Goal: Information Seeking & Learning: Understand process/instructions

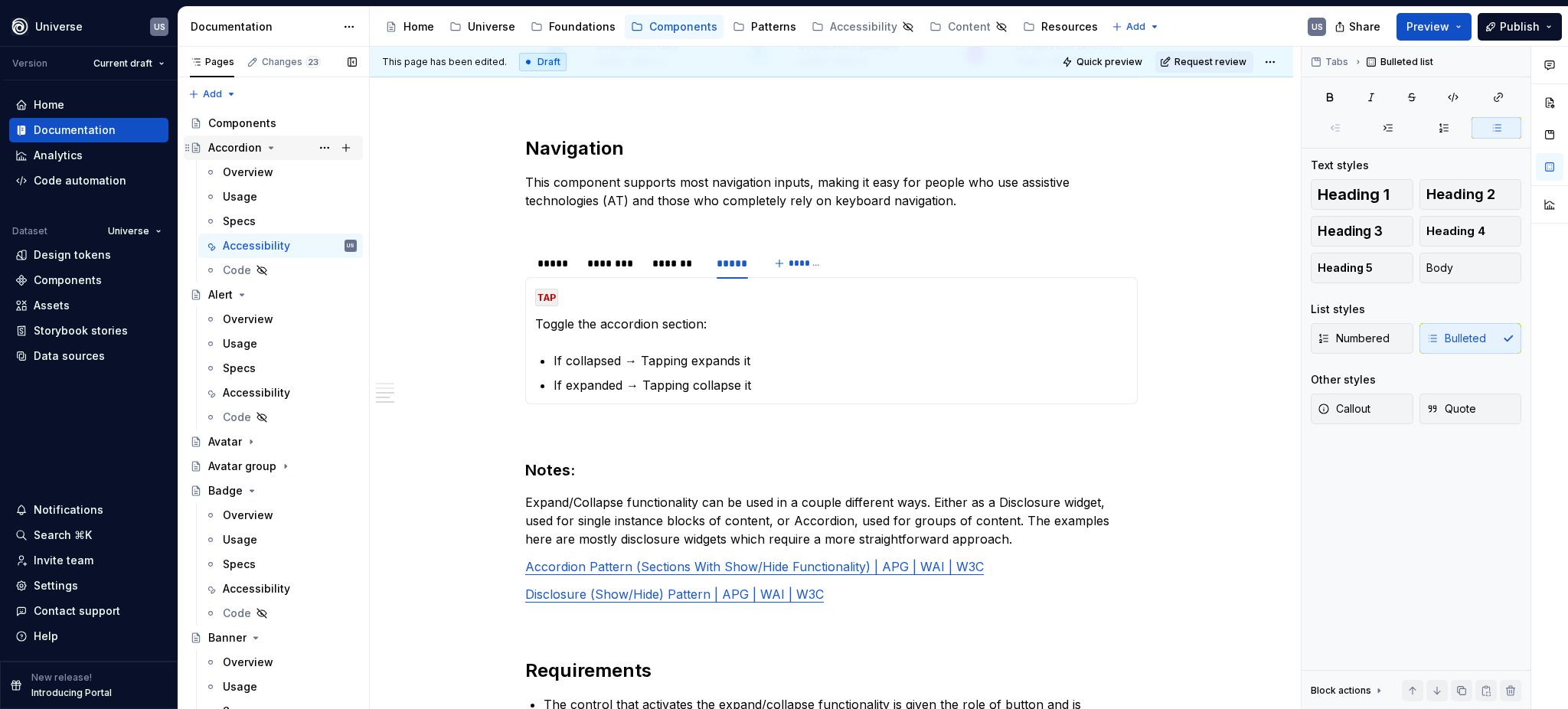
click at [265, 147] on icon "Page tree" at bounding box center [271, 147] width 12 height 12
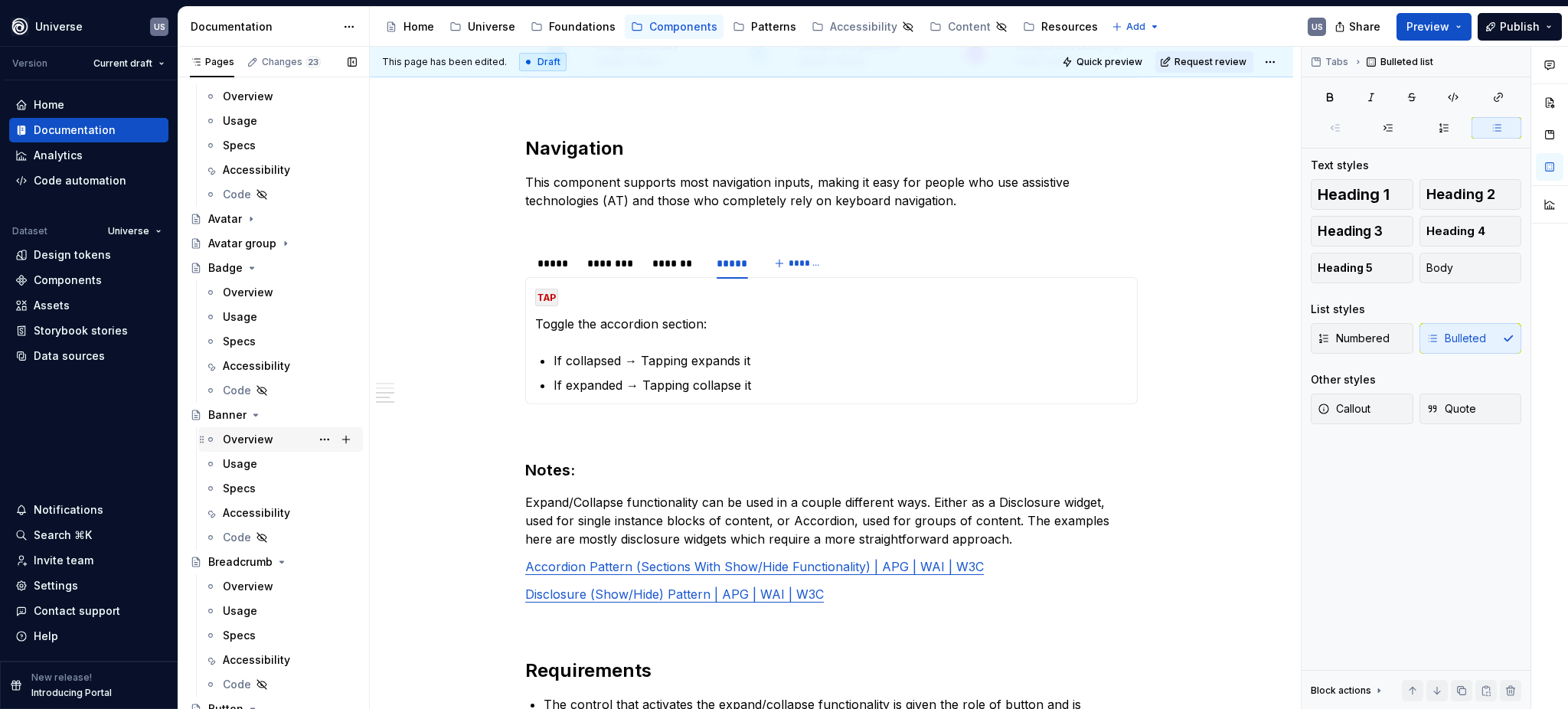
scroll to position [102, 0]
click at [253, 407] on icon "Page tree" at bounding box center [256, 413] width 12 height 12
click at [280, 438] on icon "Page tree" at bounding box center [282, 438] width 4 height 2
click at [252, 462] on icon "Page tree" at bounding box center [253, 463] width 4 height 2
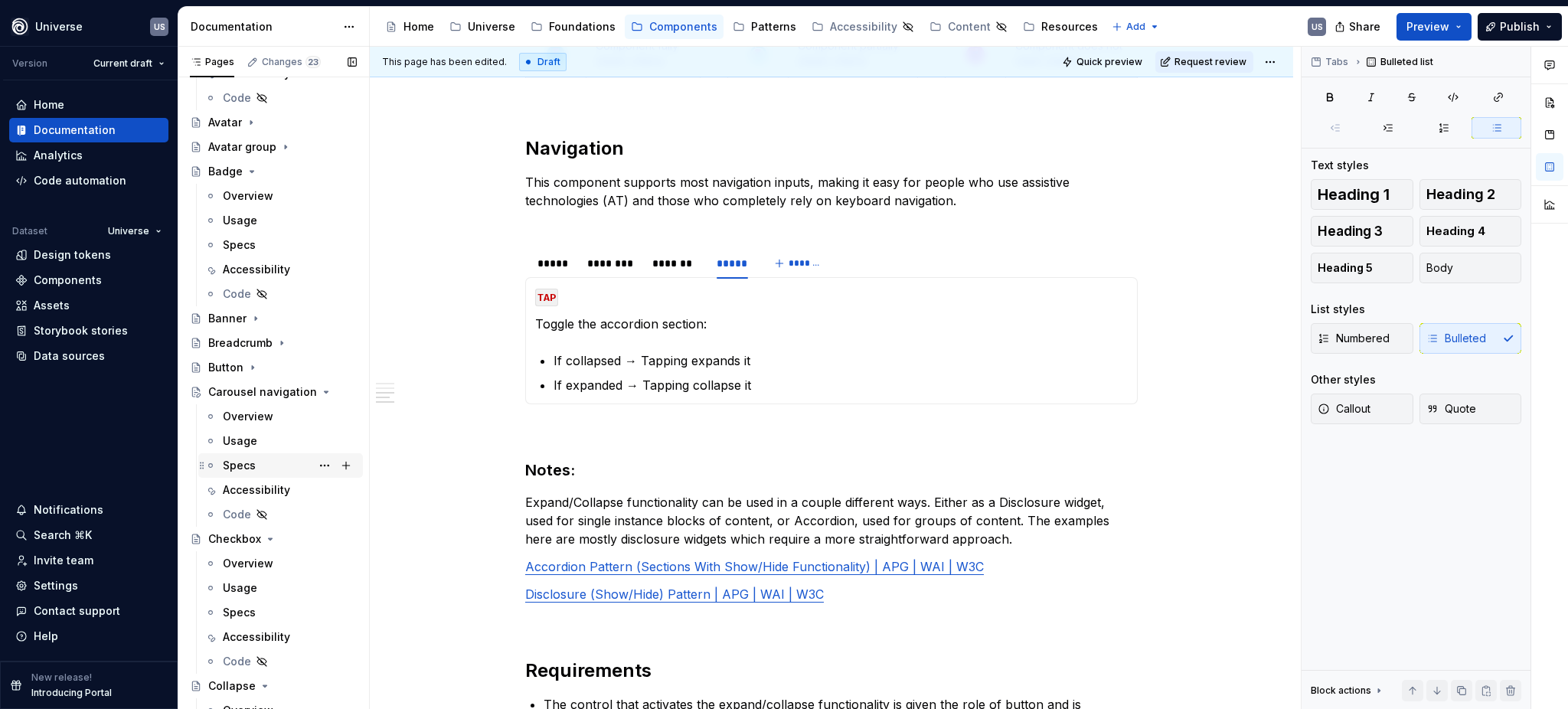
scroll to position [204, 0]
click at [270, 532] on icon "Page tree" at bounding box center [271, 533] width 4 height 2
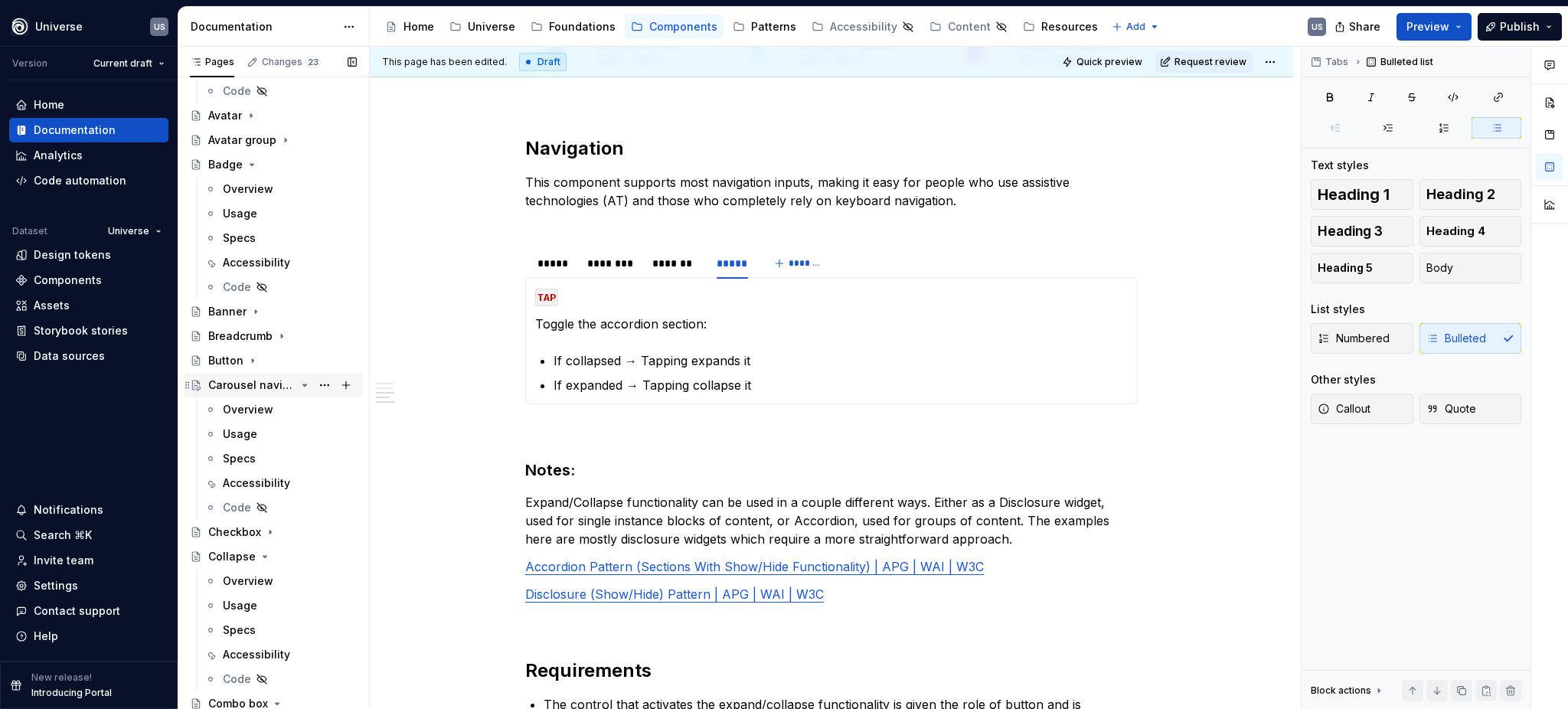
click at [299, 382] on icon "Page tree" at bounding box center [305, 385] width 12 height 12
click at [263, 430] on icon "Page tree" at bounding box center [265, 434] width 12 height 12
click at [275, 552] on div "Accessibility" at bounding box center [257, 556] width 68 height 15
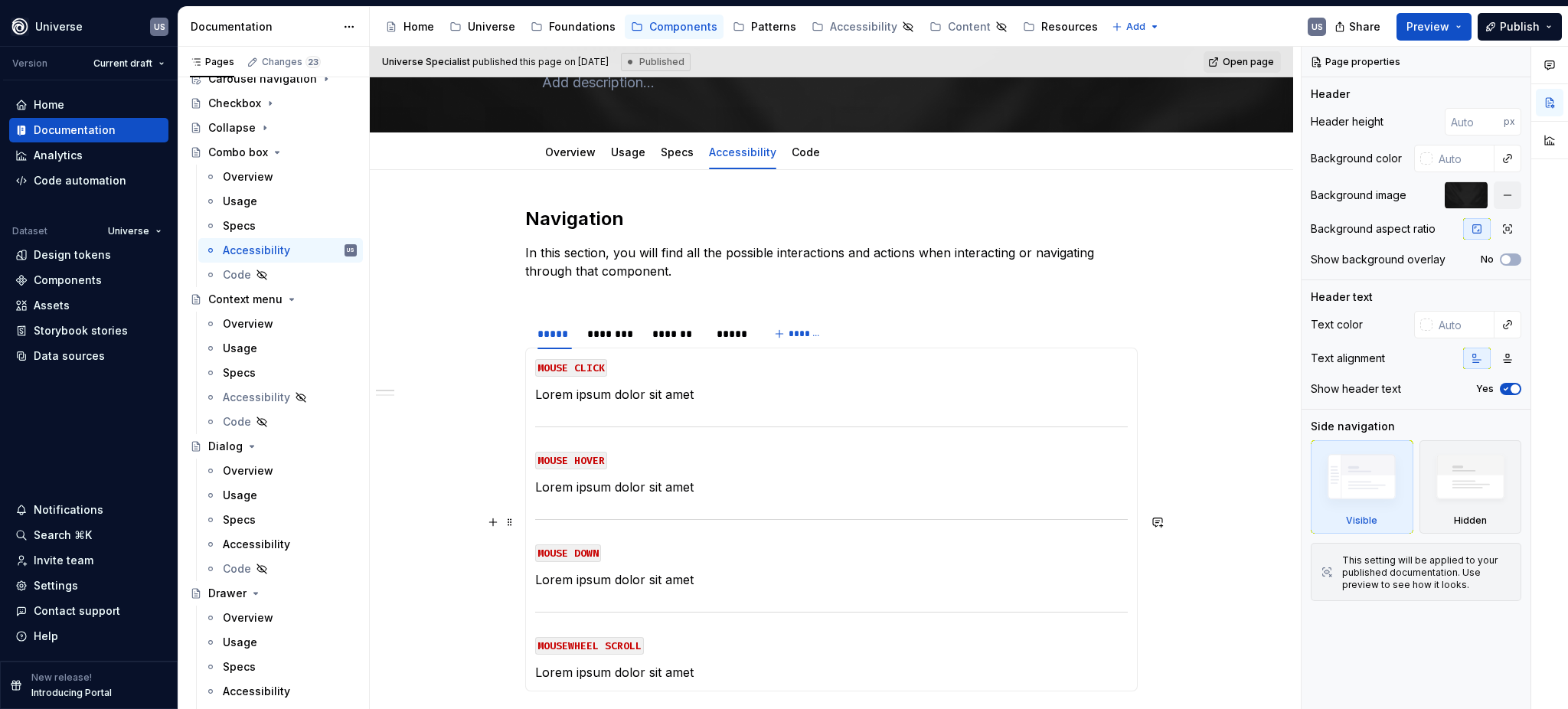
scroll to position [102, 0]
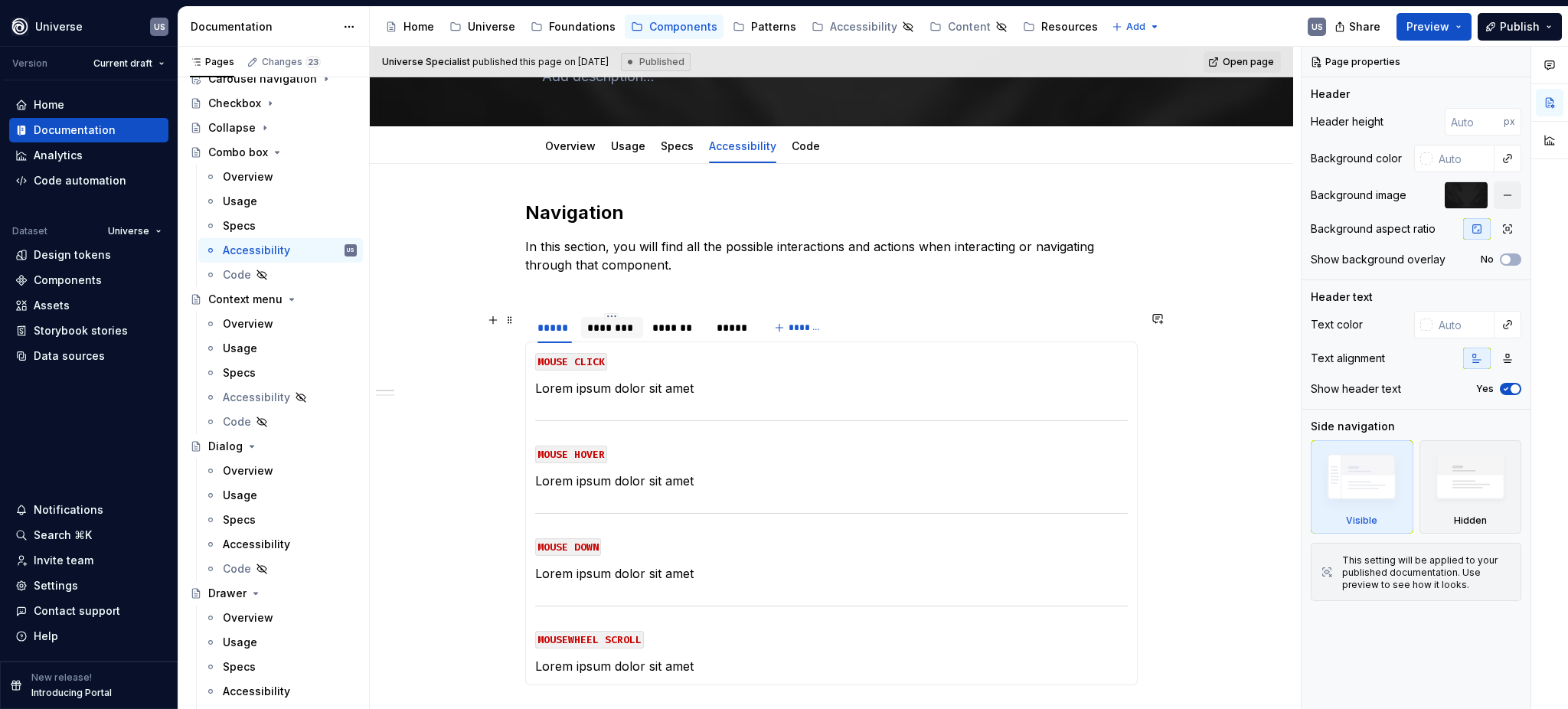
click at [618, 329] on div "********" at bounding box center [611, 327] width 49 height 15
type textarea "*"
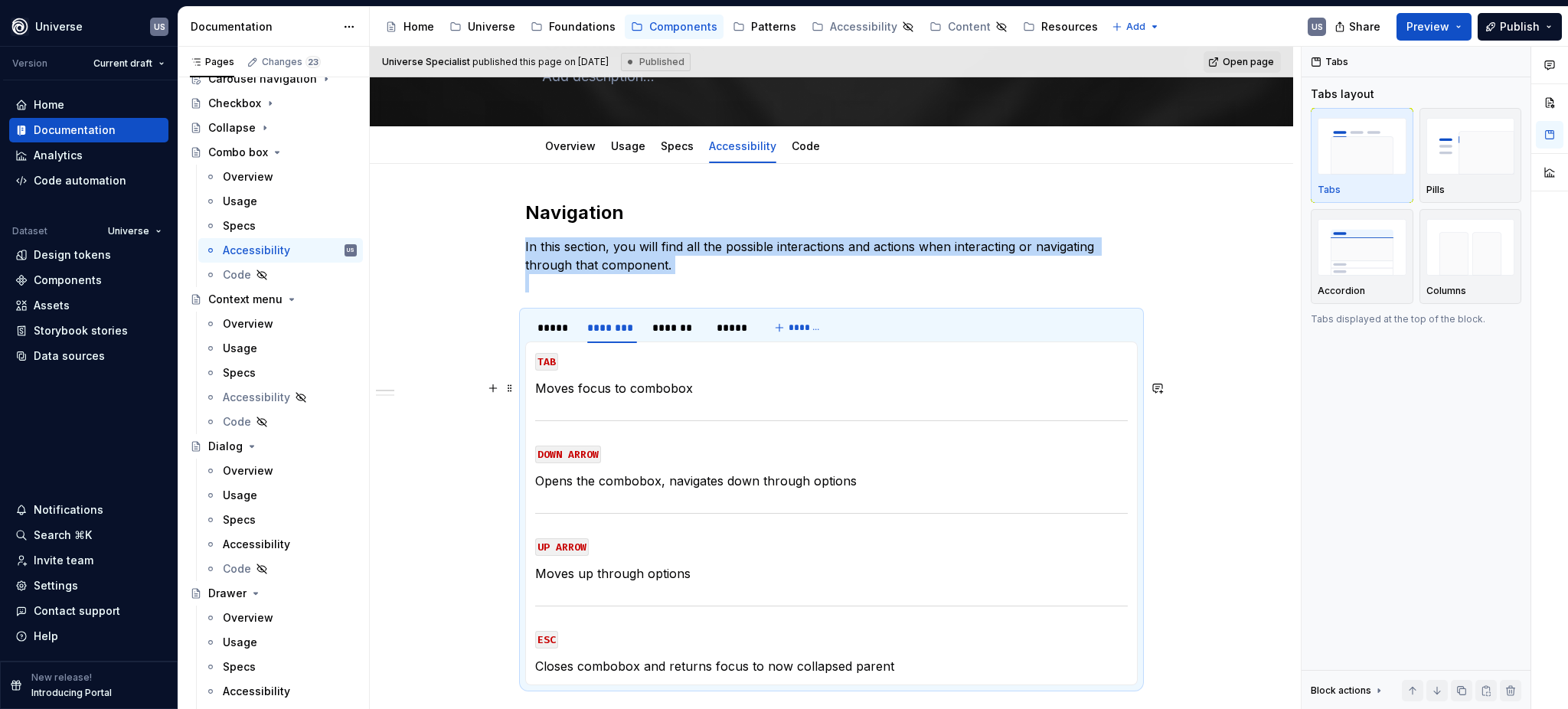
click at [621, 385] on p "Moves focus to combobox" at bounding box center [830, 388] width 592 height 18
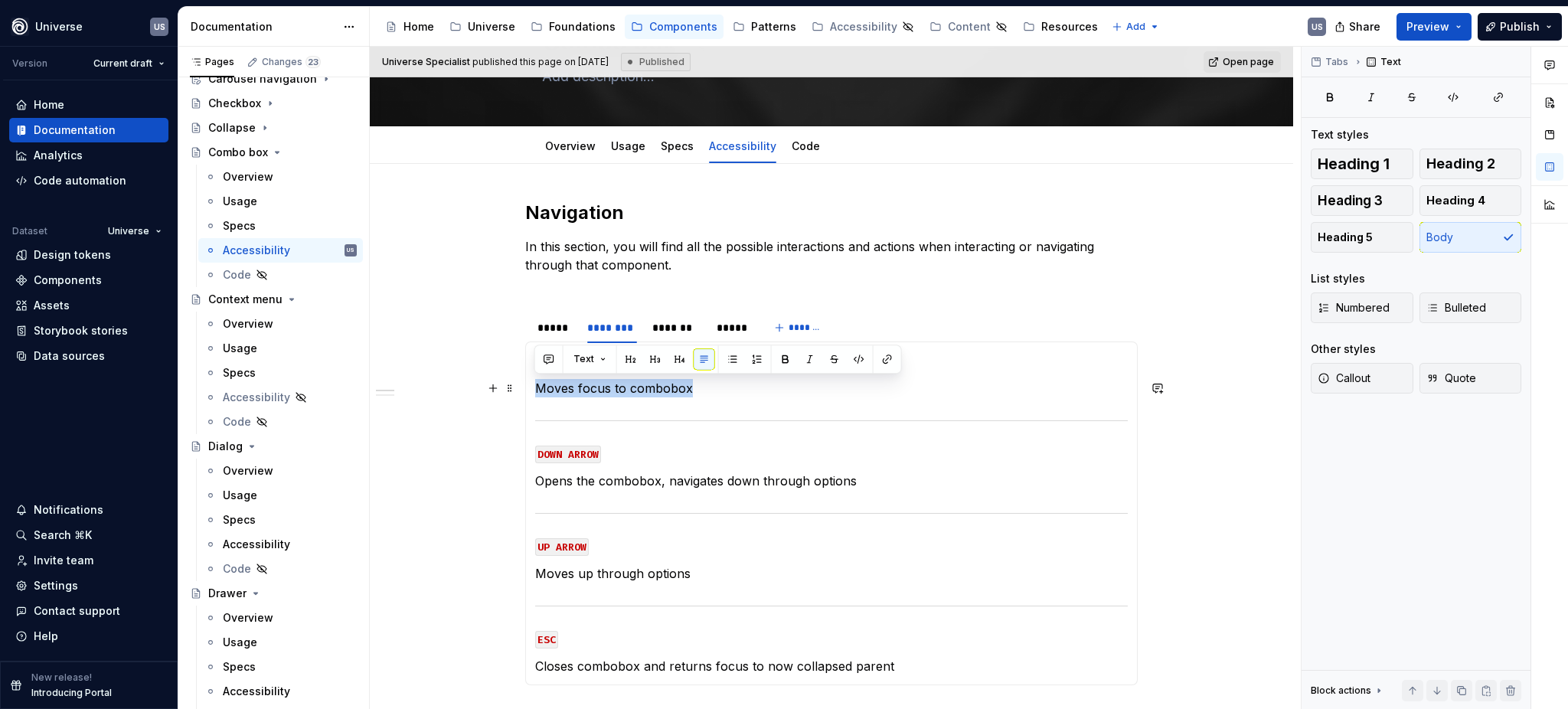
drag, startPoint x: 695, startPoint y: 390, endPoint x: 536, endPoint y: 393, distance: 159.0
click at [536, 393] on p "Moves focus to combobox" at bounding box center [830, 388] width 592 height 18
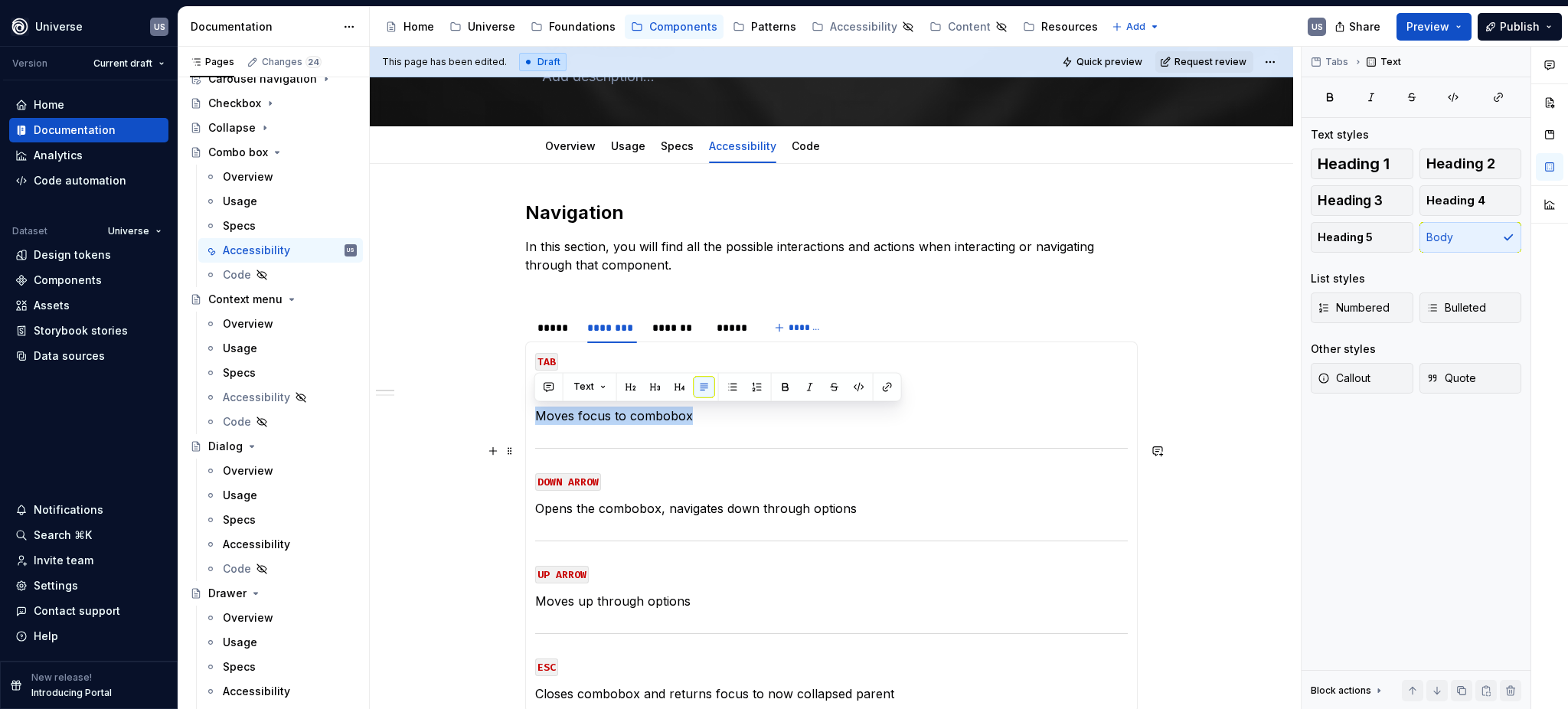
click at [711, 449] on div at bounding box center [830, 448] width 592 height 10
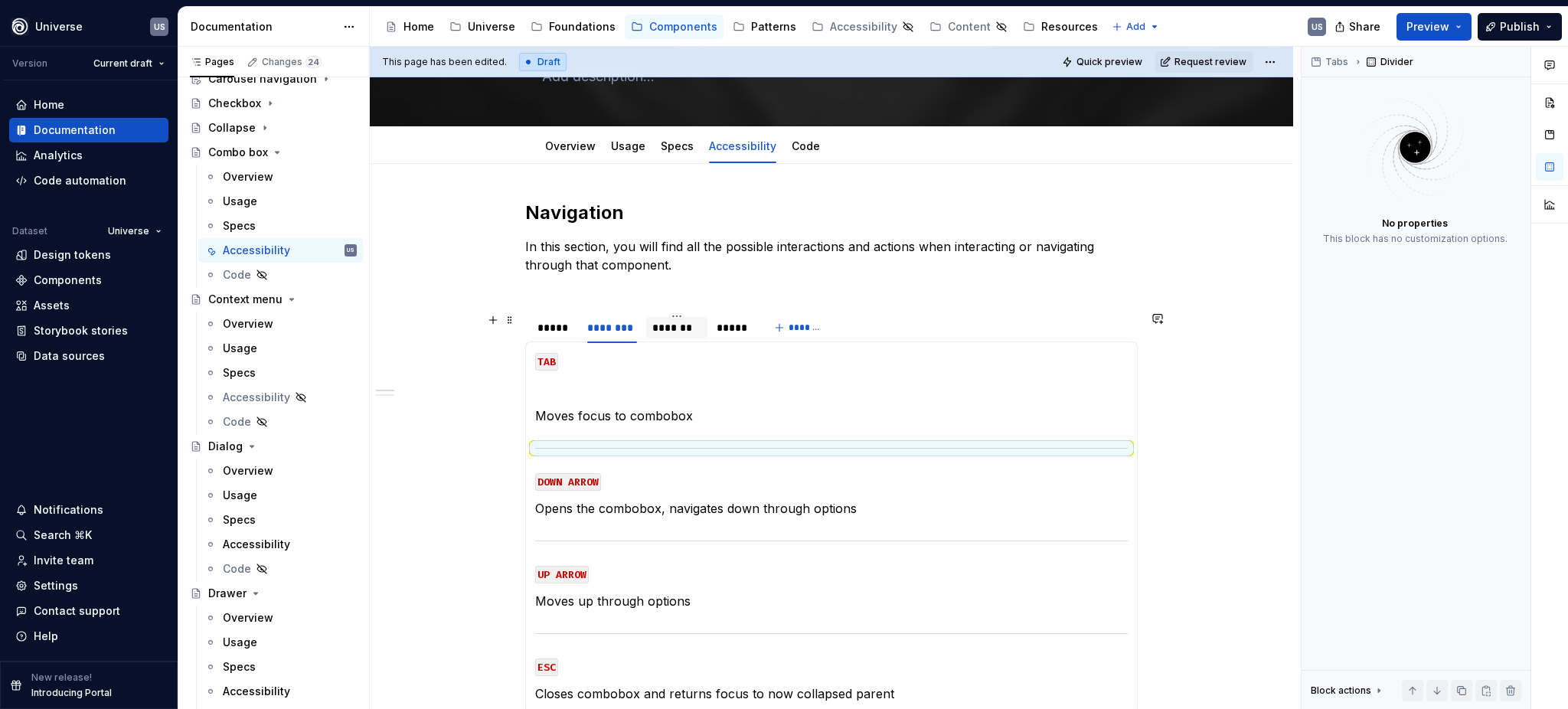
click at [680, 333] on div "*******" at bounding box center [676, 327] width 49 height 15
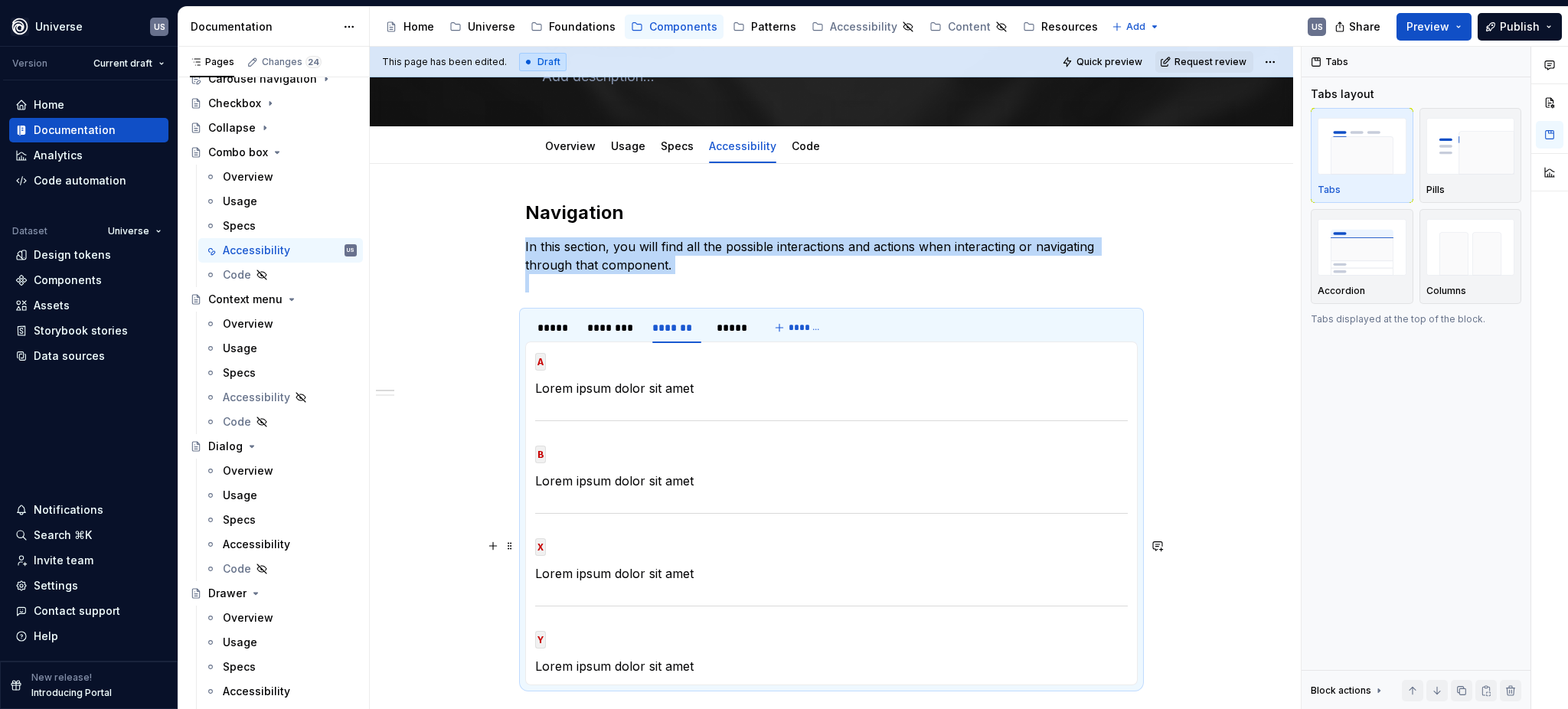
click at [545, 545] on p "X" at bounding box center [830, 546] width 592 height 18
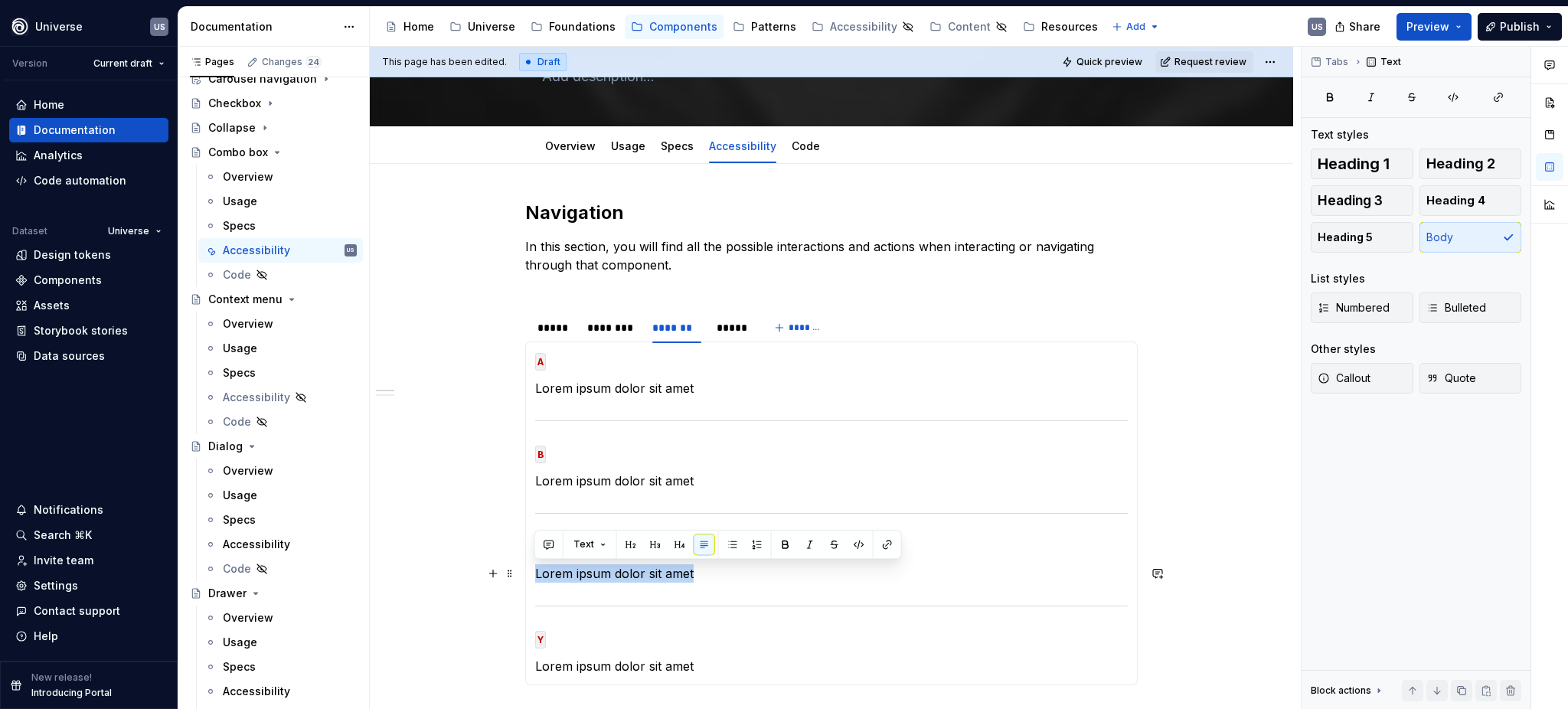
drag, startPoint x: 754, startPoint y: 578, endPoint x: 532, endPoint y: 556, distance: 223.1
click at [532, 556] on div "MOUSE CLICK Lorem ipsum dolor sit amet MOUSE HOVER Lorem ipsum dolor sit amet M…" at bounding box center [830, 513] width 612 height 344
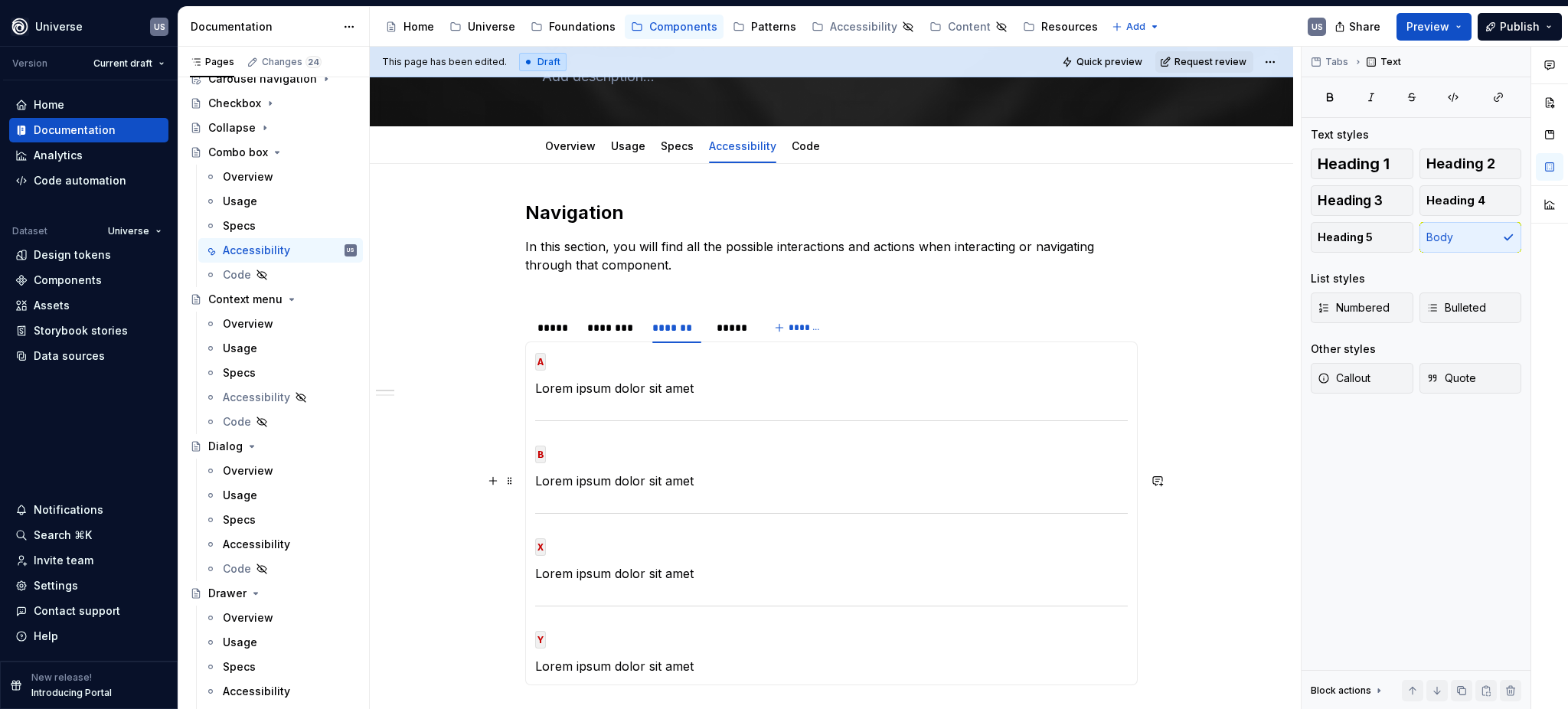
click at [716, 475] on p "Lorem ipsum dolor sit amet" at bounding box center [830, 481] width 592 height 18
drag, startPoint x: 616, startPoint y: 472, endPoint x: 545, endPoint y: 482, distance: 71.7
click at [525, 470] on div "MOUSE CLICK Lorem ipsum dolor sit amet MOUSE HOVER Lorem ipsum dolor sit amet M…" at bounding box center [830, 513] width 612 height 344
paste div
click at [557, 454] on p "B" at bounding box center [830, 453] width 592 height 18
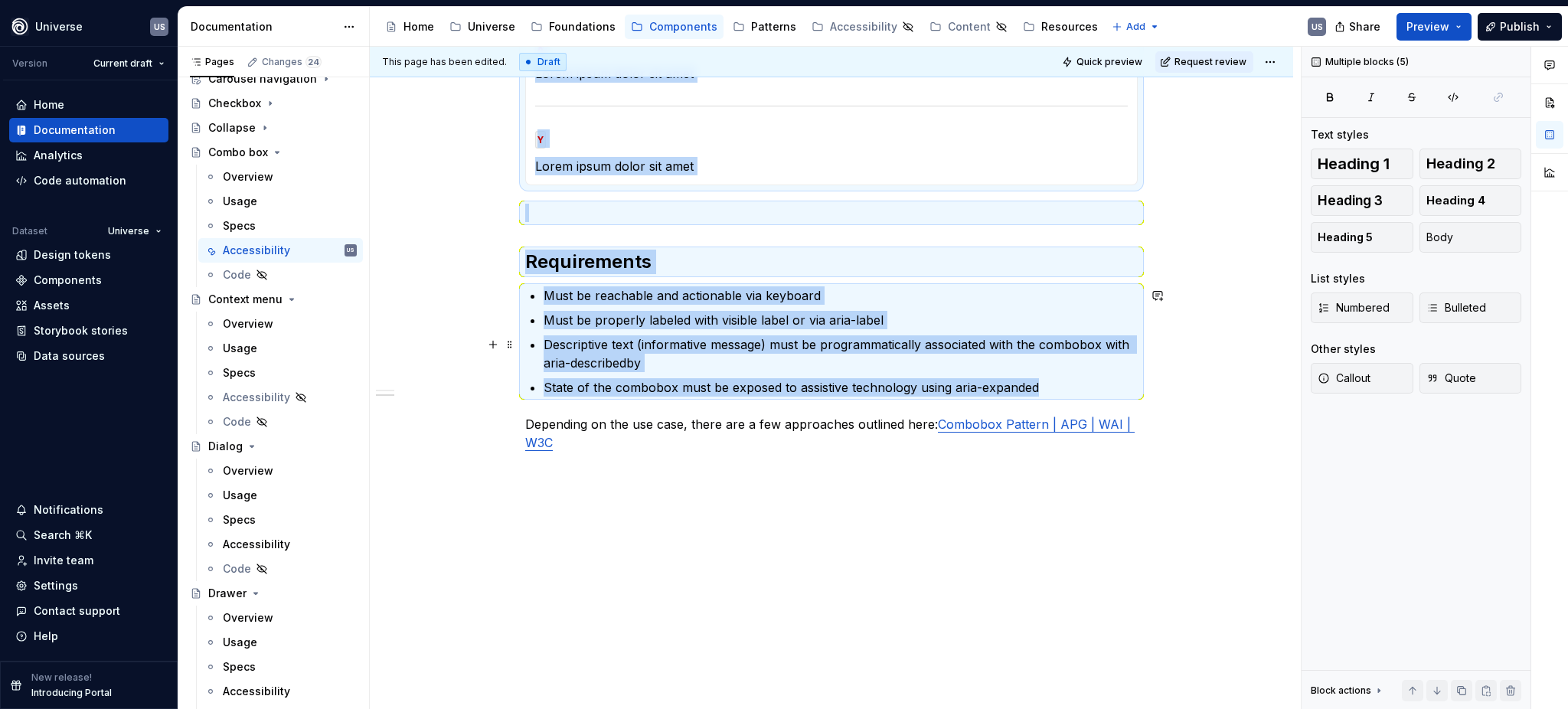
drag, startPoint x: 720, startPoint y: 665, endPoint x: 556, endPoint y: 640, distance: 165.9
click at [556, 640] on div "Navigation In this section, you will find all the possible interactions and act…" at bounding box center [830, 186] width 923 height 1047
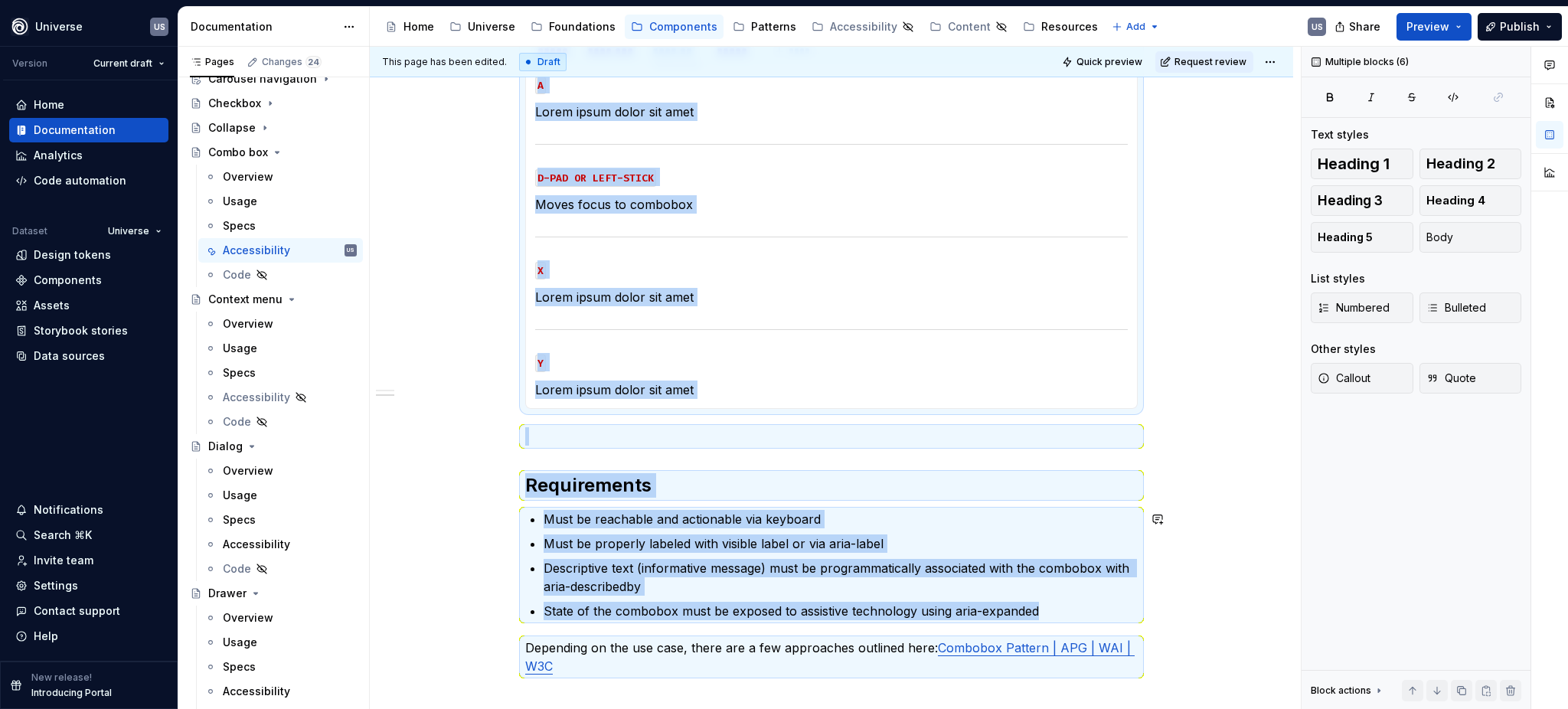
scroll to position [91, 0]
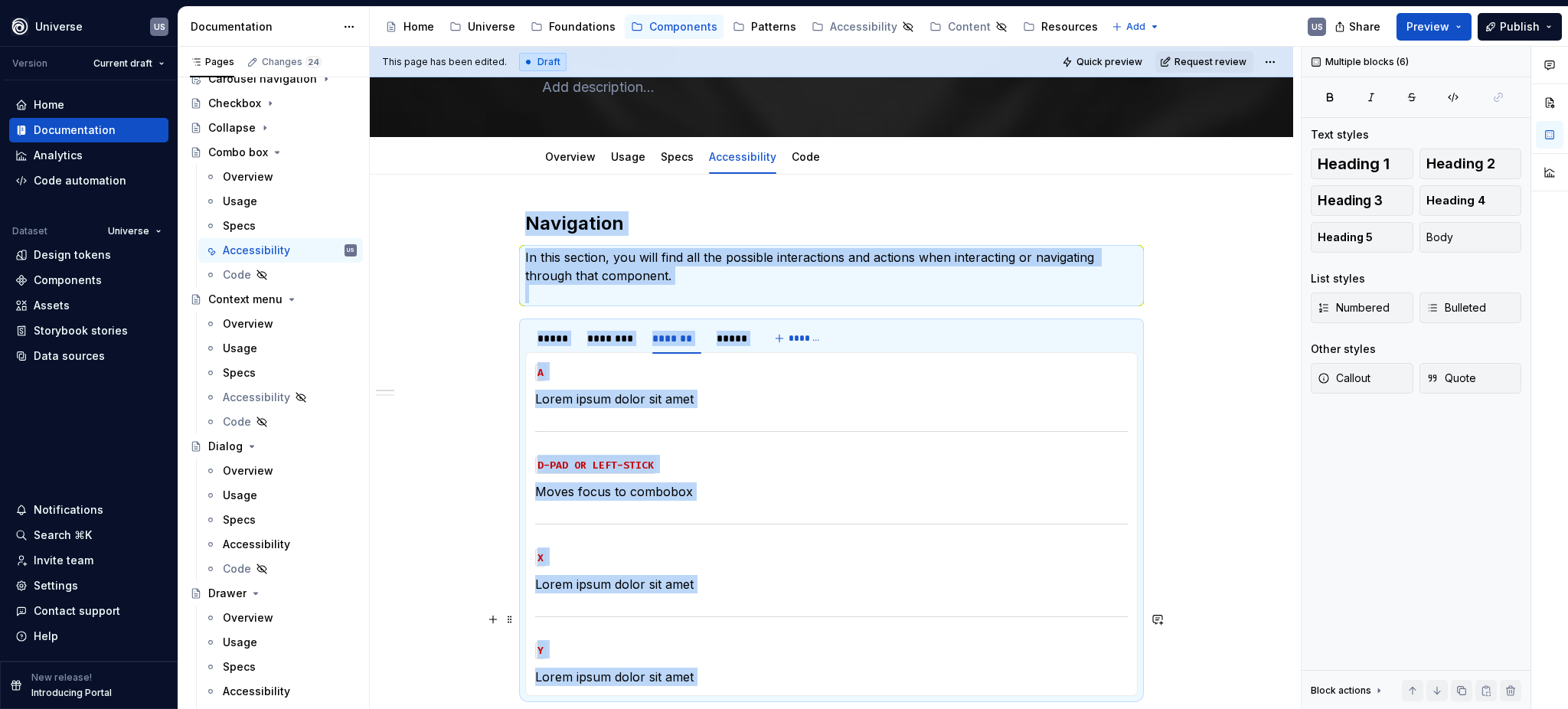
click at [674, 611] on div at bounding box center [830, 616] width 592 height 10
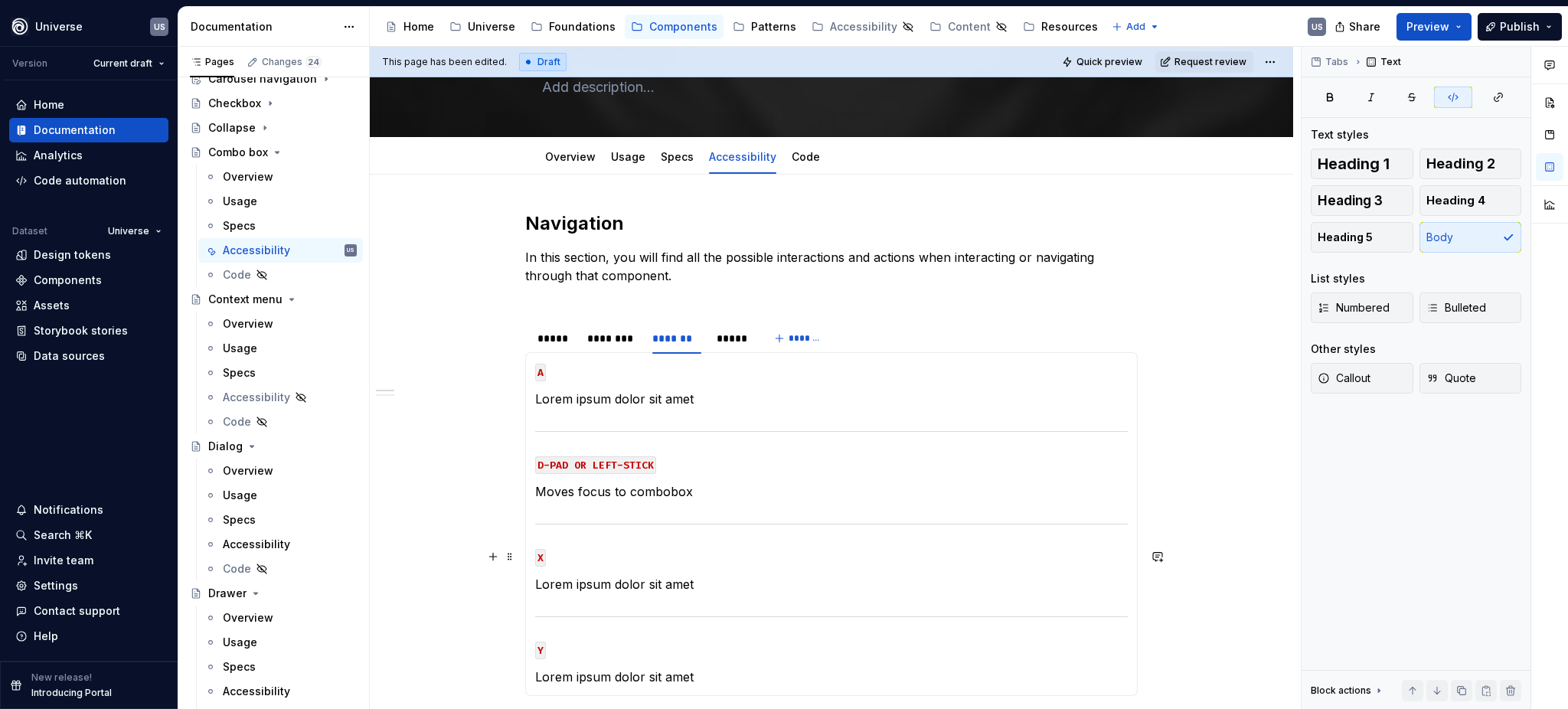
click at [541, 556] on code "X" at bounding box center [540, 558] width 11 height 18
click at [538, 650] on code "Y" at bounding box center [540, 650] width 11 height 18
click at [695, 585] on p "Lorem ipsum dolor sit amet" at bounding box center [830, 584] width 592 height 18
click at [609, 343] on div "********" at bounding box center [611, 338] width 49 height 15
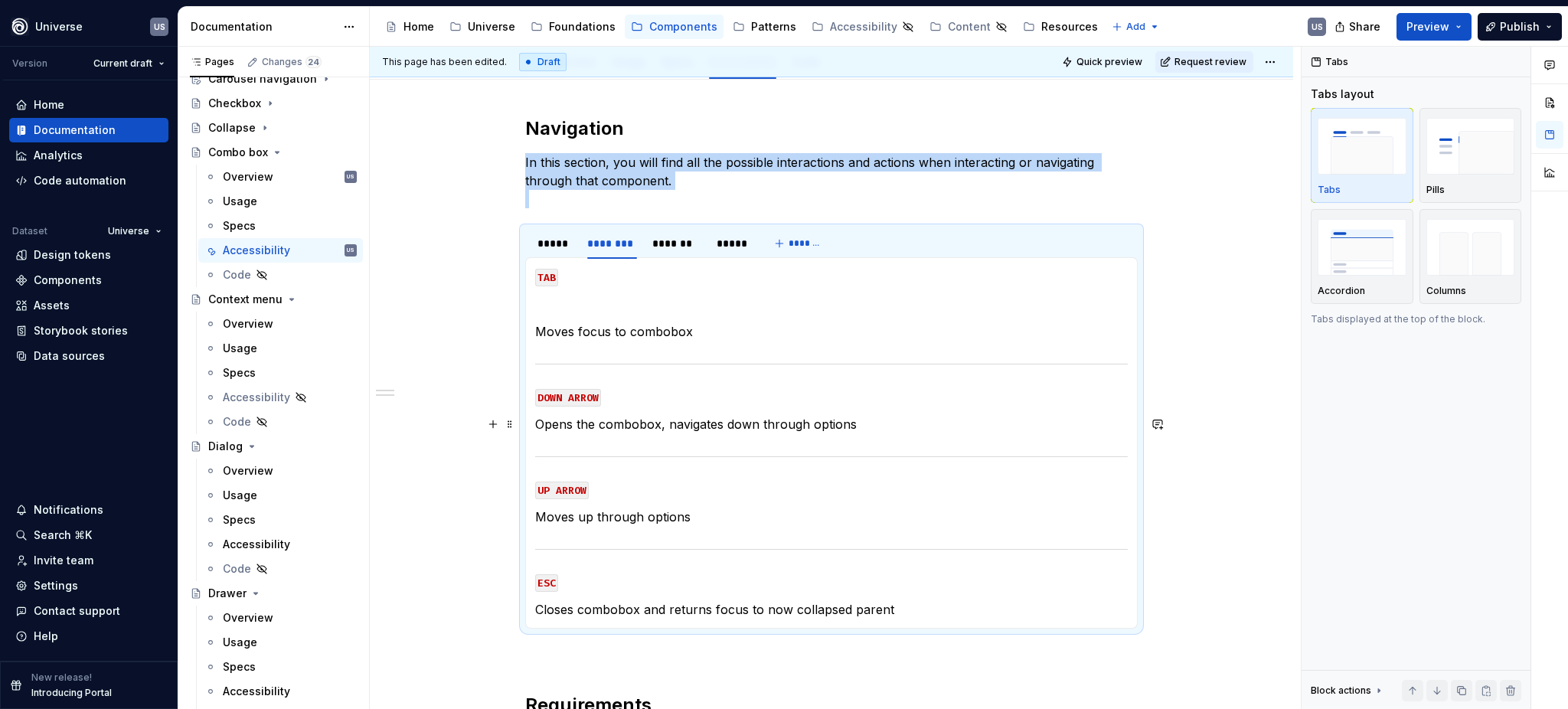
scroll to position [193, 0]
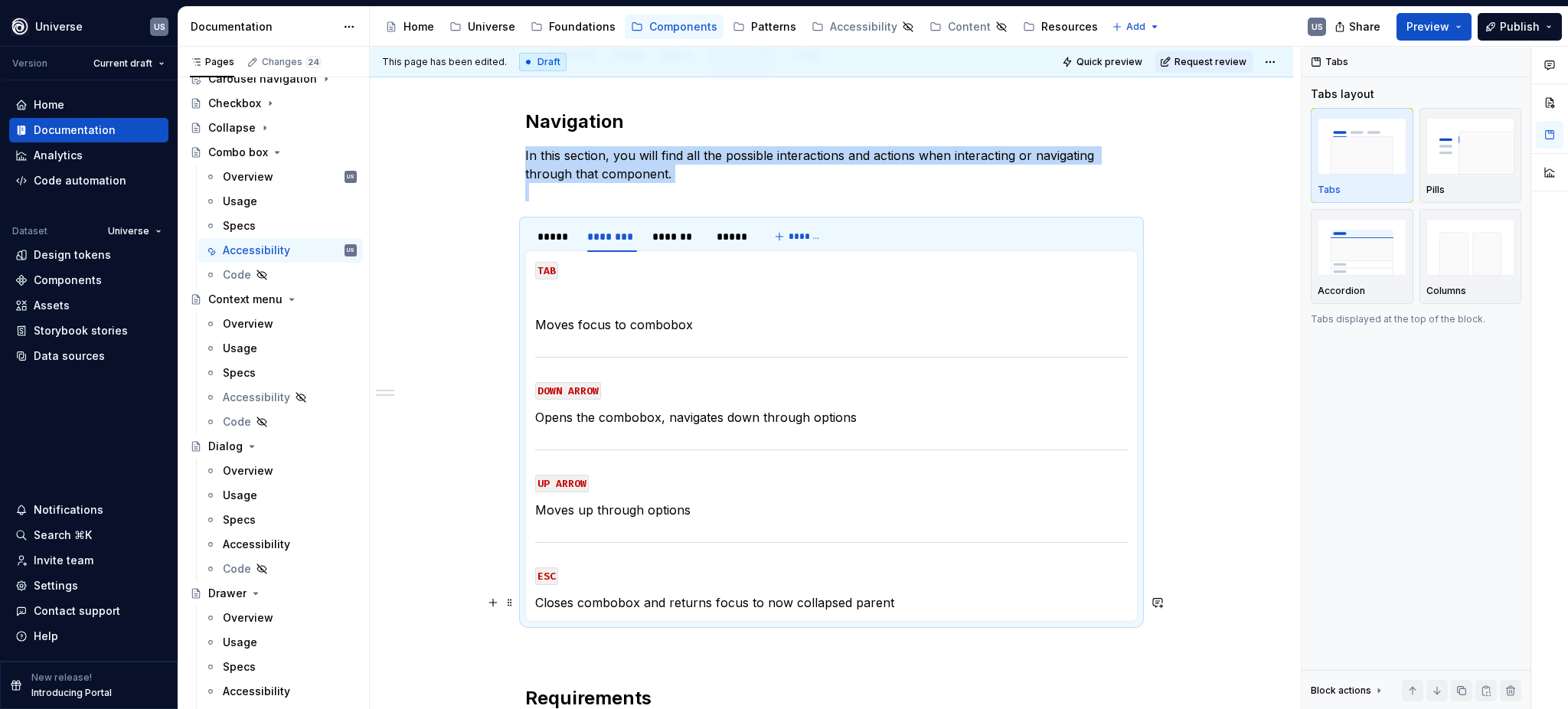
click at [854, 599] on p "Closes combobox and returns focus to now collapsed parent" at bounding box center [830, 602] width 592 height 18
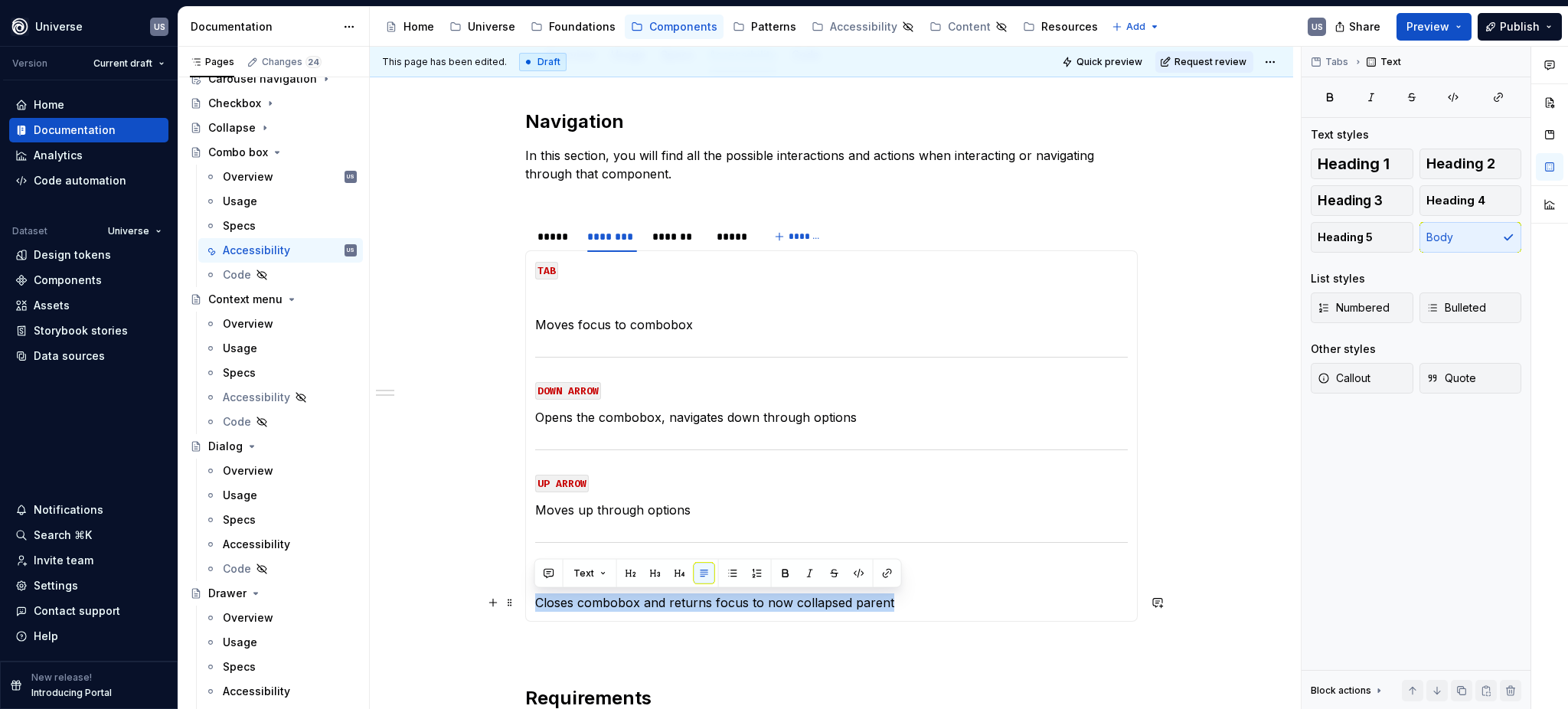
drag, startPoint x: 916, startPoint y: 600, endPoint x: 533, endPoint y: 597, distance: 383.0
click at [535, 597] on p "Closes combobox and returns focus to now collapsed parent" at bounding box center [830, 602] width 592 height 18
copy p "Closes combobox and returns focus to now collapsed parent"
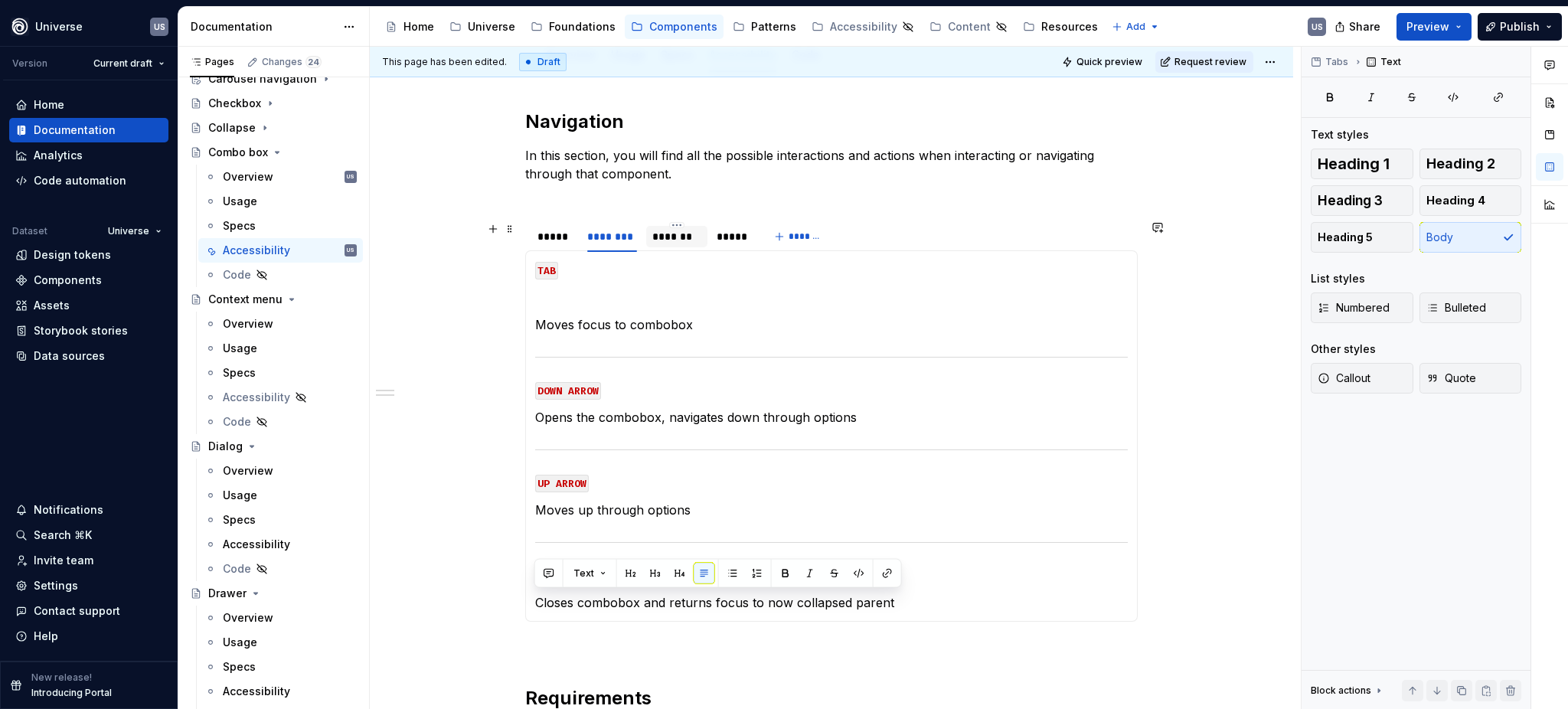
click at [682, 237] on div "*******" at bounding box center [676, 236] width 49 height 15
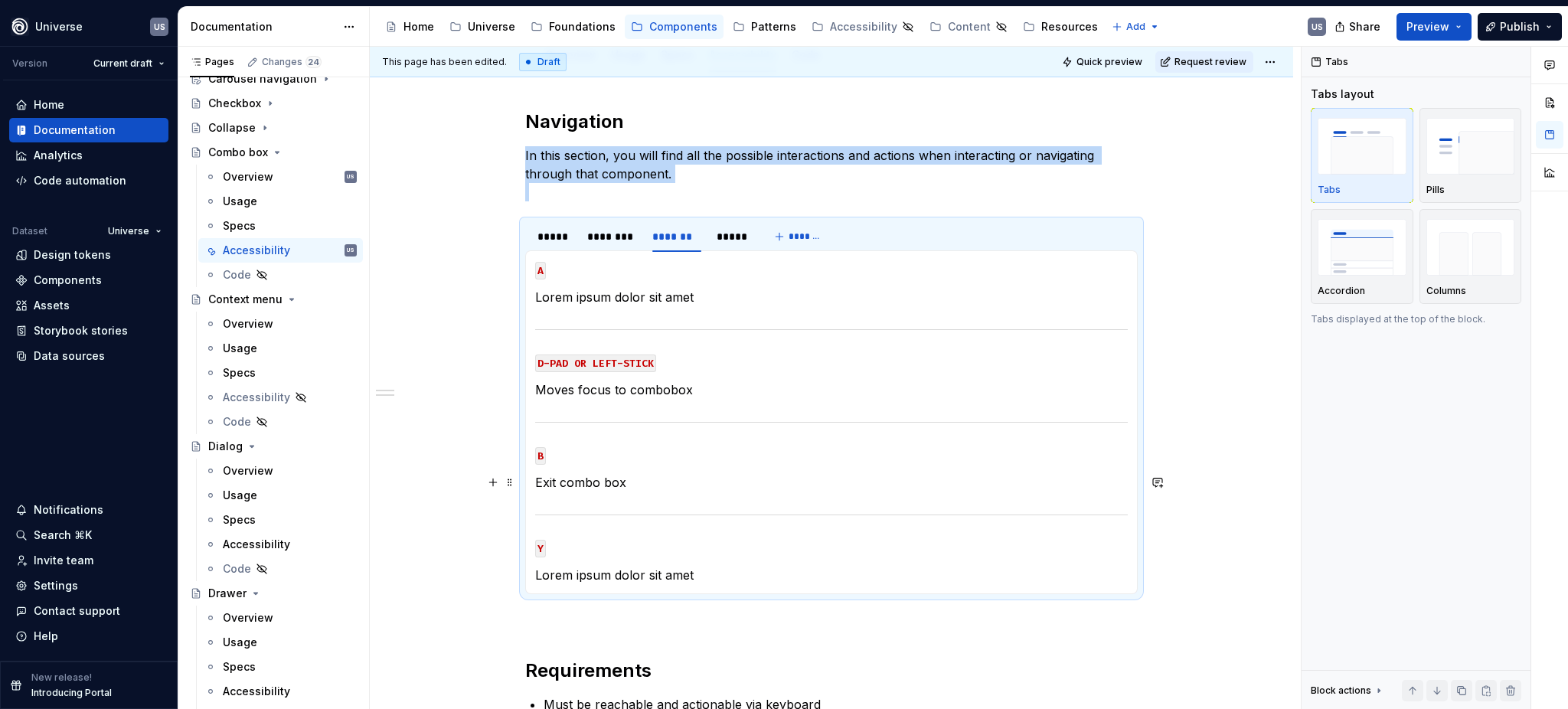
click at [644, 479] on p "Exit combo box" at bounding box center [830, 482] width 592 height 18
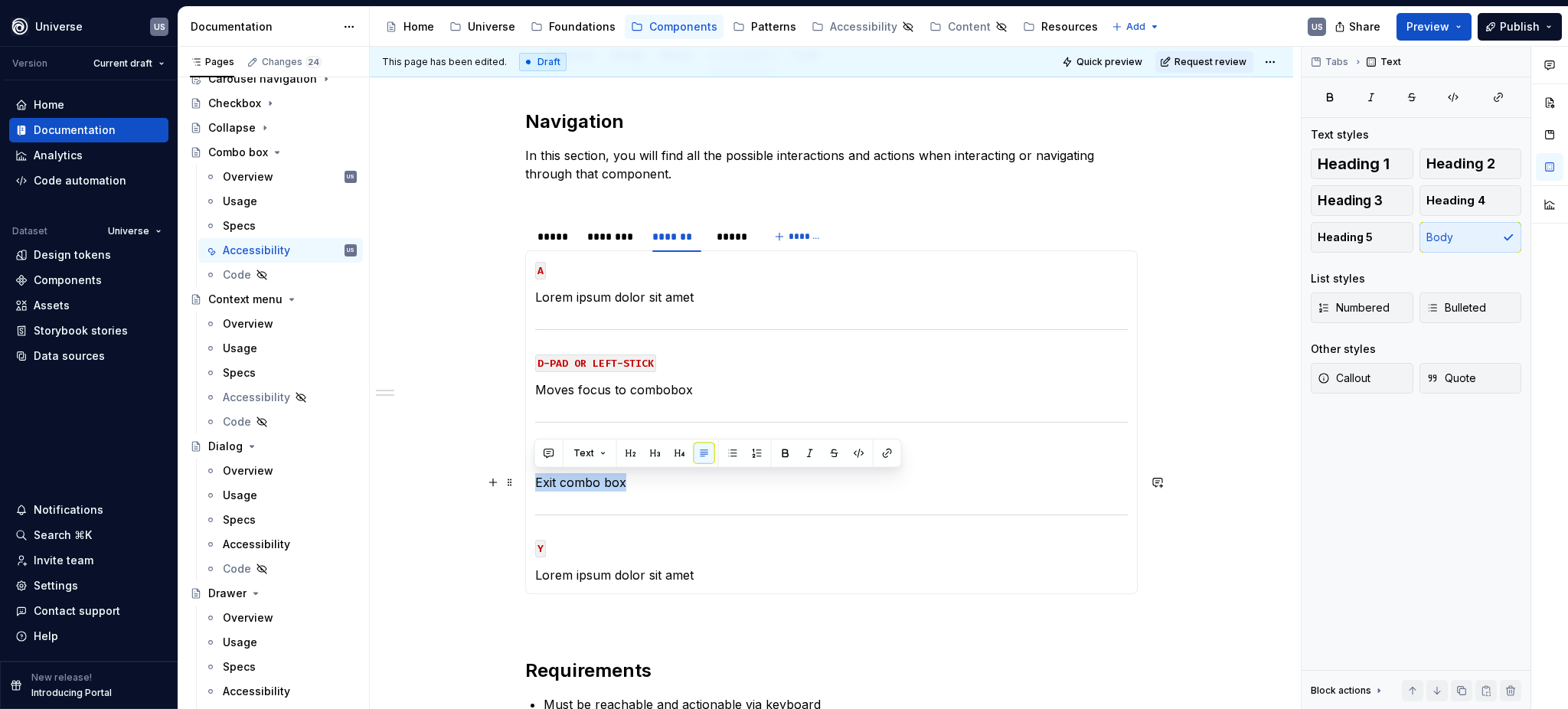
drag, startPoint x: 635, startPoint y: 481, endPoint x: 537, endPoint y: 481, distance: 98.0
click at [537, 481] on p "Exit combo box" at bounding box center [830, 482] width 592 height 18
click at [670, 492] on section-item-column "A Lorem ipsum dolor sit amet D-PAD OR LEFT-STICK Moves focus to combobox B Clos…" at bounding box center [830, 421] width 592 height 324
click at [610, 237] on div "********" at bounding box center [611, 236] width 49 height 15
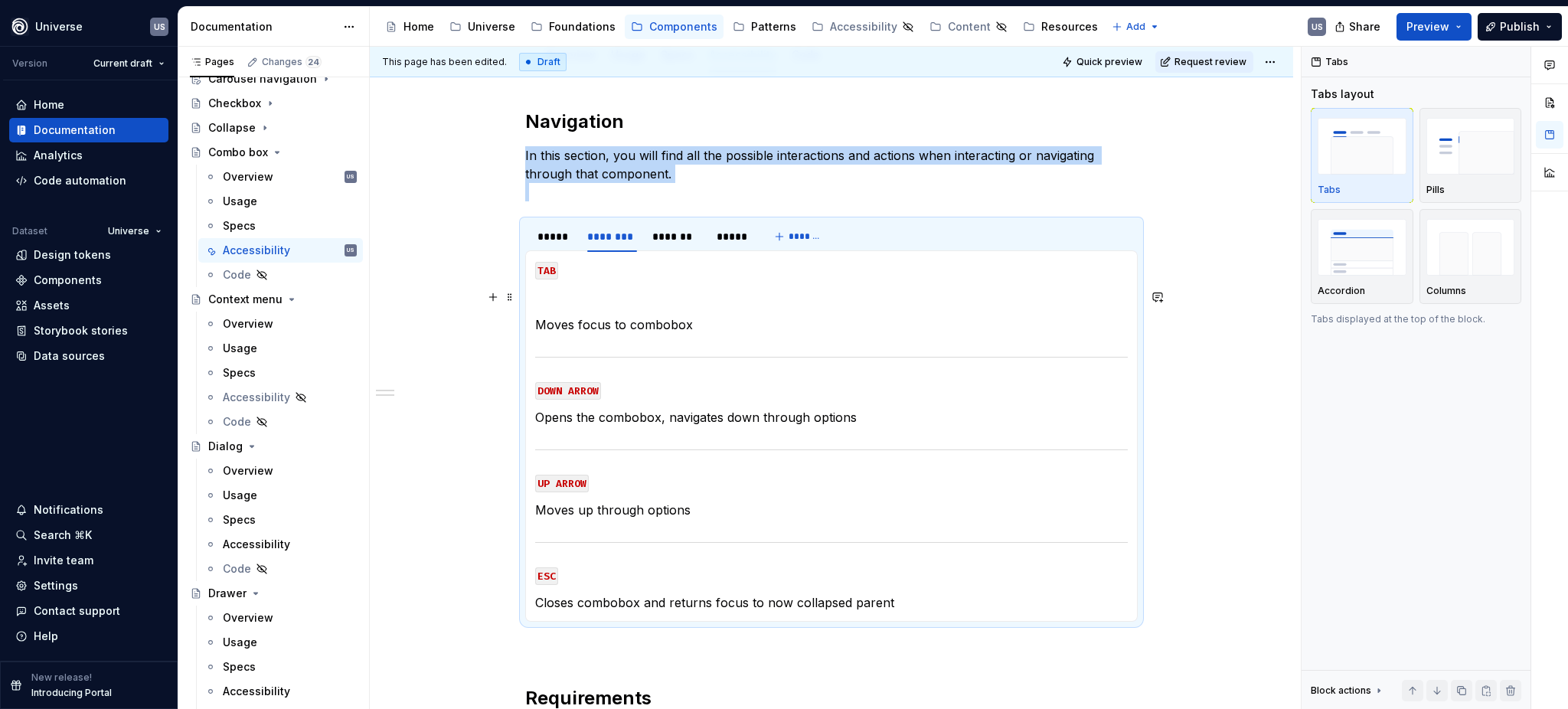
click at [548, 299] on p at bounding box center [830, 297] width 592 height 18
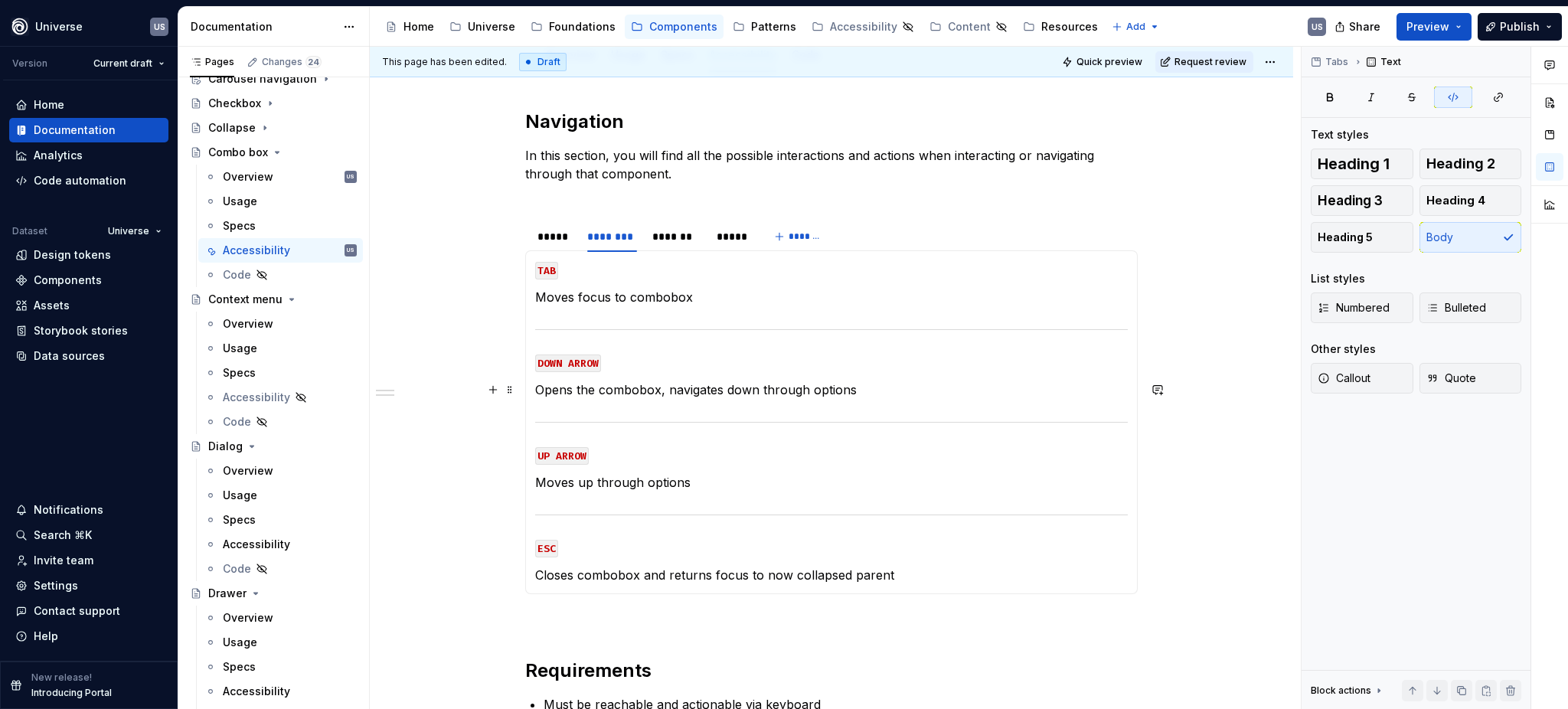
click at [680, 383] on p "Opens the combobox, navigates down through options" at bounding box center [830, 389] width 592 height 18
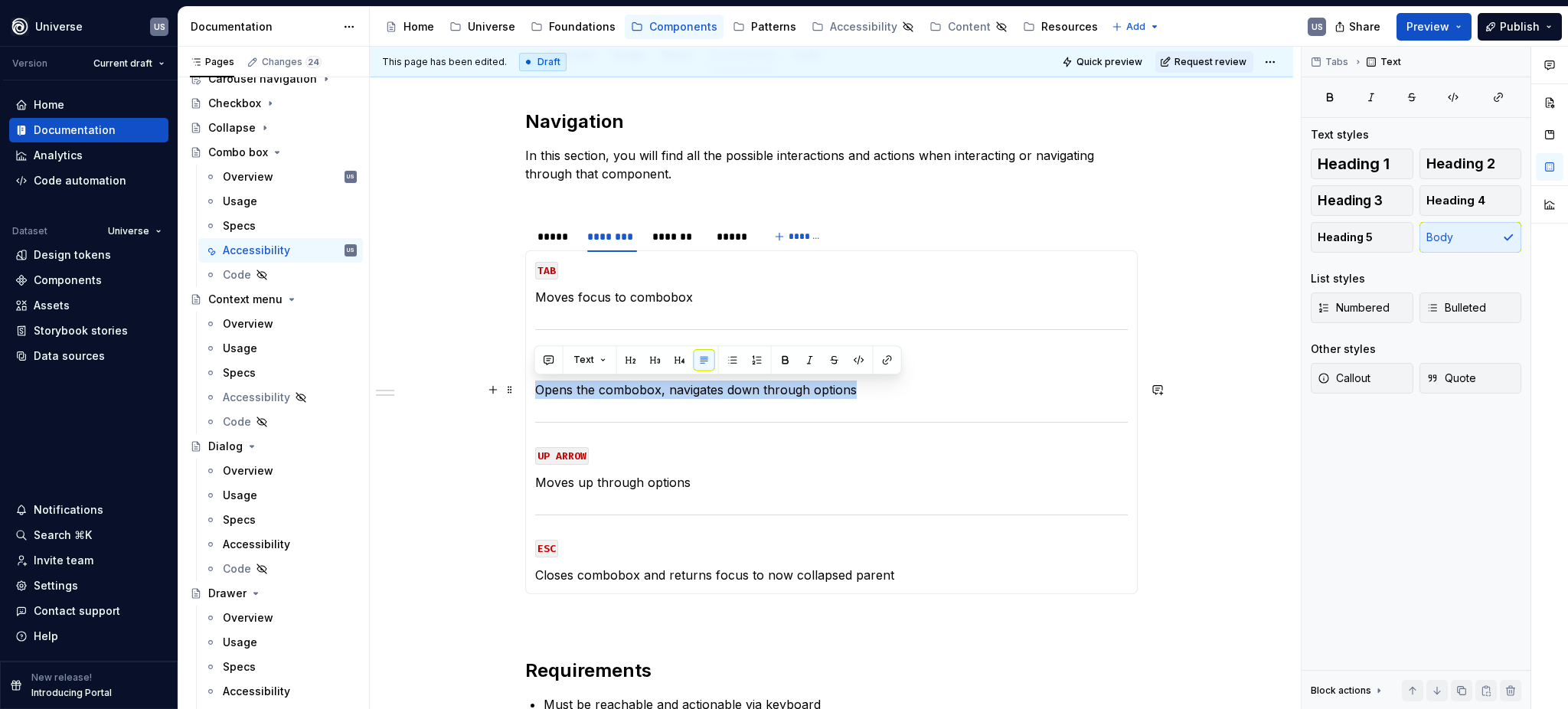
drag, startPoint x: 879, startPoint y: 380, endPoint x: 535, endPoint y: 385, distance: 344.0
click at [535, 385] on p "Opens the combobox, navigates down through options" at bounding box center [830, 389] width 592 height 18
copy p "Opens the combobox, navigates down through options"
click at [660, 467] on section-item-column "TAB Moves focus to combobox DOWN ARROW Opens the combobox, navigates down throu…" at bounding box center [830, 421] width 592 height 324
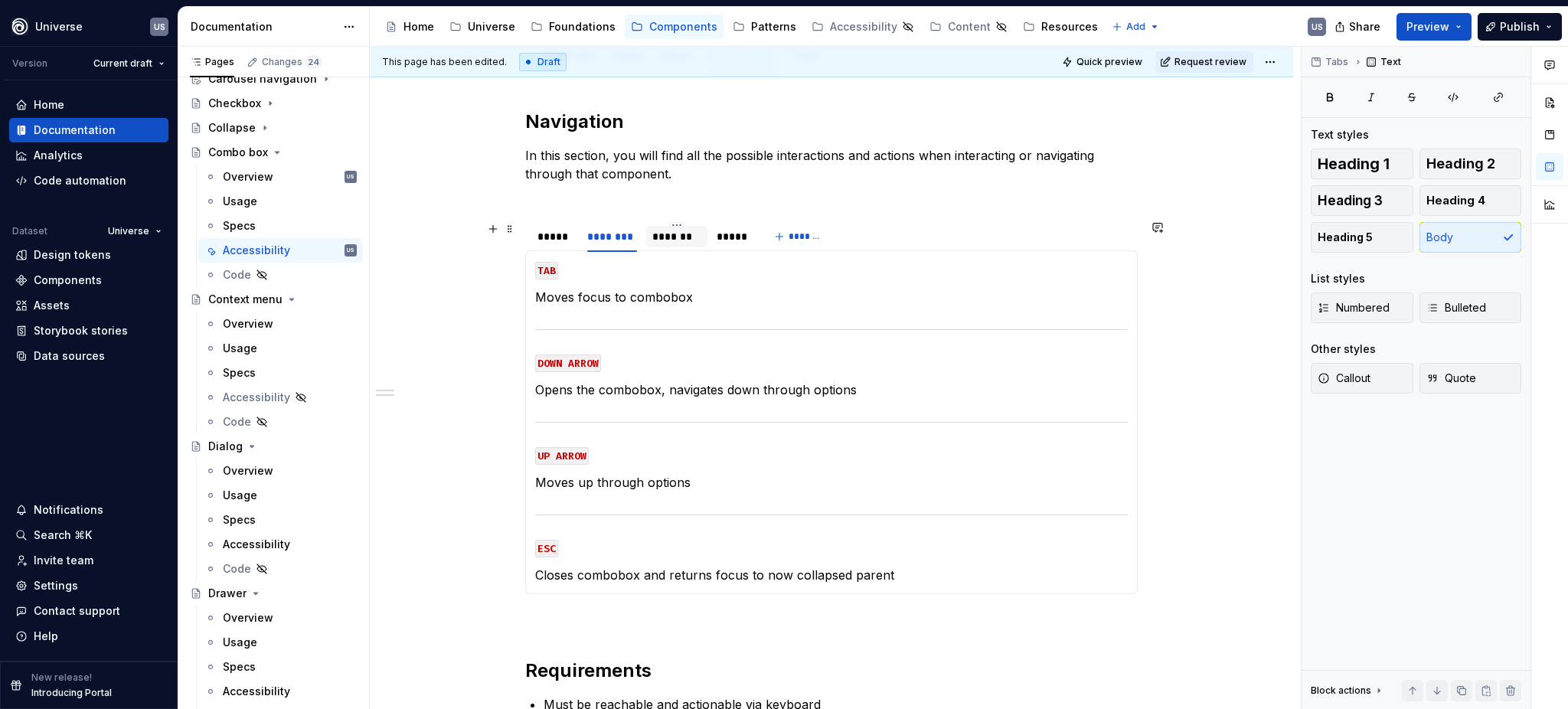
click at [661, 241] on div "*******" at bounding box center [676, 236] width 49 height 15
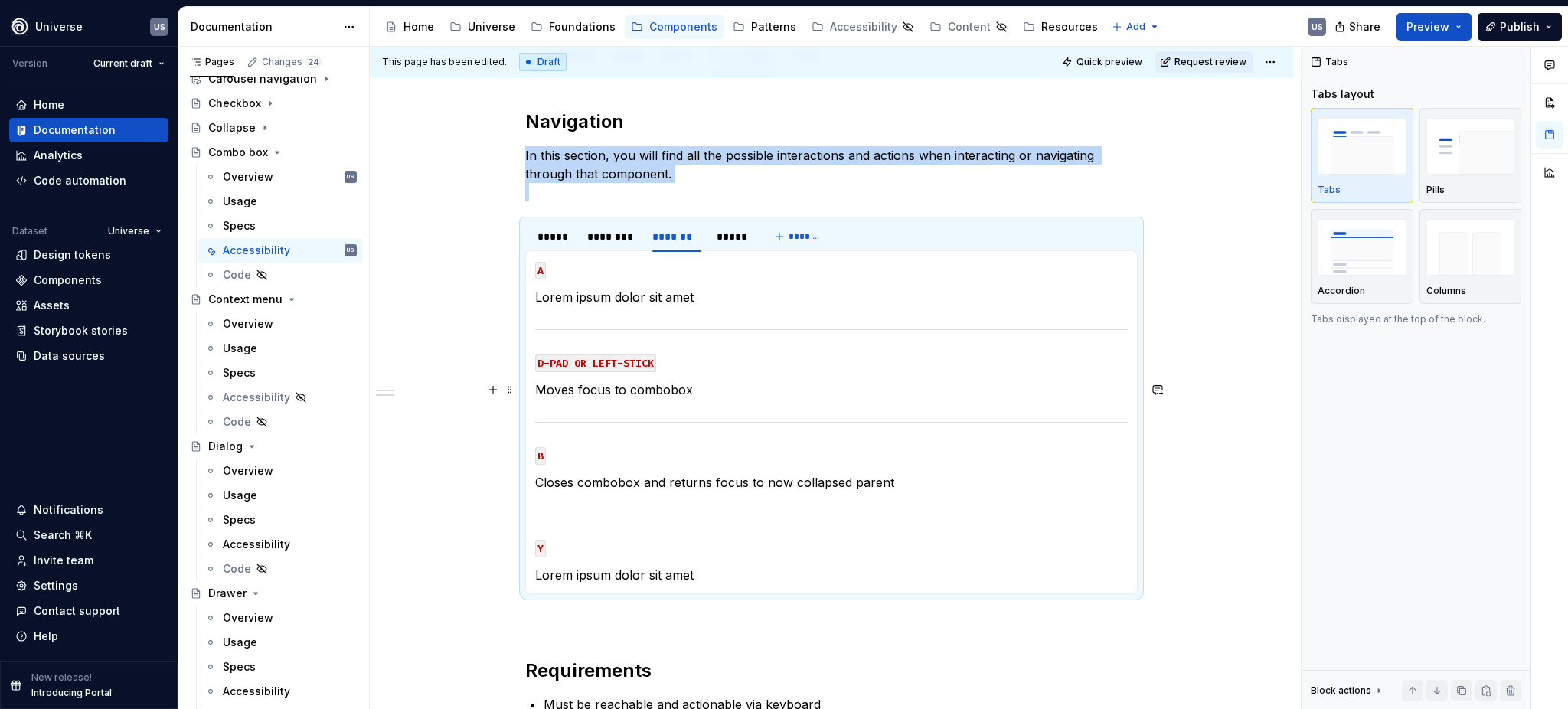
click at [704, 391] on p "Moves focus to combobox" at bounding box center [830, 389] width 592 height 18
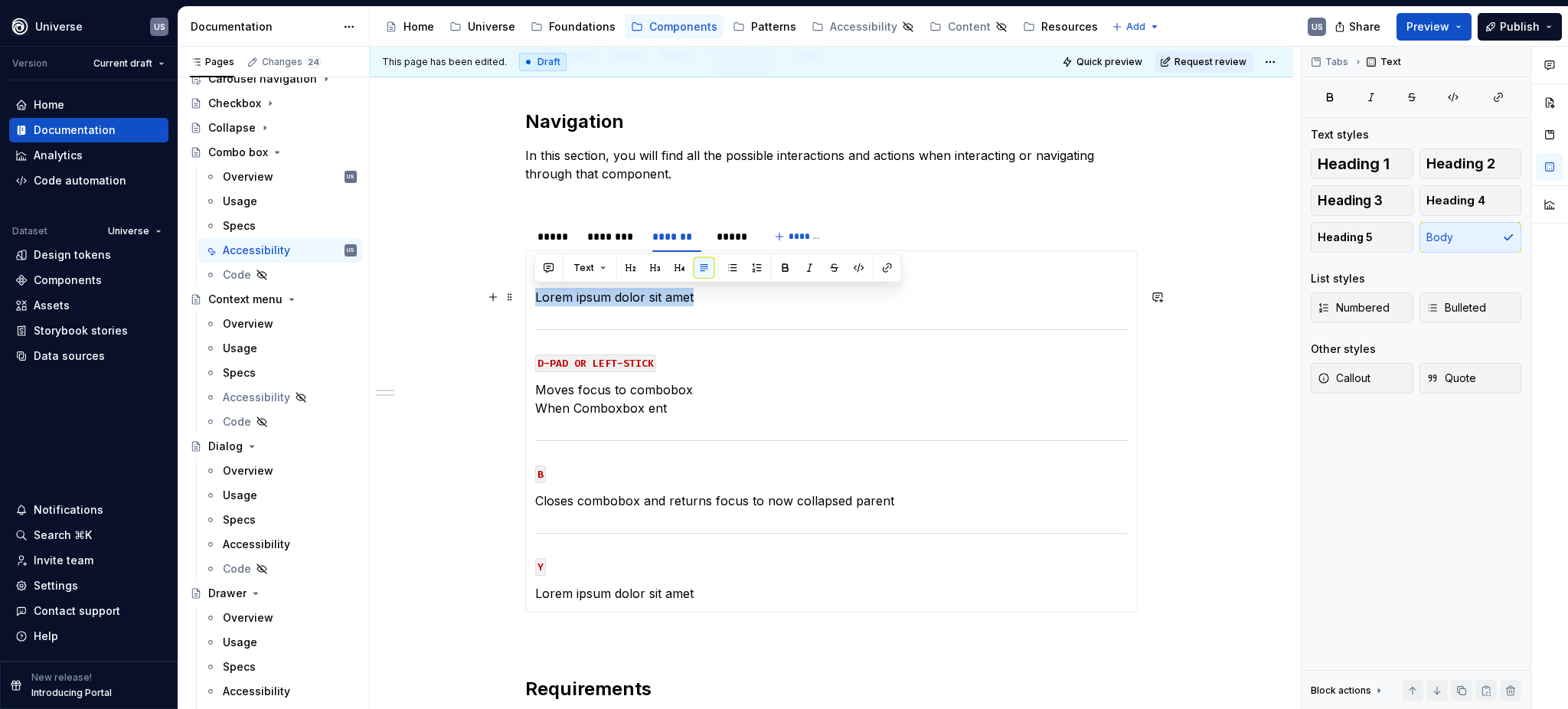
drag, startPoint x: 653, startPoint y: 290, endPoint x: 533, endPoint y: 290, distance: 120.0
click at [535, 290] on p "Lorem ipsum dolor sit amet" at bounding box center [830, 297] width 592 height 18
click at [664, 409] on p "Moves focus to combobox When Comboxbox ent" at bounding box center [830, 398] width 592 height 37
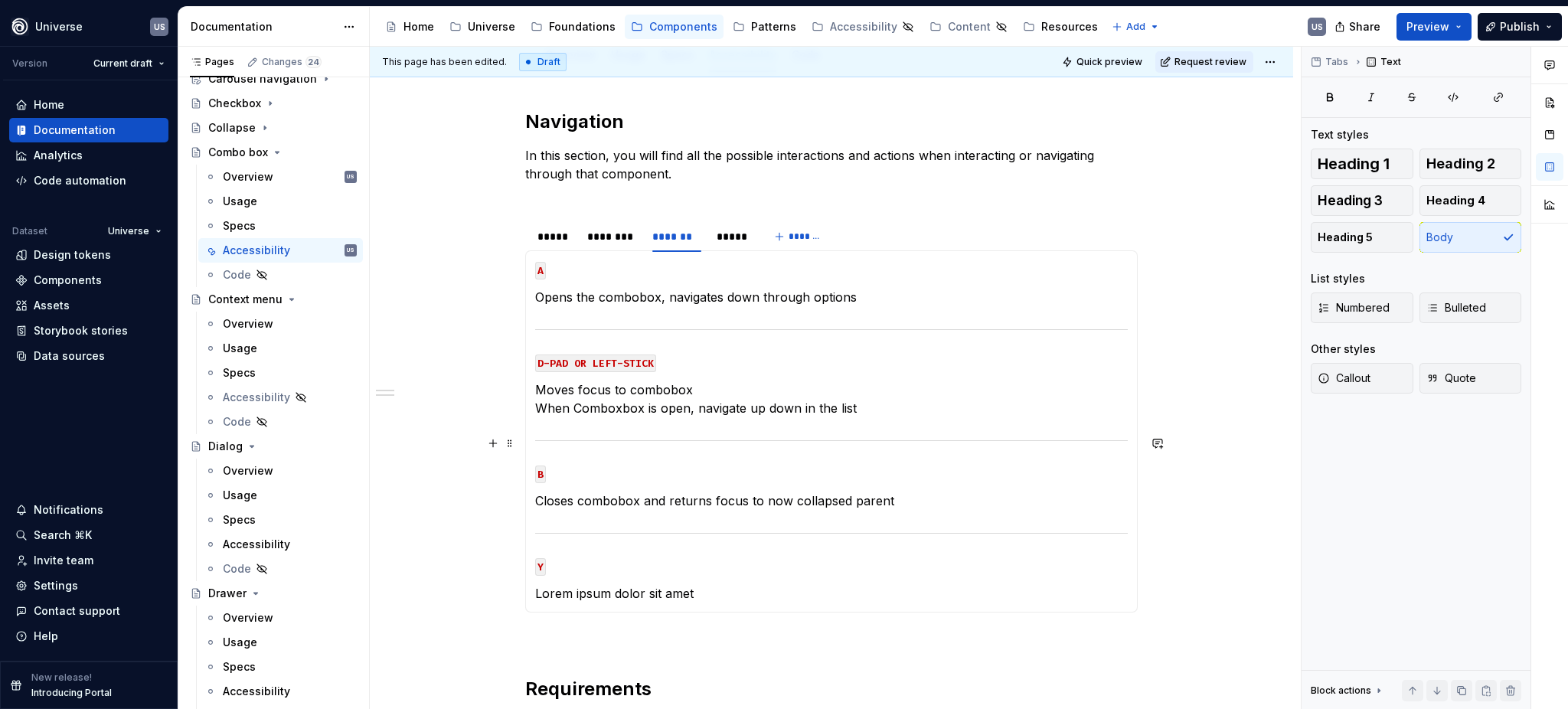
click at [707, 428] on section-item-column "A Opens the combobox, navigates down through options D-PAD OR LEFT-STICK Moves …" at bounding box center [830, 431] width 592 height 343
click at [613, 241] on div "********" at bounding box center [611, 236] width 49 height 15
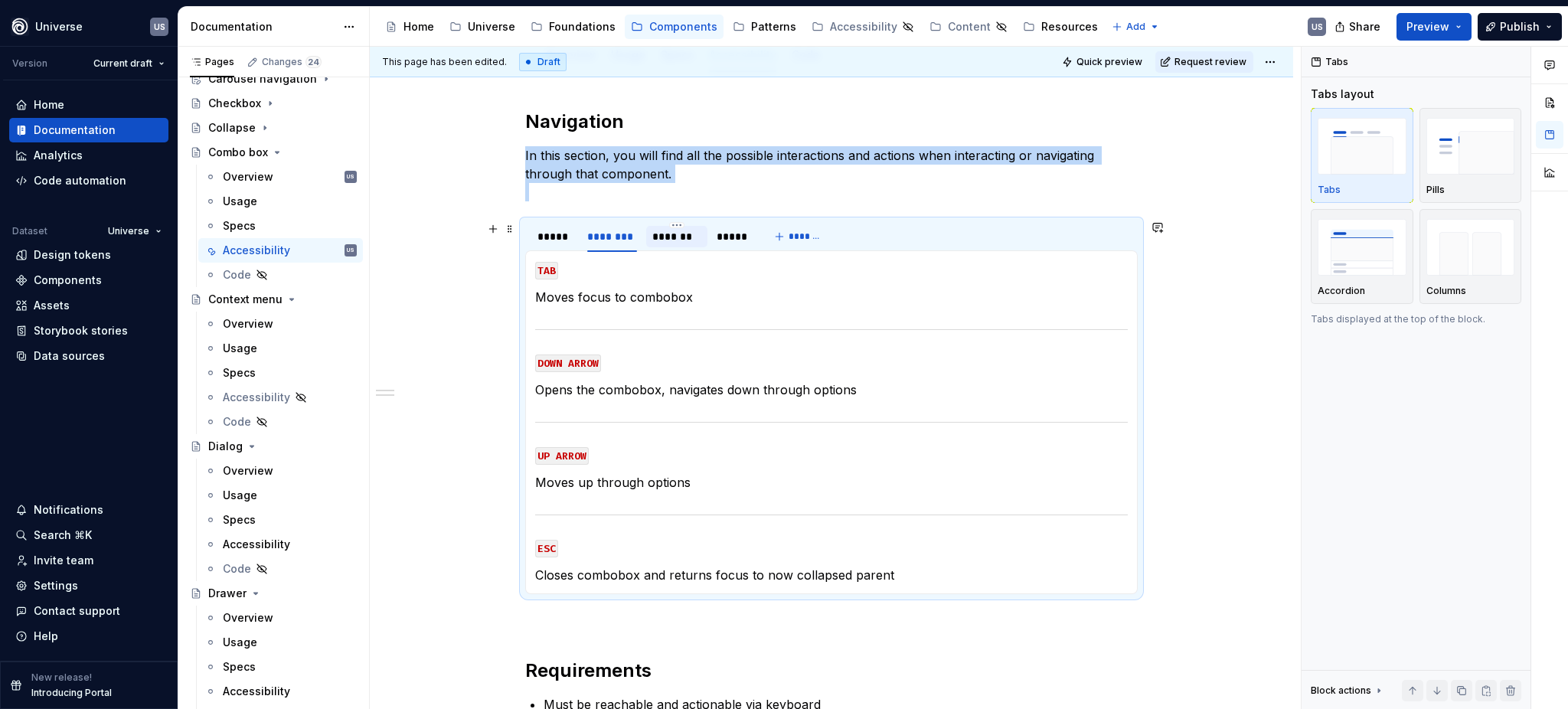
click at [678, 241] on div "*******" at bounding box center [676, 236] width 49 height 15
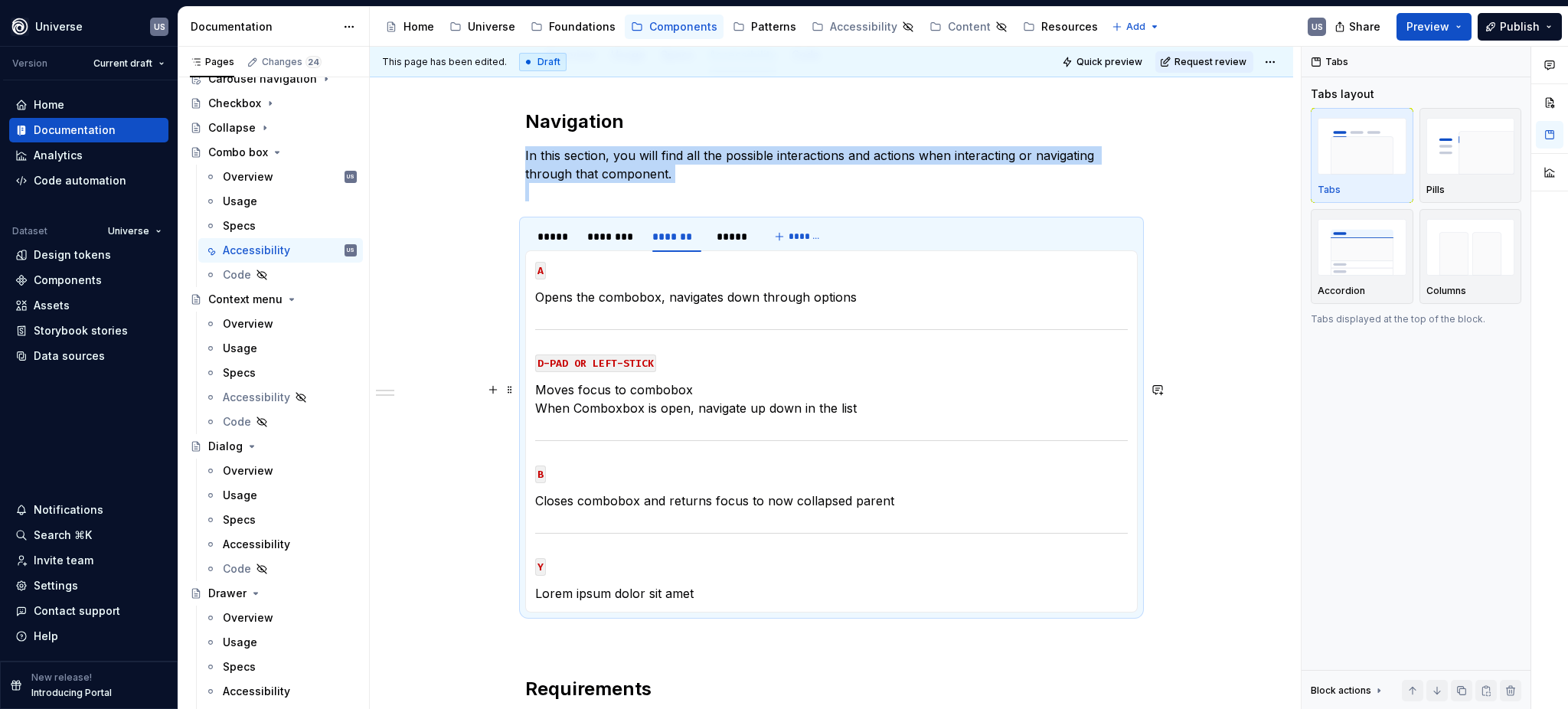
click at [853, 405] on p "Moves focus to combobox When Comboxbox is open, navigate up down in the list" at bounding box center [830, 398] width 592 height 37
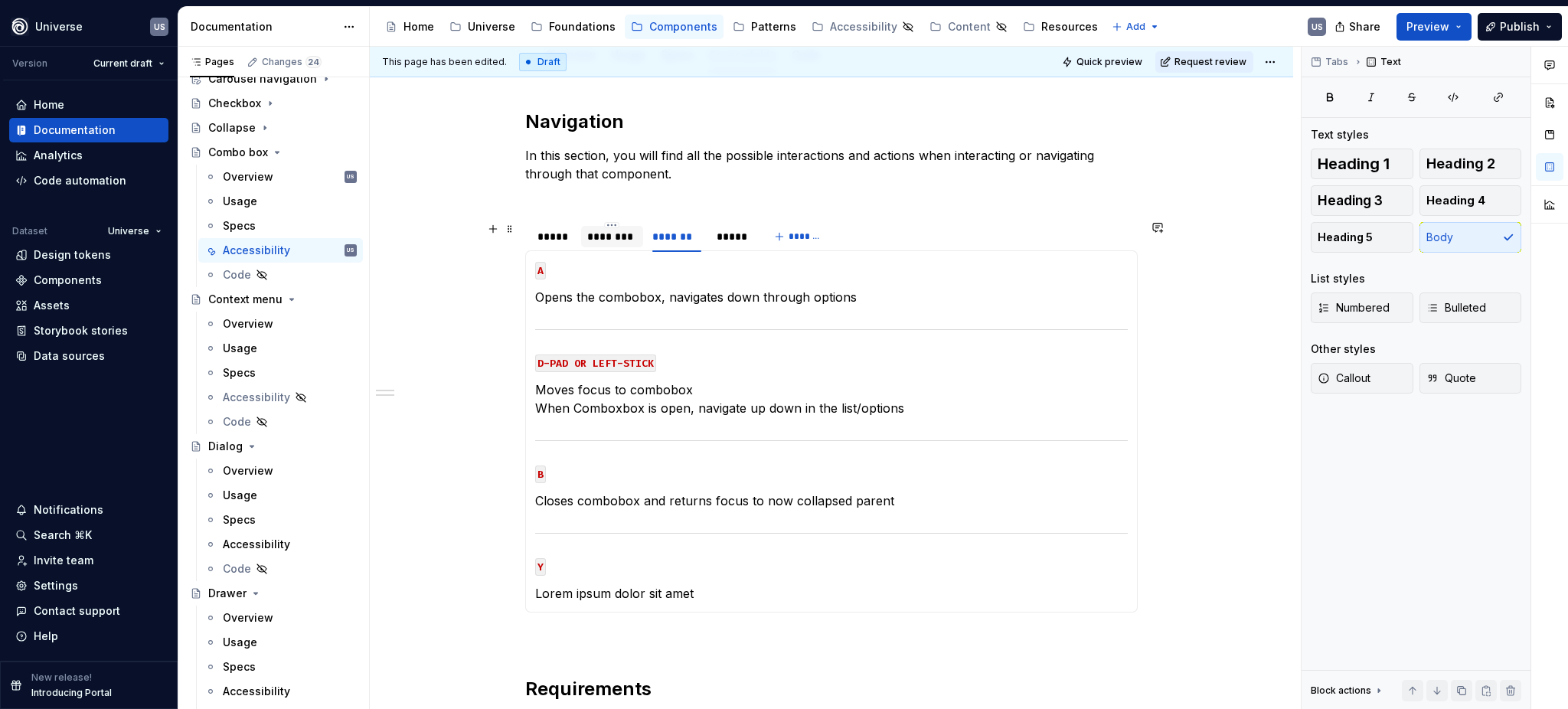
click at [607, 239] on div "********" at bounding box center [611, 236] width 49 height 15
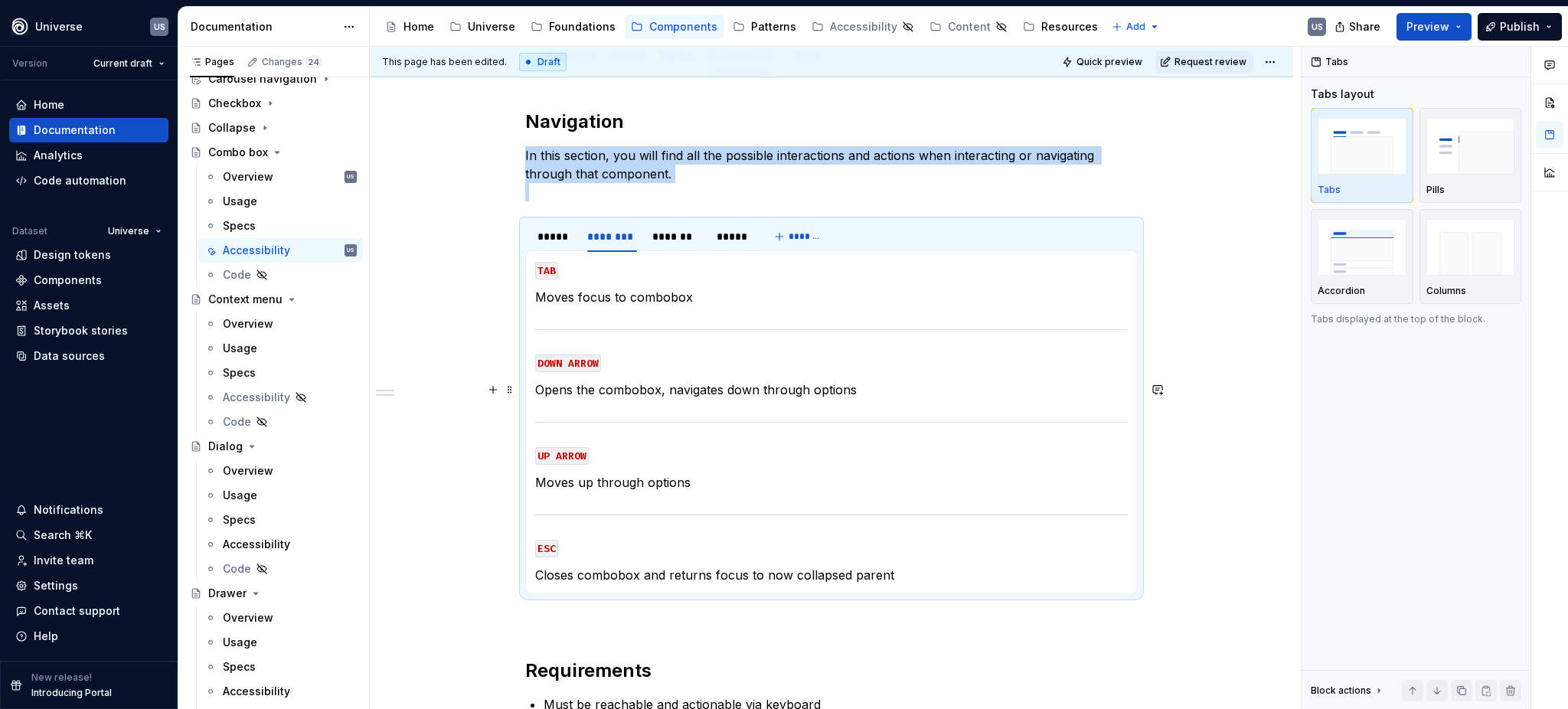
click at [683, 386] on p "Opens the combobox, navigates down through options" at bounding box center [830, 389] width 592 height 18
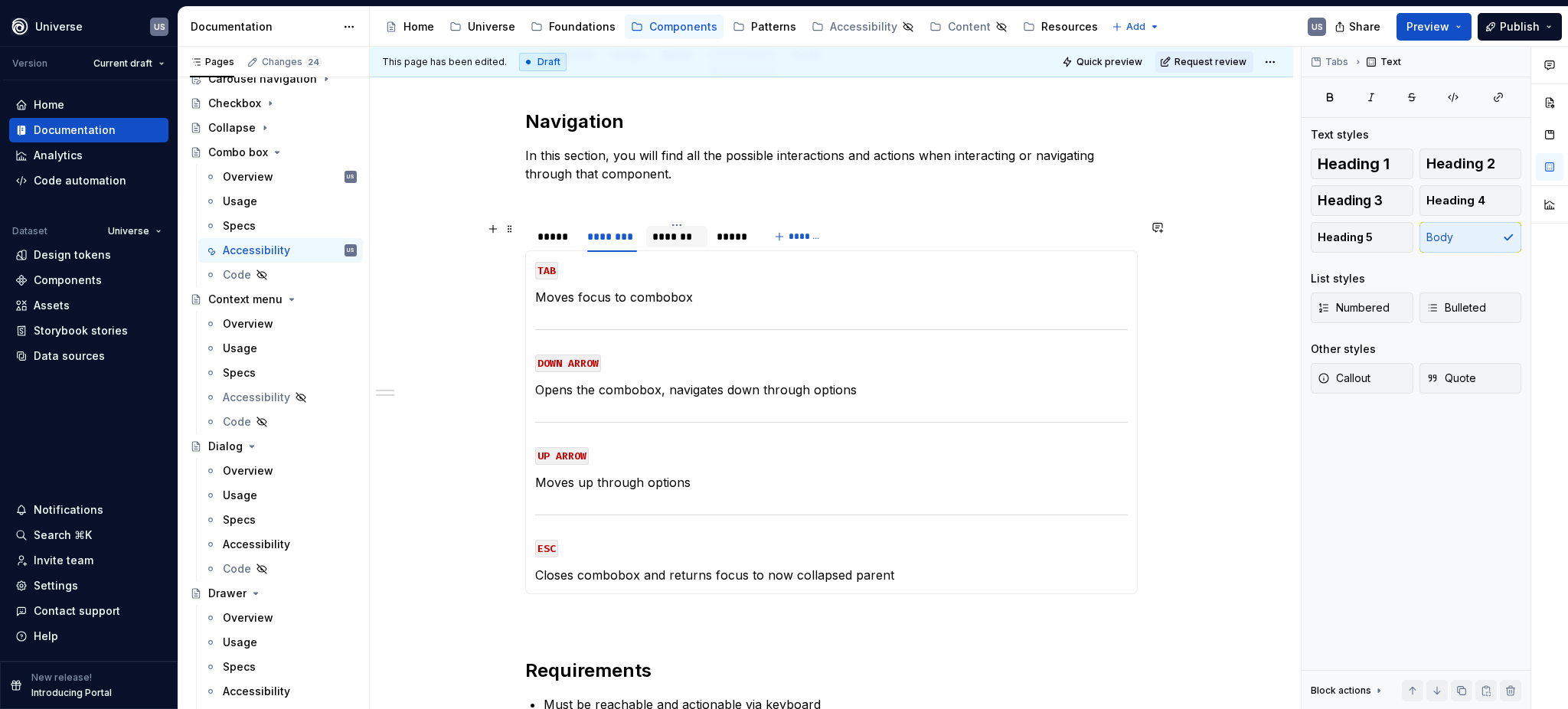
click at [657, 240] on div "*******" at bounding box center [676, 236] width 49 height 15
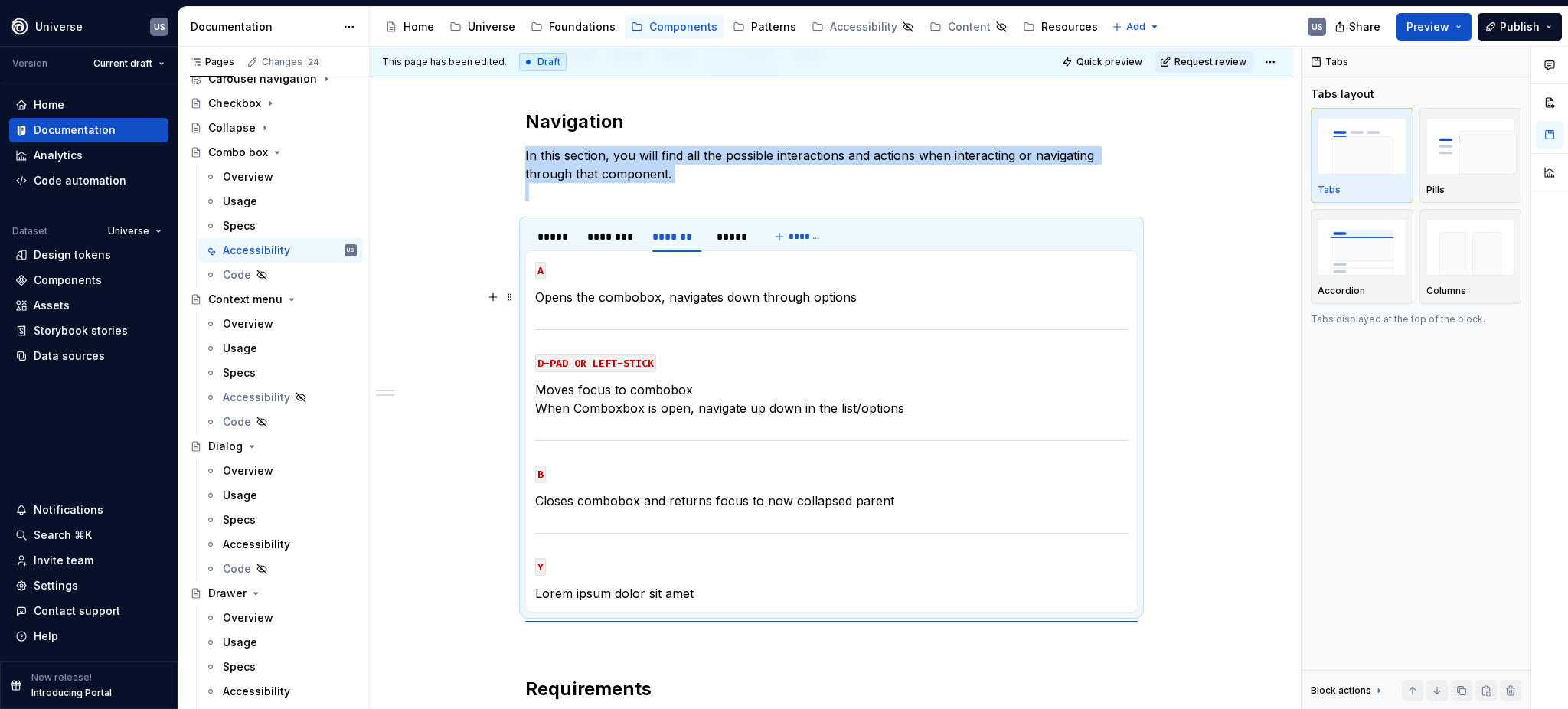
click at [732, 297] on p "Opens the combobox, navigates down through options" at bounding box center [830, 297] width 592 height 18
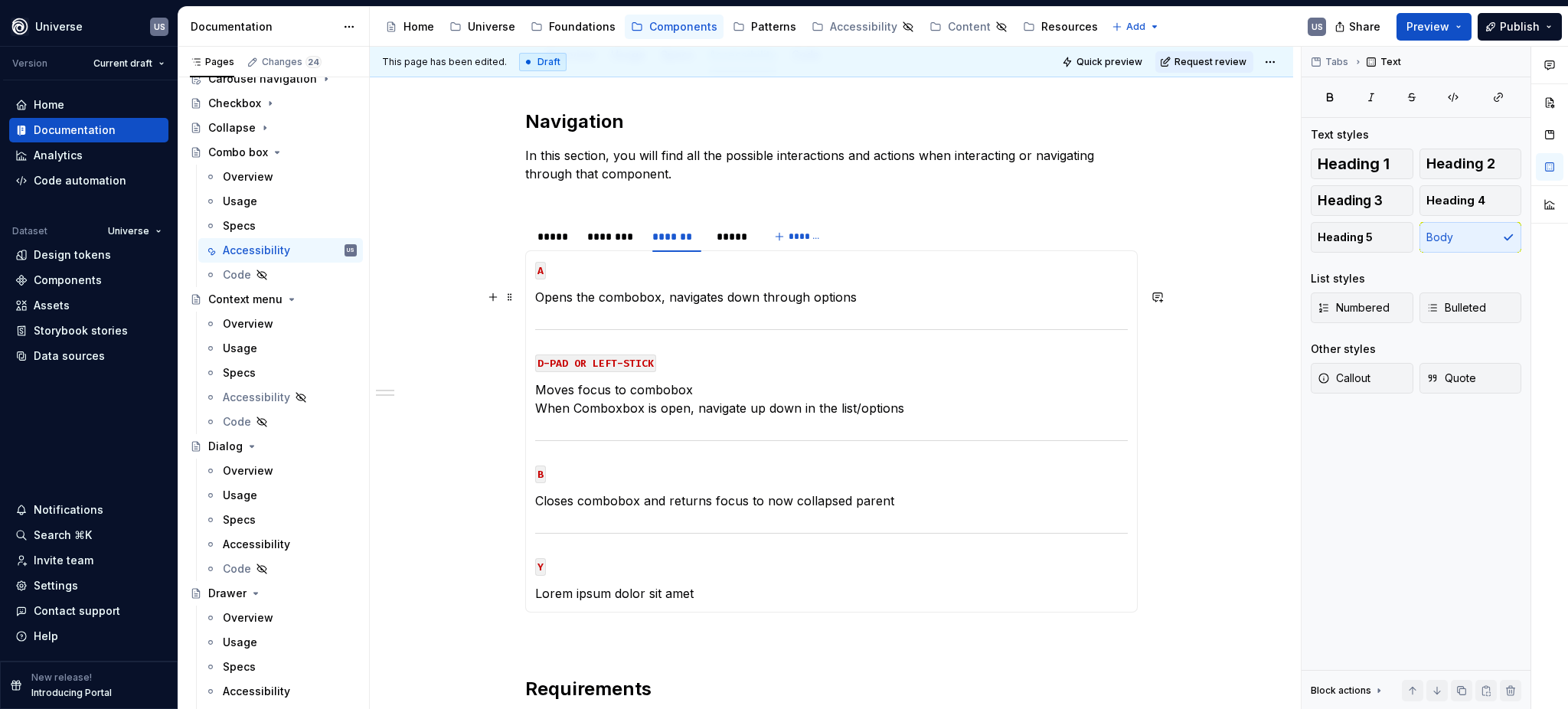
click at [853, 295] on p "Opens the combobox, navigates down through options" at bounding box center [830, 297] width 592 height 18
drag, startPoint x: 855, startPoint y: 295, endPoint x: 663, endPoint y: 295, distance: 192.0
click at [663, 295] on p "Opens the combobox, navigates down through options" at bounding box center [830, 297] width 592 height 18
click at [705, 587] on p "Lorem ipsum dolor sit amet" at bounding box center [830, 593] width 592 height 18
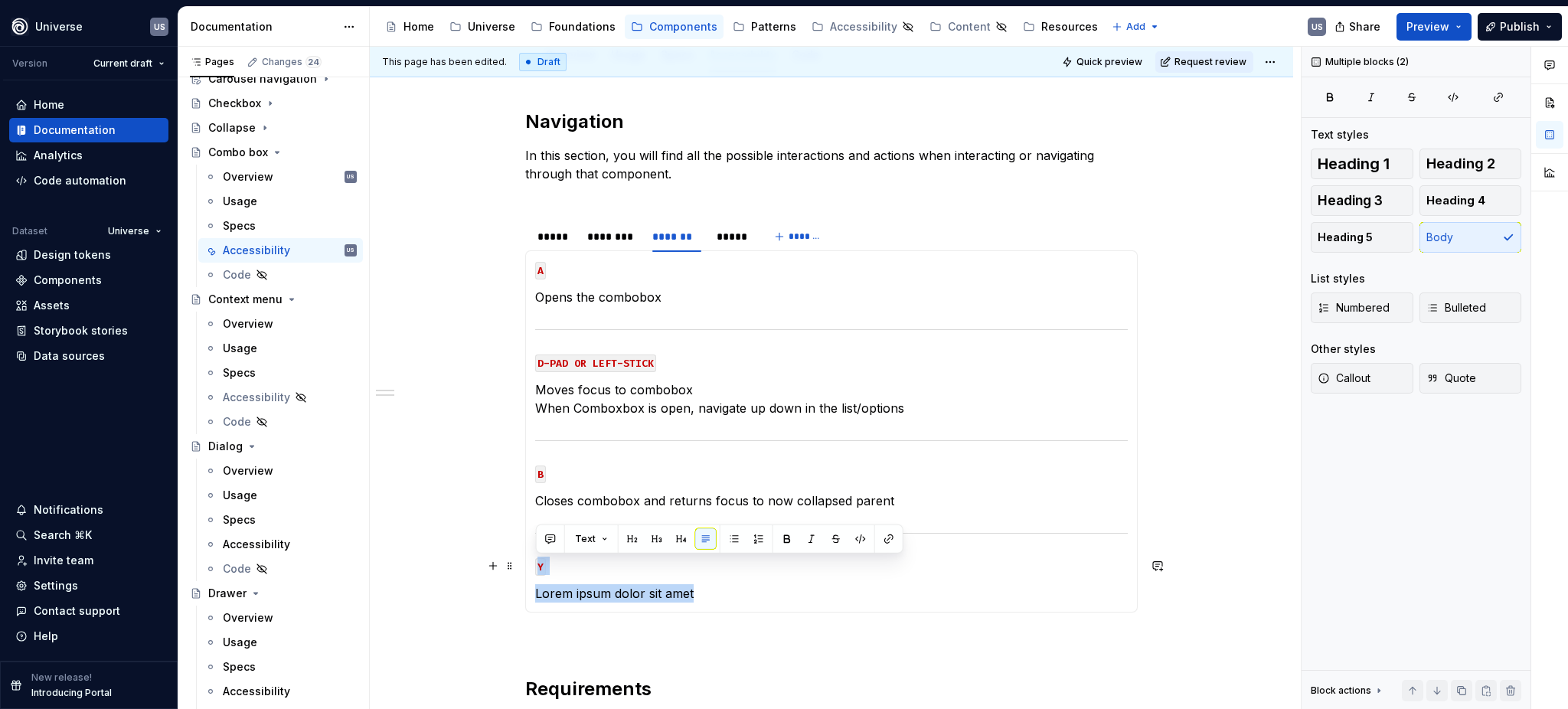
drag, startPoint x: 657, startPoint y: 596, endPoint x: 531, endPoint y: 562, distance: 130.5
click at [531, 562] on div "MOUSE CLICK Lorem ipsum dolor sit amet MOUSE HOVER Lorem ipsum dolor sit amet M…" at bounding box center [830, 431] width 612 height 362
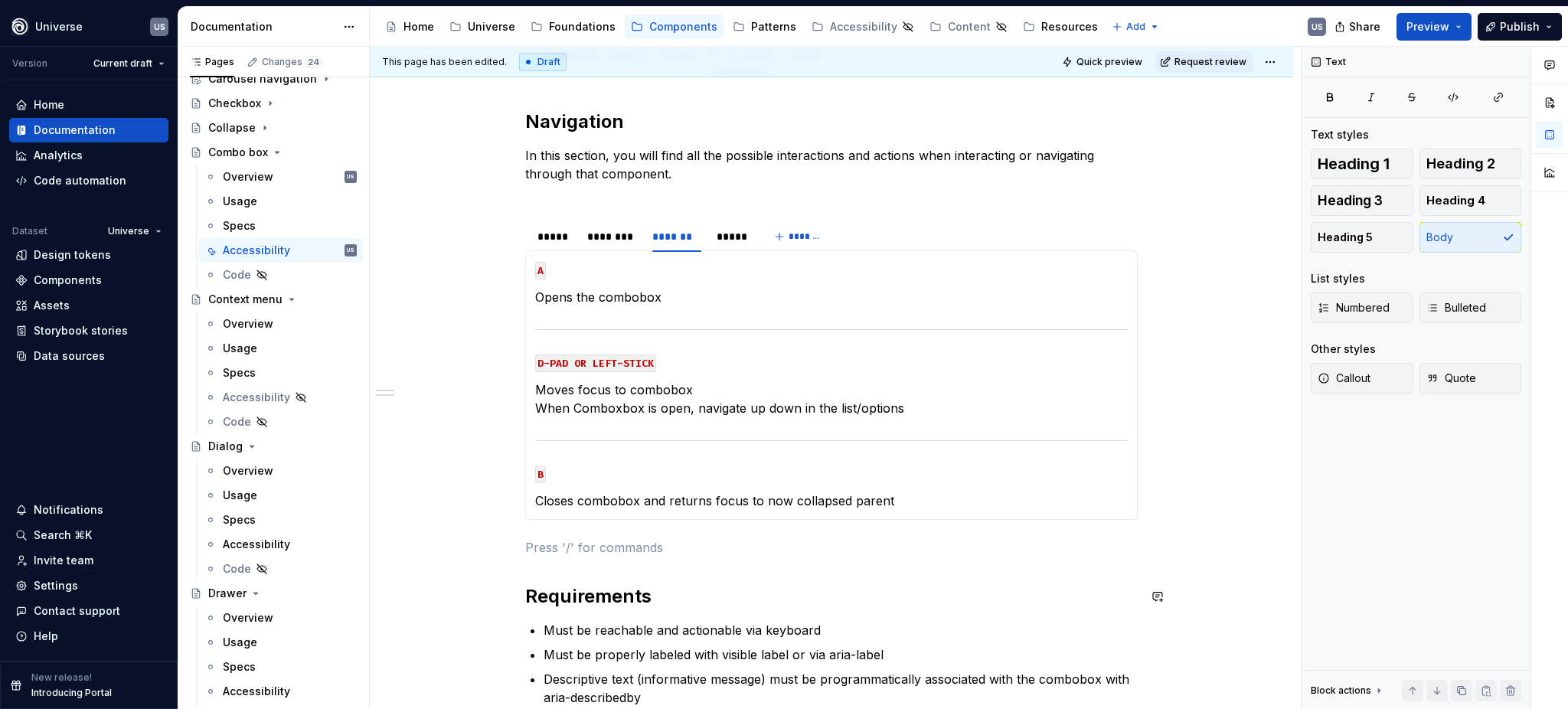
click at [694, 574] on div "Navigation In this section, you will find all the possible interactions and act…" at bounding box center [830, 461] width 612 height 704
click at [556, 239] on div "*****" at bounding box center [555, 236] width 35 height 15
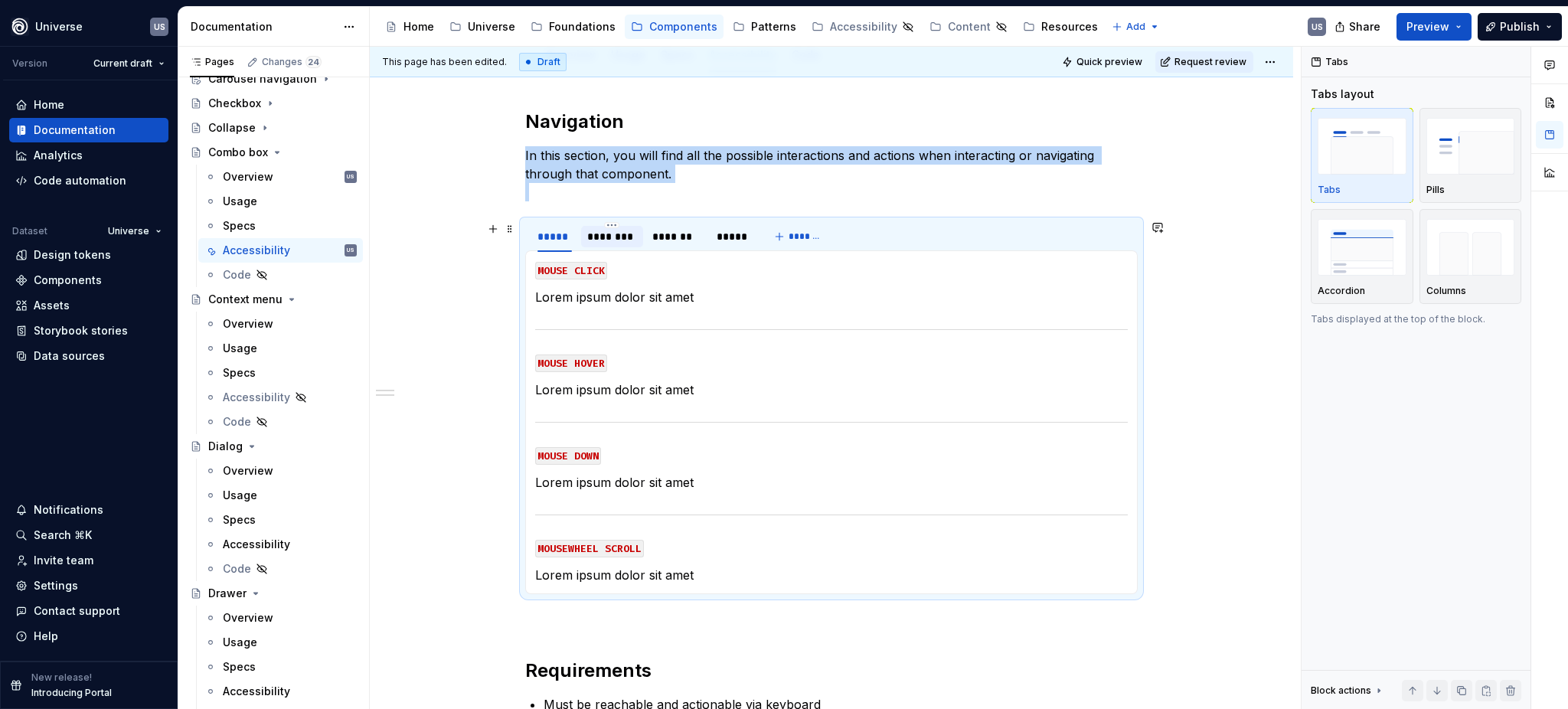
click at [601, 237] on div "********" at bounding box center [611, 236] width 49 height 15
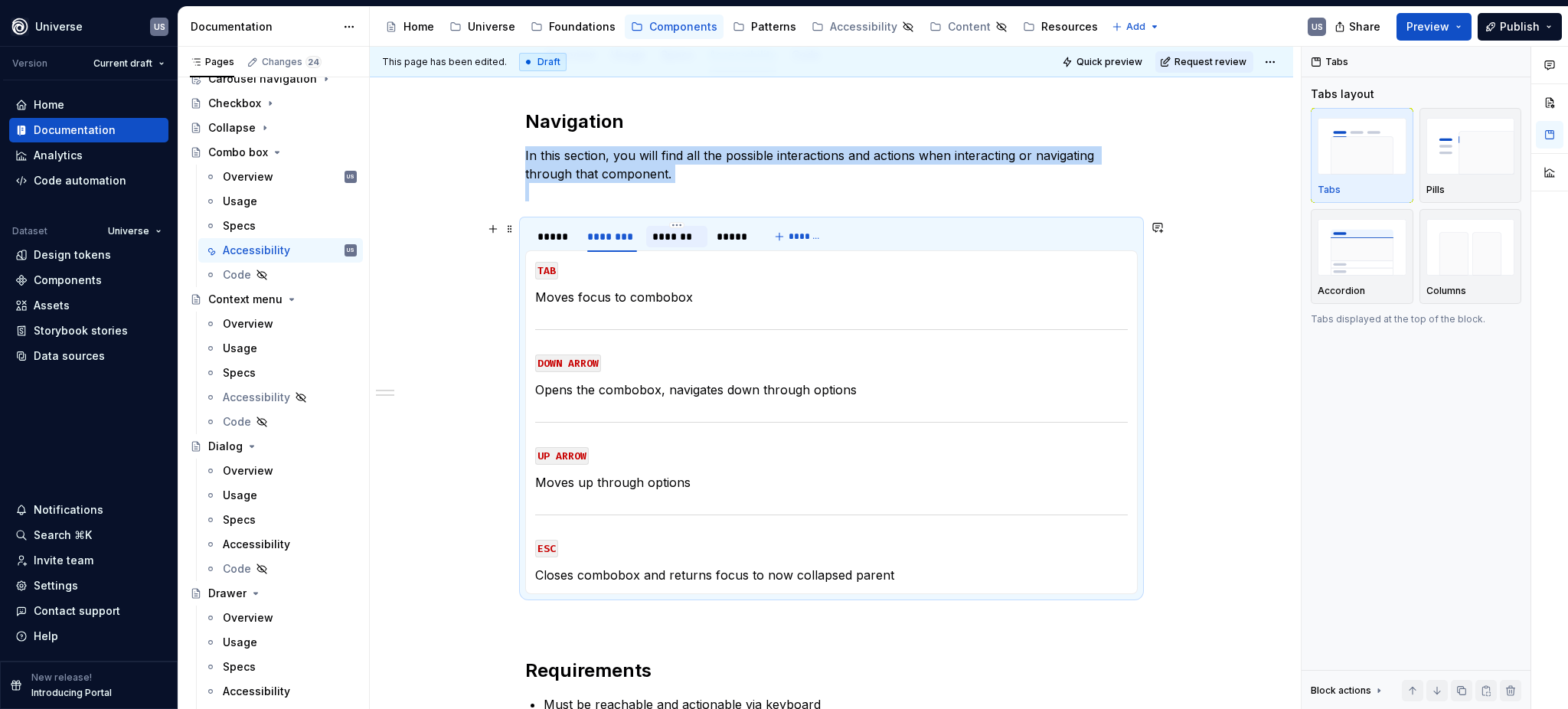
click at [669, 242] on div "*******" at bounding box center [676, 236] width 49 height 15
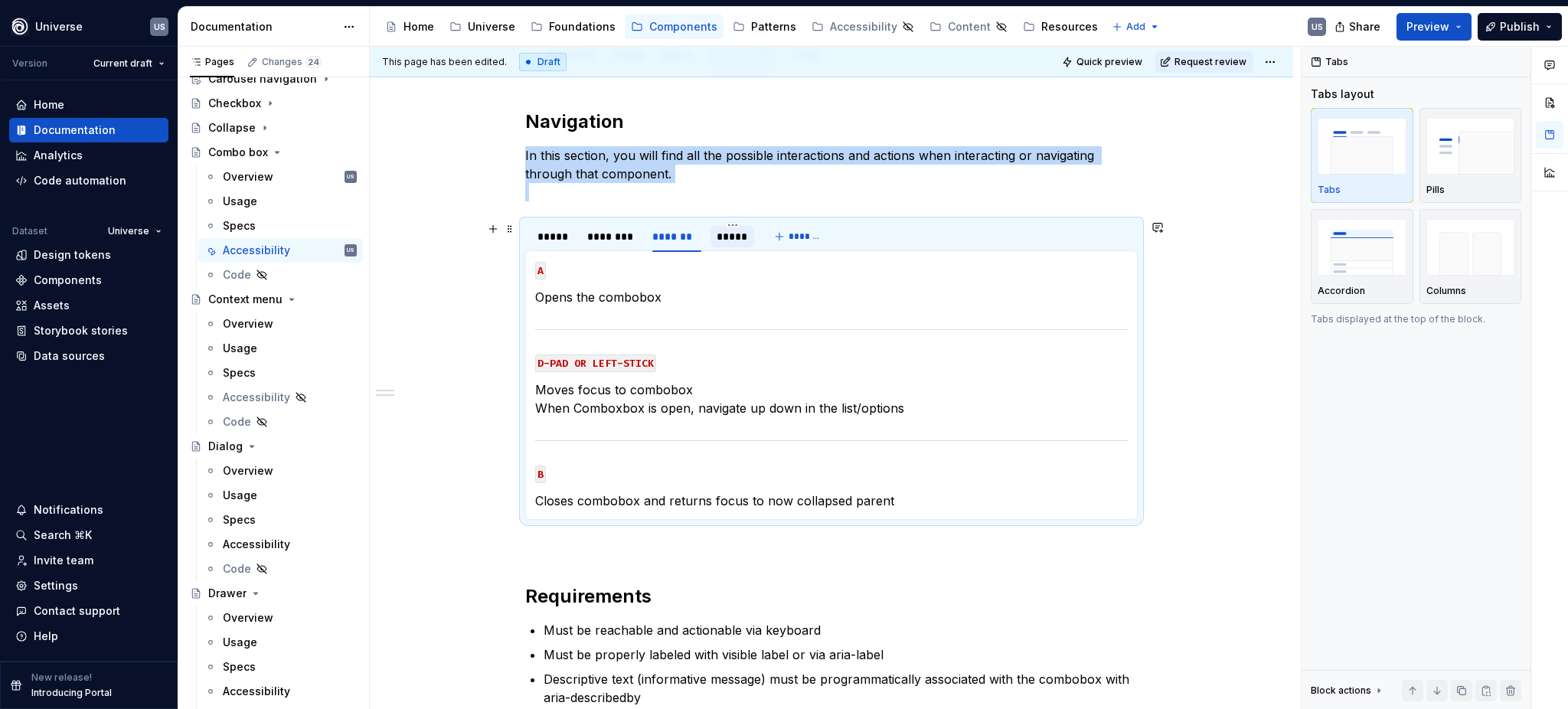
click at [727, 242] on div "*****" at bounding box center [733, 236] width 32 height 15
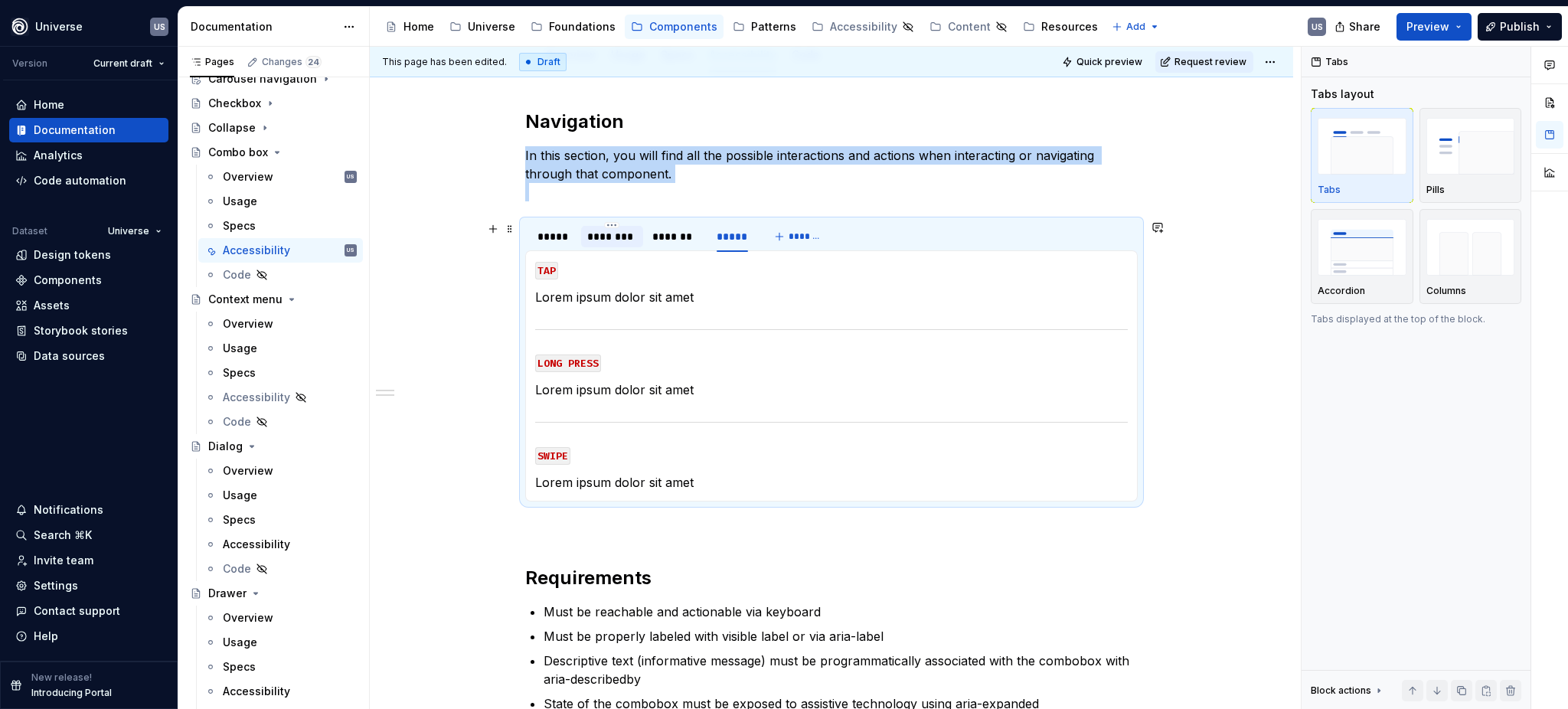
click at [609, 238] on div "********" at bounding box center [611, 236] width 49 height 15
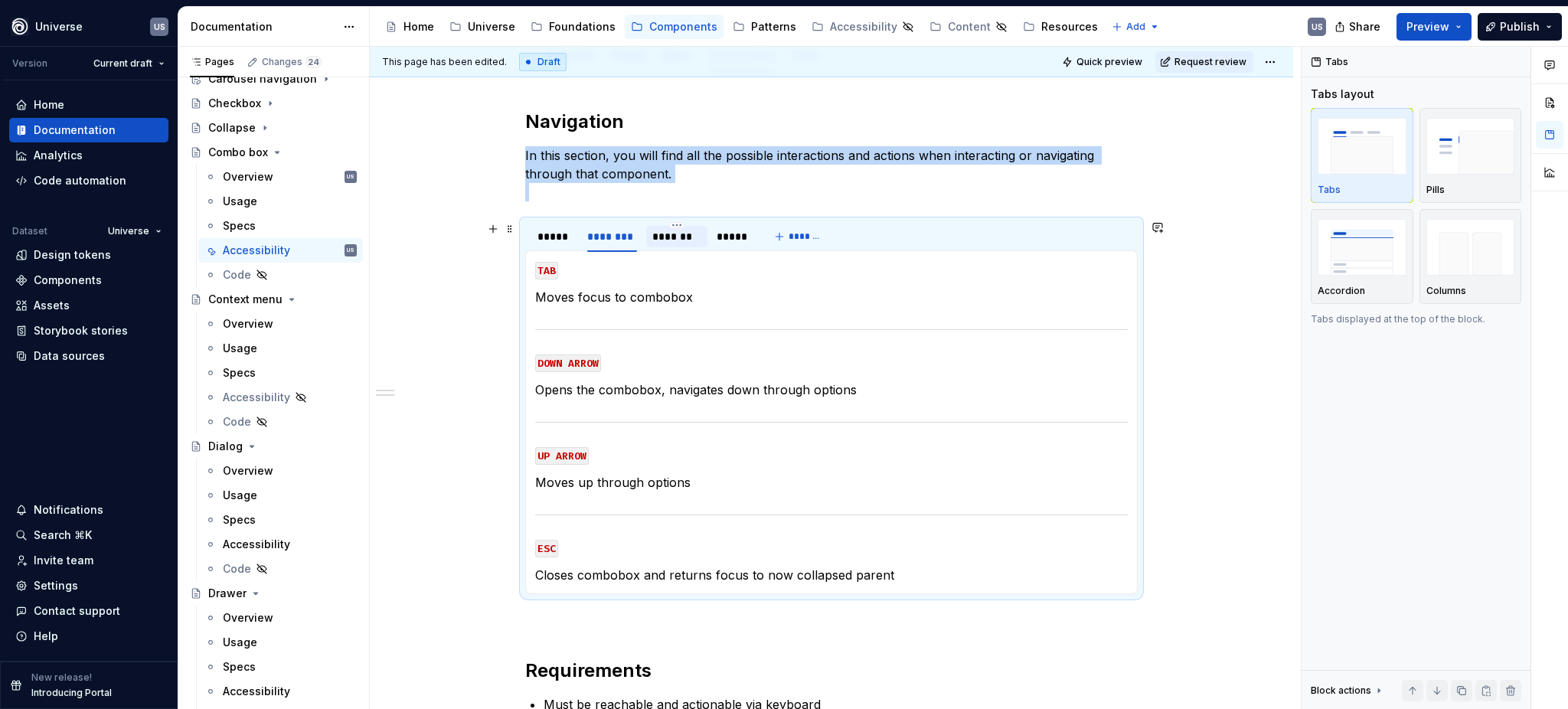
click at [662, 239] on div "*******" at bounding box center [676, 236] width 49 height 15
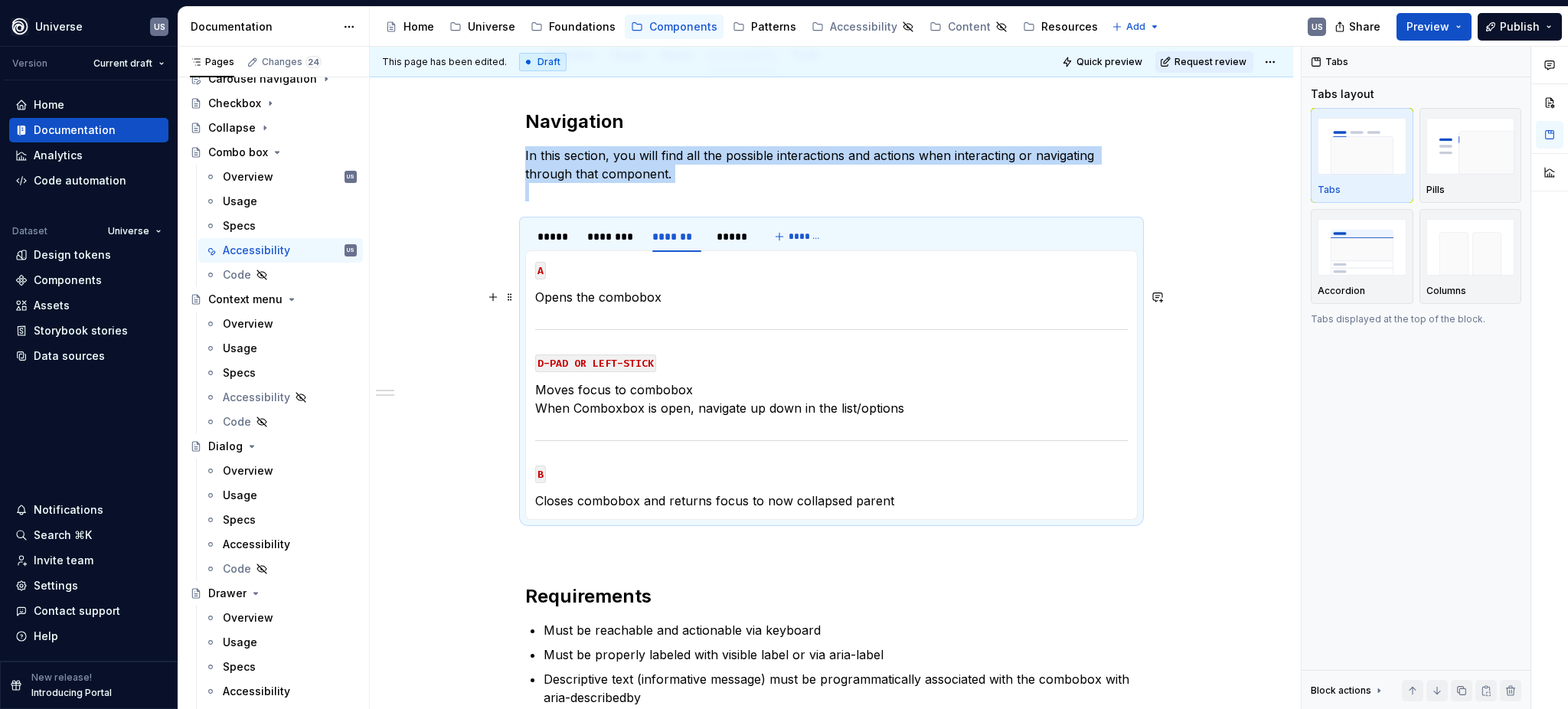
click at [678, 299] on p "Opens the combobox" at bounding box center [830, 297] width 592 height 18
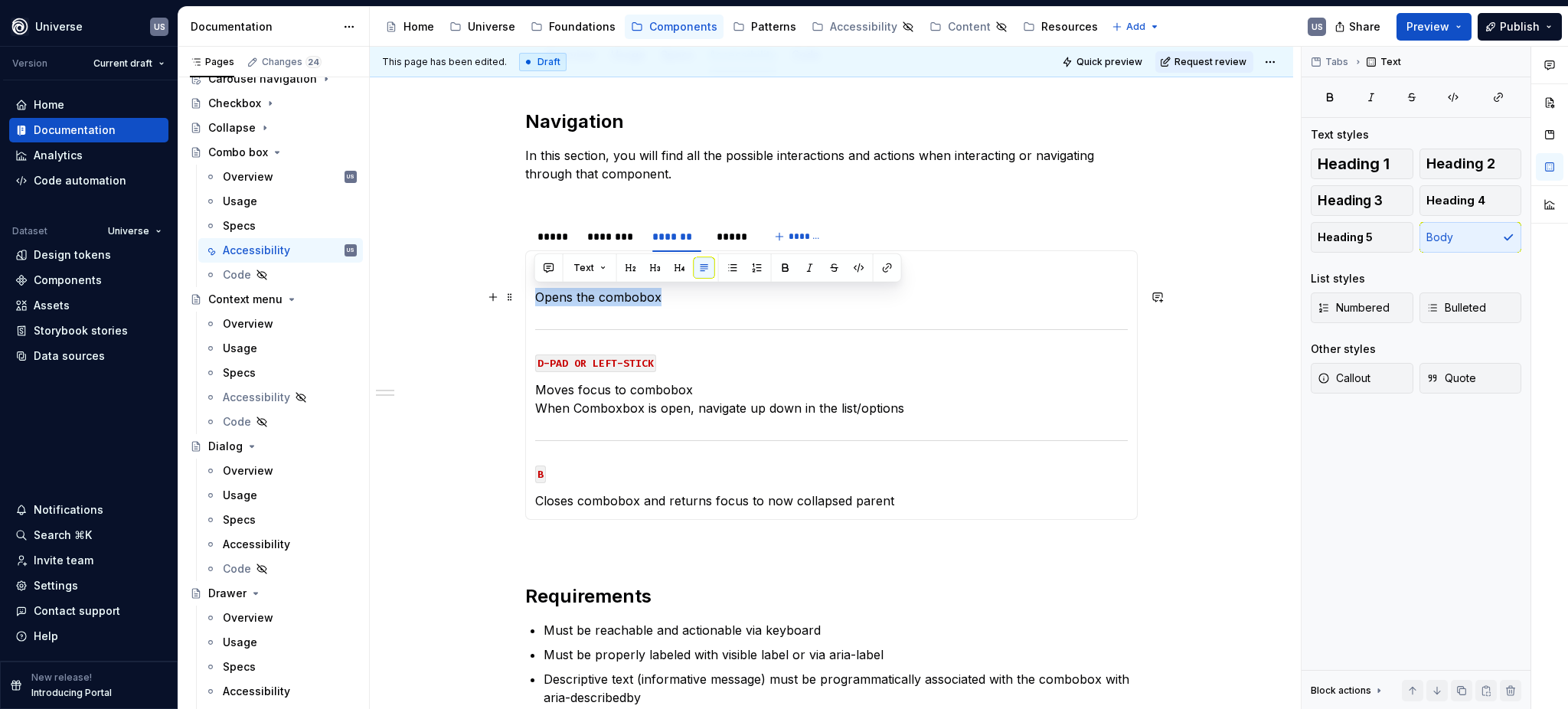
drag, startPoint x: 595, startPoint y: 299, endPoint x: 531, endPoint y: 300, distance: 64.0
click at [531, 300] on div "MOUSE CLICK Lorem ipsum dolor sit amet MOUSE HOVER Lorem ipsum dolor sit amet M…" at bounding box center [830, 384] width 612 height 270
copy p "Opens the combobox"
click at [724, 236] on div "*****" at bounding box center [733, 236] width 32 height 15
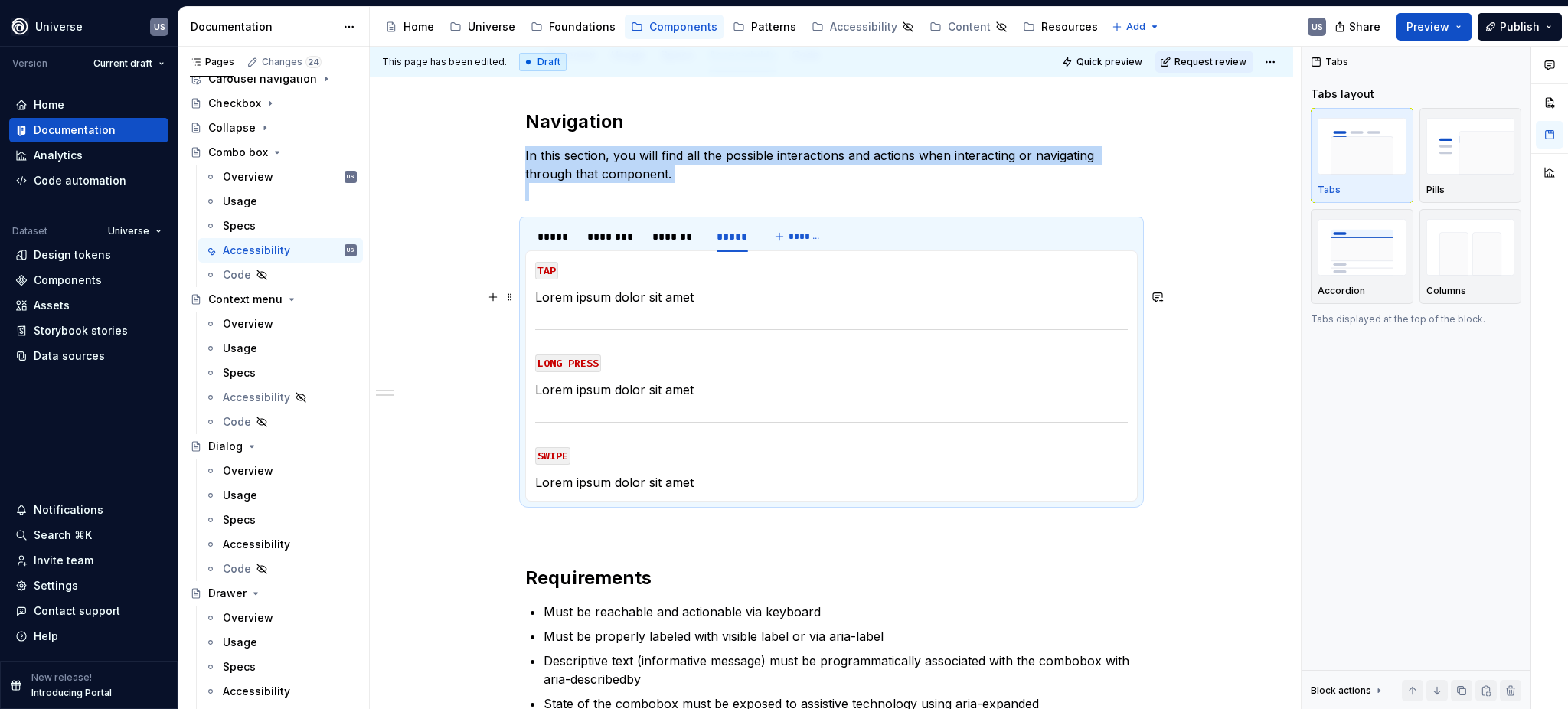
click at [720, 296] on p "Lorem ipsum dolor sit amet" at bounding box center [830, 297] width 592 height 18
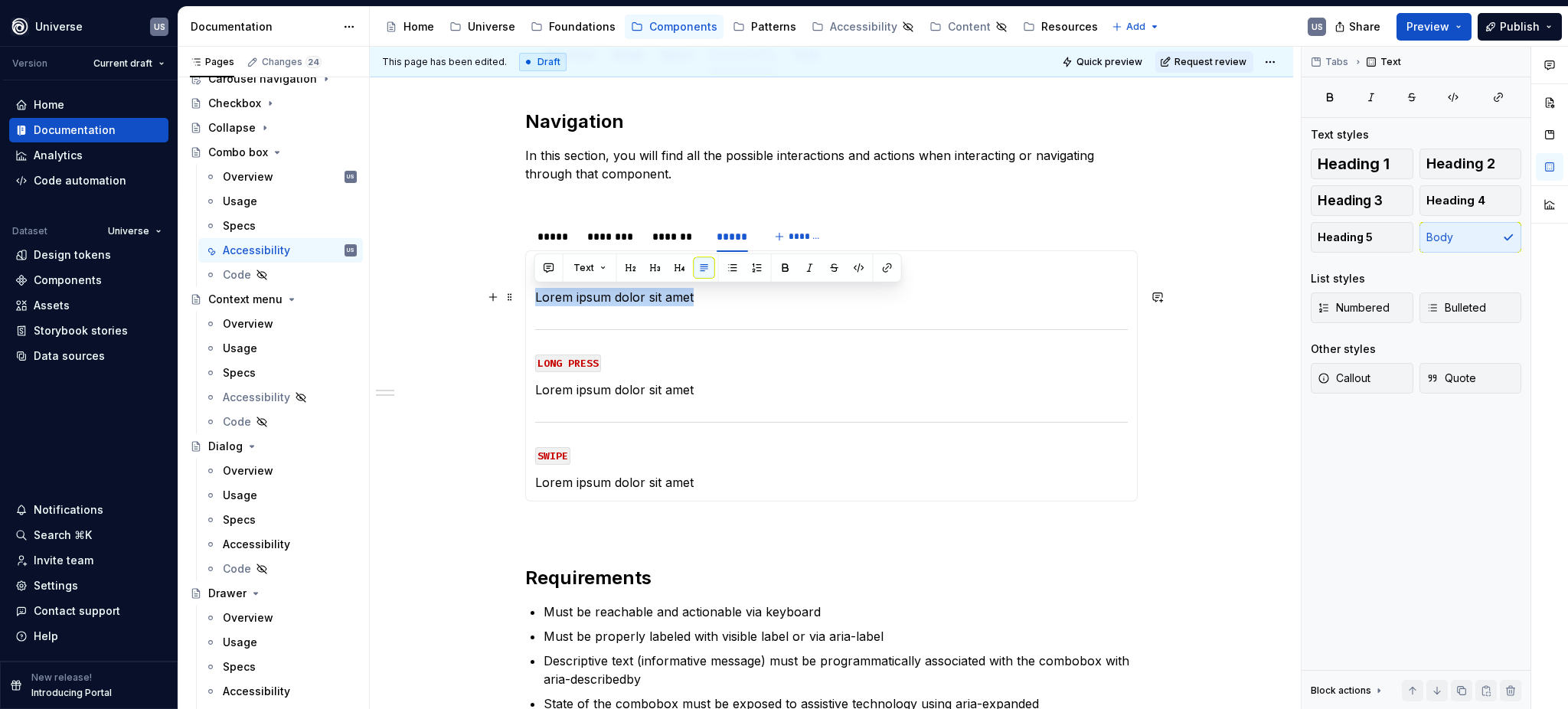
drag, startPoint x: 626, startPoint y: 311, endPoint x: 537, endPoint y: 297, distance: 90.1
click at [535, 296] on section-item-column "TAP Lorem ipsum dolor sit amet LONG PRESS Lorem ipsum dolor sit amet SWIPE Lore…" at bounding box center [830, 375] width 592 height 231
click at [635, 376] on section-item-column "TAP Opens the combobox LONG PRESS Lorem ipsum dolor sit amet SWIPE Lorem ipsum …" at bounding box center [830, 375] width 592 height 231
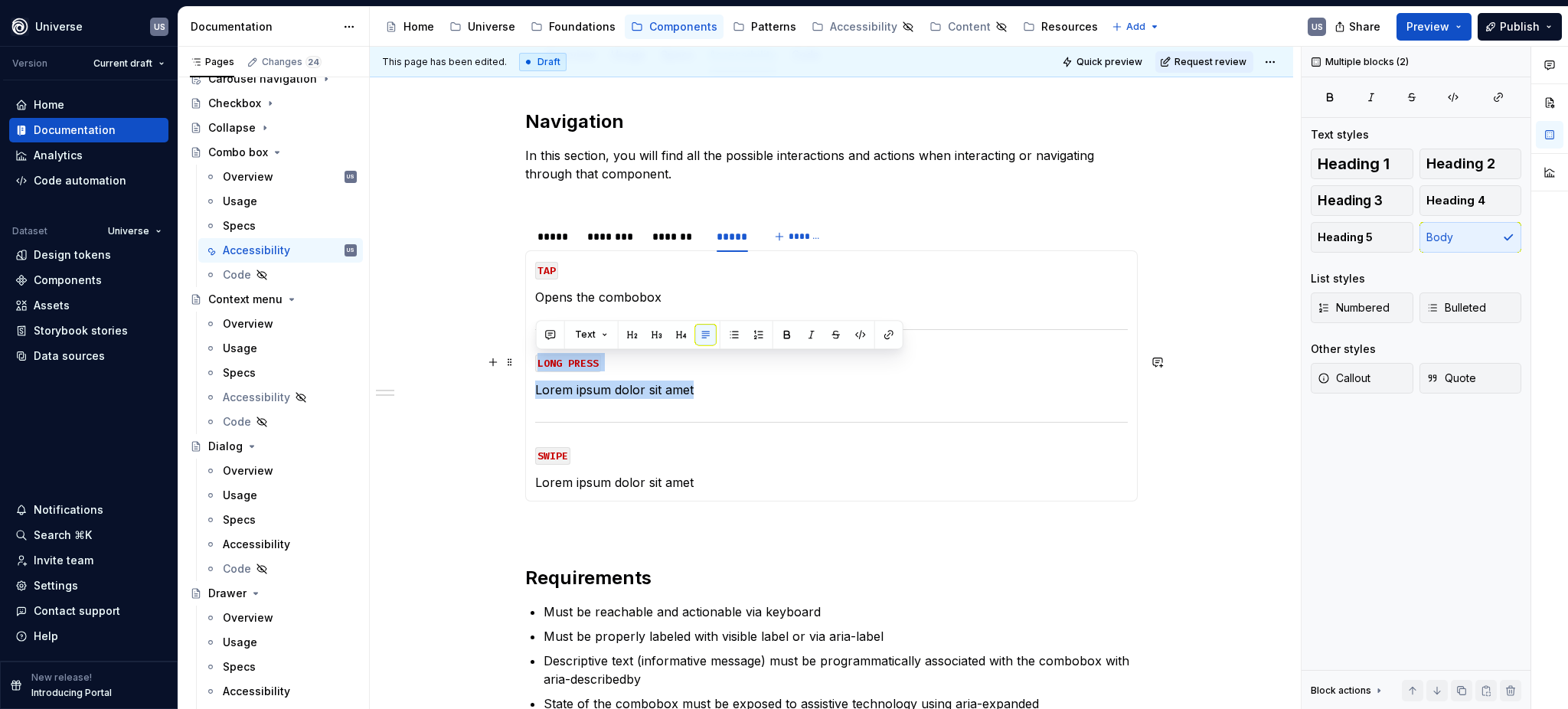
drag, startPoint x: 700, startPoint y: 388, endPoint x: 525, endPoint y: 358, distance: 177.6
click at [525, 358] on div "MOUSE CLICK Lorem ipsum dolor sit amet MOUSE HOVER Lorem ipsum dolor sit amet M…" at bounding box center [830, 375] width 612 height 251
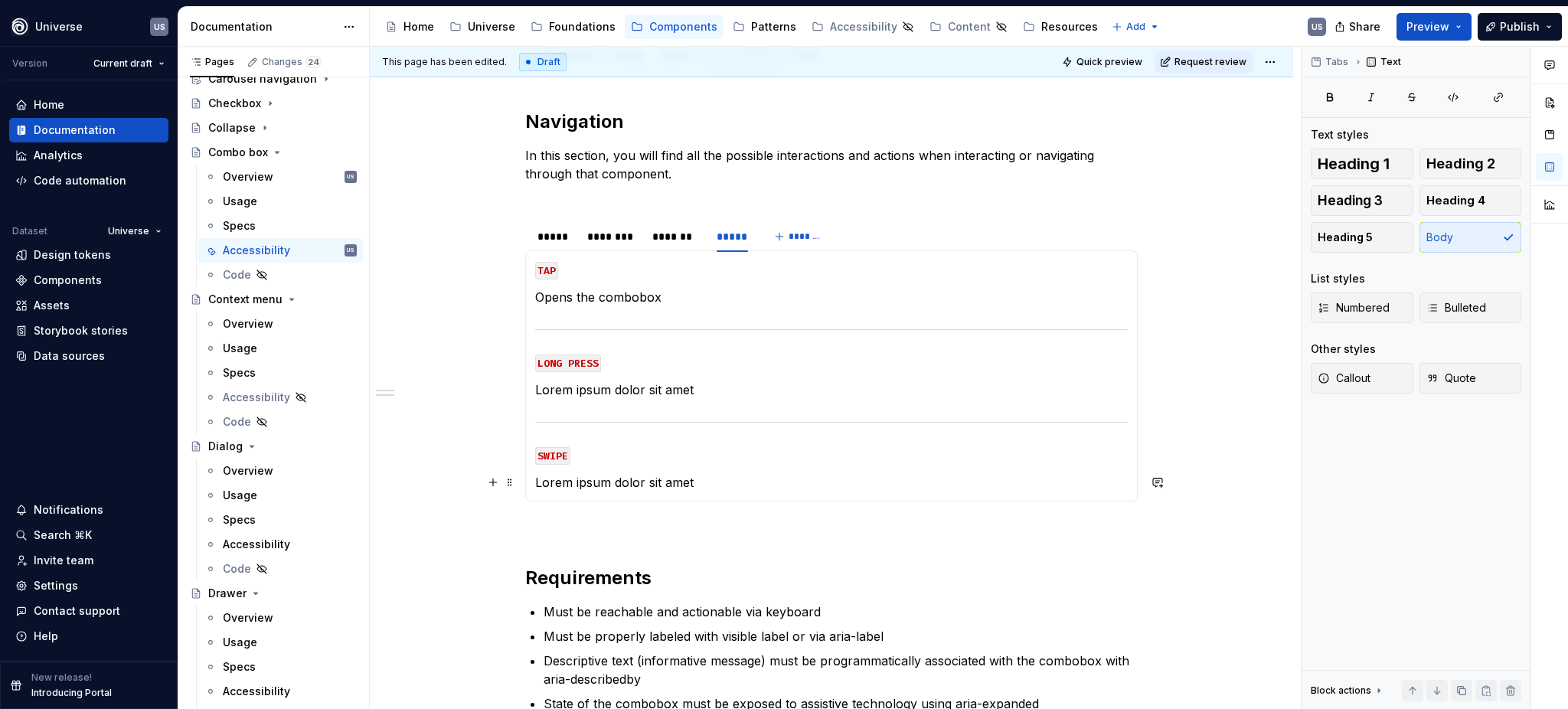
click at [696, 482] on p "Lorem ipsum dolor sit amet" at bounding box center [830, 482] width 592 height 18
click at [545, 457] on code "SWIPE" at bounding box center [552, 456] width 35 height 18
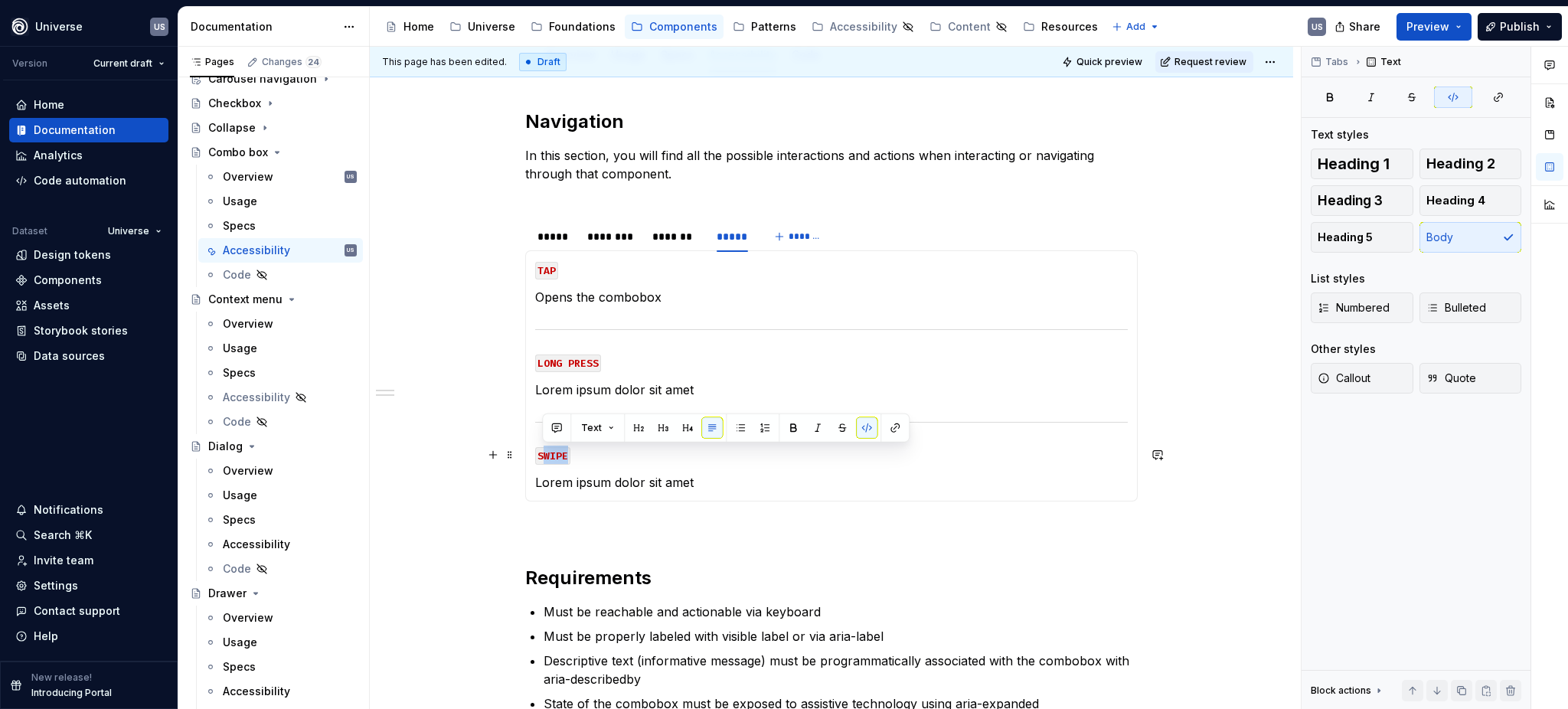
drag, startPoint x: 542, startPoint y: 455, endPoint x: 566, endPoint y: 452, distance: 24.2
click at [566, 452] on code "SWIPE" at bounding box center [552, 456] width 35 height 18
click at [580, 479] on p "Lorem ipsum dolor sit amet" at bounding box center [830, 482] width 592 height 18
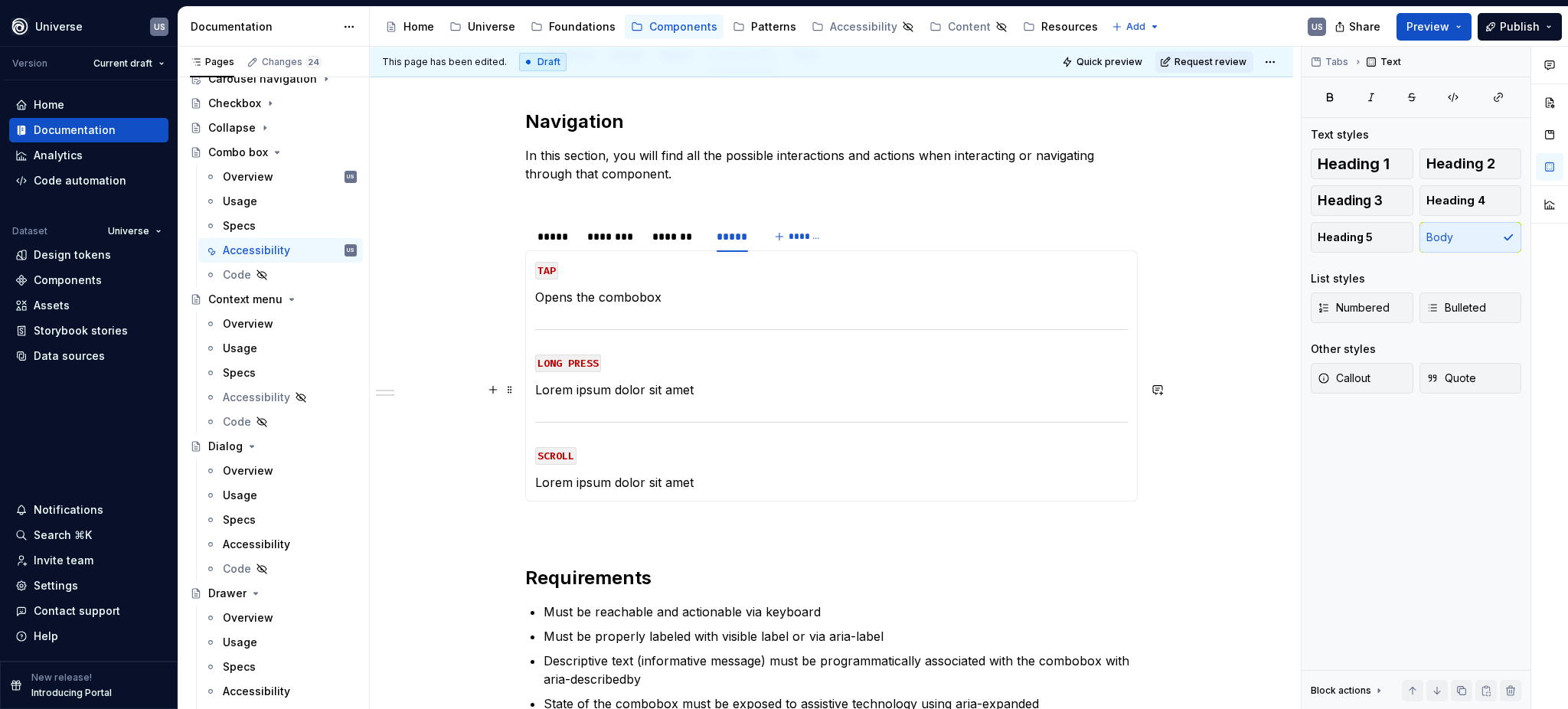
click at [672, 392] on p "Lorem ipsum dolor sit amet" at bounding box center [830, 389] width 592 height 18
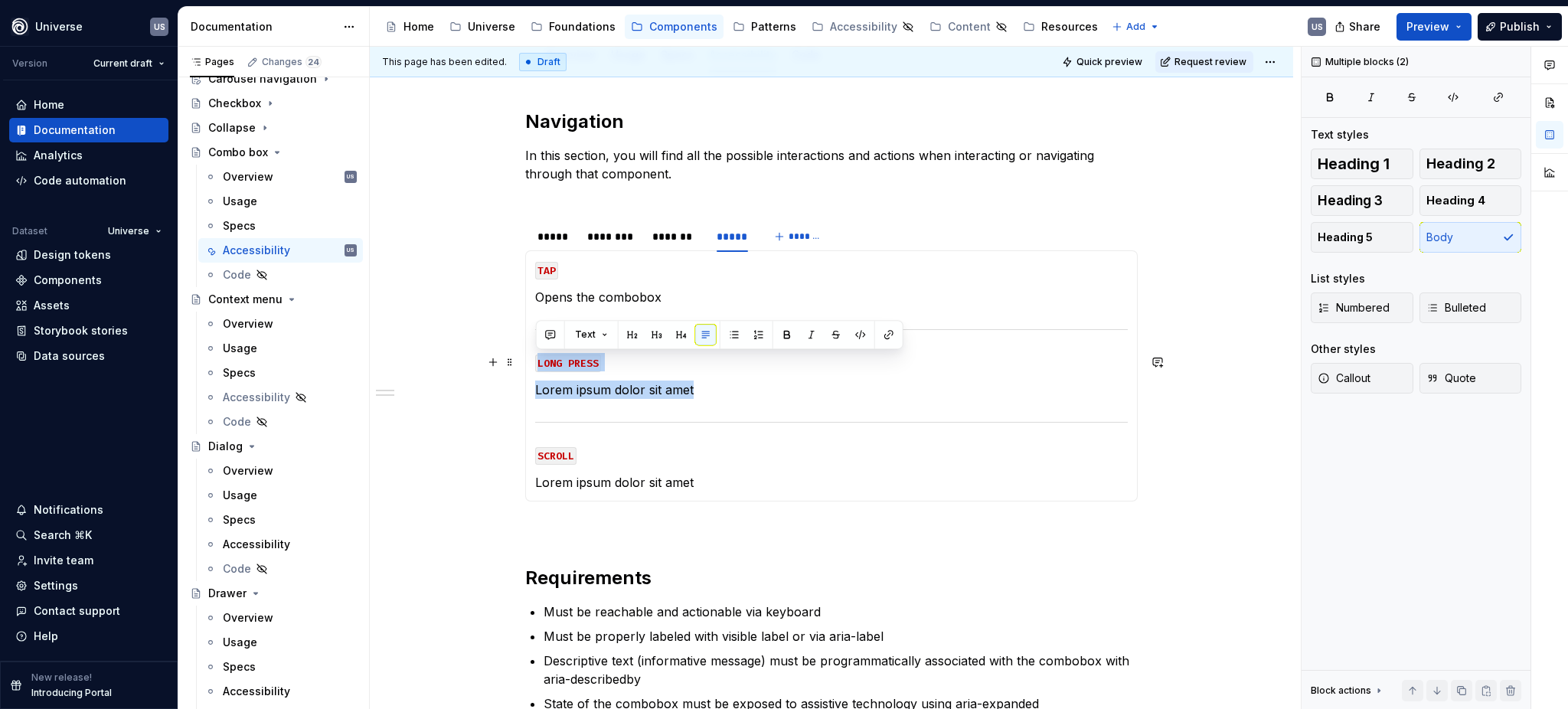
drag, startPoint x: 724, startPoint y: 381, endPoint x: 534, endPoint y: 341, distance: 194.2
click at [535, 341] on section-item-column "TAP Opens the combobox LONG PRESS Lorem ipsum dolor sit amet SCROLL Lorem ipsum…" at bounding box center [830, 375] width 592 height 231
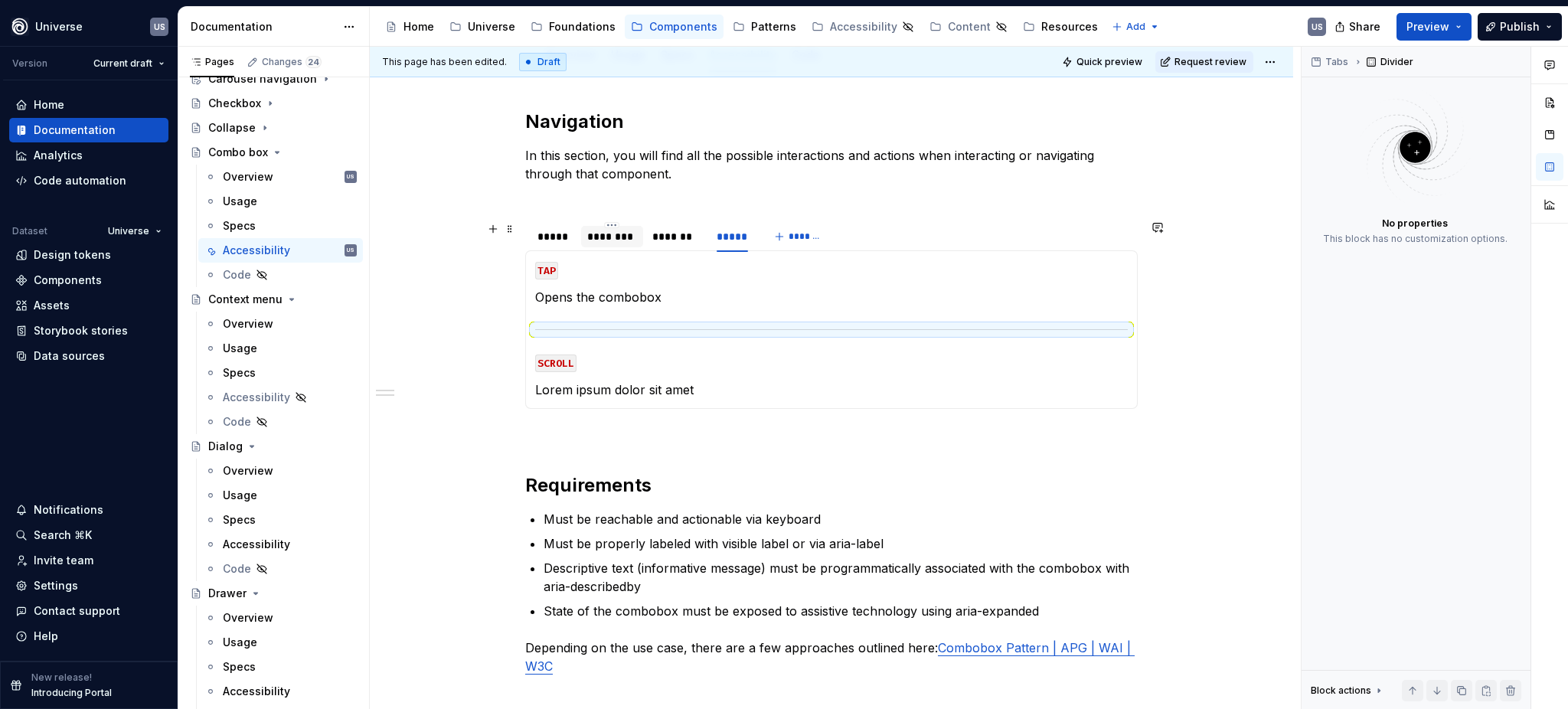
click at [610, 236] on div "********" at bounding box center [611, 236] width 49 height 15
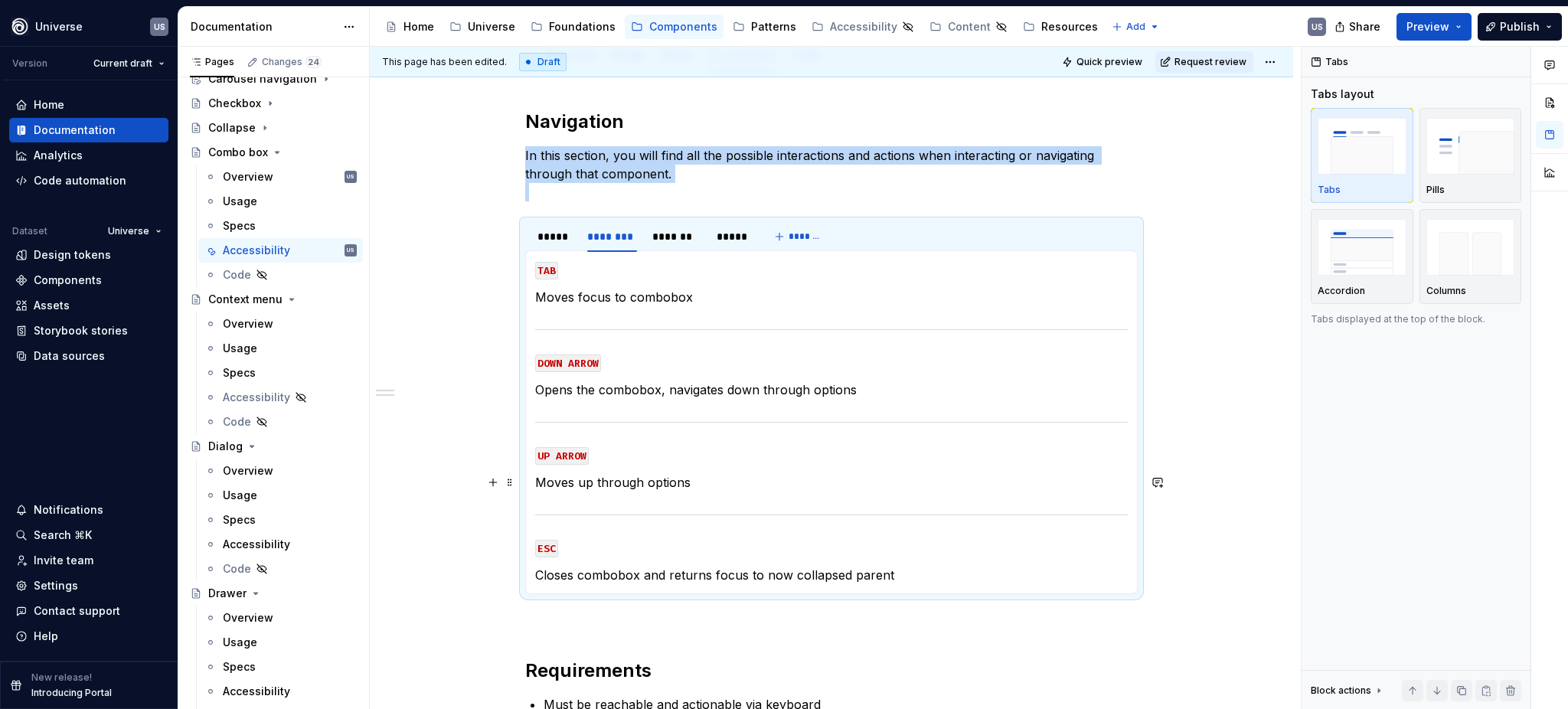
click at [700, 482] on p "Moves up through options" at bounding box center [830, 482] width 592 height 18
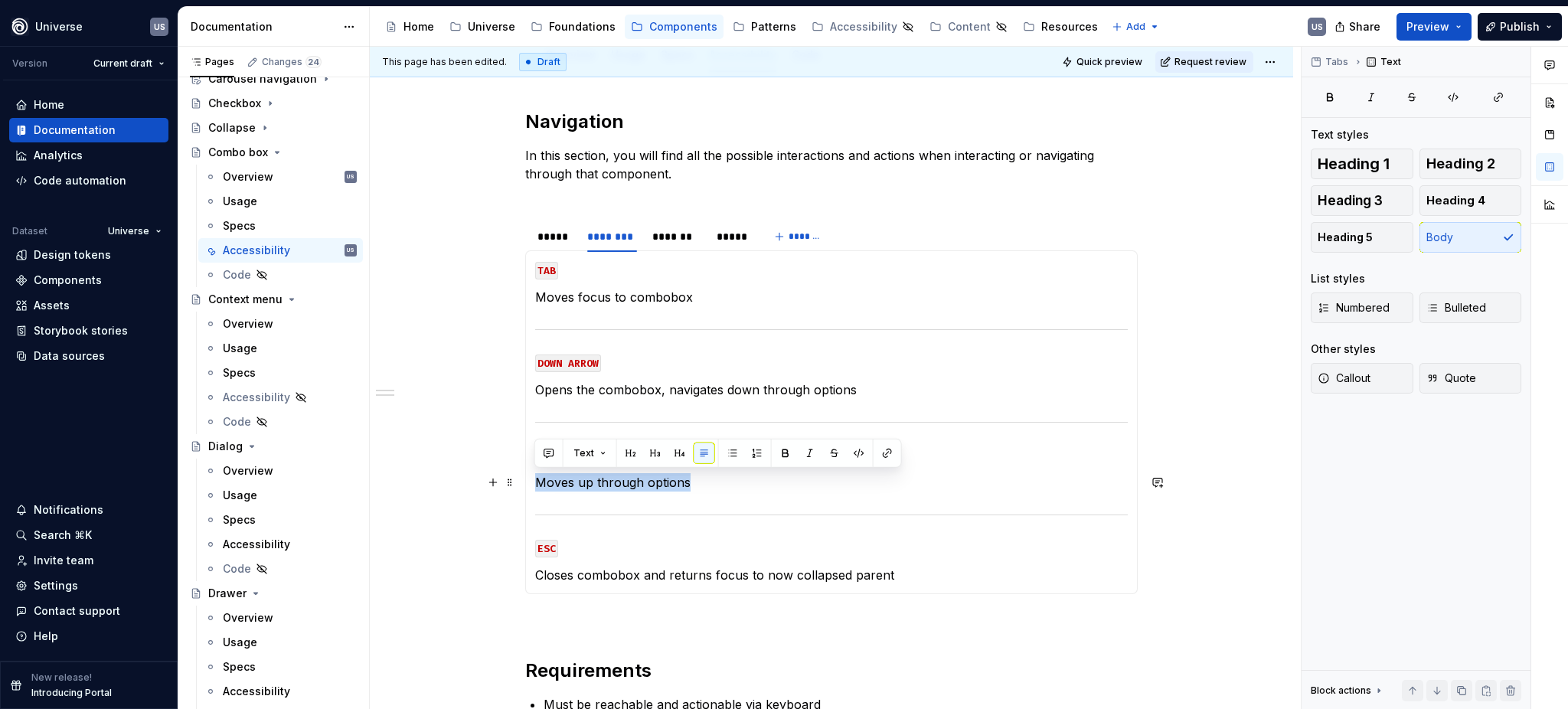
drag, startPoint x: 700, startPoint y: 482, endPoint x: 535, endPoint y: 479, distance: 165.0
click at [535, 479] on p "Moves up through options" at bounding box center [830, 482] width 592 height 18
copy p "Moves up through options"
click at [682, 242] on div "*******" at bounding box center [676, 236] width 49 height 15
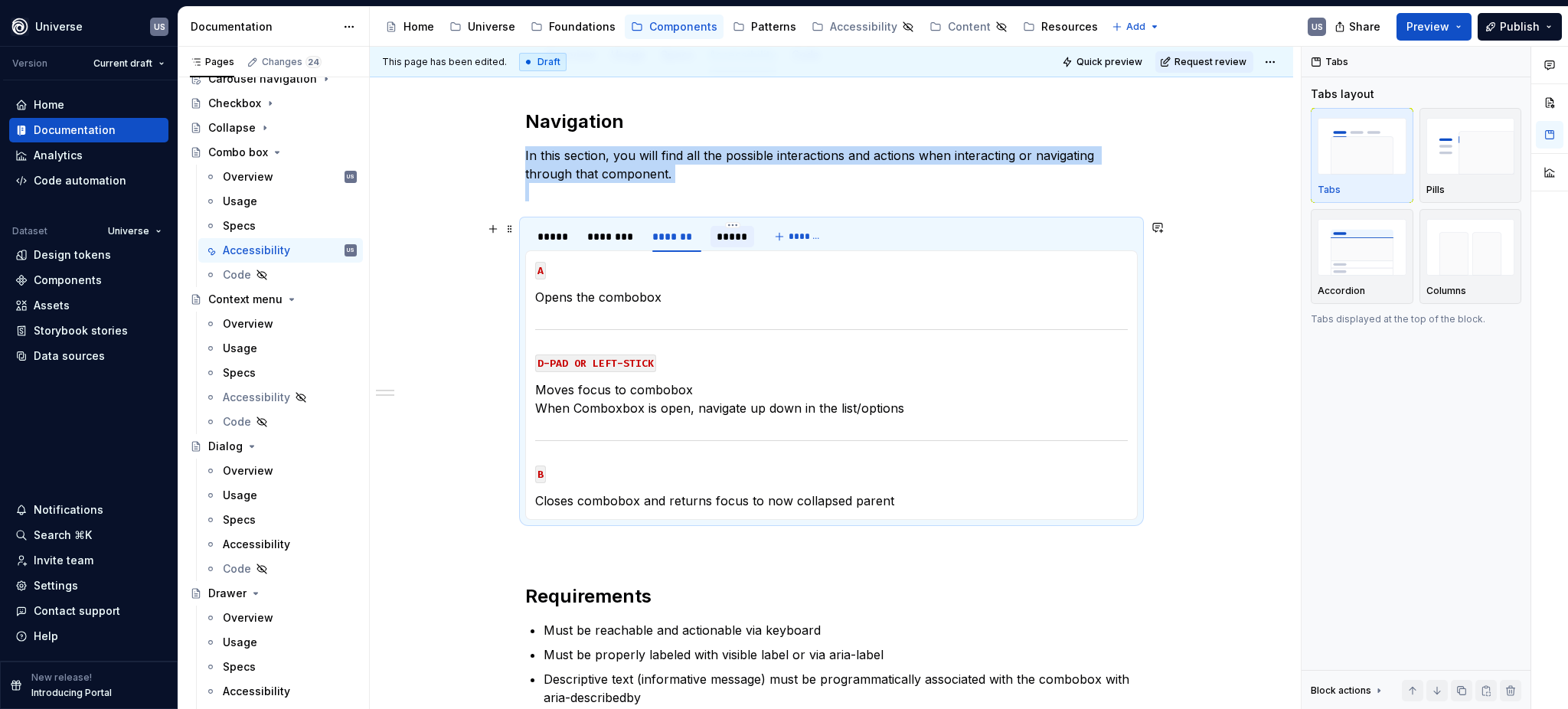
click at [724, 237] on div "*****" at bounding box center [733, 236] width 32 height 15
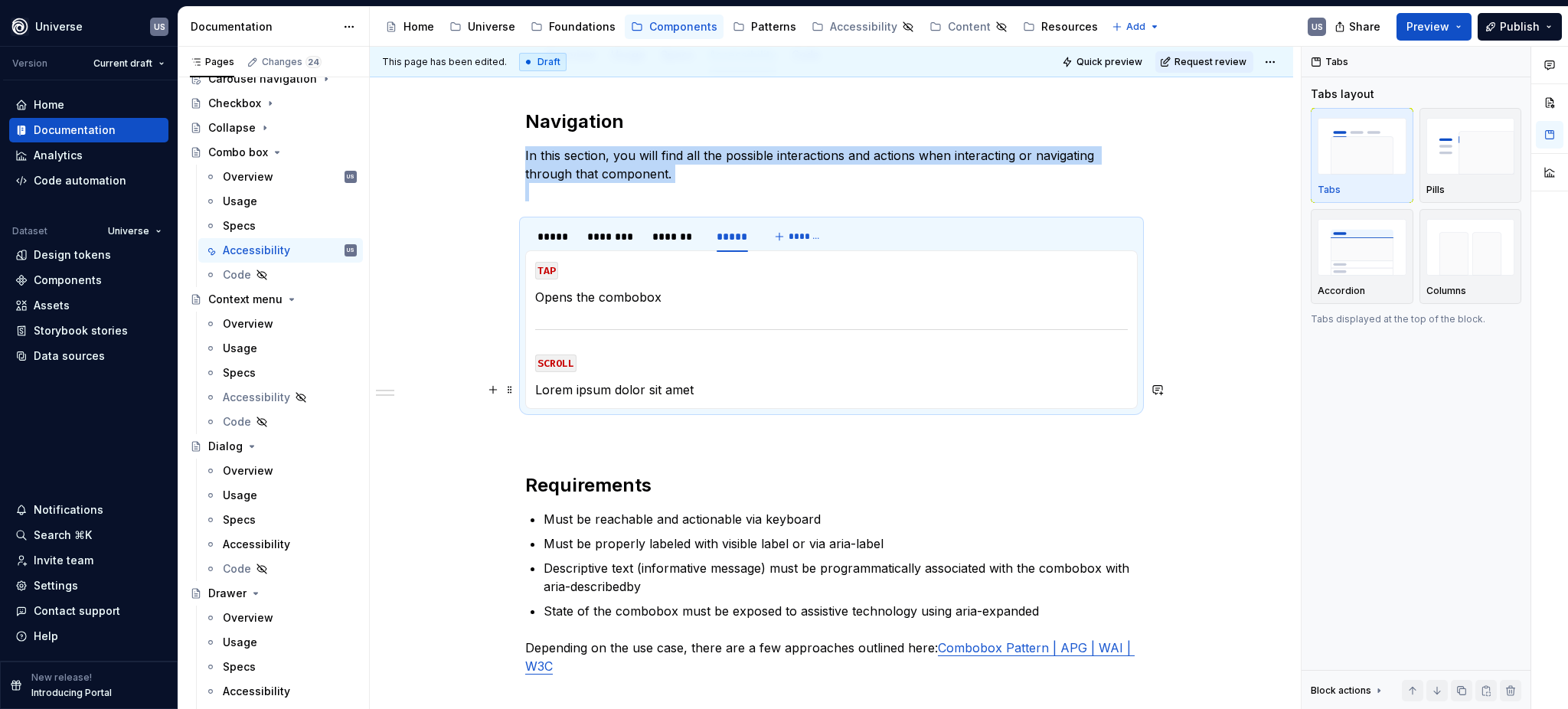
click at [649, 389] on p "Lorem ipsum dolor sit amet" at bounding box center [830, 389] width 592 height 18
click at [714, 385] on p "Lorem ipsum dolor sit amet" at bounding box center [830, 389] width 592 height 18
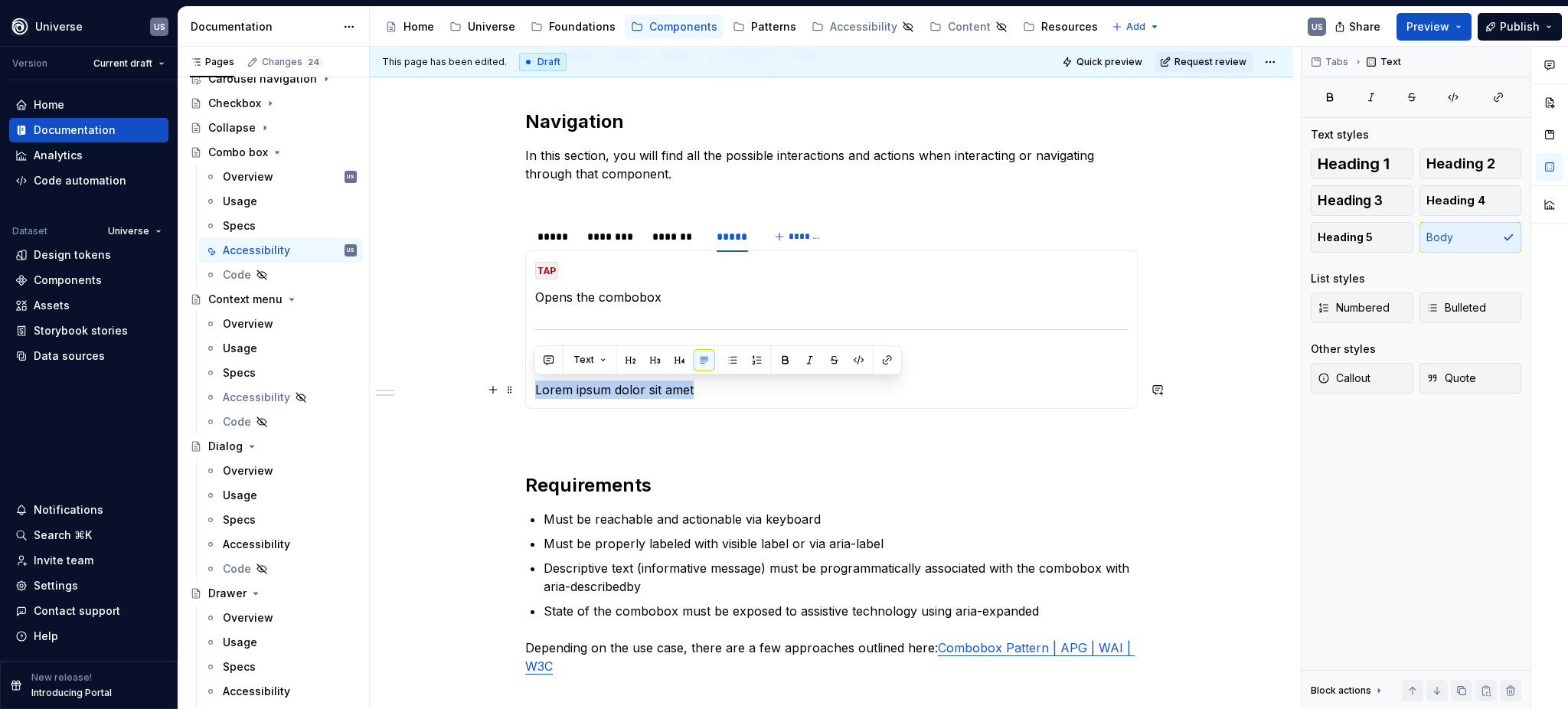
drag, startPoint x: 690, startPoint y: 386, endPoint x: 533, endPoint y: 390, distance: 157.1
click at [532, 385] on div "MOUSE CLICK Lorem ipsum dolor sit amet MOUSE HOVER Lorem ipsum dolor sit amet M…" at bounding box center [830, 329] width 612 height 158
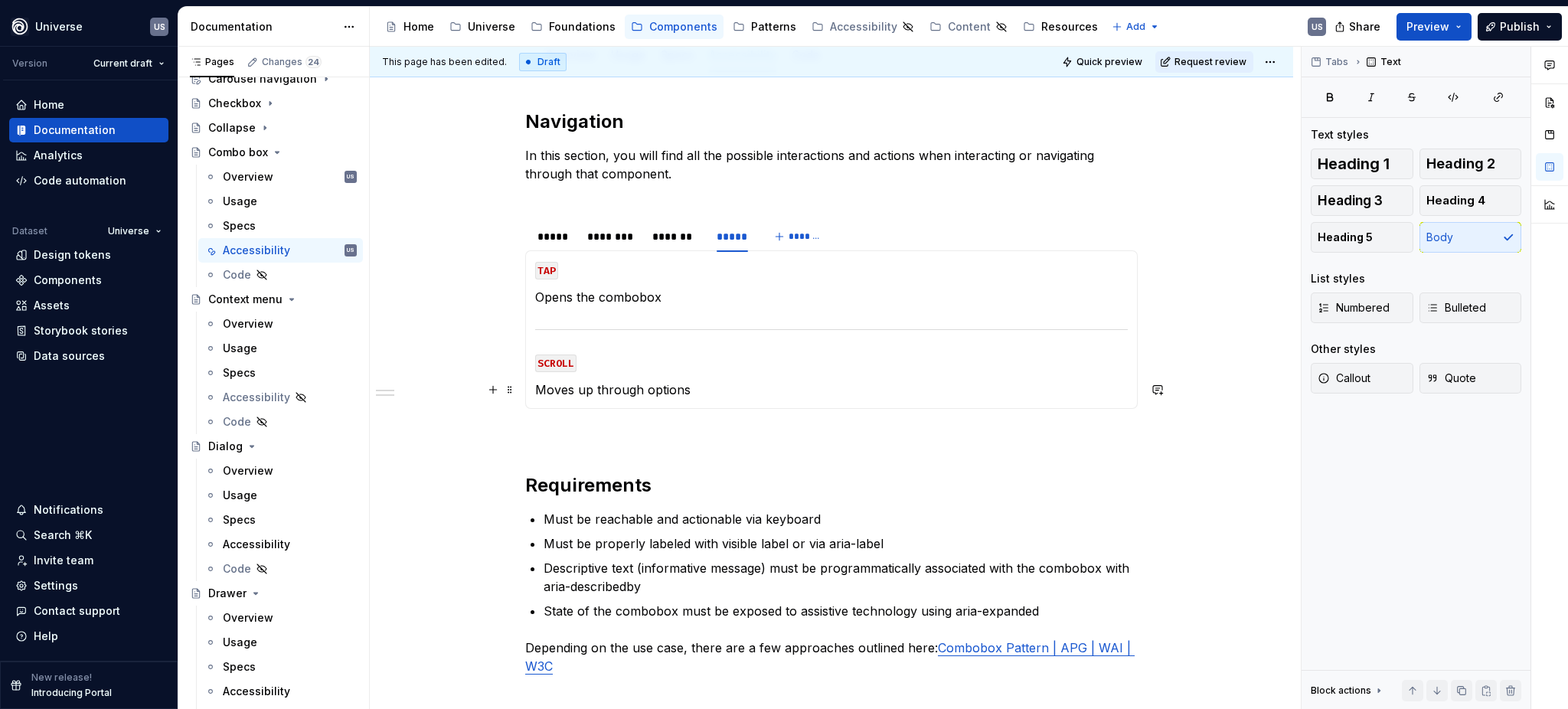
click at [594, 389] on p "Moves up through options" at bounding box center [830, 389] width 592 height 18
click at [693, 391] on p "Moves up or down through options" at bounding box center [830, 389] width 592 height 18
click at [665, 241] on div "*******" at bounding box center [676, 236] width 49 height 15
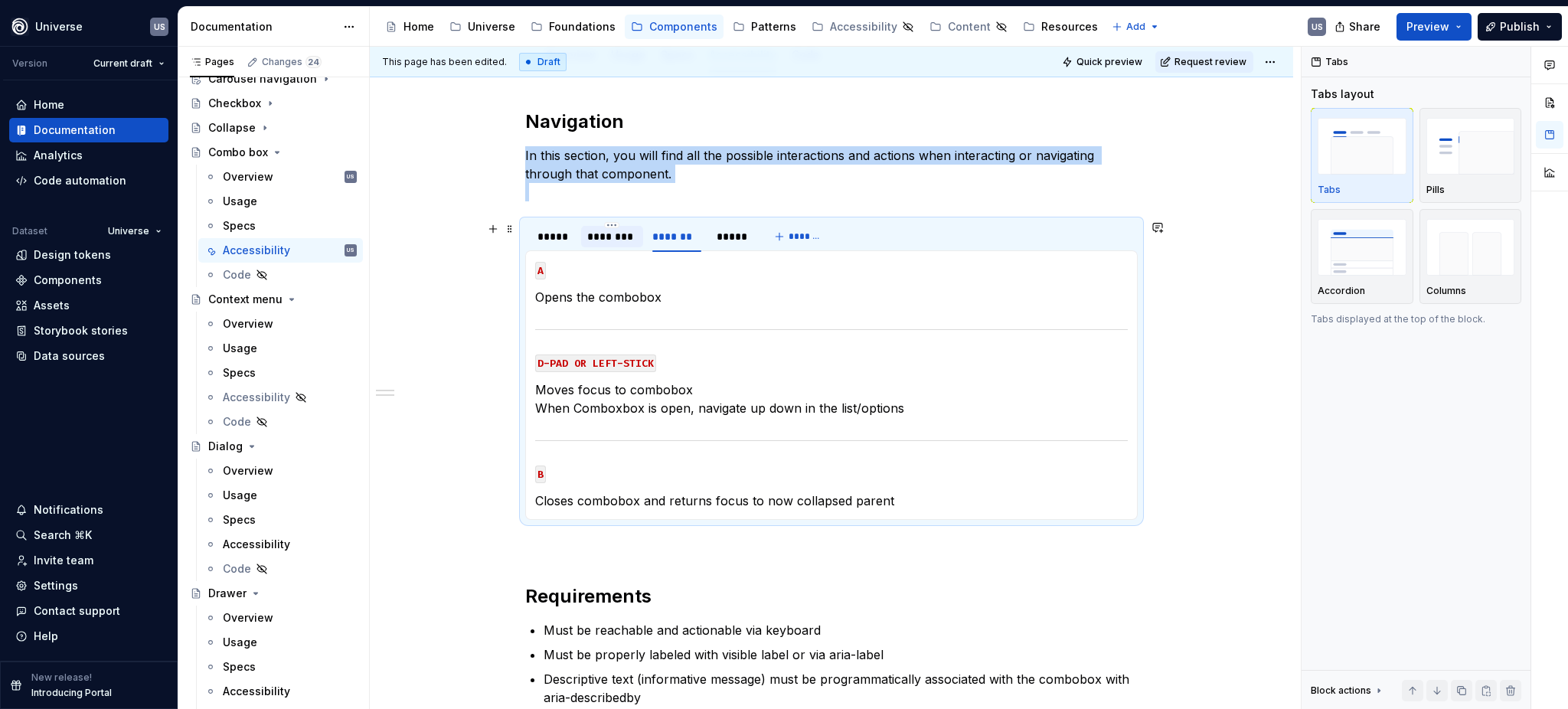
click at [617, 241] on div "********" at bounding box center [611, 236] width 49 height 15
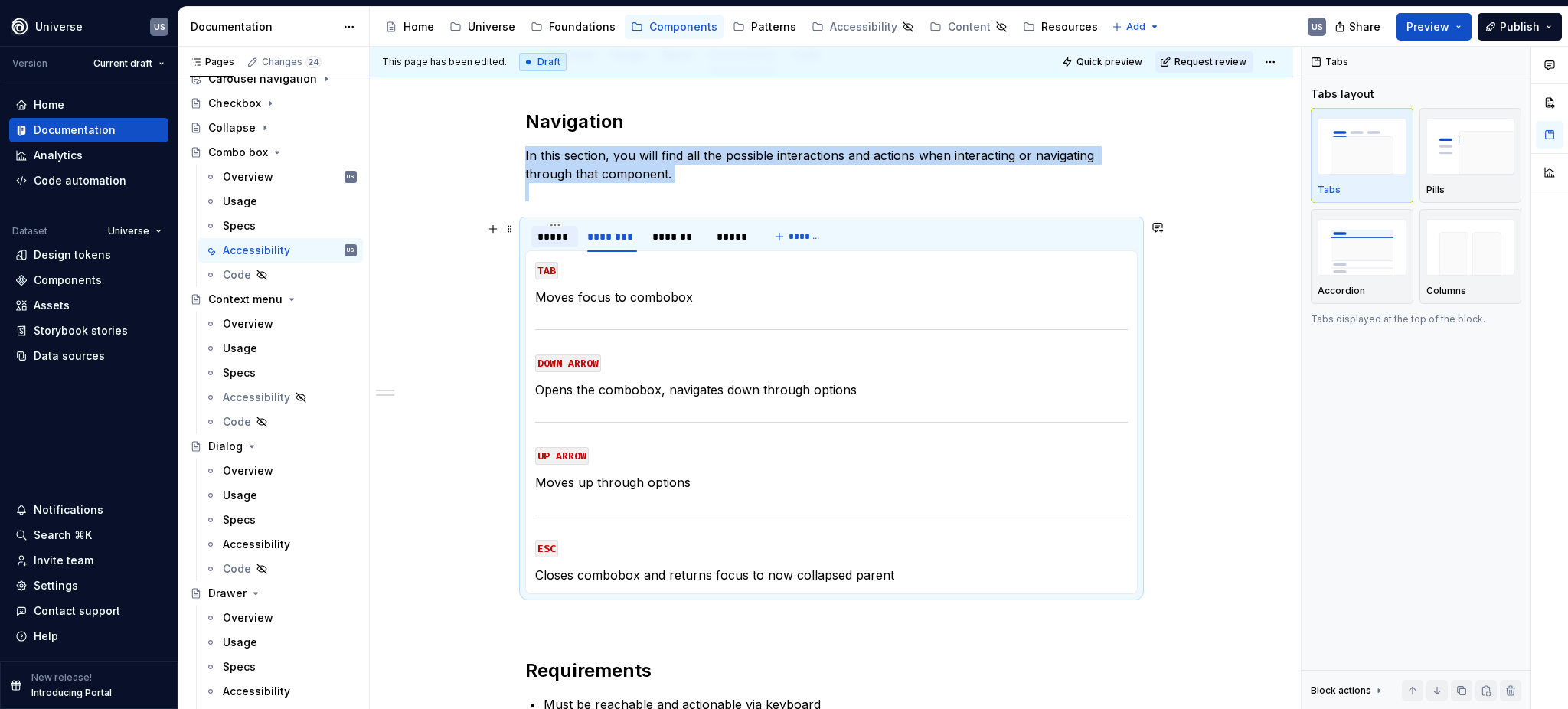
click at [568, 239] on div "*****" at bounding box center [555, 236] width 35 height 15
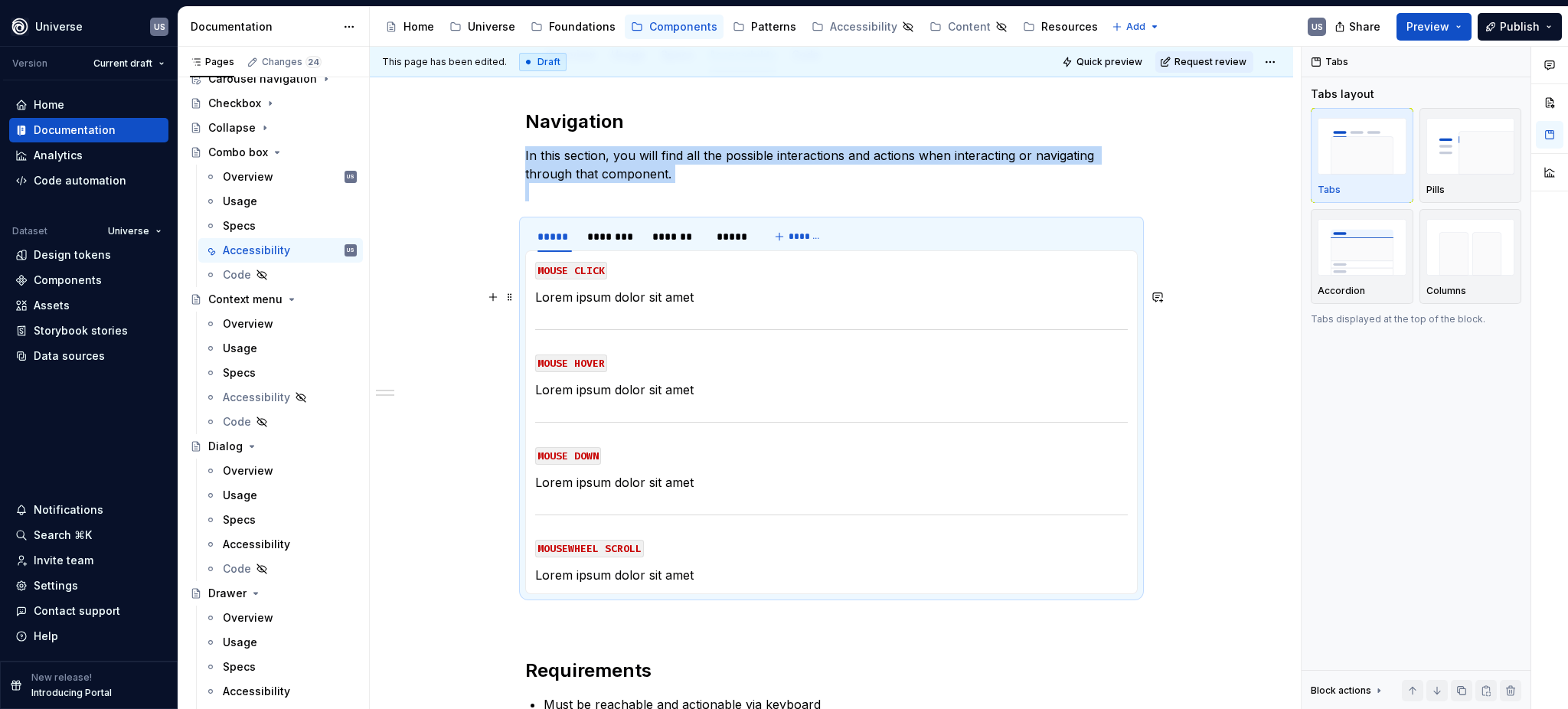
click at [639, 305] on p "Lorem ipsum dolor sit amet" at bounding box center [830, 297] width 592 height 18
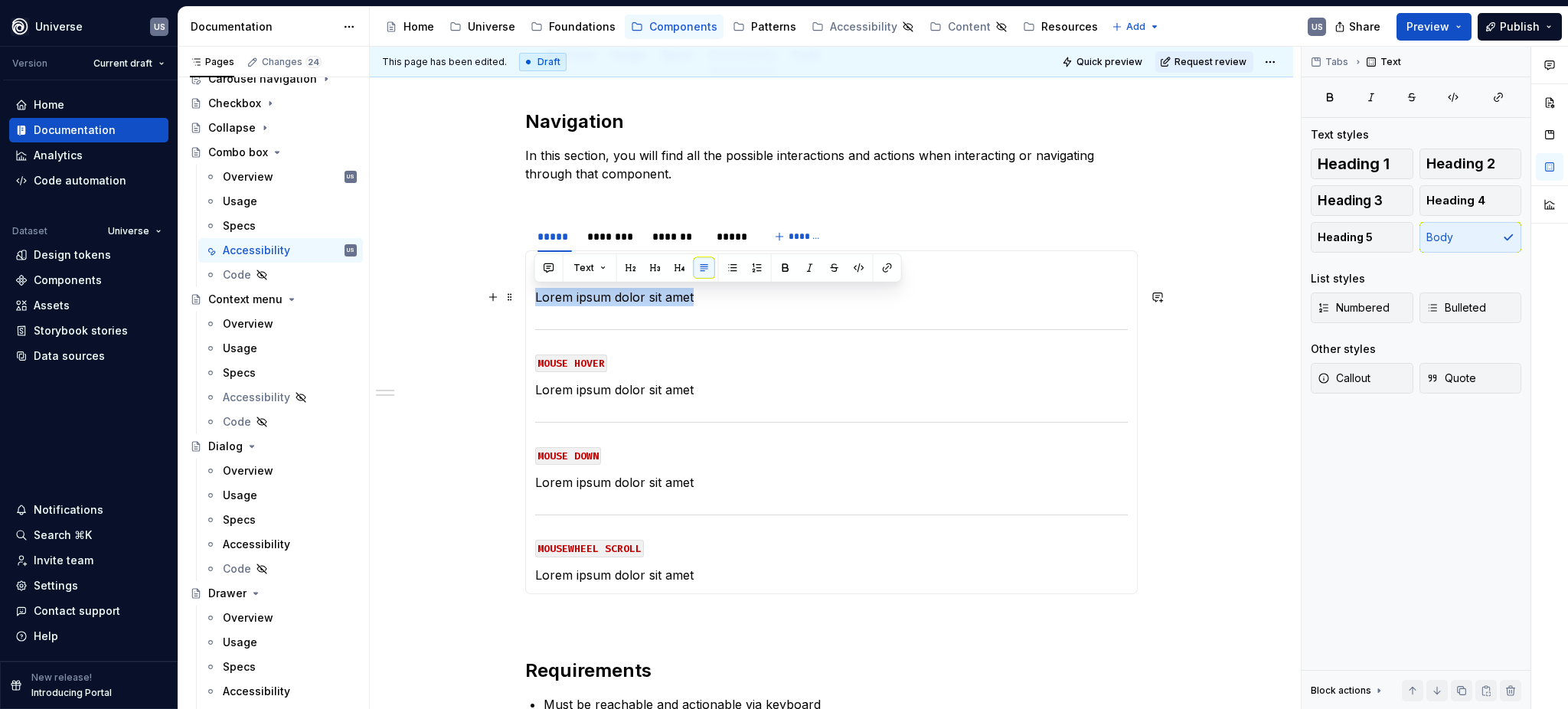
drag, startPoint x: 704, startPoint y: 299, endPoint x: 531, endPoint y: 295, distance: 173.0
click at [531, 295] on div "MOUSE CLICK Lorem ipsum dolor sit amet MOUSE HOVER Lorem ipsum dolor sit amet M…" at bounding box center [830, 421] width 612 height 344
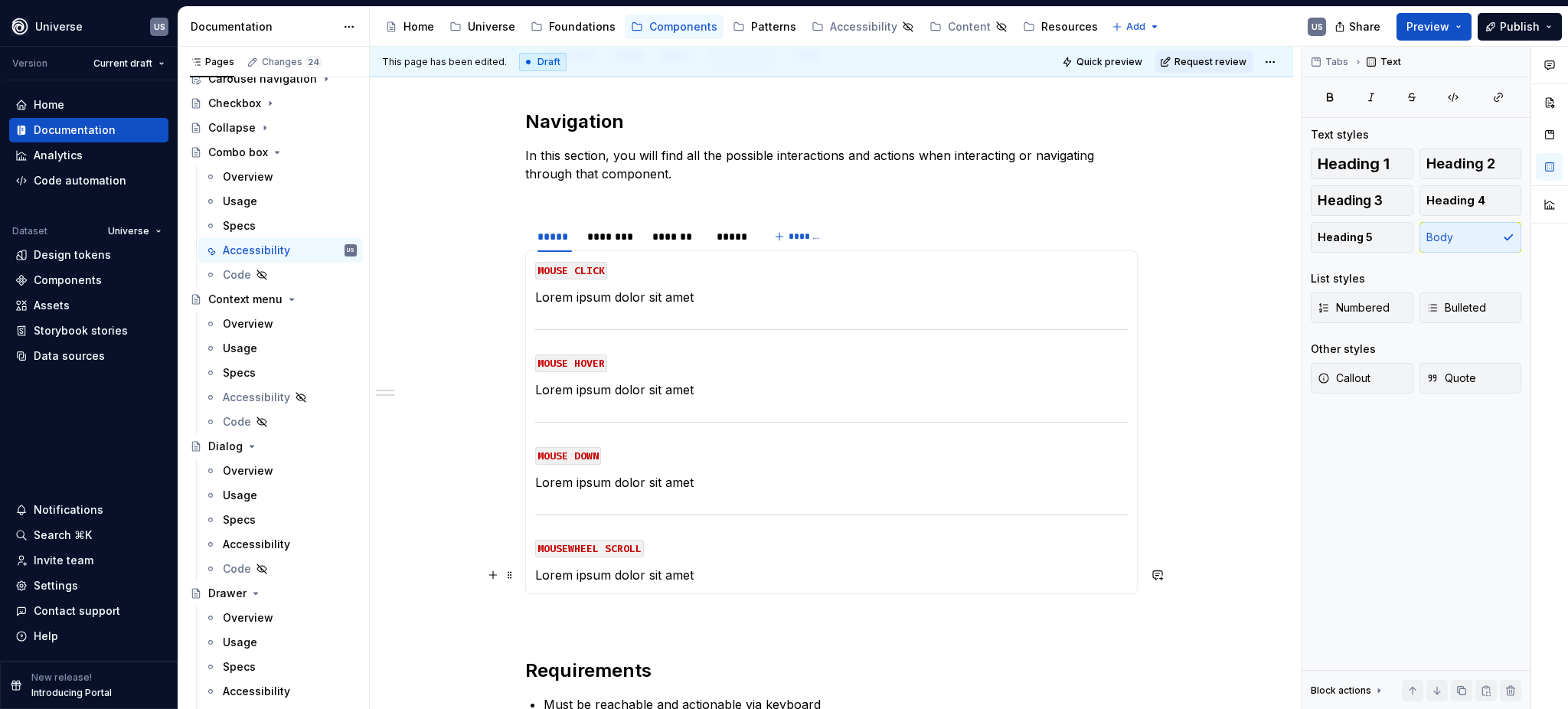
click at [704, 572] on p "Lorem ipsum dolor sit amet" at bounding box center [830, 575] width 592 height 18
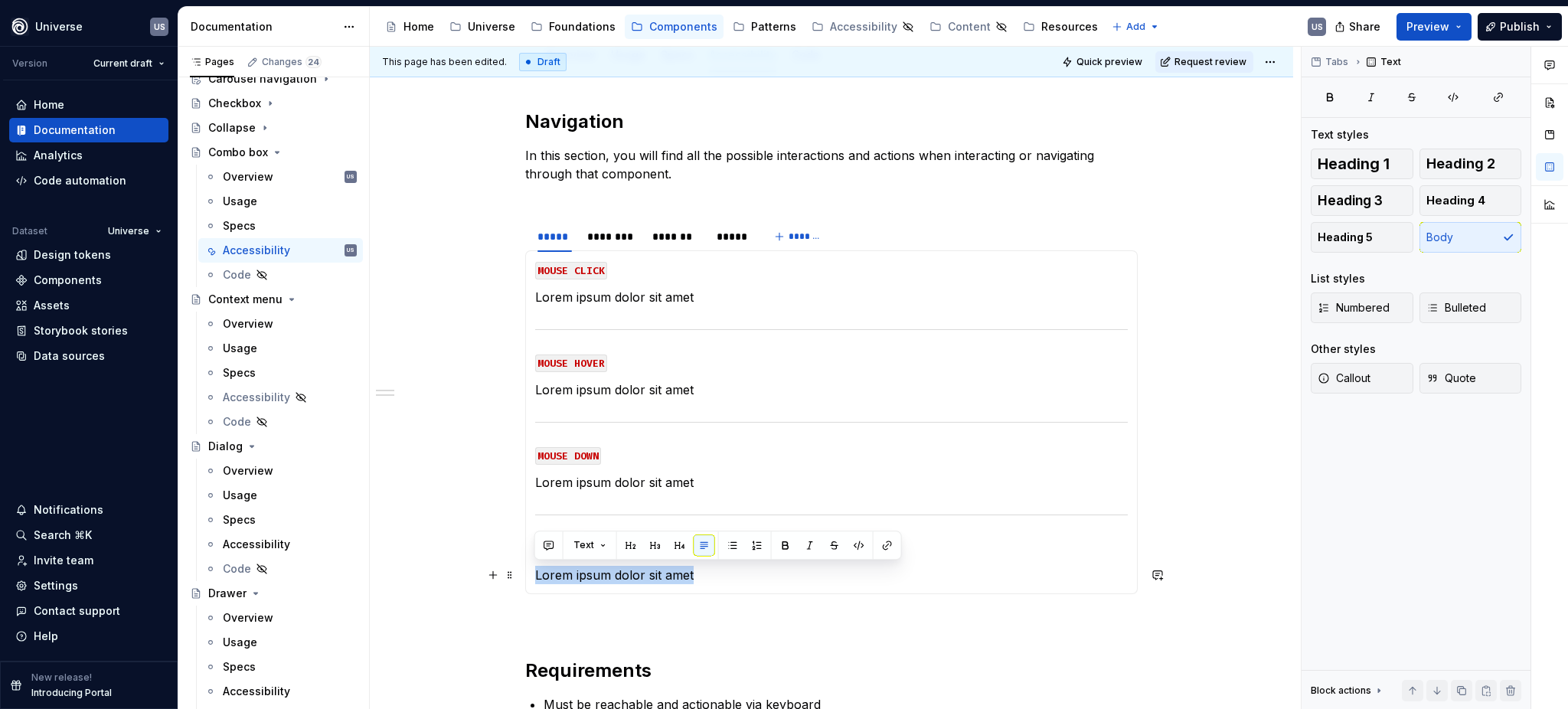
drag, startPoint x: 668, startPoint y: 569, endPoint x: 528, endPoint y: 570, distance: 140.0
click at [528, 570] on div "MOUSE CLICK Lorem ipsum dolor sit amet MOUSE HOVER Lorem ipsum dolor sit amet M…" at bounding box center [830, 421] width 612 height 344
click at [588, 573] on p "Moves up through options" at bounding box center [830, 575] width 592 height 18
click at [679, 578] on p "Moves up/down through options" at bounding box center [830, 575] width 592 height 18
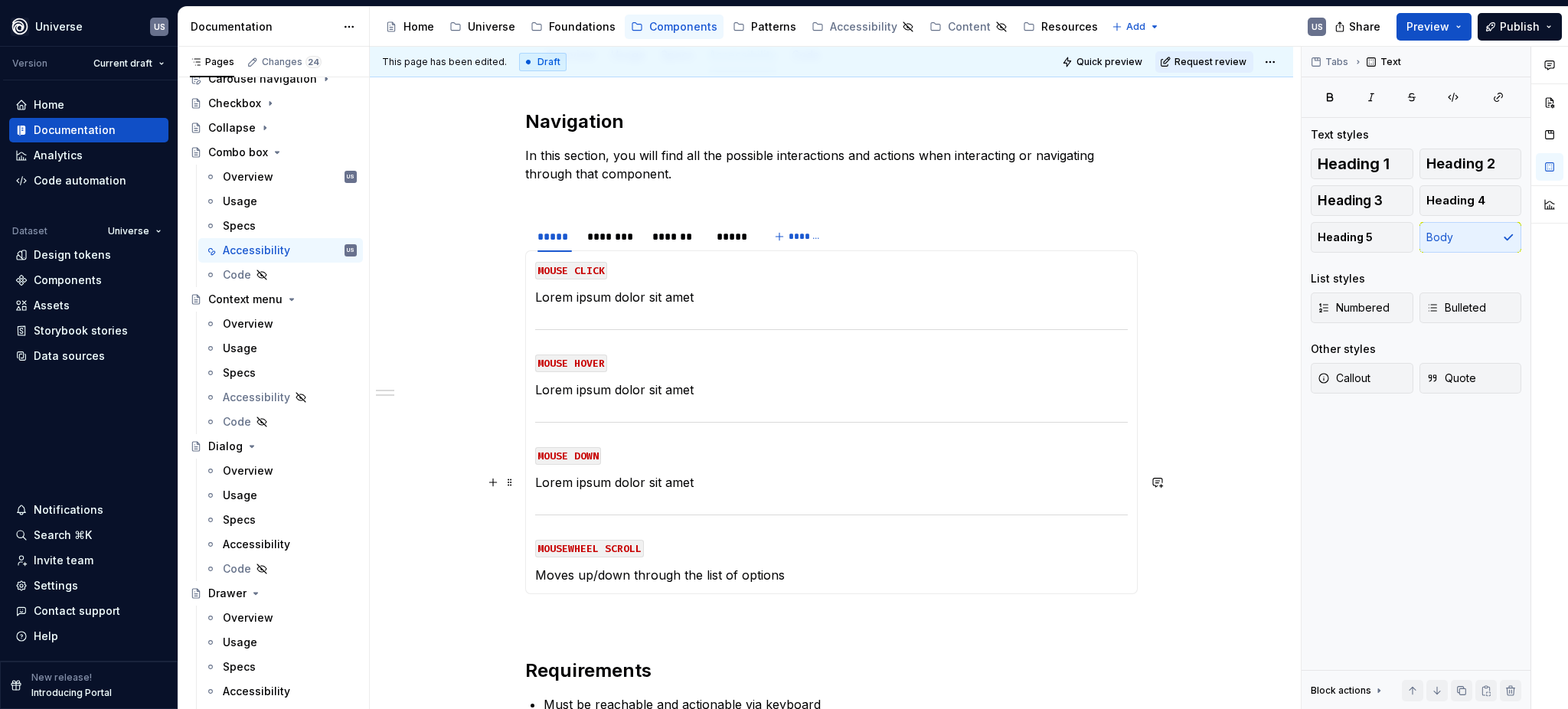
click at [737, 475] on p "Lorem ipsum dolor sit amet" at bounding box center [830, 482] width 592 height 18
click at [683, 383] on p "Lorem ipsum dolor sit amet" at bounding box center [830, 389] width 592 height 18
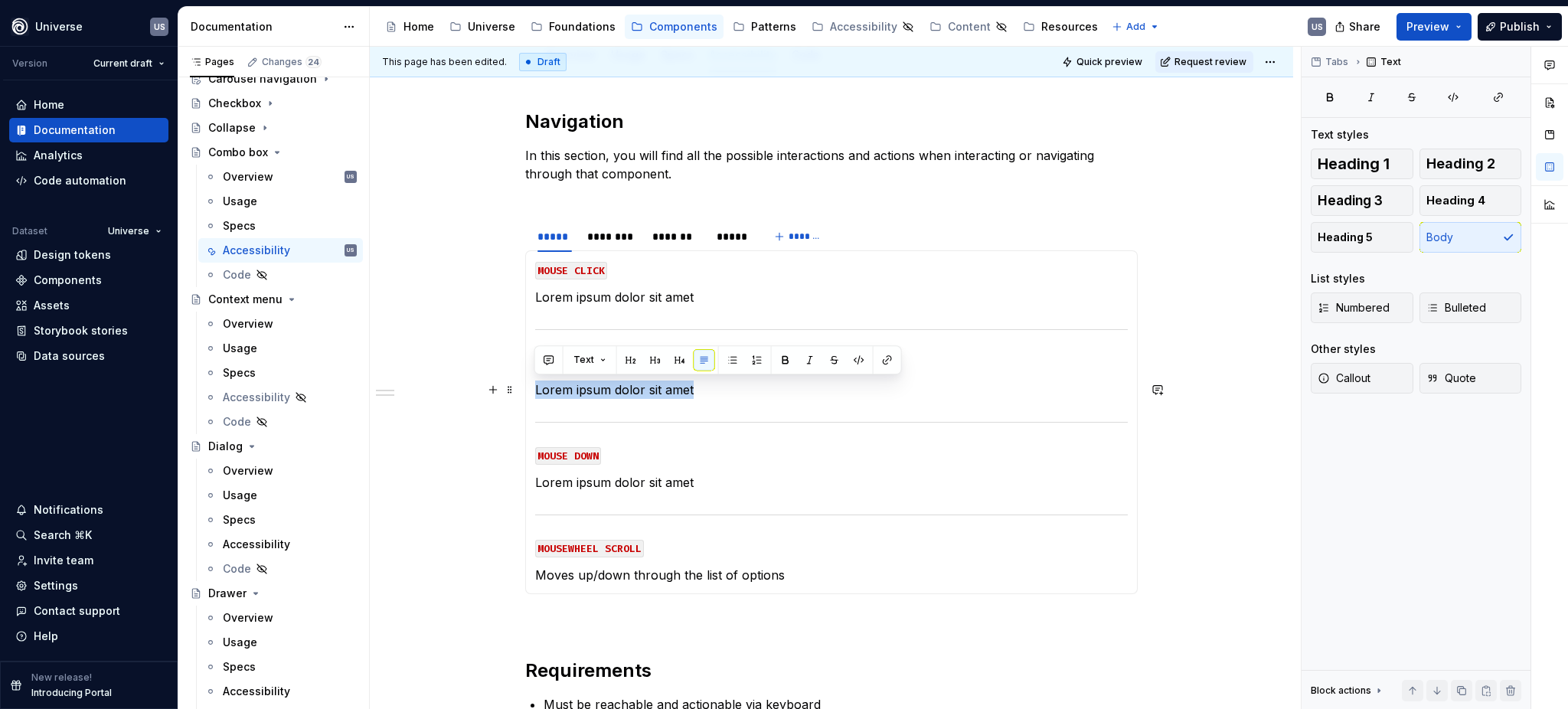
drag, startPoint x: 704, startPoint y: 389, endPoint x: 535, endPoint y: 390, distance: 169.0
click at [535, 390] on p "Lorem ipsum dolor sit amet" at bounding box center [830, 389] width 592 height 18
click at [613, 237] on div "********" at bounding box center [611, 236] width 49 height 15
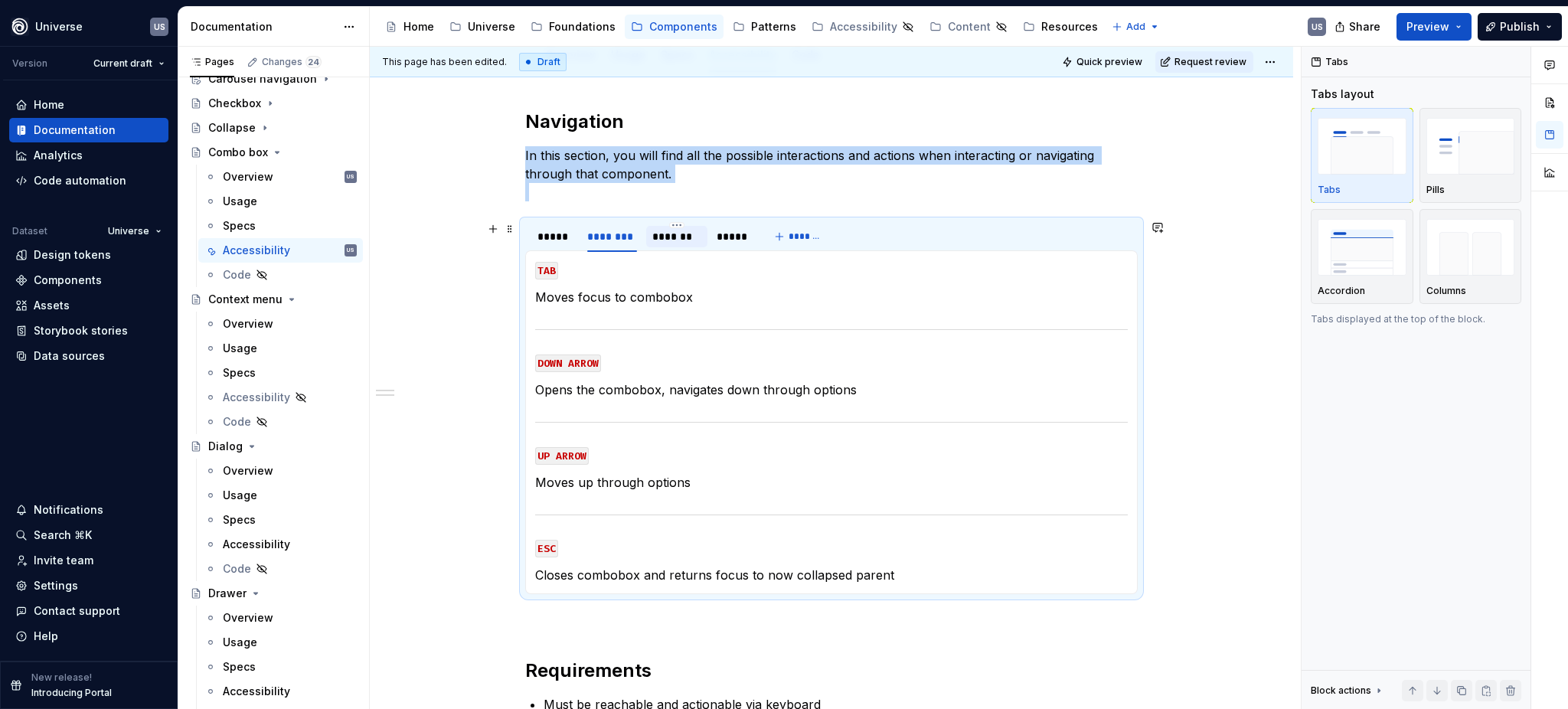
click at [664, 240] on div "*******" at bounding box center [676, 236] width 49 height 15
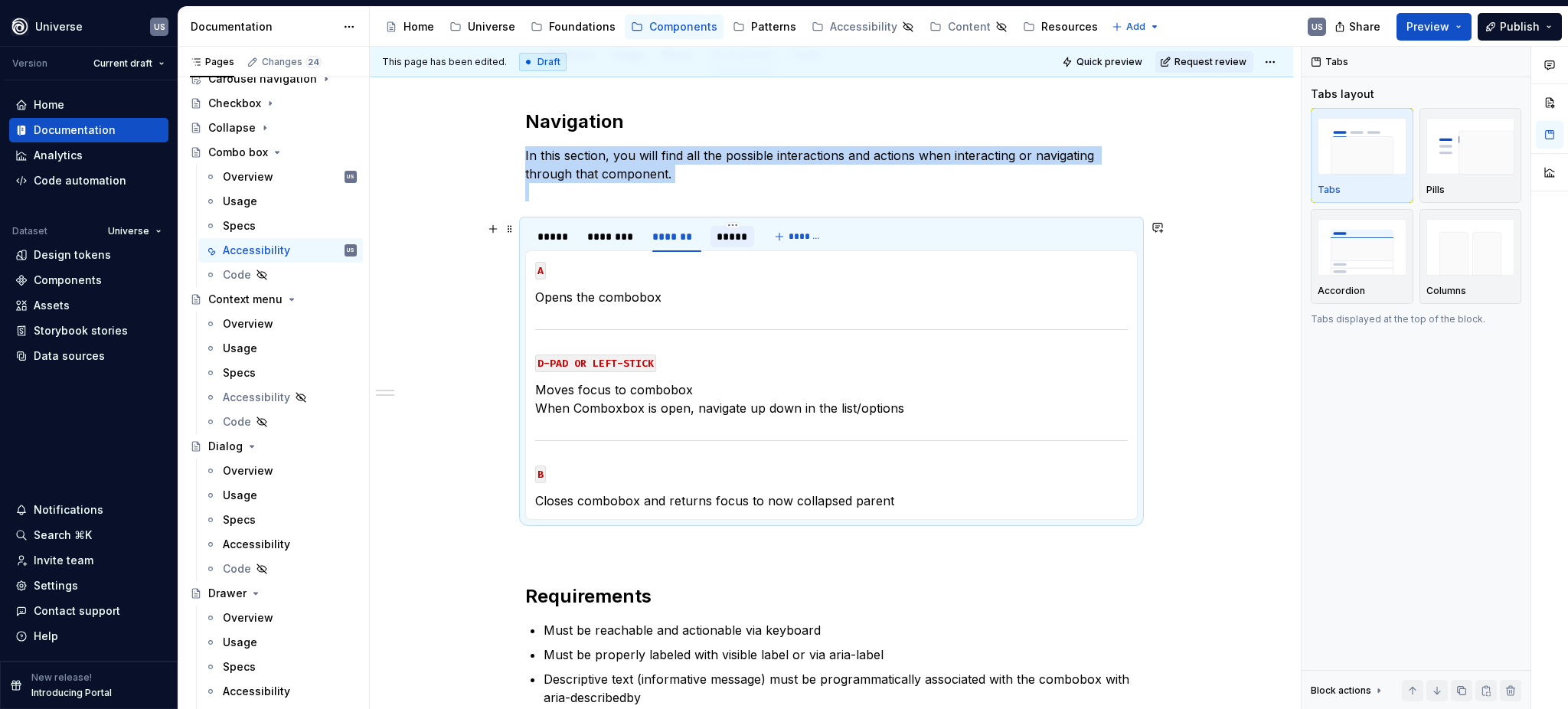
click at [720, 243] on div "*****" at bounding box center [733, 236] width 32 height 15
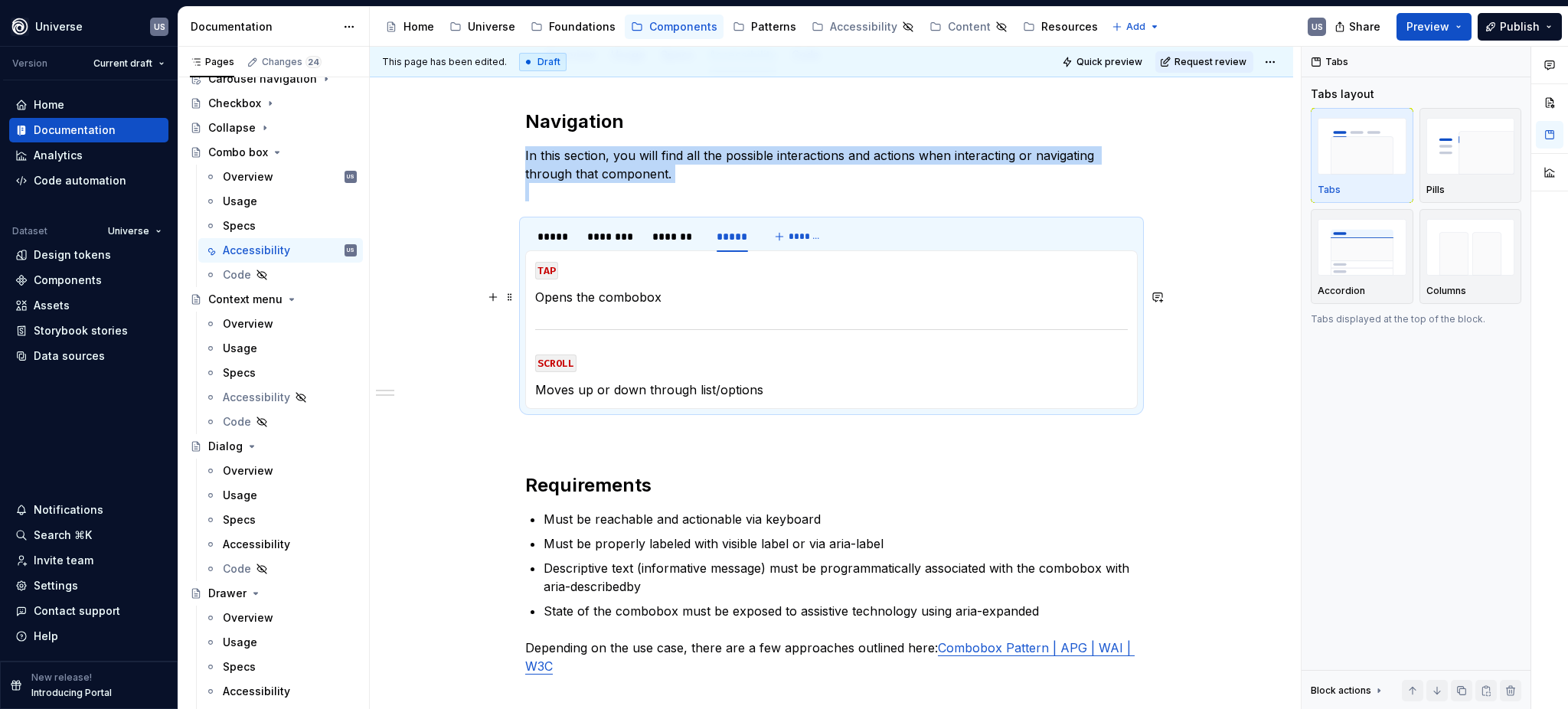
click at [571, 297] on p "Opens the combobox" at bounding box center [830, 297] width 592 height 18
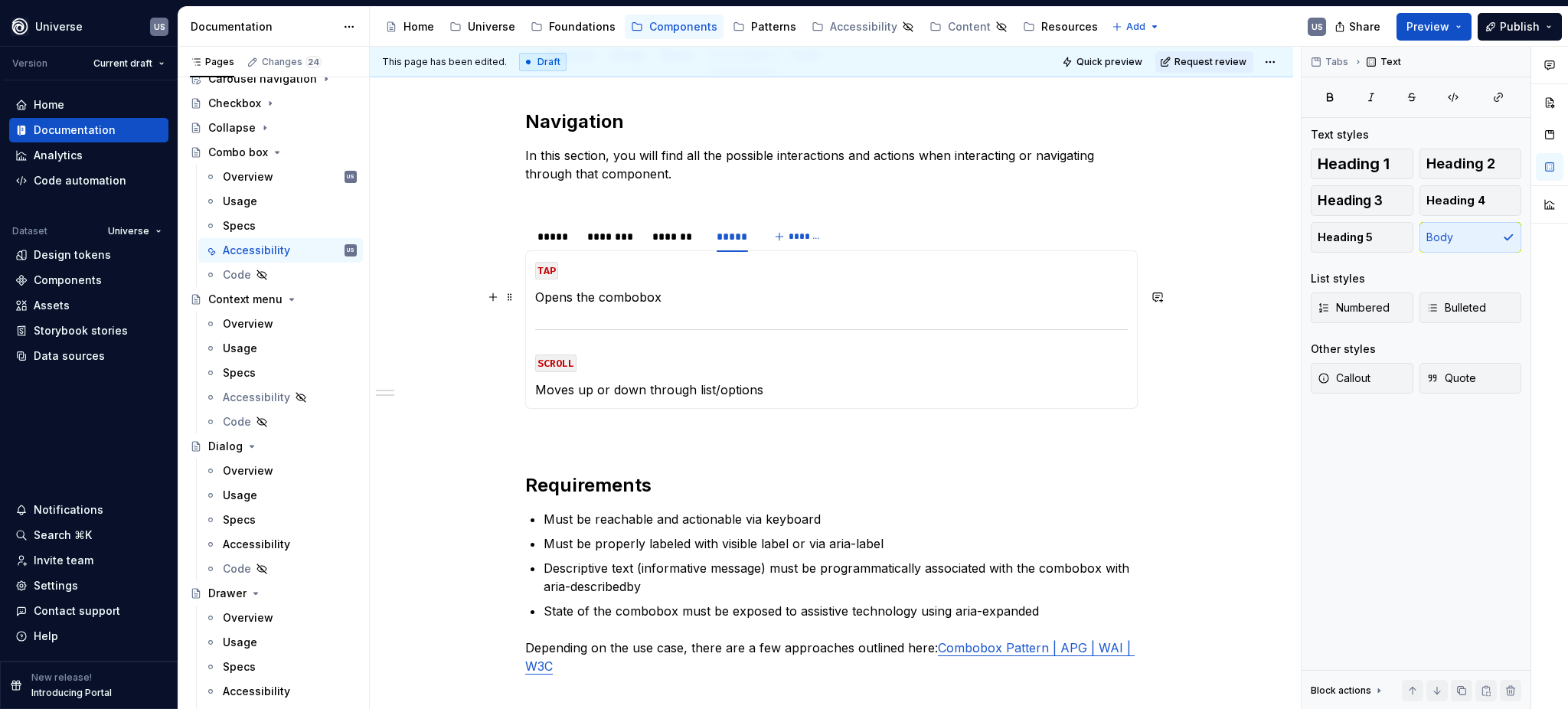
click at [665, 296] on p "Opens the combobox" at bounding box center [830, 297] width 592 height 18
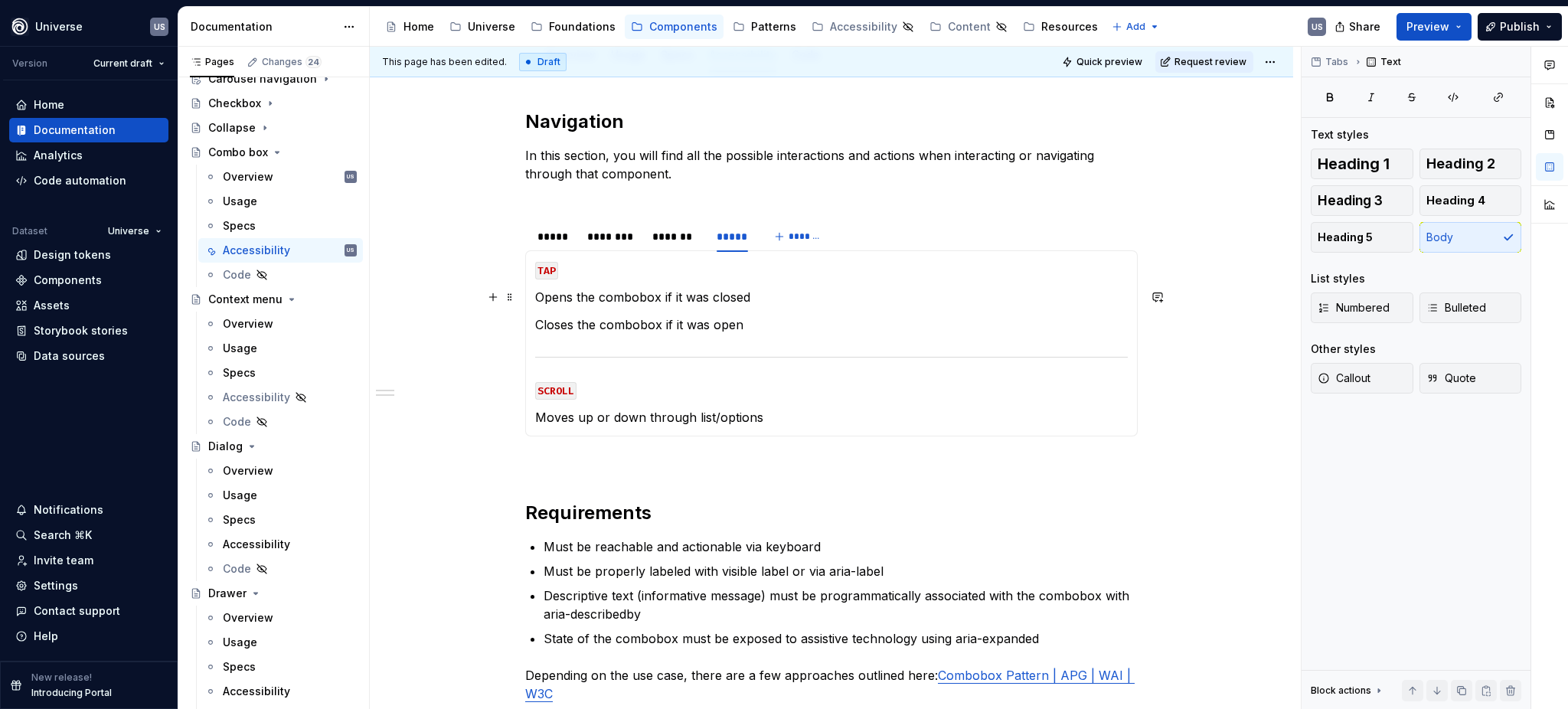
click at [757, 343] on section-item-column "TAP Opens the combobox if it was closed Closes the combobox if it was open SCRO…" at bounding box center [830, 343] width 592 height 166
click at [677, 241] on div "*******" at bounding box center [676, 236] width 49 height 15
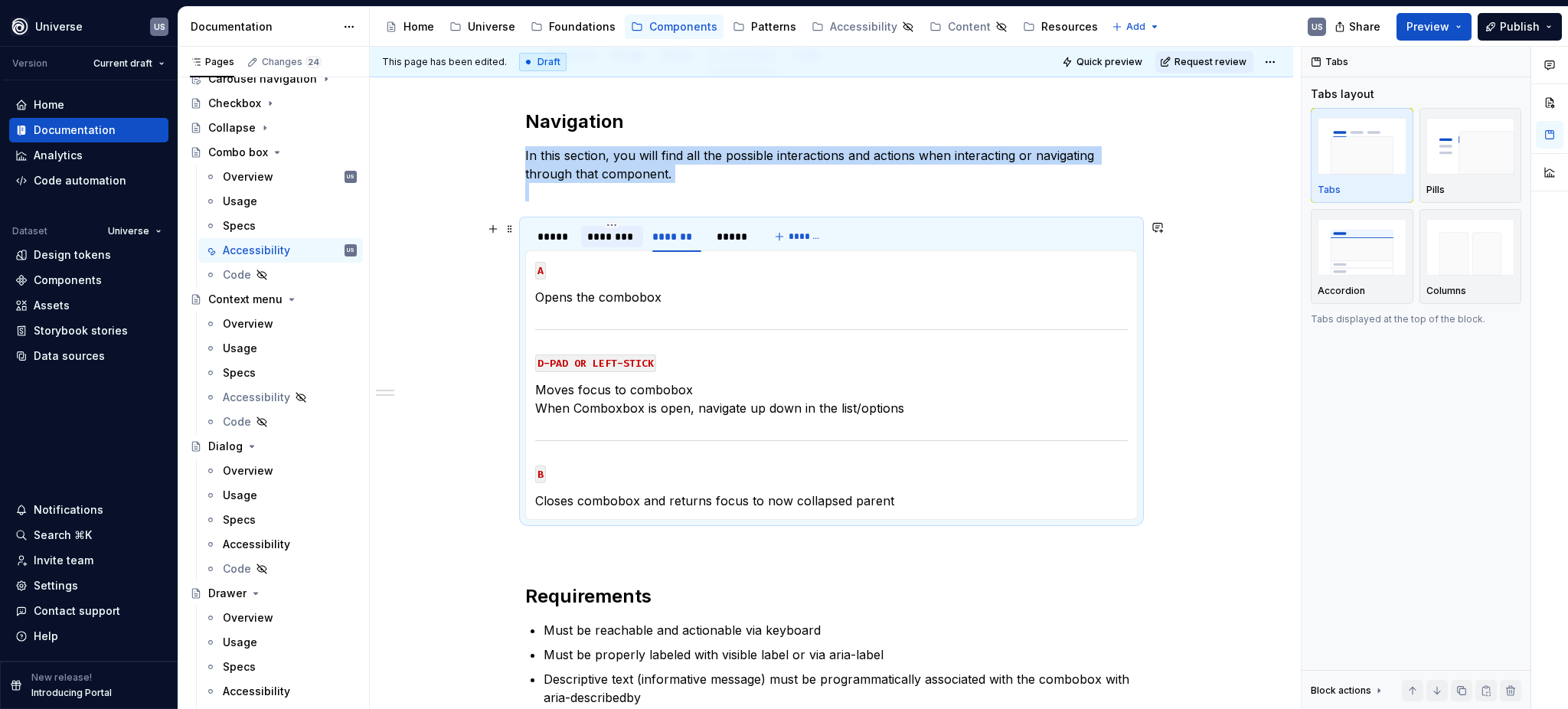
click at [621, 237] on div "********" at bounding box center [611, 236] width 49 height 15
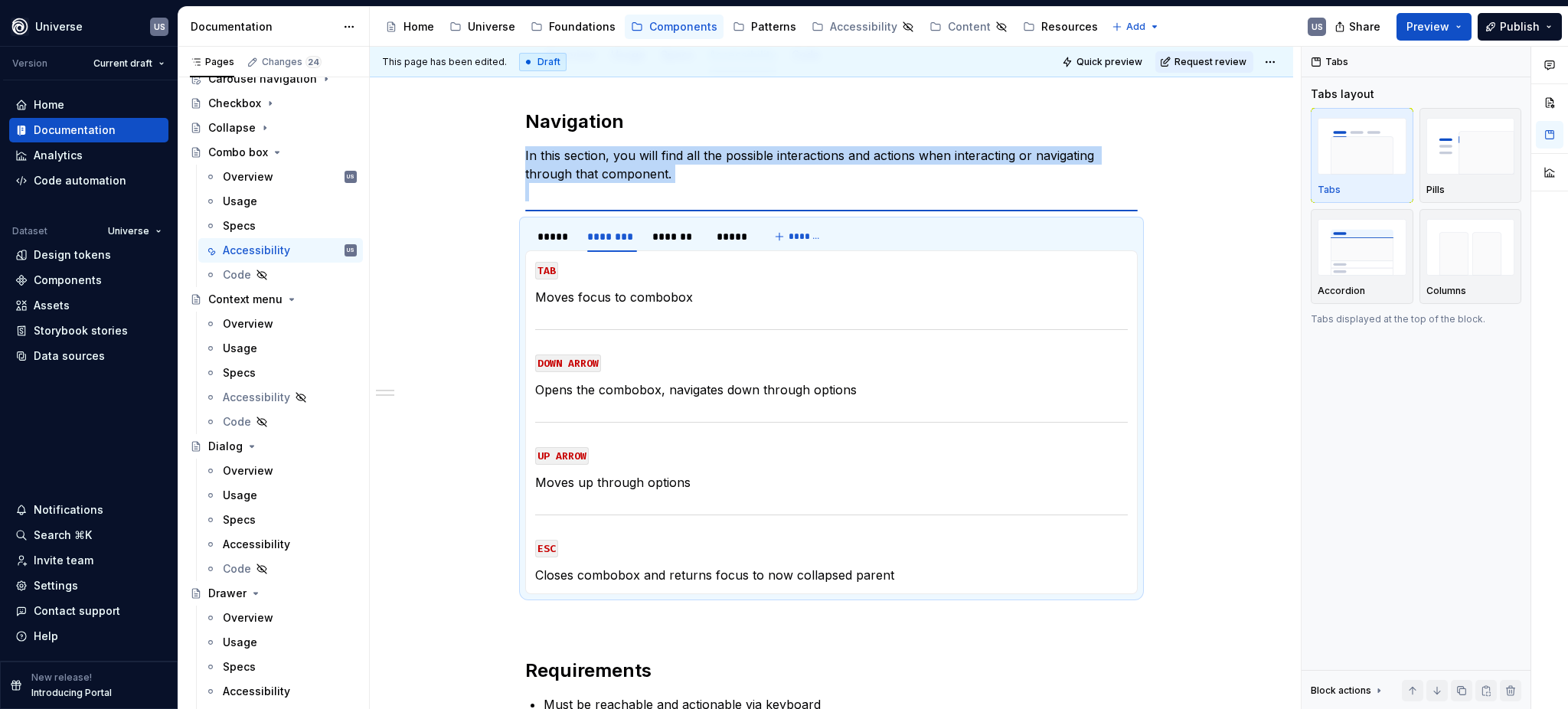
click at [845, 387] on p "Opens the combobox, navigates down through options" at bounding box center [830, 389] width 592 height 18
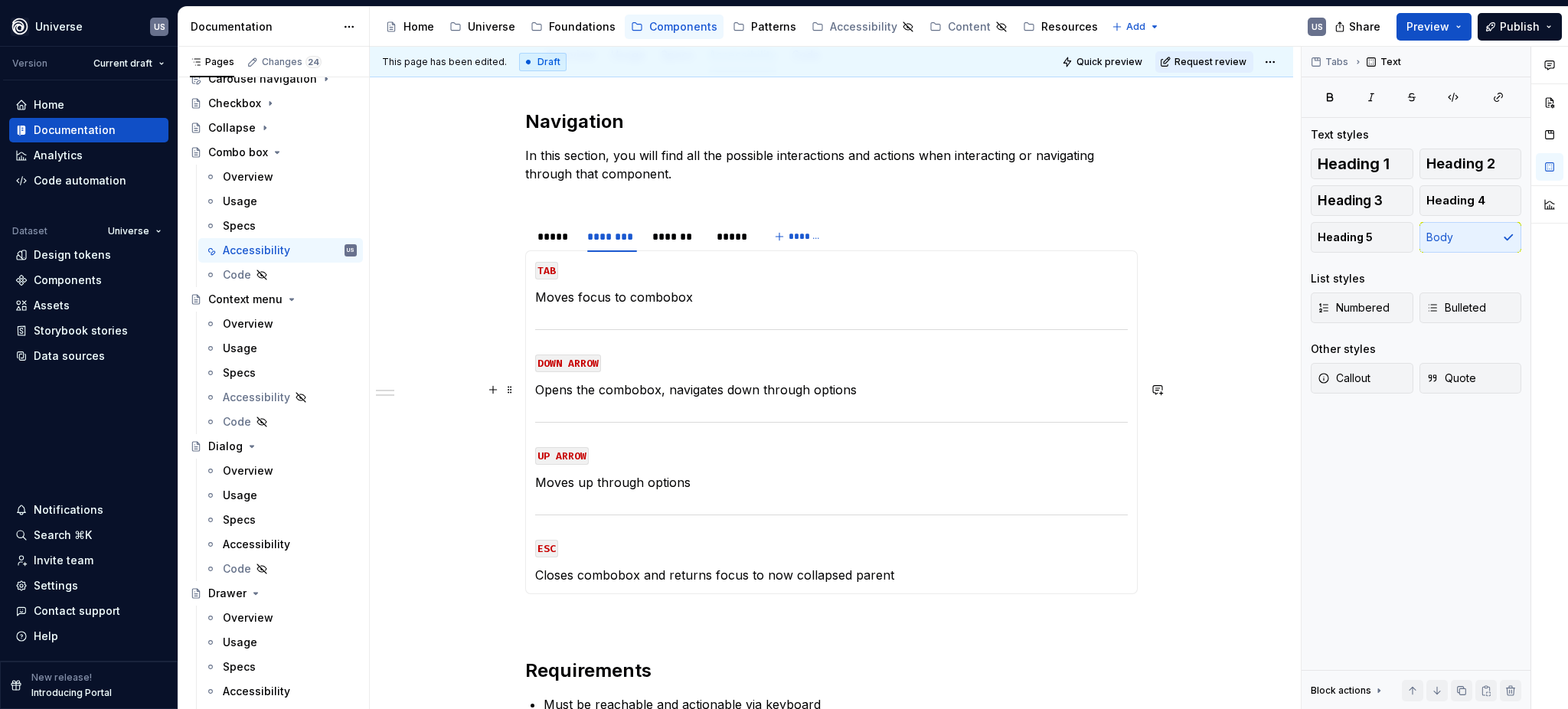
click at [850, 389] on p "Opens the combobox, navigates down through options" at bounding box center [830, 389] width 592 height 18
click at [813, 390] on p "Opens the combobox, navigates down through options" at bounding box center [830, 389] width 592 height 18
click at [813, 388] on p "Opens the combobox, navigates down through options" at bounding box center [830, 389] width 592 height 18
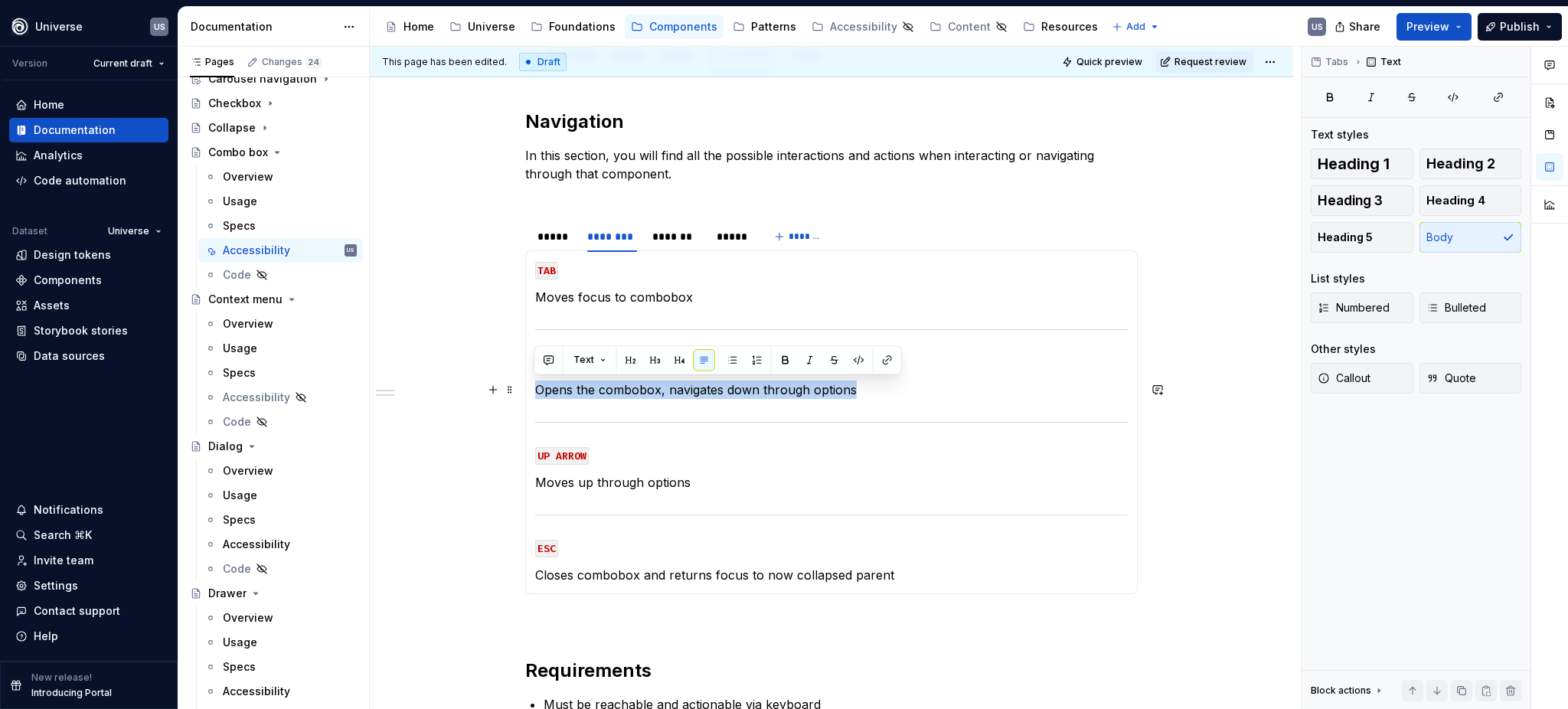
click at [813, 388] on p "Opens the combobox, navigates down through options" at bounding box center [830, 389] width 592 height 18
click at [606, 389] on p "Opens the combobox, navigates down through options" at bounding box center [830, 389] width 592 height 18
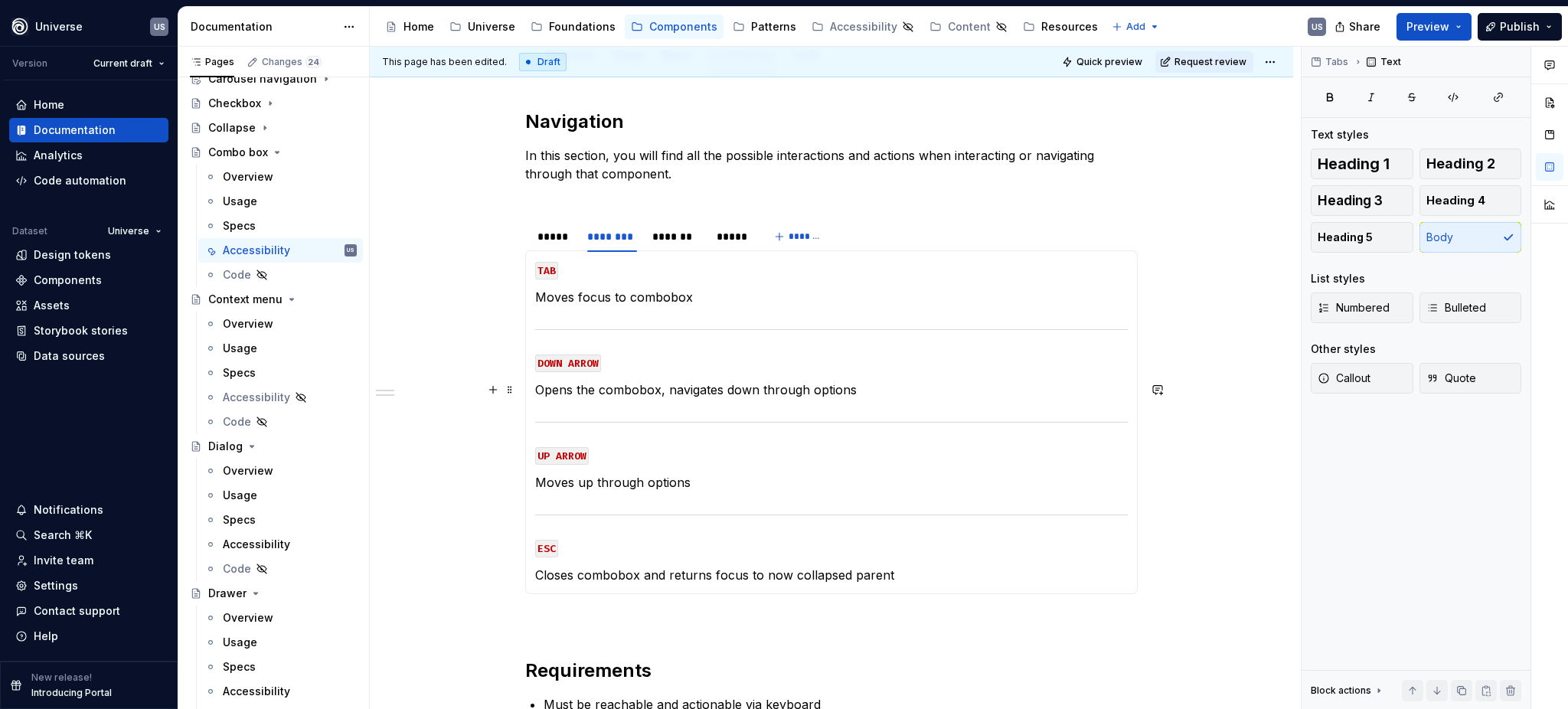
click at [656, 387] on p "Opens the combobox, navigates down through options" at bounding box center [830, 389] width 592 height 18
click at [657, 388] on p "Opens the combobox, navigates down through options" at bounding box center [830, 389] width 592 height 18
click at [849, 386] on p "Opens the combobox, navigates down through options" at bounding box center [830, 389] width 592 height 18
click at [816, 445] on p "UP ARROW" at bounding box center [830, 454] width 592 height 18
click at [696, 243] on div "*******" at bounding box center [677, 237] width 62 height 22
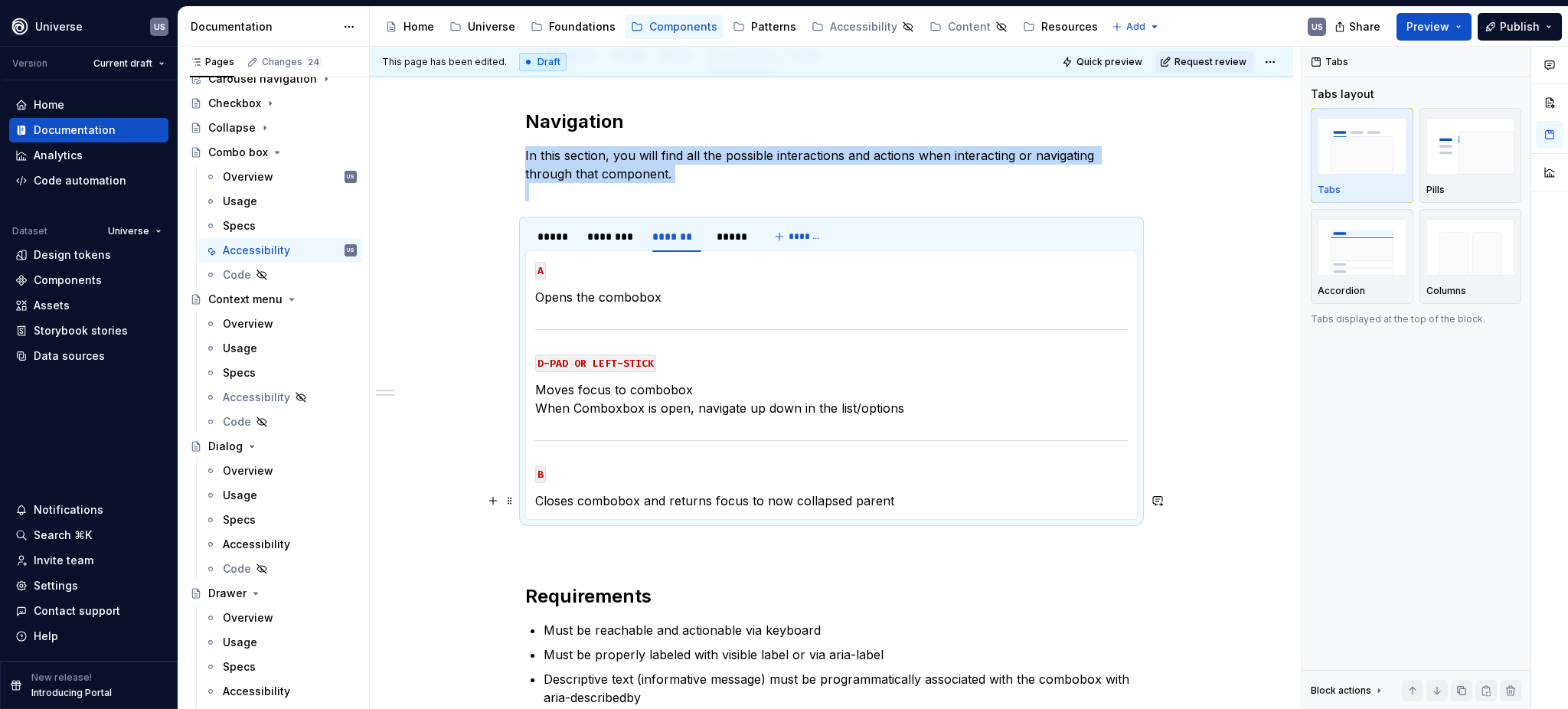
click at [932, 501] on p "Closes combobox and returns focus to now collapsed parent" at bounding box center [830, 501] width 592 height 18
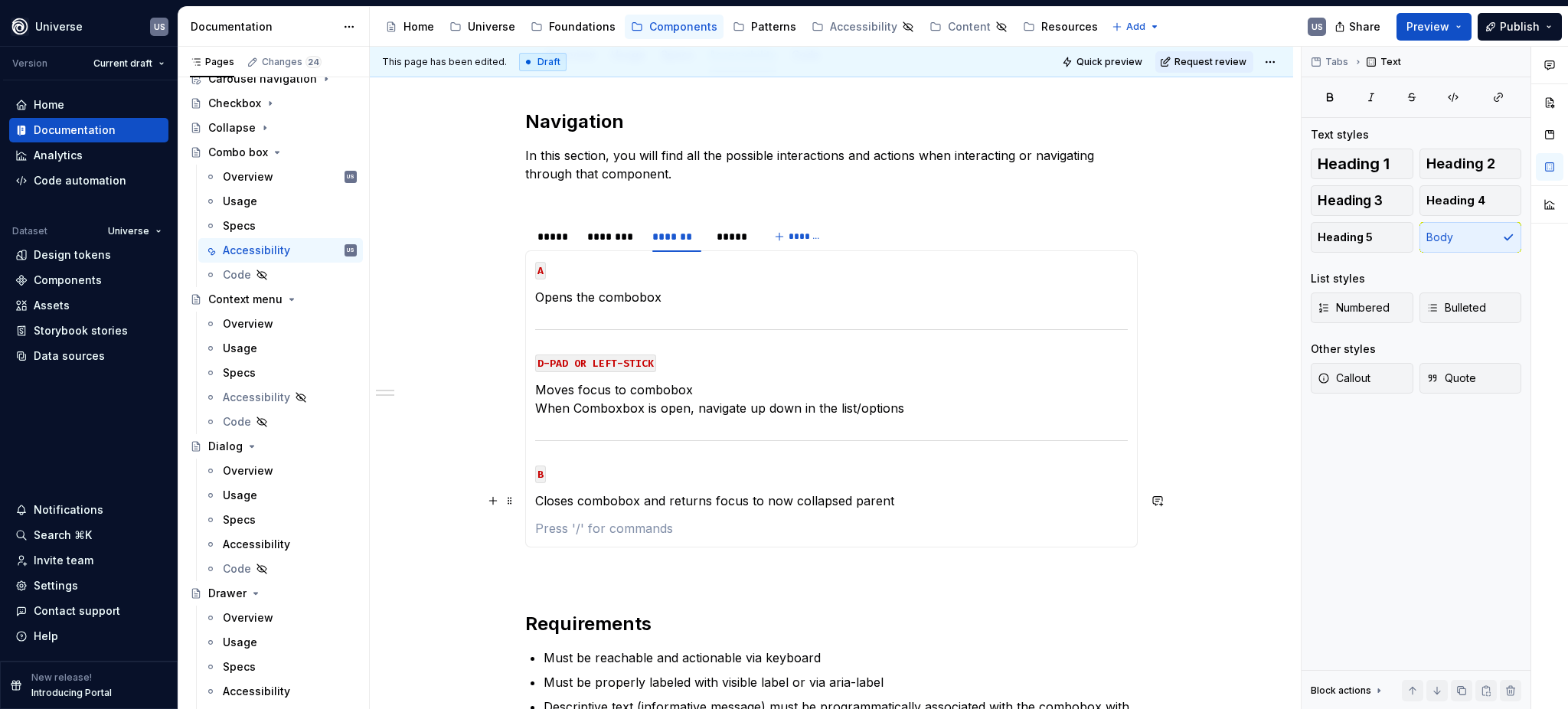
click at [889, 499] on p "Closes combobox and returns focus to now collapsed parent" at bounding box center [830, 501] width 592 height 18
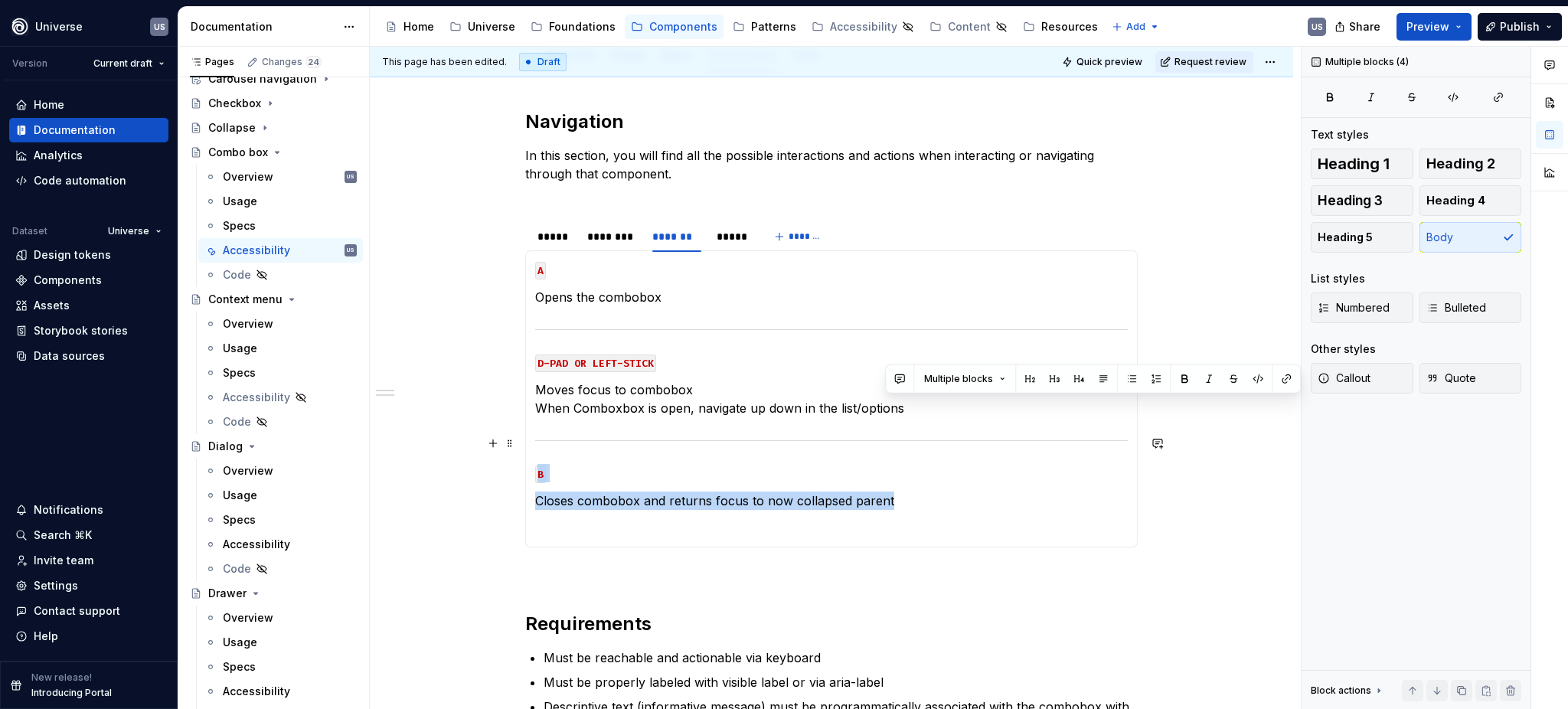
drag, startPoint x: 888, startPoint y: 498, endPoint x: 530, endPoint y: 440, distance: 362.7
click at [530, 440] on div "MOUSE CLICK Lorem ipsum dolor sit amet MOUSE HOVER Lorem ipsum dolor sit amet M…" at bounding box center [830, 398] width 612 height 297
click at [532, 439] on div "MOUSE CLICK Lorem ipsum dolor sit amet MOUSE HOVER Lorem ipsum dolor sit amet M…" at bounding box center [830, 398] width 612 height 297
drag, startPoint x: 892, startPoint y: 498, endPoint x: 528, endPoint y: 436, distance: 369.2
click at [528, 436] on div "MOUSE CLICK Lorem ipsum dolor sit amet MOUSE HOVER Lorem ipsum dolor sit amet M…" at bounding box center [830, 398] width 612 height 297
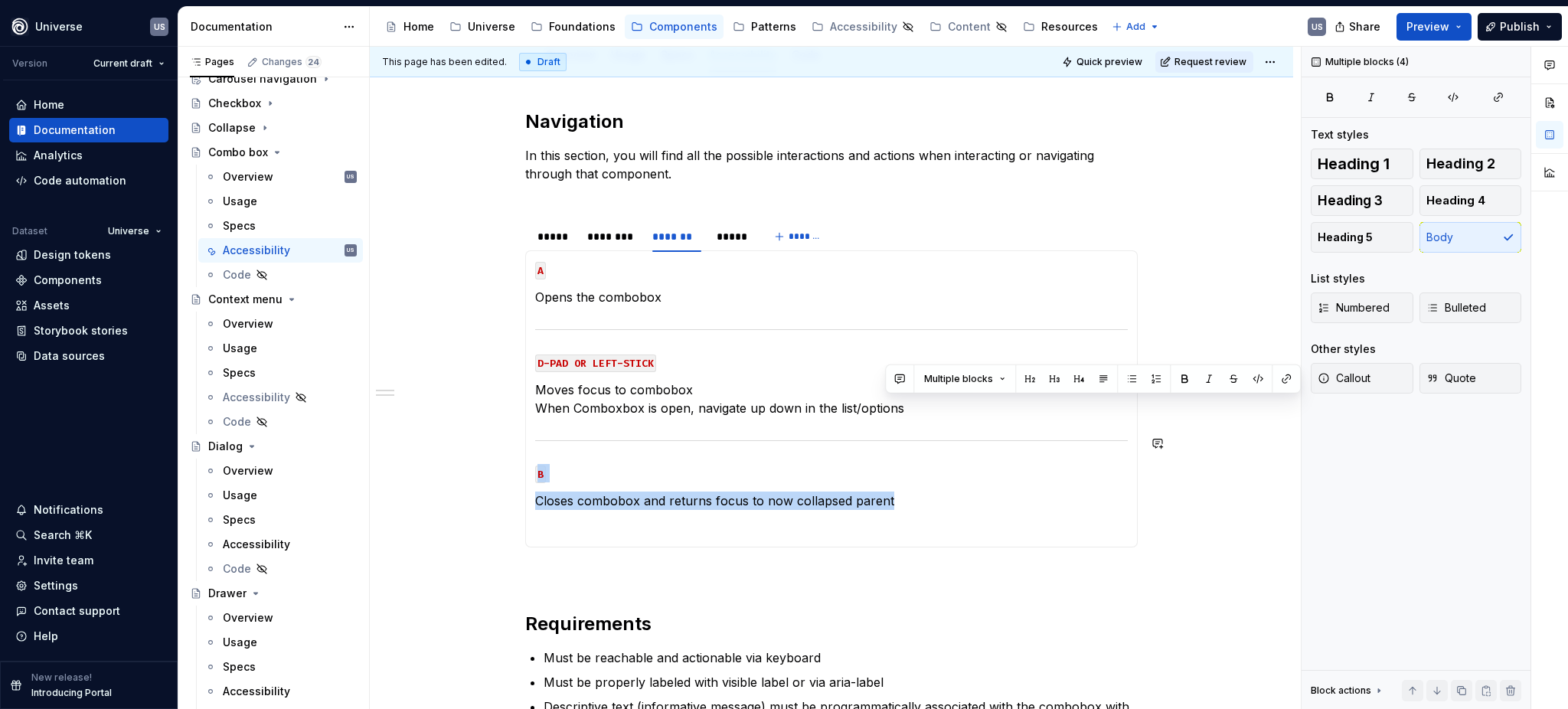
copy section-item-column "B Closes combobox and returns focus to now collapsed parent"
click at [620, 534] on p at bounding box center [830, 528] width 592 height 18
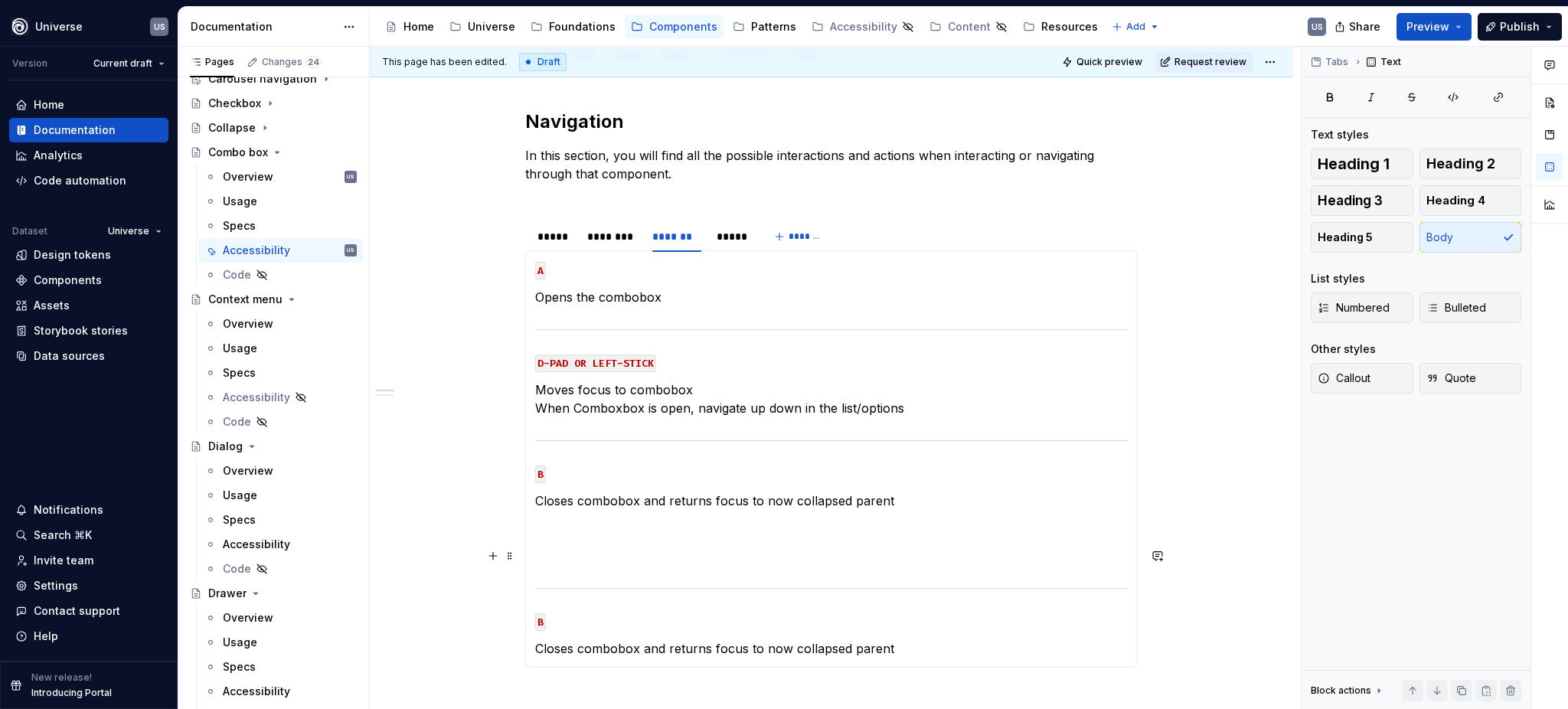
click at [612, 547] on p at bounding box center [830, 556] width 592 height 18
click at [714, 547] on p at bounding box center [830, 556] width 592 height 18
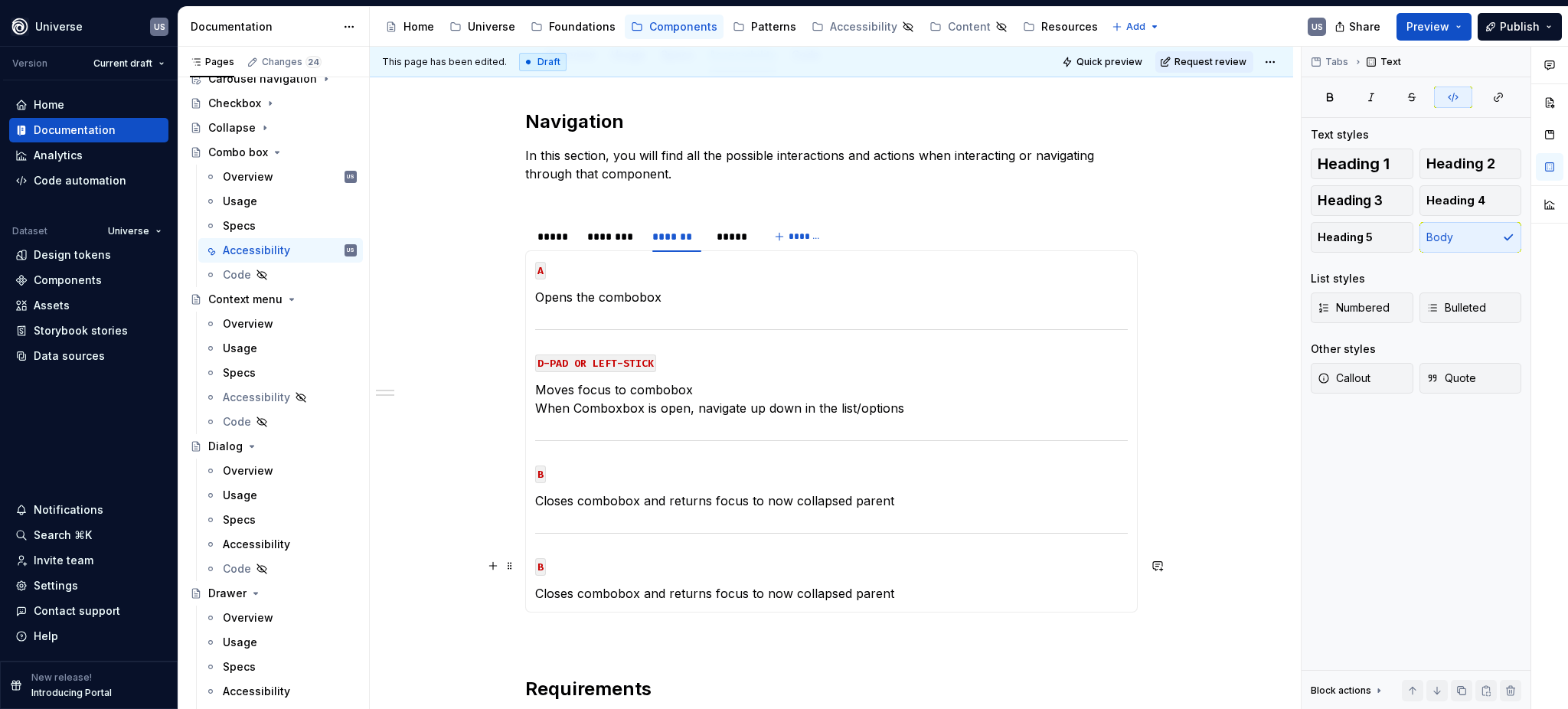
click at [542, 565] on code "B" at bounding box center [540, 567] width 11 height 18
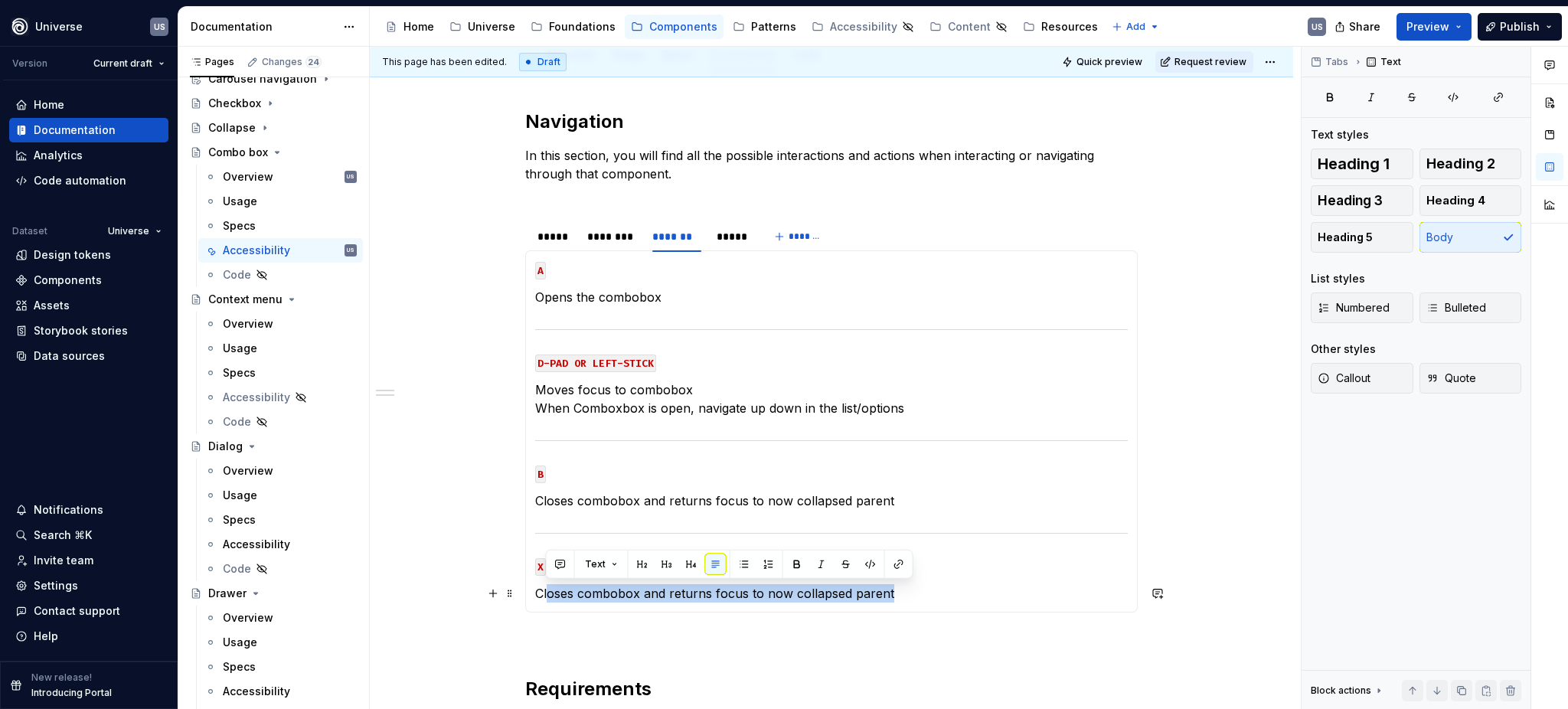
drag, startPoint x: 897, startPoint y: 593, endPoint x: 546, endPoint y: 595, distance: 351.0
click at [546, 595] on p "Closes combobox and returns focus to now collapsed parent" at bounding box center [830, 593] width 592 height 18
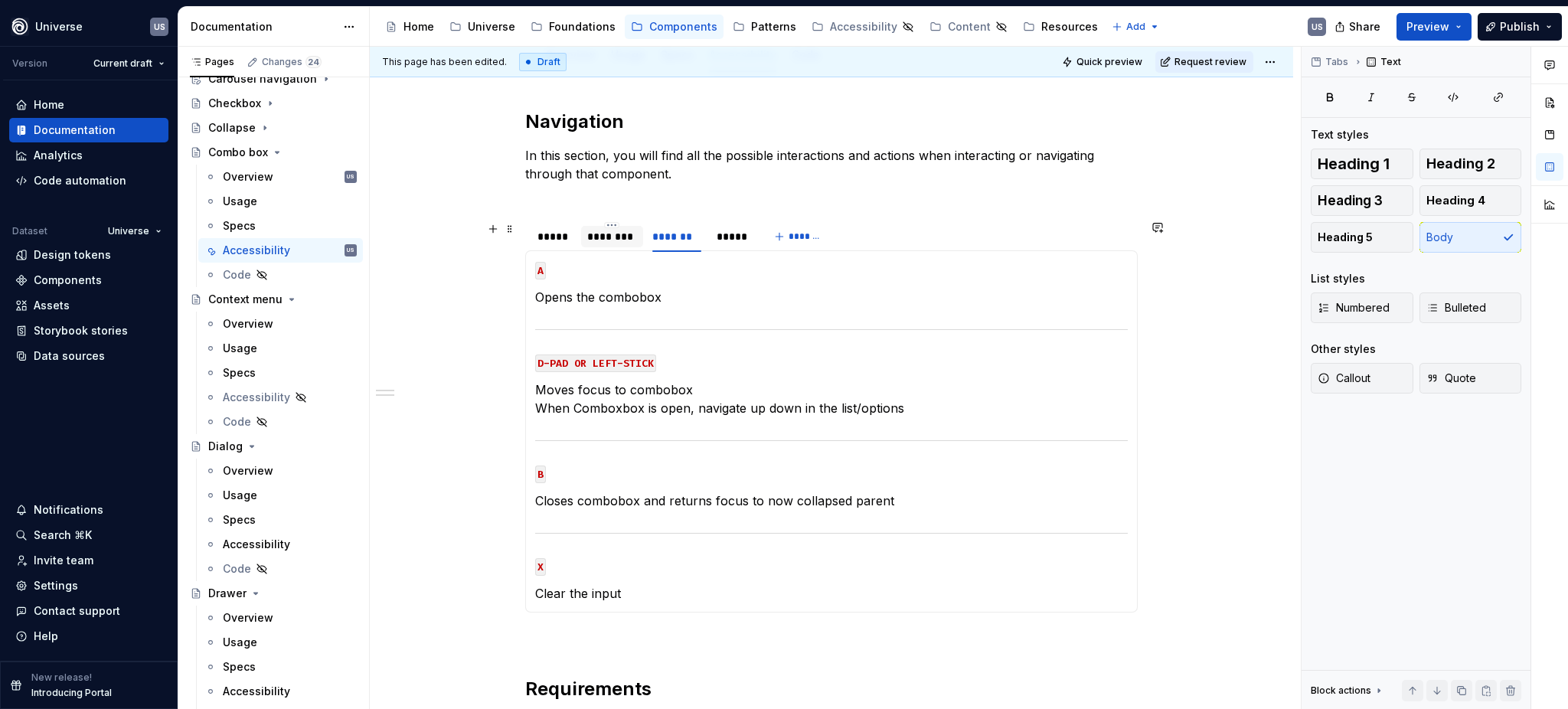
click at [613, 232] on div "********" at bounding box center [611, 236] width 49 height 15
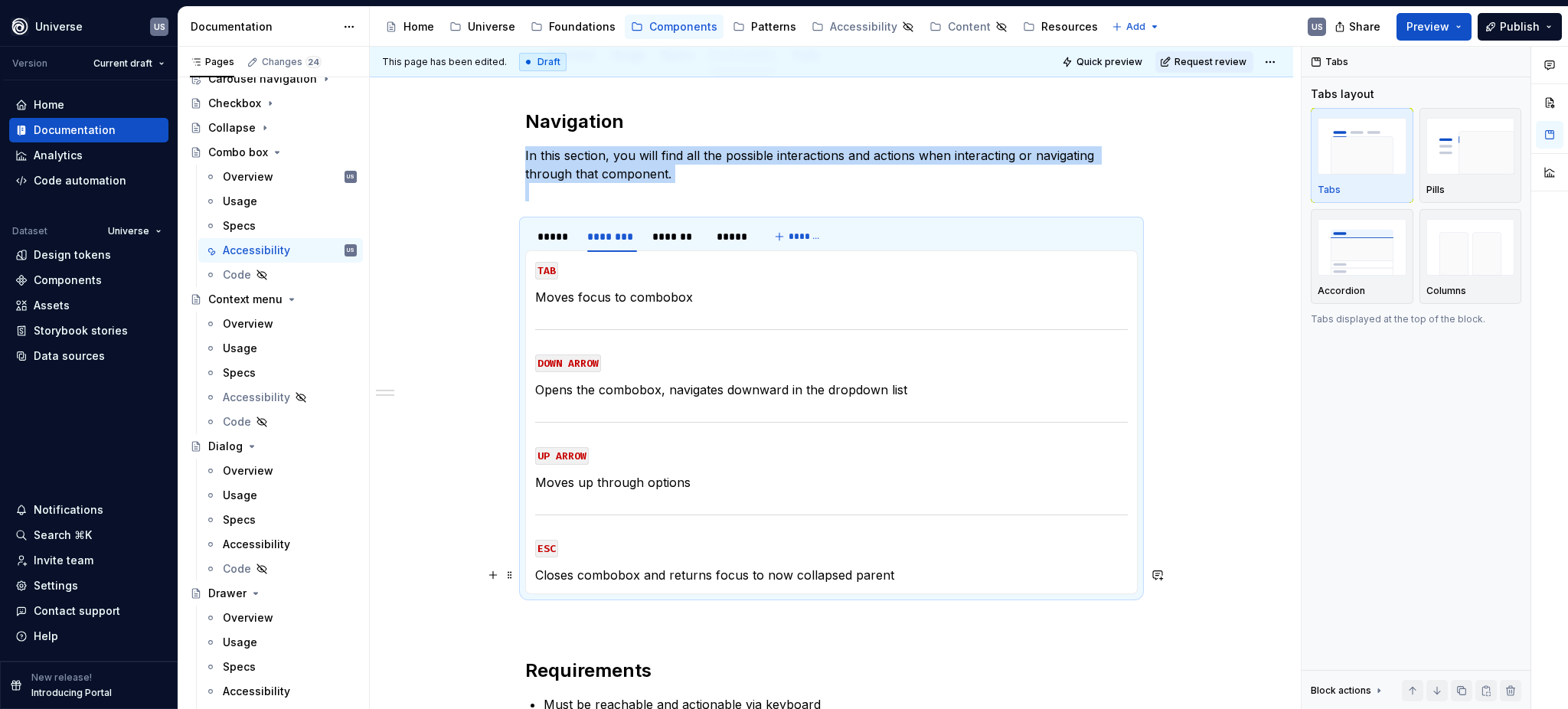
click at [799, 572] on p "Closes combobox and returns focus to now collapsed parent" at bounding box center [830, 575] width 592 height 18
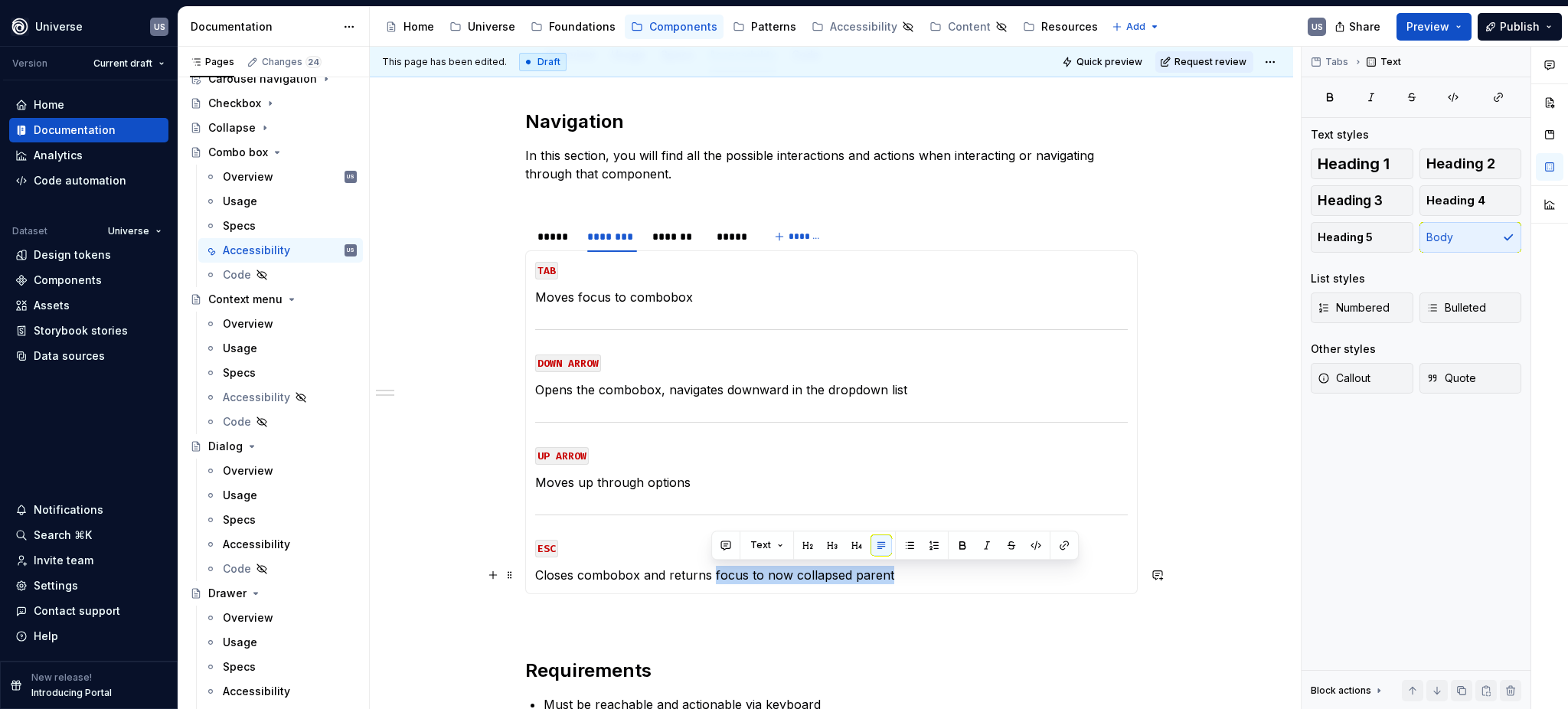
drag, startPoint x: 897, startPoint y: 572, endPoint x: 713, endPoint y: 574, distance: 184.0
click at [713, 574] on p "Closes combobox and returns focus to now collapsed parent" at bounding box center [830, 575] width 592 height 18
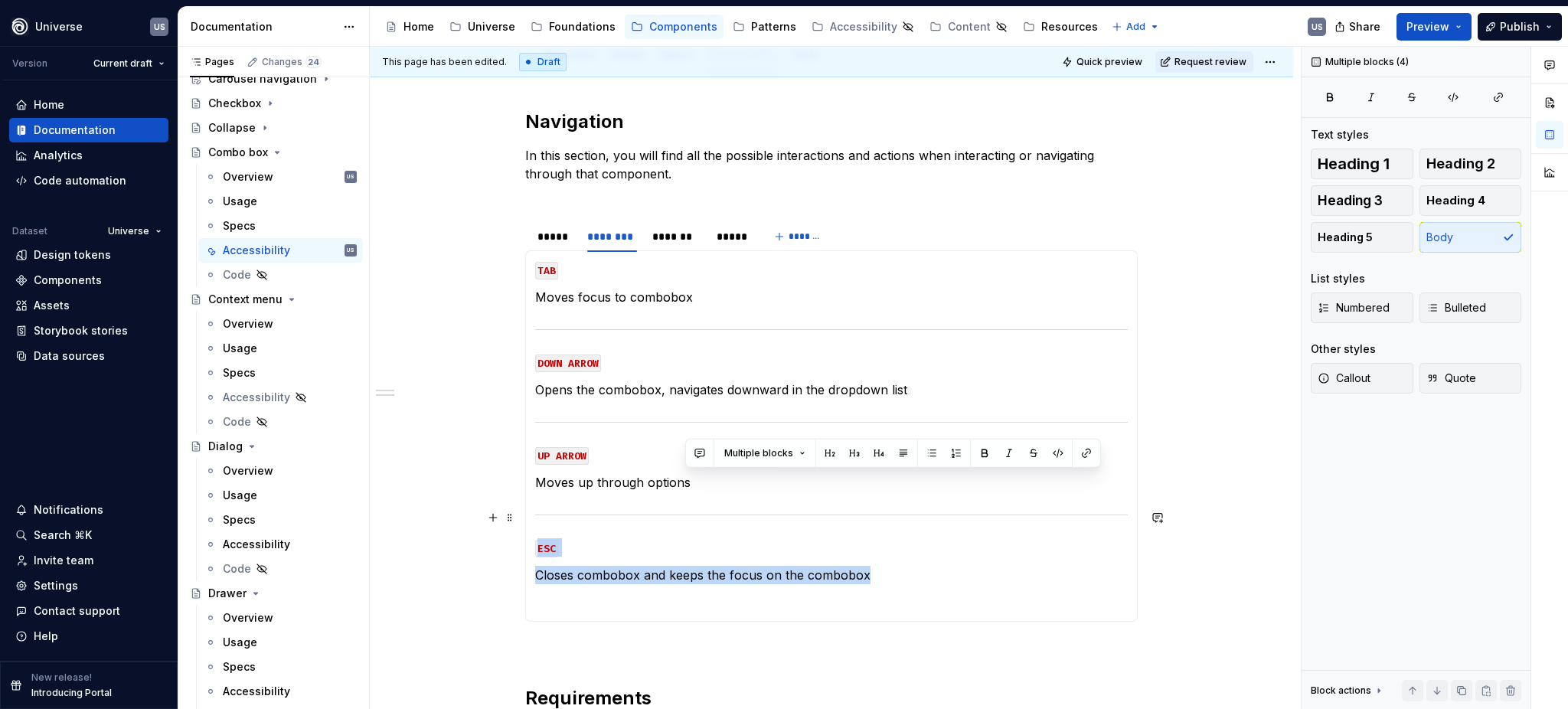
drag, startPoint x: 860, startPoint y: 570, endPoint x: 533, endPoint y: 508, distance: 332.8
click at [535, 508] on section-item-column "TAB Moves focus to combobox DOWN ARROW Opens the combobox, navigates downward i…" at bounding box center [830, 435] width 592 height 352
copy section-item-column "ESC Closes combobox and keeps the focus on the combobox"
click at [836, 613] on div "MOUSE CLICK Lorem ipsum dolor sit amet MOUSE HOVER Lorem ipsum dolor sit amet M…" at bounding box center [830, 435] width 612 height 371
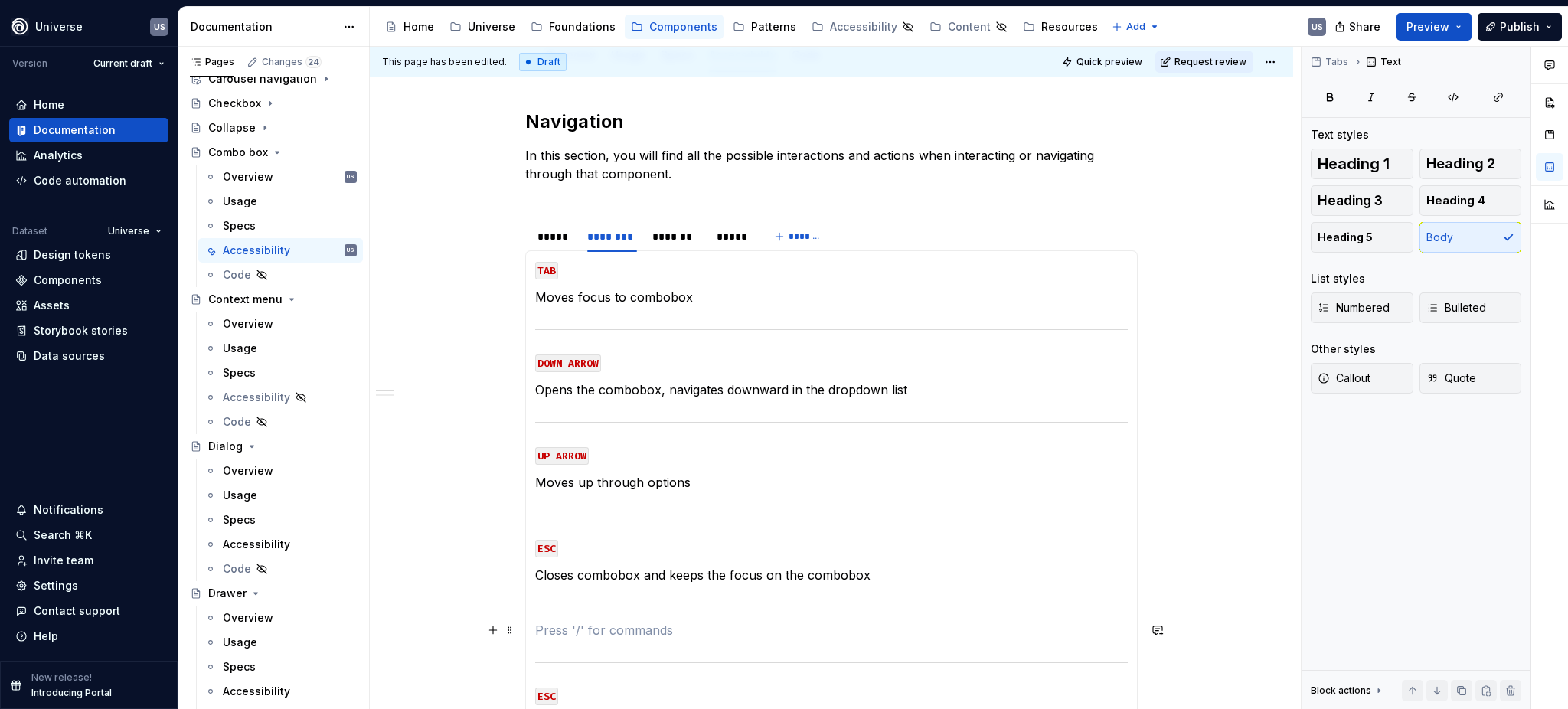
click at [655, 626] on p at bounding box center [830, 630] width 592 height 18
click at [654, 626] on p at bounding box center [830, 630] width 592 height 18
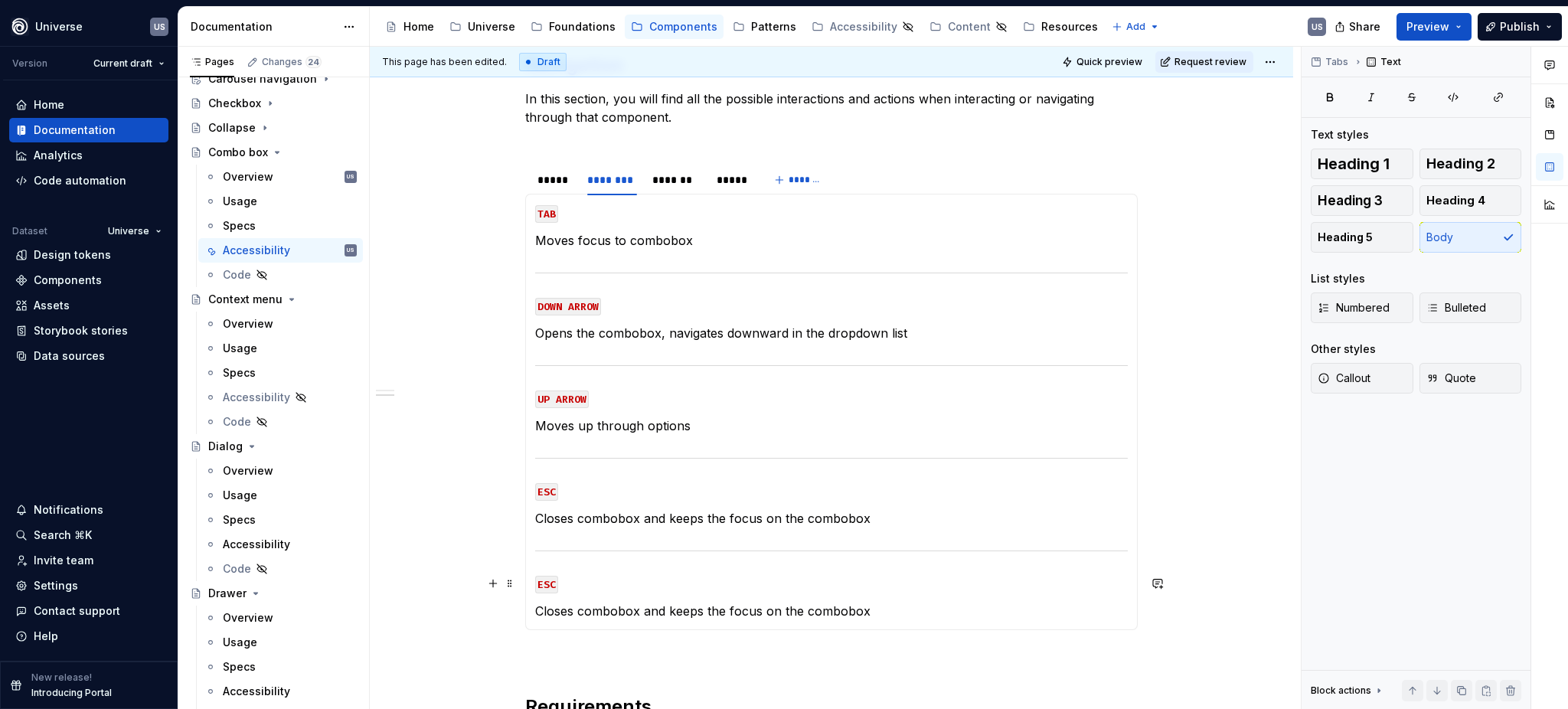
scroll to position [296, 0]
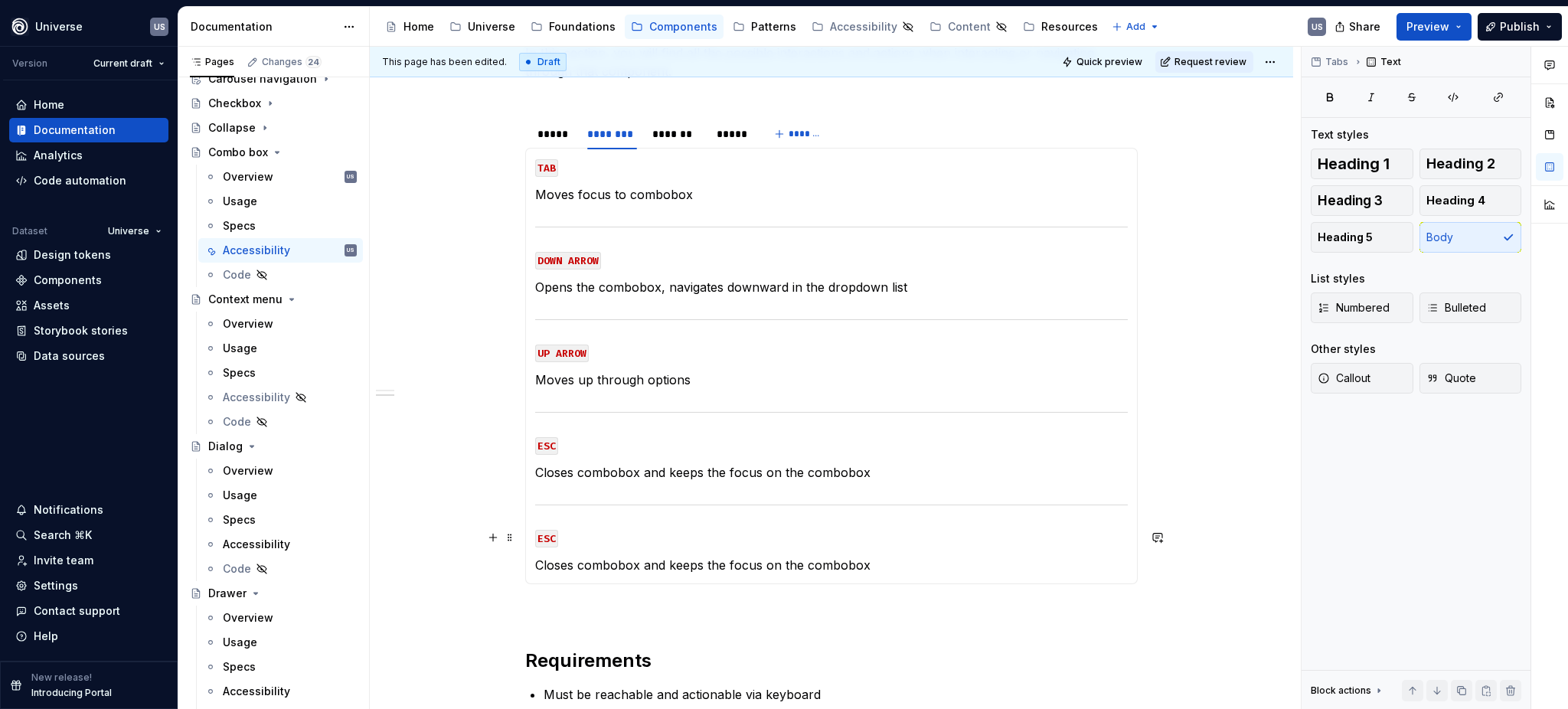
click at [552, 535] on code "ESC" at bounding box center [546, 539] width 23 height 18
drag, startPoint x: 789, startPoint y: 565, endPoint x: 877, endPoint y: 571, distance: 88.2
click at [789, 565] on p "Closes combobox and keeps the focus on the combobox" at bounding box center [830, 565] width 592 height 18
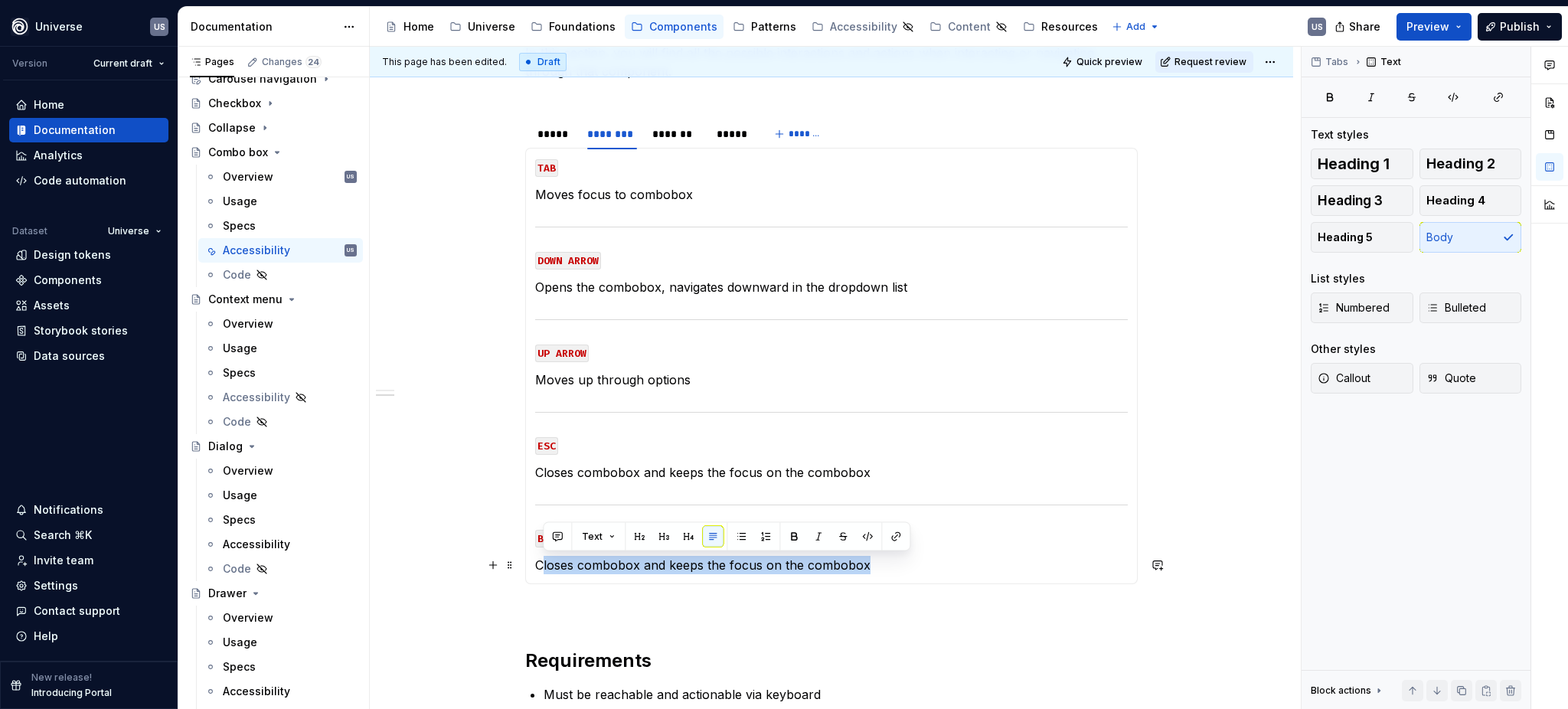
drag, startPoint x: 876, startPoint y: 560, endPoint x: 542, endPoint y: 559, distance: 334.0
click at [542, 559] on p "Closes combobox and keeps the focus on the combobox" at bounding box center [830, 565] width 592 height 18
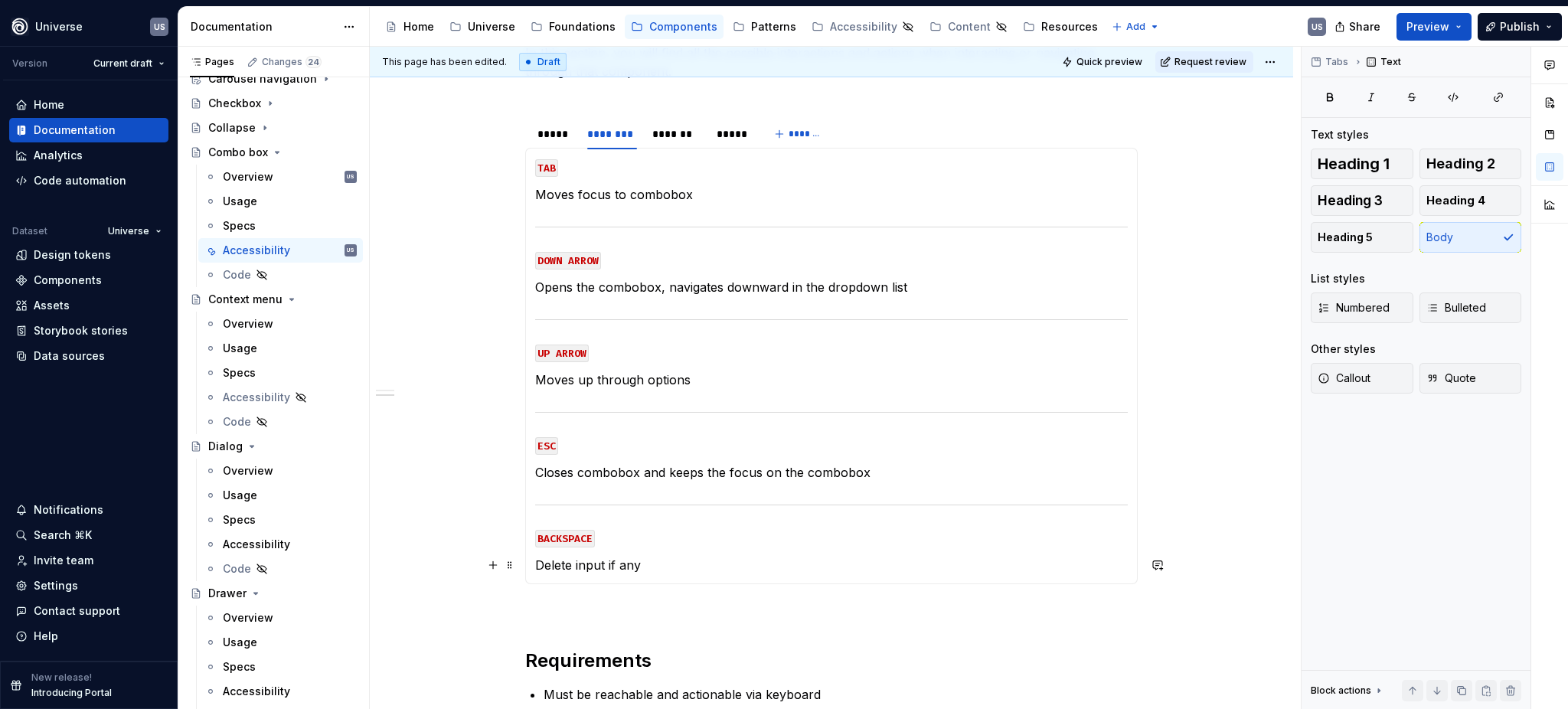
click at [651, 572] on p "Delete input if any" at bounding box center [830, 565] width 592 height 18
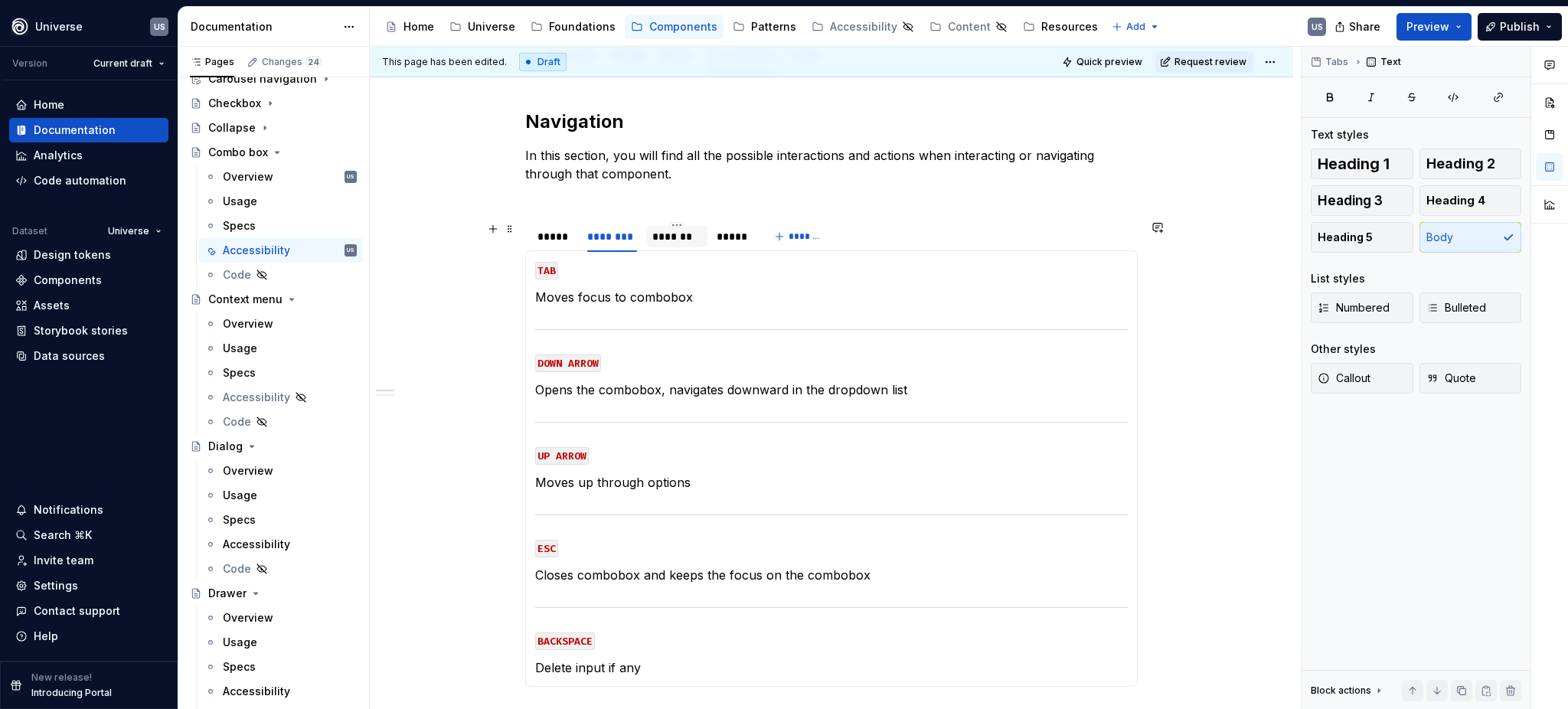
click at [662, 242] on div "*******" at bounding box center [676, 236] width 49 height 15
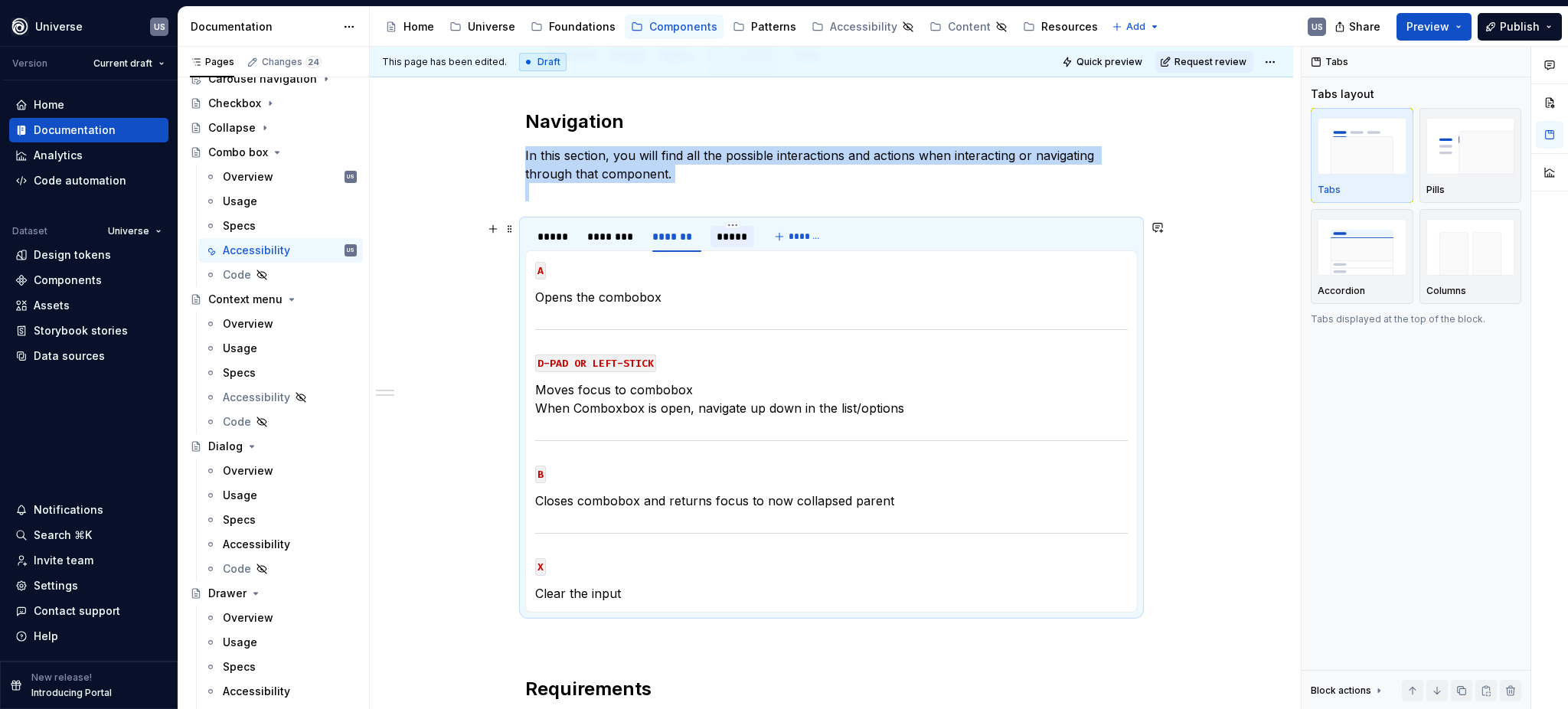
click at [724, 241] on div "*****" at bounding box center [733, 236] width 32 height 15
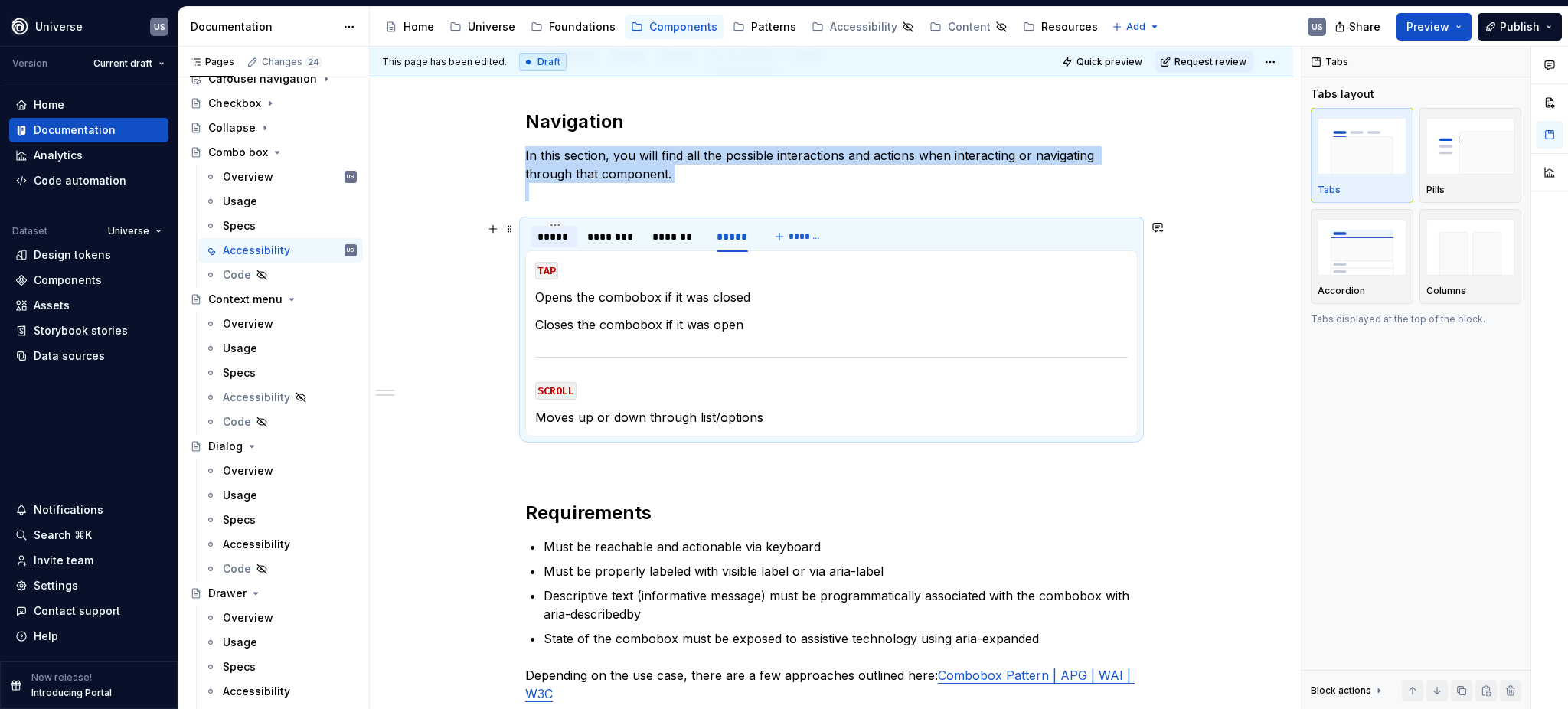
click at [564, 239] on div "*****" at bounding box center [555, 236] width 35 height 15
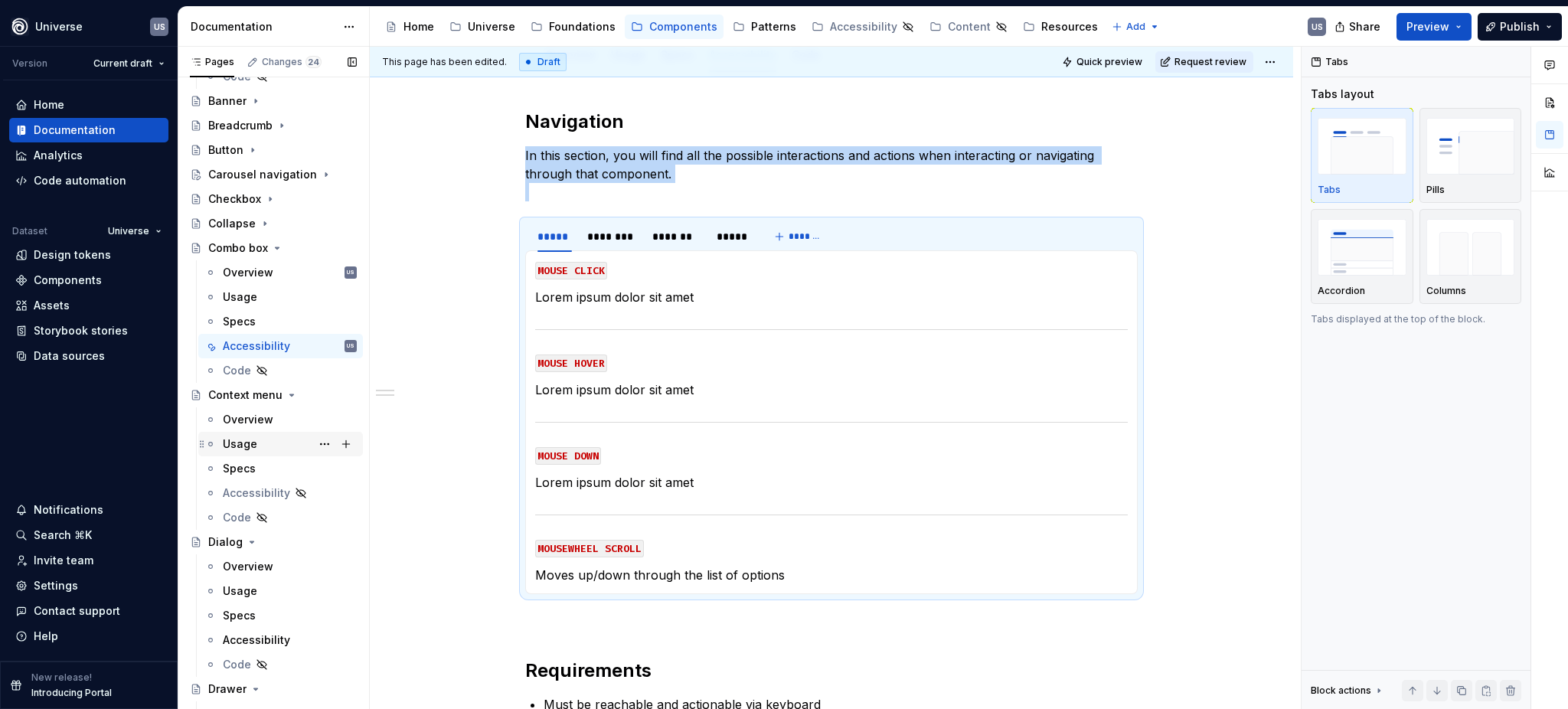
scroll to position [408, 0]
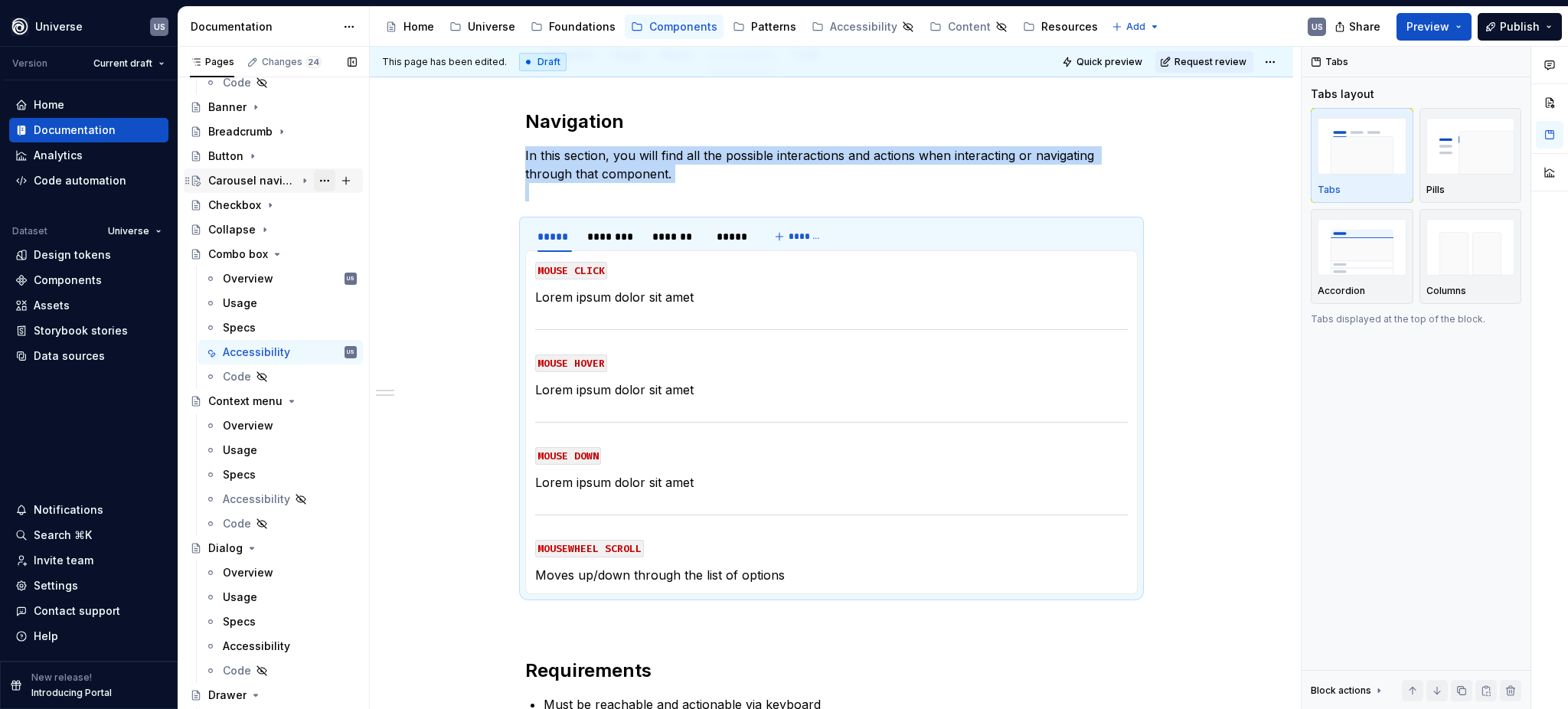
click at [315, 178] on button "Page tree" at bounding box center [325, 181] width 22 height 22
click at [286, 181] on div "Pages Changes 24 Add Accessibility guide for tree Page tree. Navigate the tree …" at bounding box center [273, 381] width 191 height 669
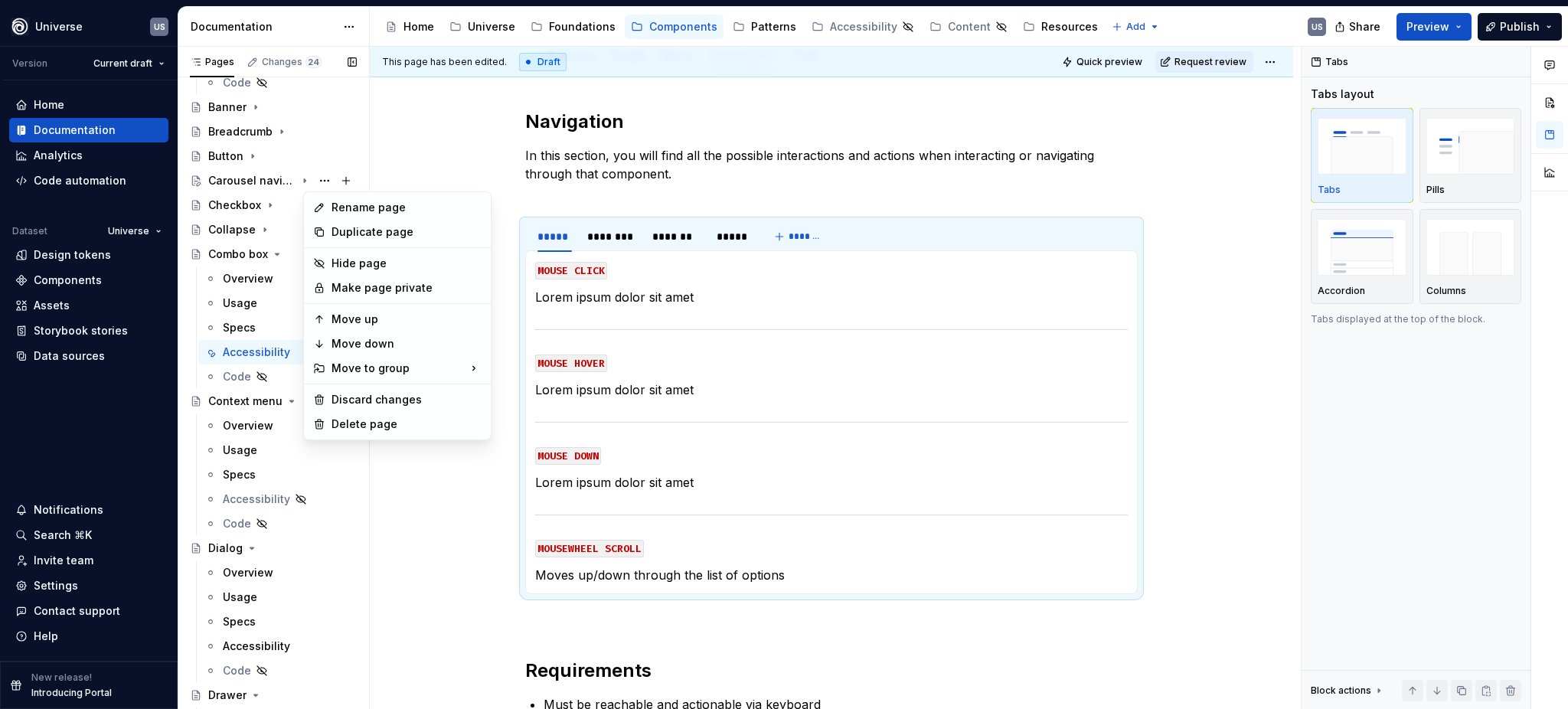
click at [295, 180] on div "Pages Changes 24 Add Accessibility guide for tree Page tree. Navigate the tree …" at bounding box center [273, 381] width 191 height 669
click at [265, 182] on div "Pages Changes 24 Add Accessibility guide for tree Page tree. Navigate the tree …" at bounding box center [273, 381] width 191 height 669
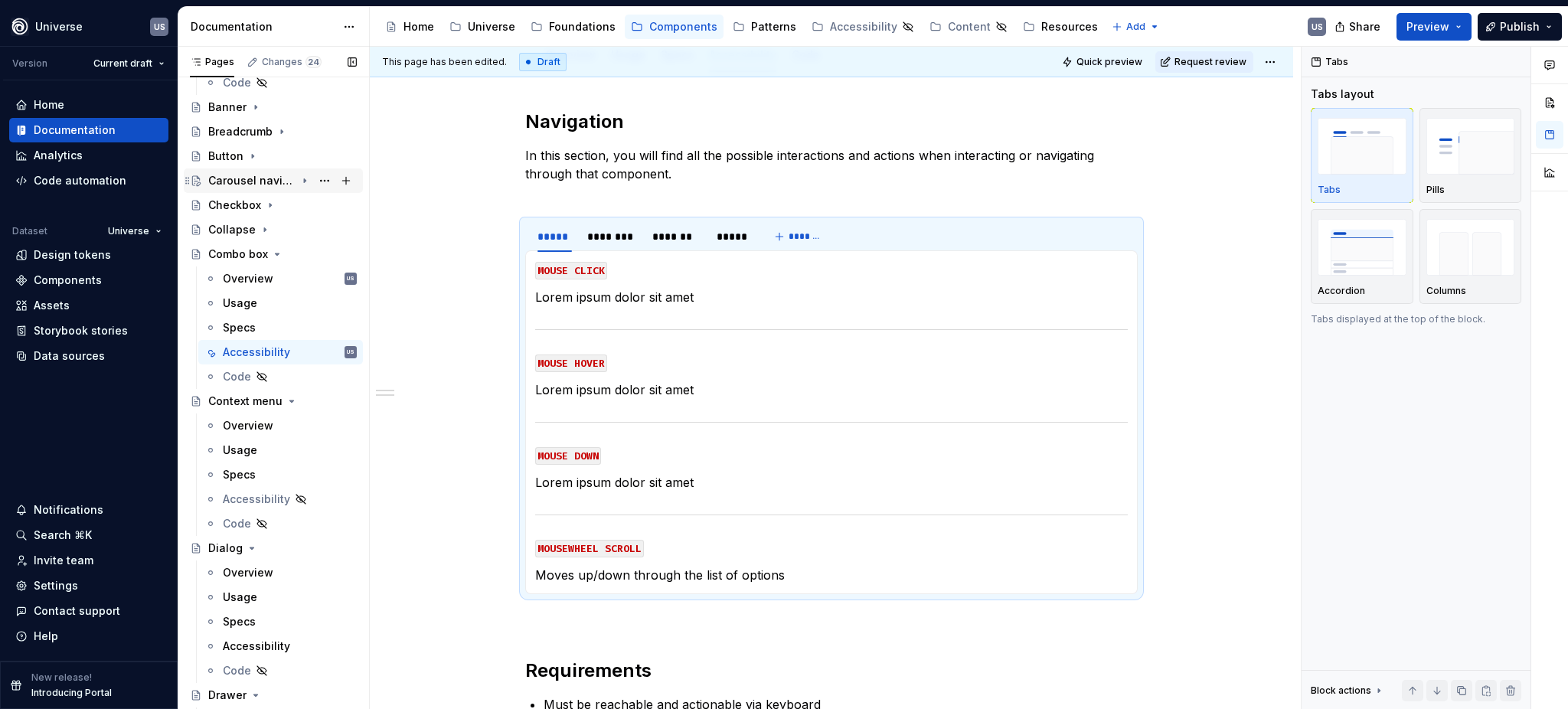
click at [304, 180] on icon "Page tree" at bounding box center [305, 181] width 2 height 4
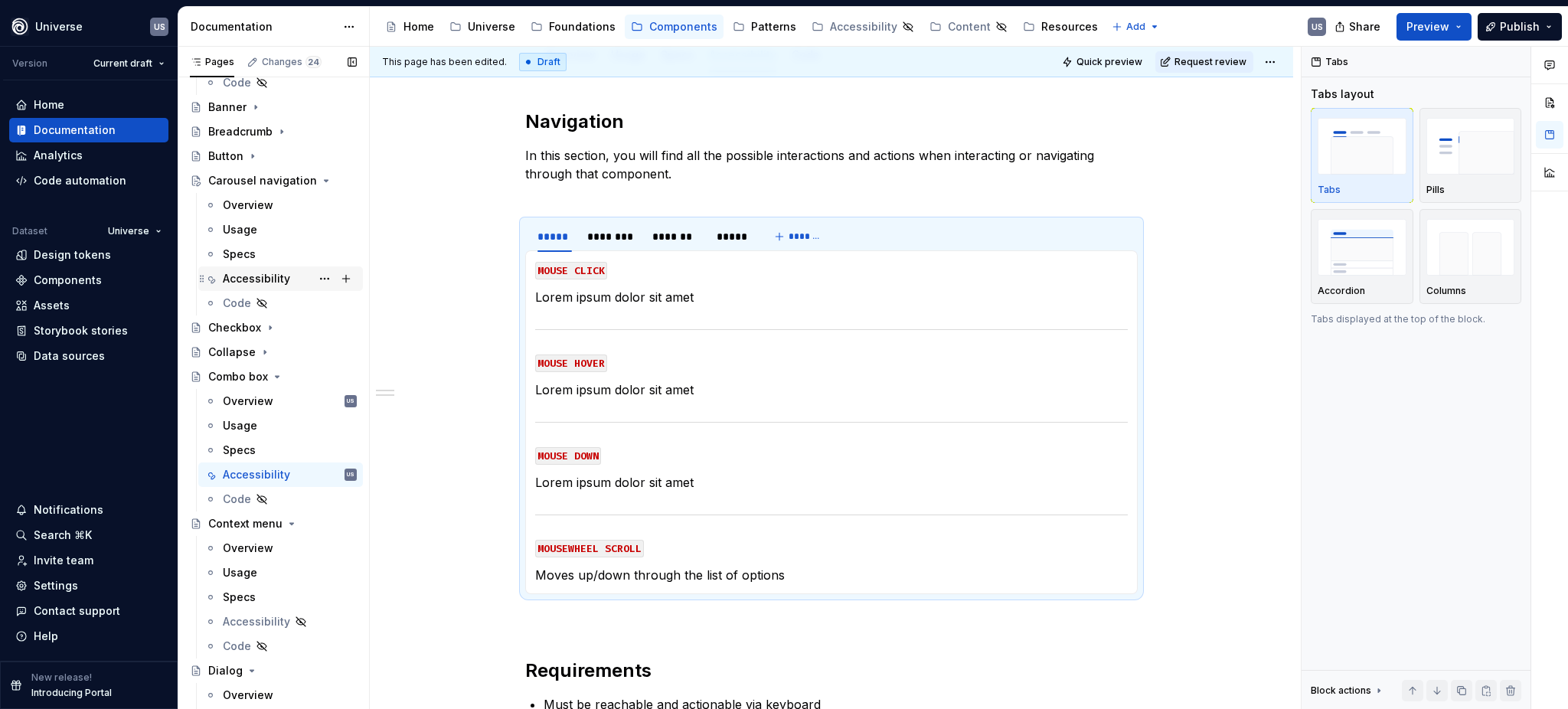
click at [256, 281] on div "Accessibility" at bounding box center [257, 278] width 68 height 15
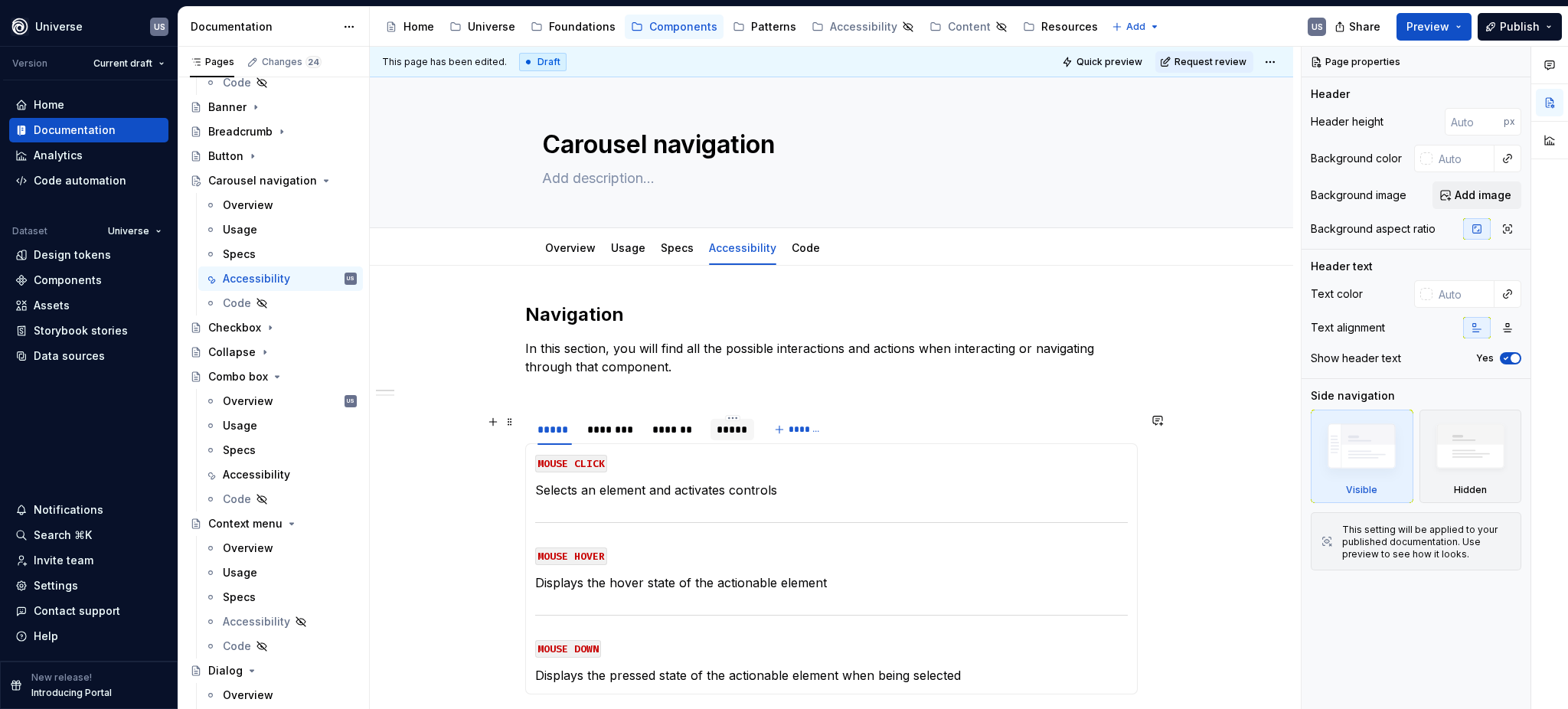
click at [728, 432] on div "*****" at bounding box center [733, 429] width 32 height 15
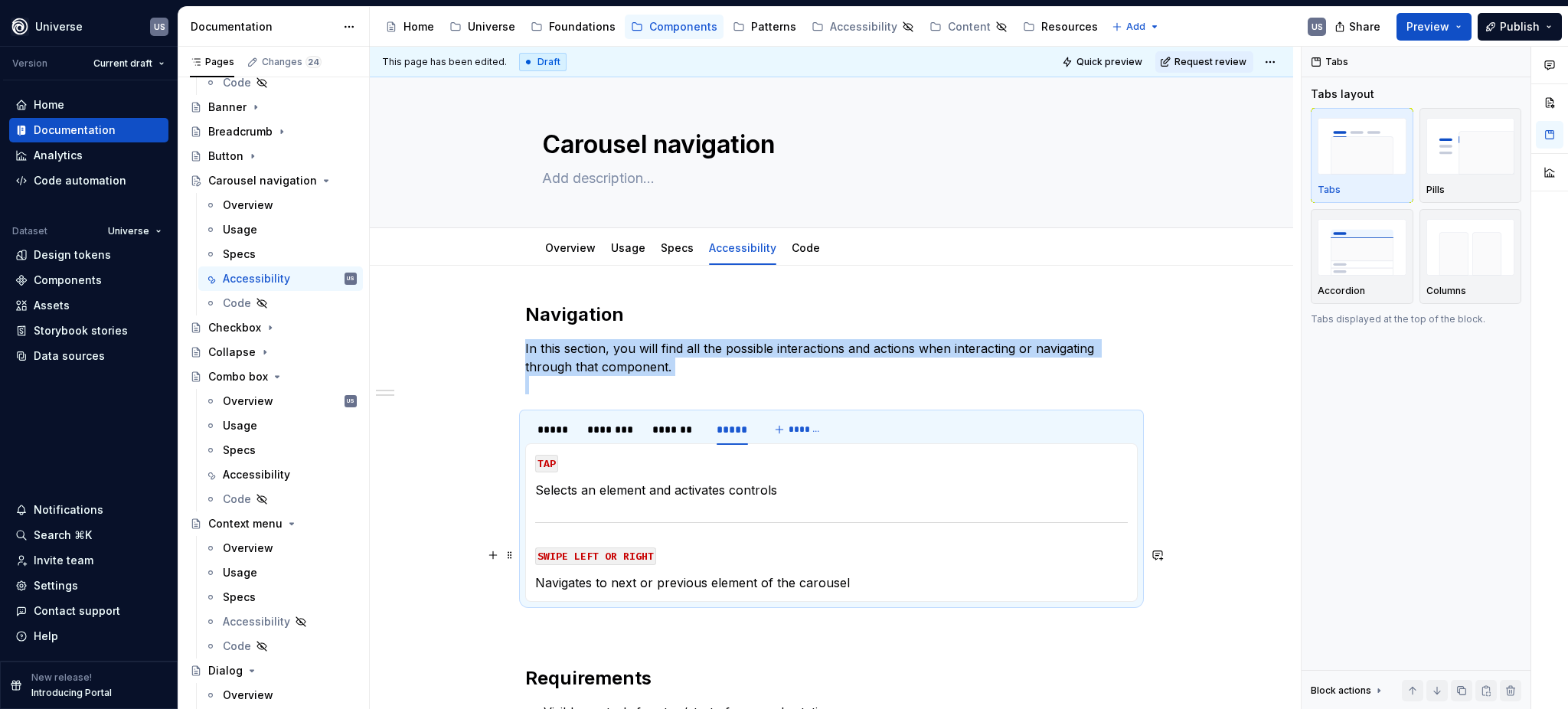
type textarea "*"
click at [732, 583] on p "Navigates to next or previous element of the carousel" at bounding box center [830, 583] width 592 height 18
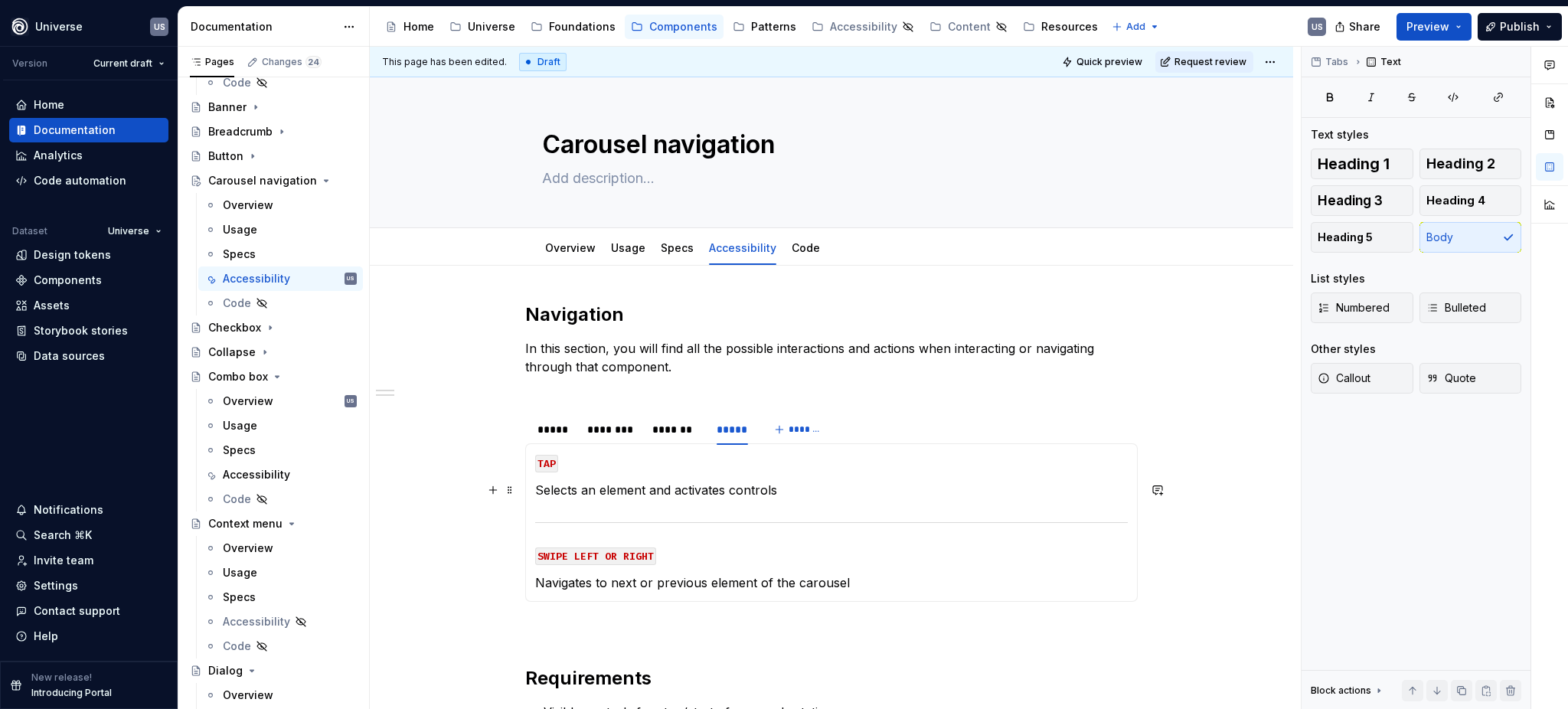
click at [802, 485] on p "Selects an element and activates controls" at bounding box center [830, 490] width 592 height 18
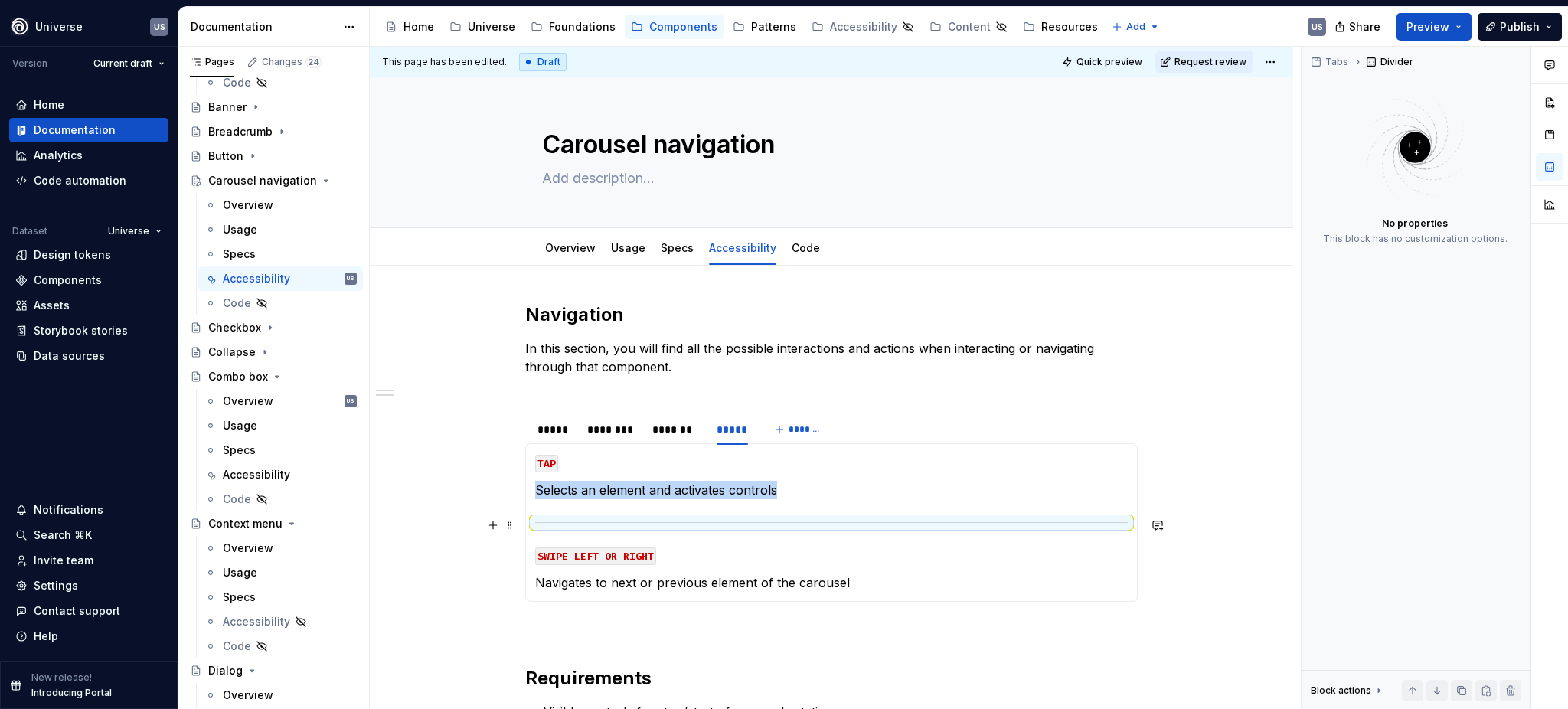
click at [635, 522] on hr at bounding box center [830, 522] width 592 height 1
click at [778, 488] on p "Selects an element and activates controls" at bounding box center [830, 490] width 592 height 18
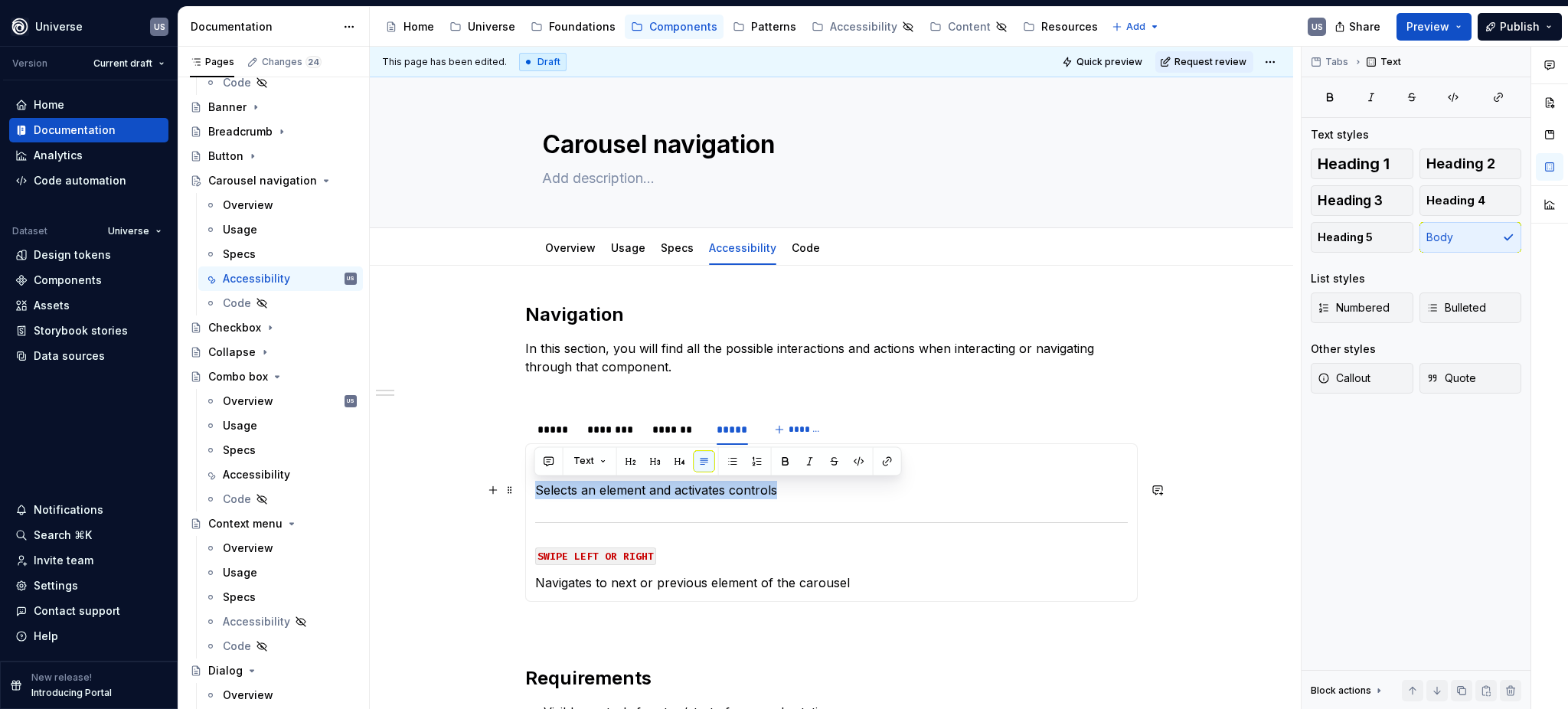
drag, startPoint x: 780, startPoint y: 488, endPoint x: 524, endPoint y: 482, distance: 256.1
click at [525, 482] on div "MOUSE CLICK Selects an element and activates controls MOUSE HOVER Displays the …" at bounding box center [830, 522] width 612 height 158
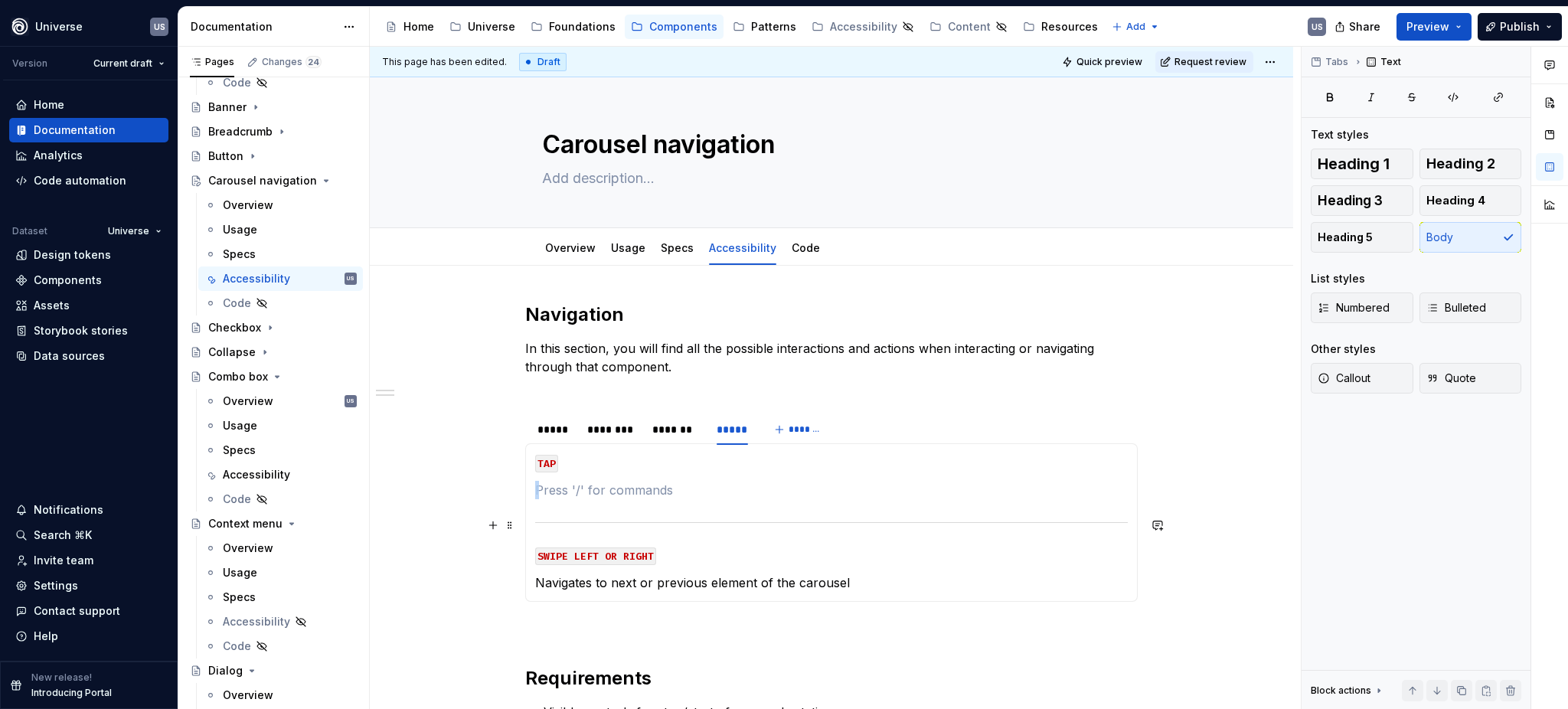
click at [645, 520] on div at bounding box center [830, 523] width 592 height 10
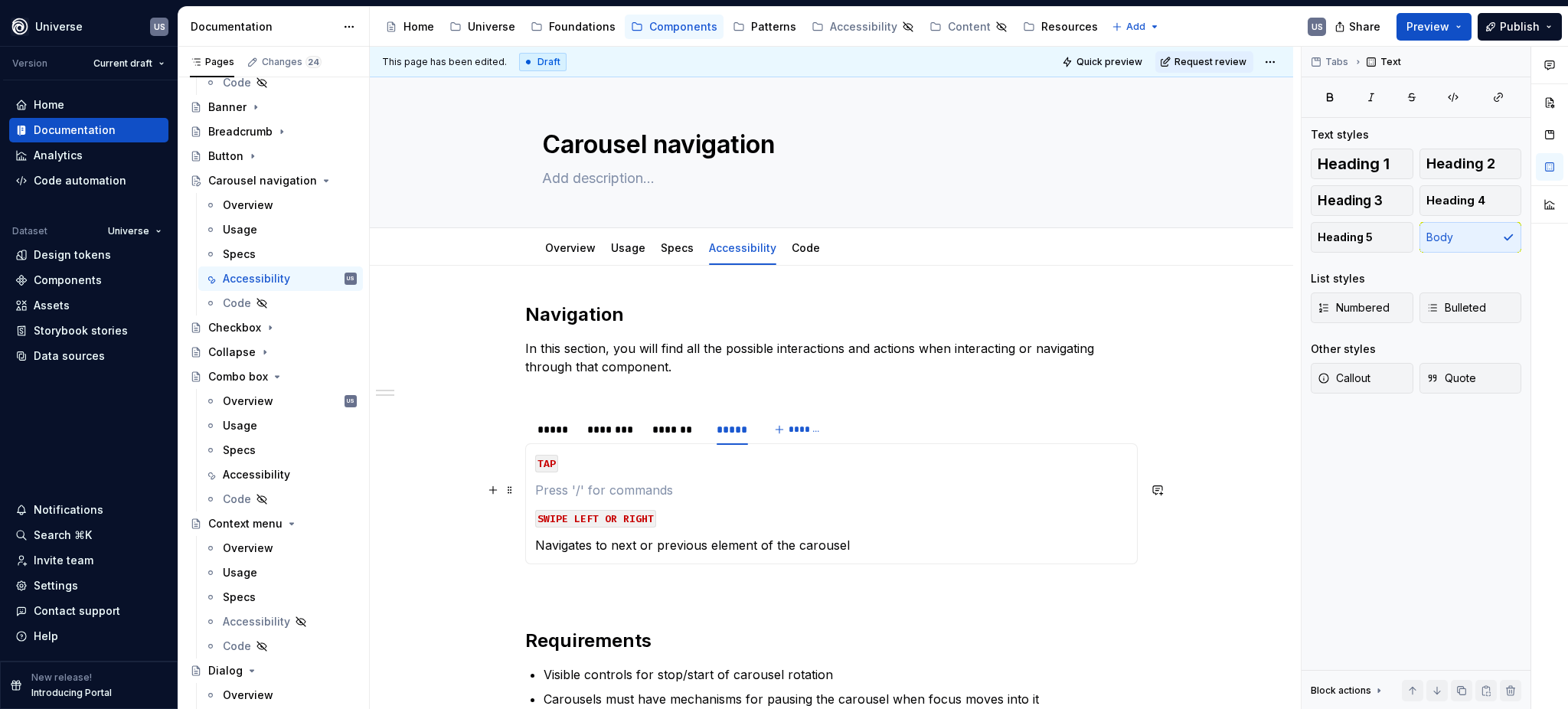
click at [567, 488] on p at bounding box center [830, 490] width 592 height 18
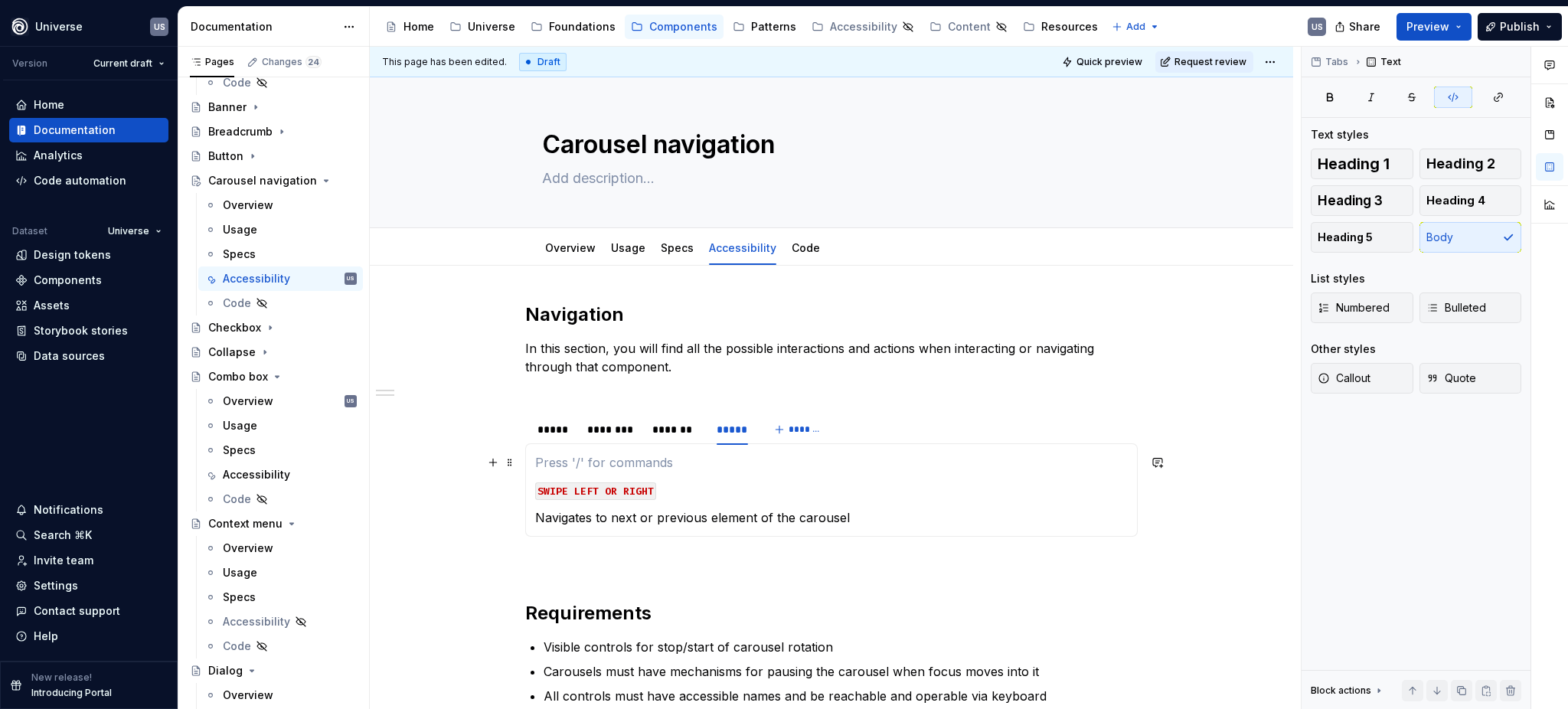
click at [536, 471] on p at bounding box center [830, 462] width 592 height 18
click at [535, 494] on code "SWIPE LEFT OR RIGHT" at bounding box center [594, 491] width 120 height 18
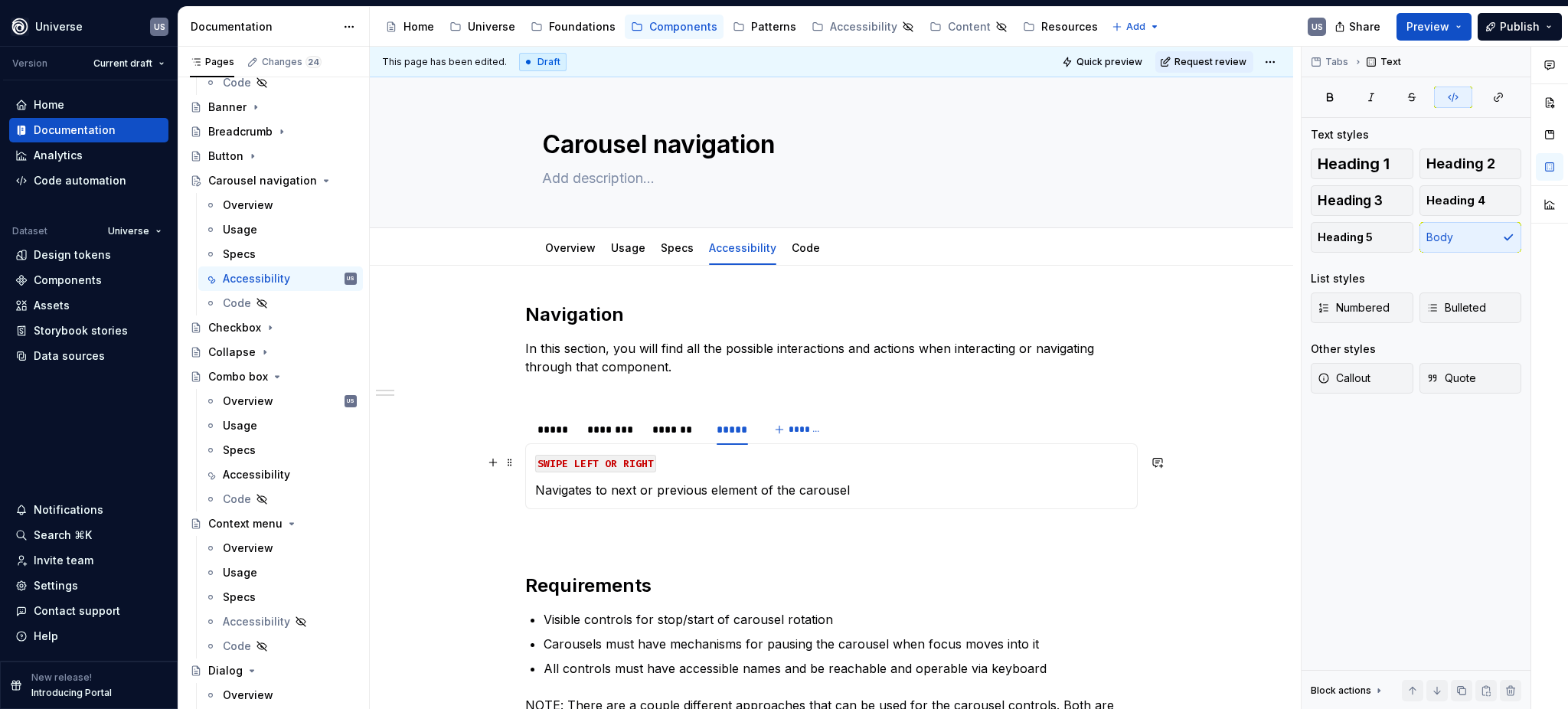
click at [806, 461] on p "SWIPE LEFT OR RIGHT" at bounding box center [830, 462] width 592 height 18
click at [785, 482] on p "Navigates to next or previous element of the carousel" at bounding box center [830, 490] width 592 height 18
click at [784, 495] on p "Navigates to next or previous element of the carousel" at bounding box center [830, 490] width 592 height 18
click at [624, 429] on div "********" at bounding box center [611, 429] width 49 height 15
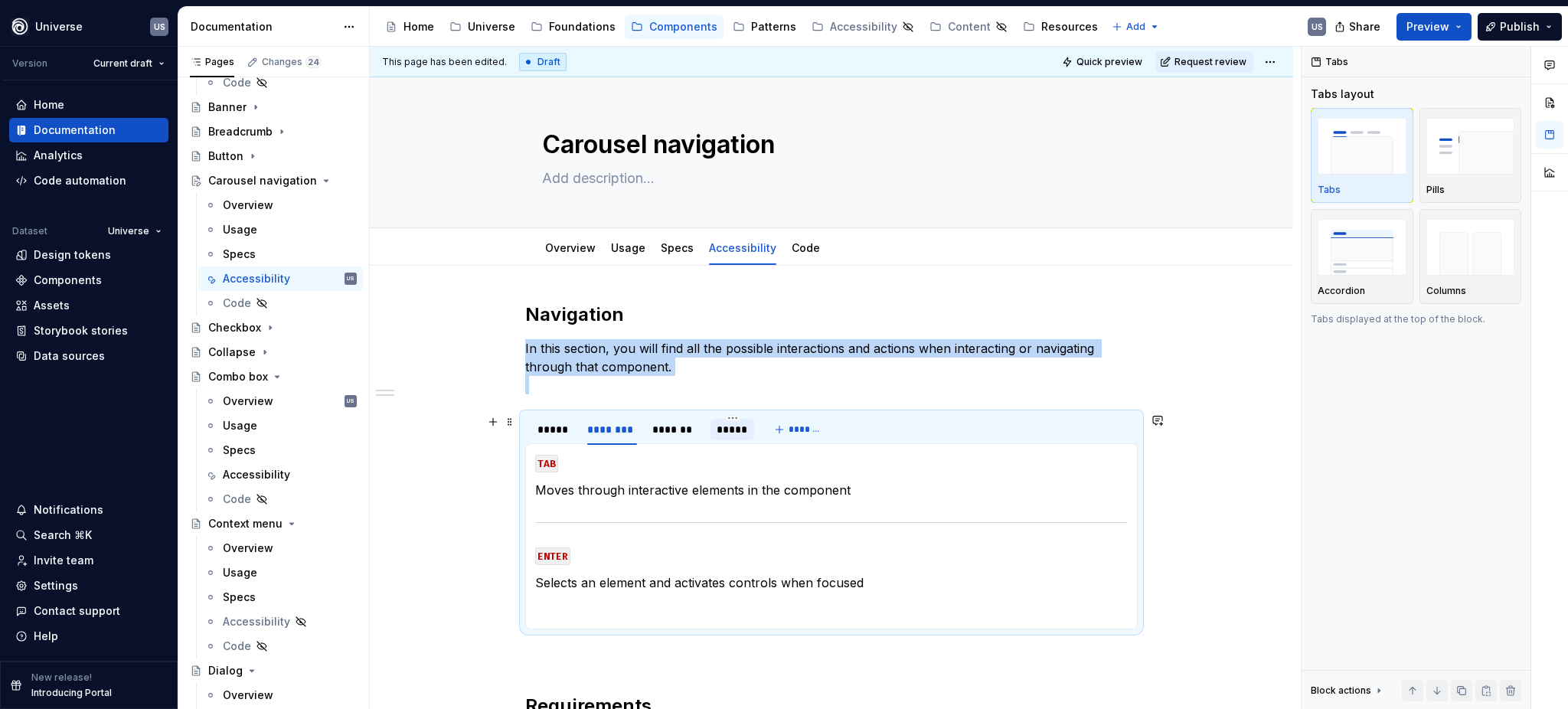
click at [730, 432] on div "*****" at bounding box center [733, 429] width 32 height 15
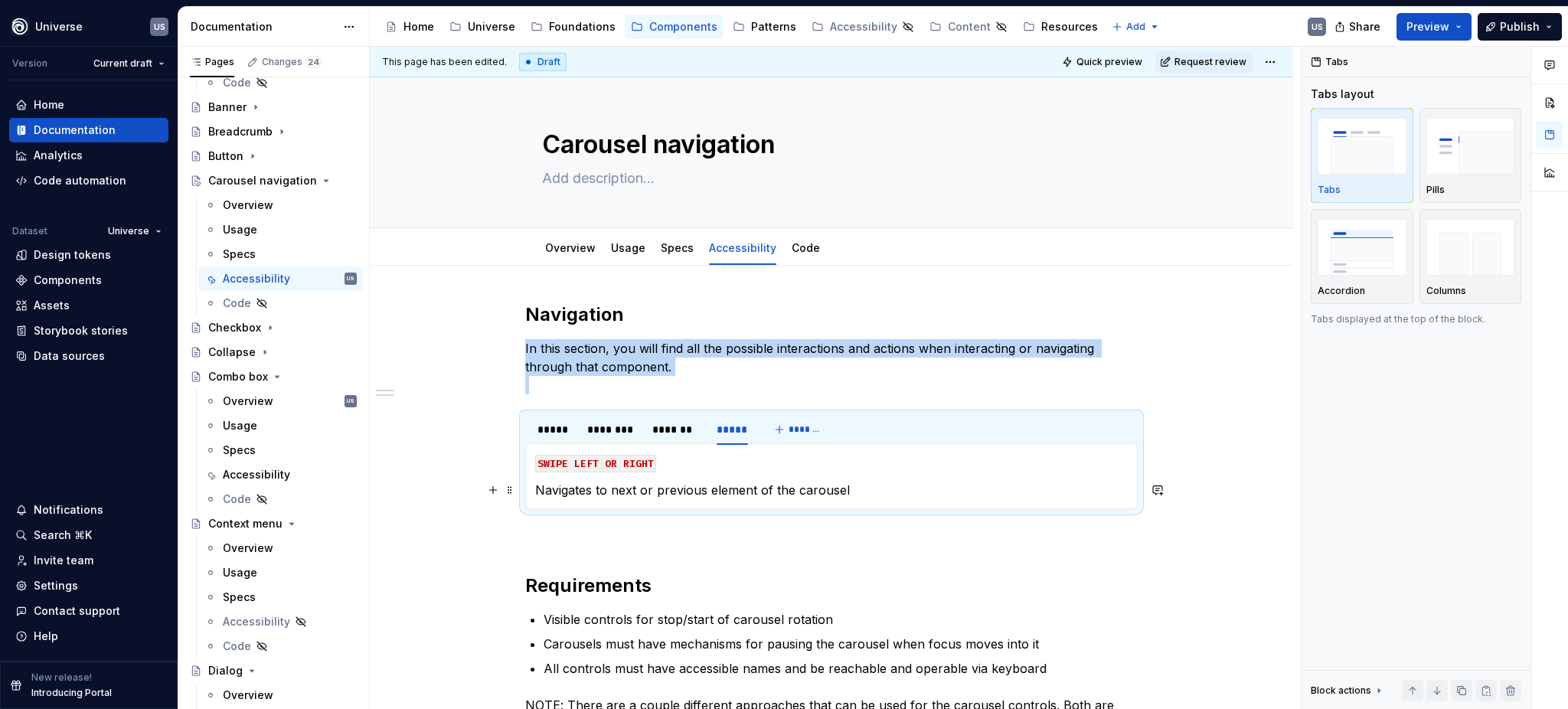
click at [720, 478] on section-item-column "SWIPE LEFT OR RIGHT Navigates to next or previous element of the carousel" at bounding box center [830, 476] width 592 height 46
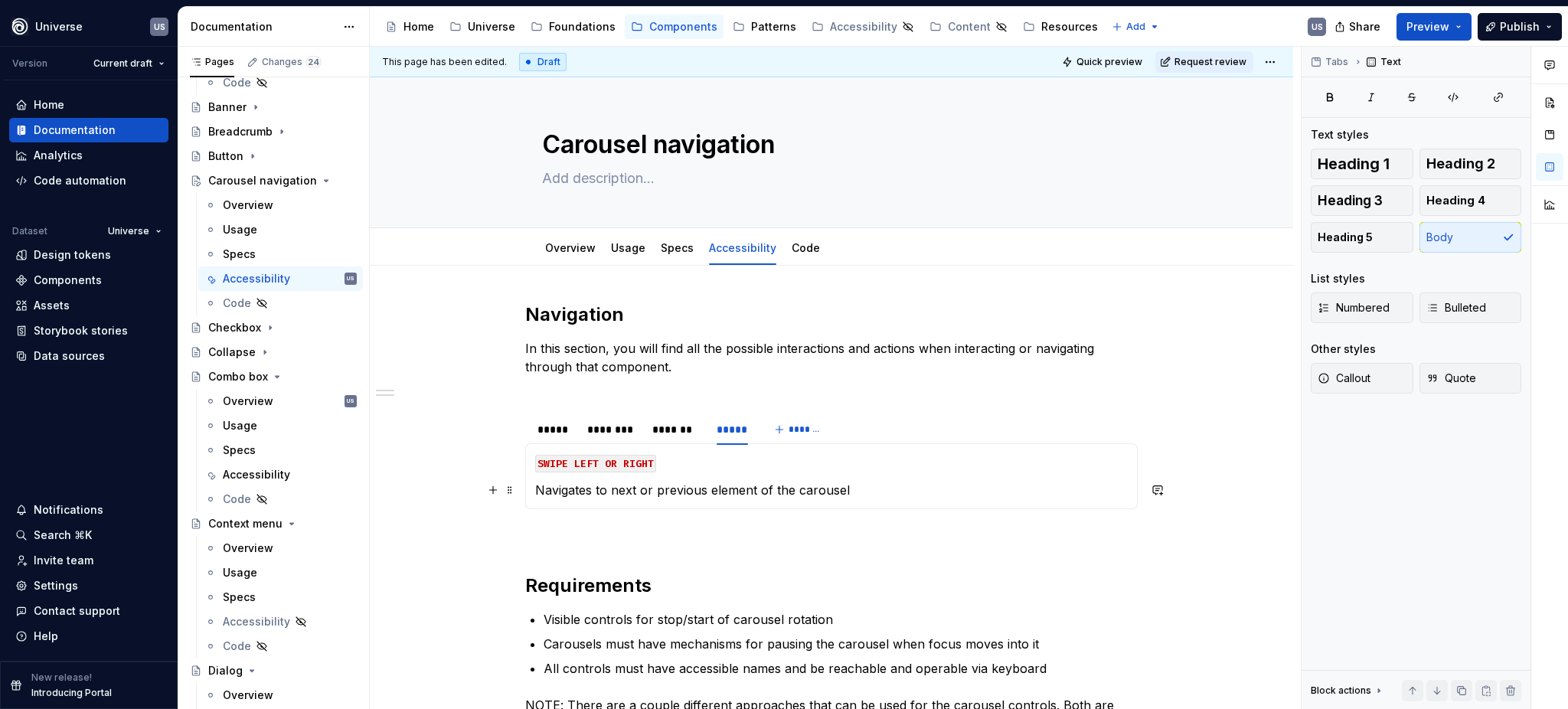
click at [874, 490] on p "Navigates to next or previous element of the carousel" at bounding box center [830, 490] width 592 height 18
click at [668, 485] on p "Navigates to next or previous element of the carousel" at bounding box center [830, 490] width 592 height 18
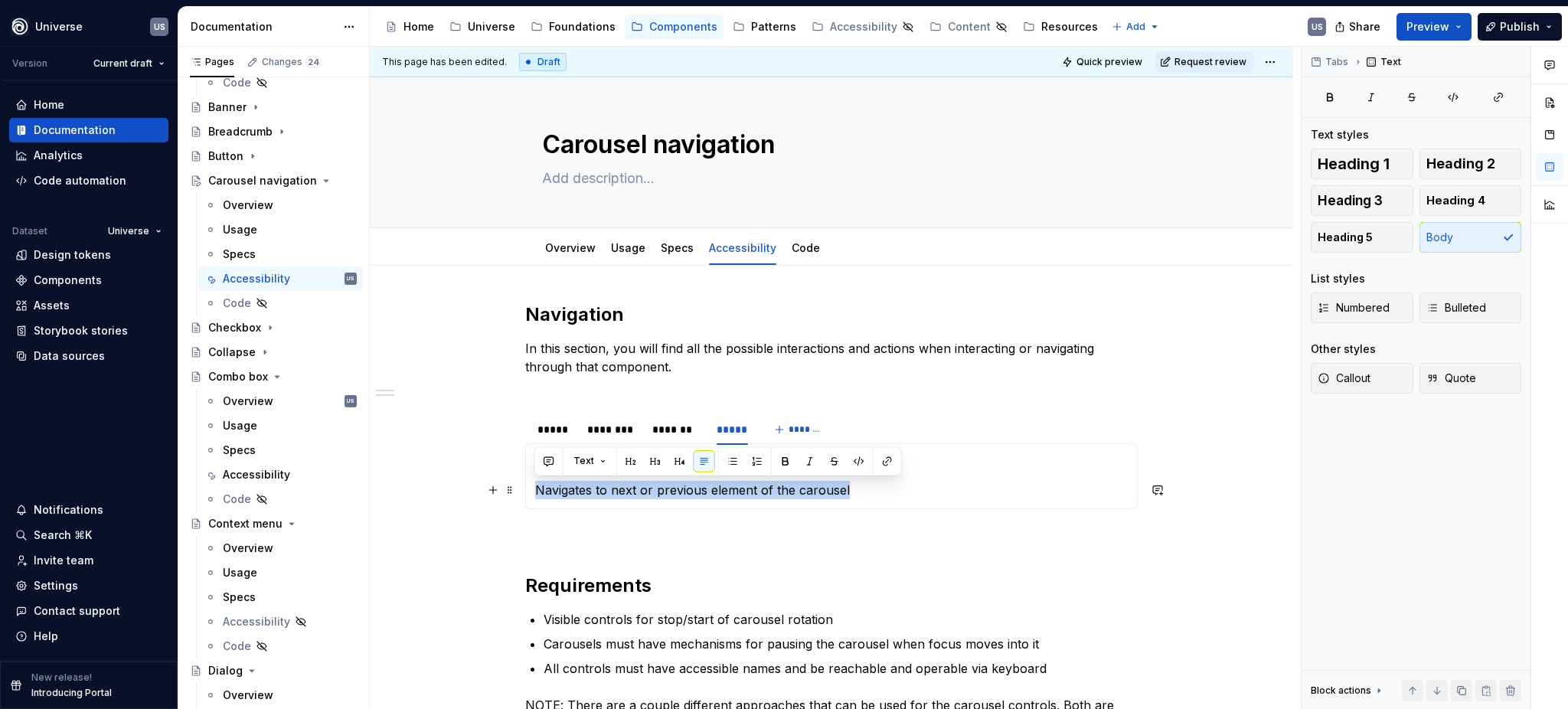
drag, startPoint x: 865, startPoint y: 488, endPoint x: 532, endPoint y: 482, distance: 333.1
click at [532, 482] on div "MOUSE CLICK Selects an element and activates controls MOUSE HOVER Displays the …" at bounding box center [830, 476] width 612 height 66
click at [671, 430] on div "*******" at bounding box center [676, 429] width 49 height 15
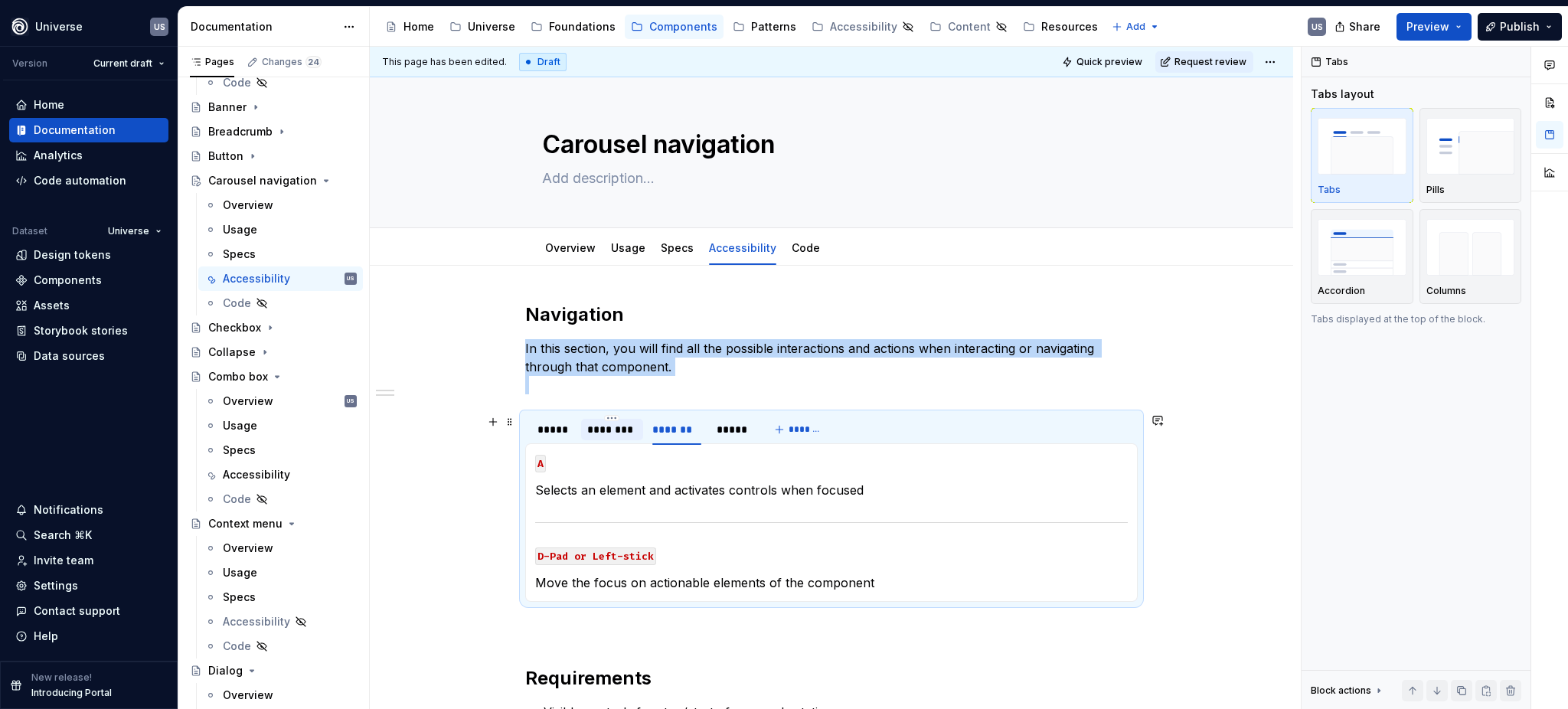
click at [597, 430] on div "********" at bounding box center [611, 429] width 49 height 15
click at [564, 435] on div "*****" at bounding box center [555, 429] width 35 height 15
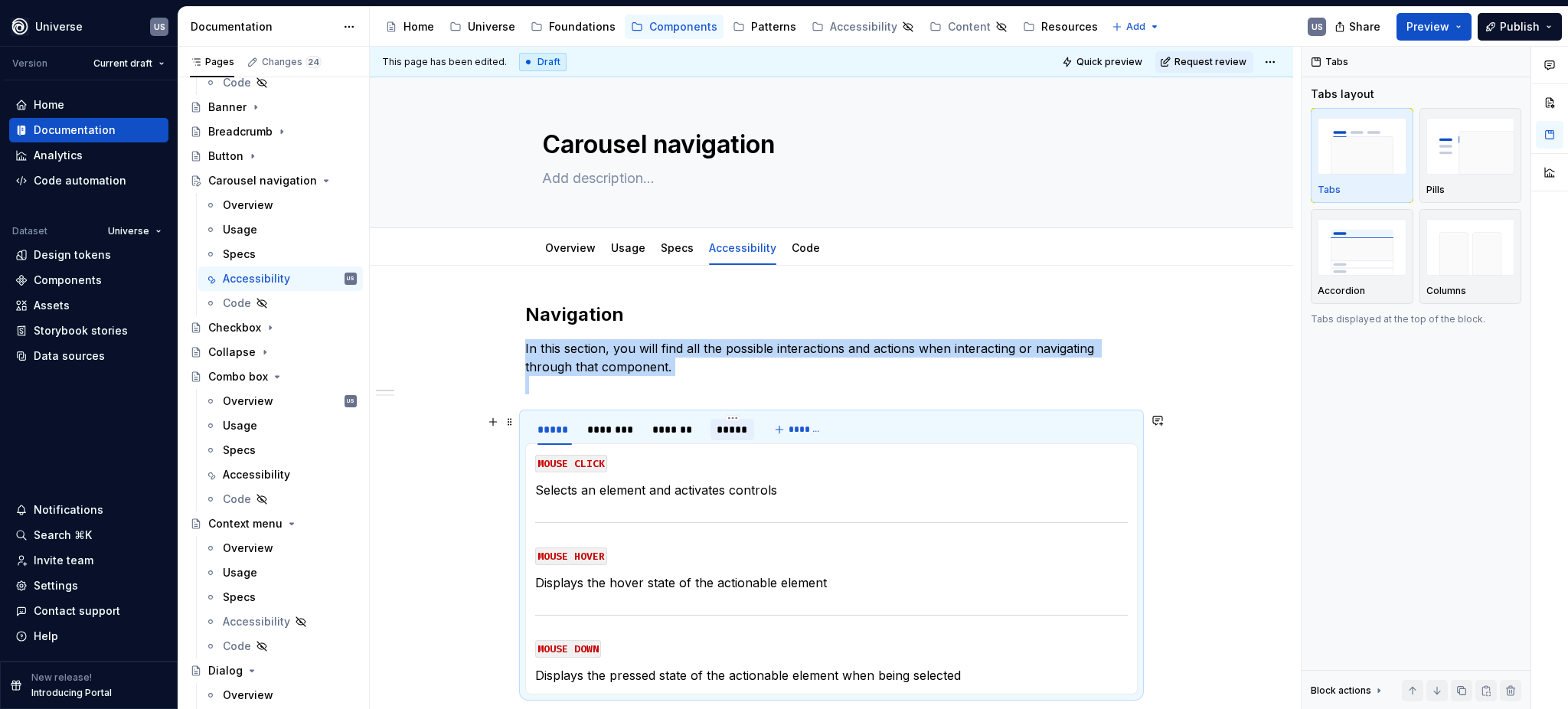
click at [733, 436] on div "*****" at bounding box center [733, 429] width 32 height 15
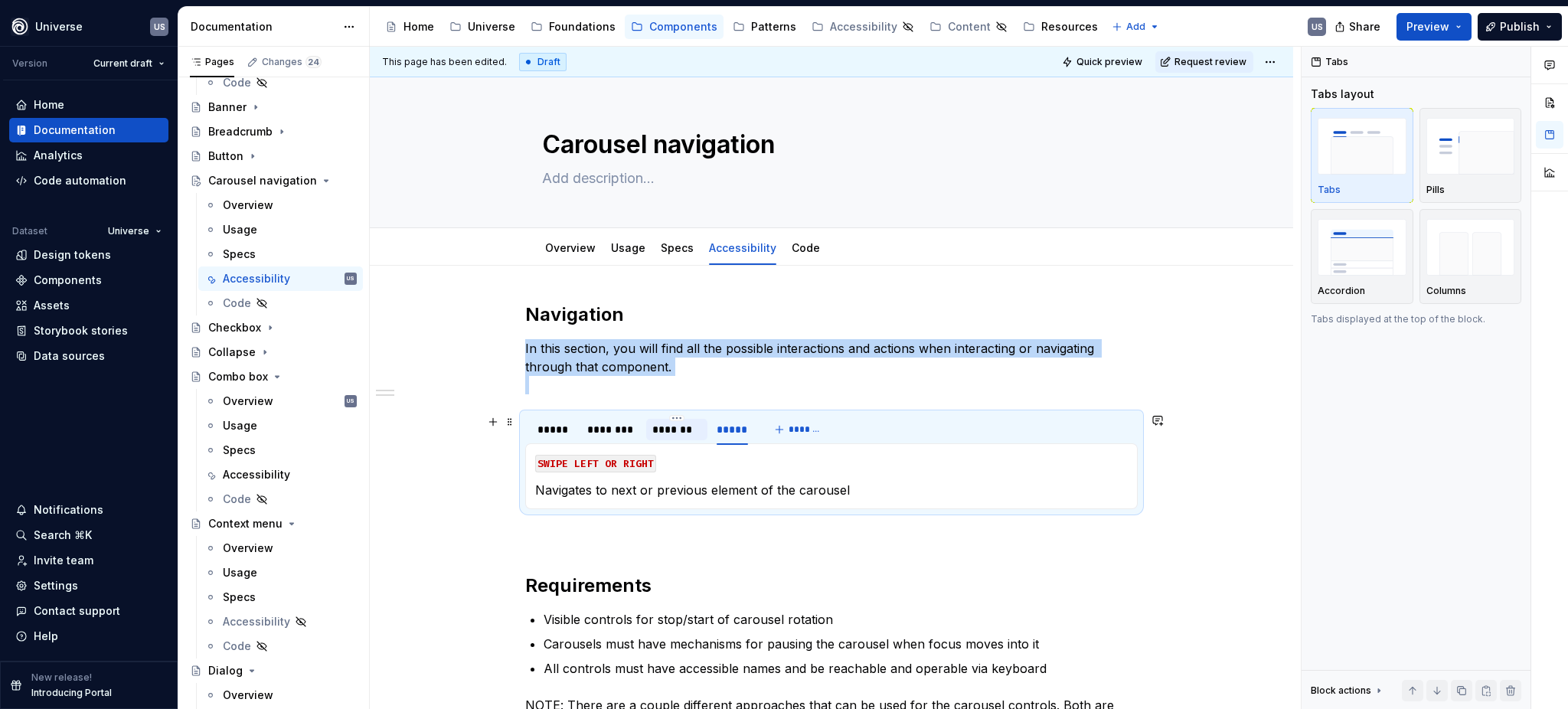
click at [678, 430] on div "*******" at bounding box center [676, 429] width 49 height 15
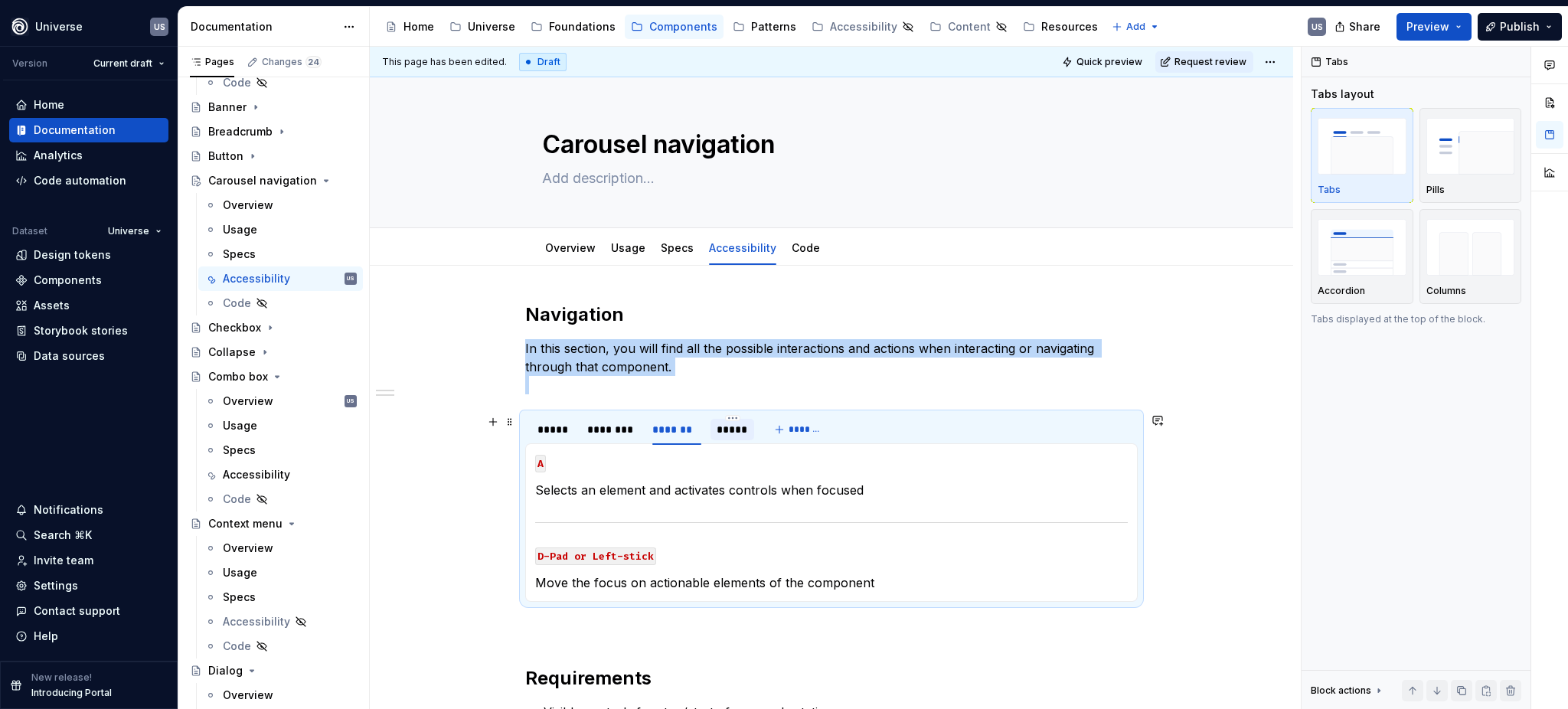
click at [728, 435] on div "*****" at bounding box center [733, 429] width 32 height 15
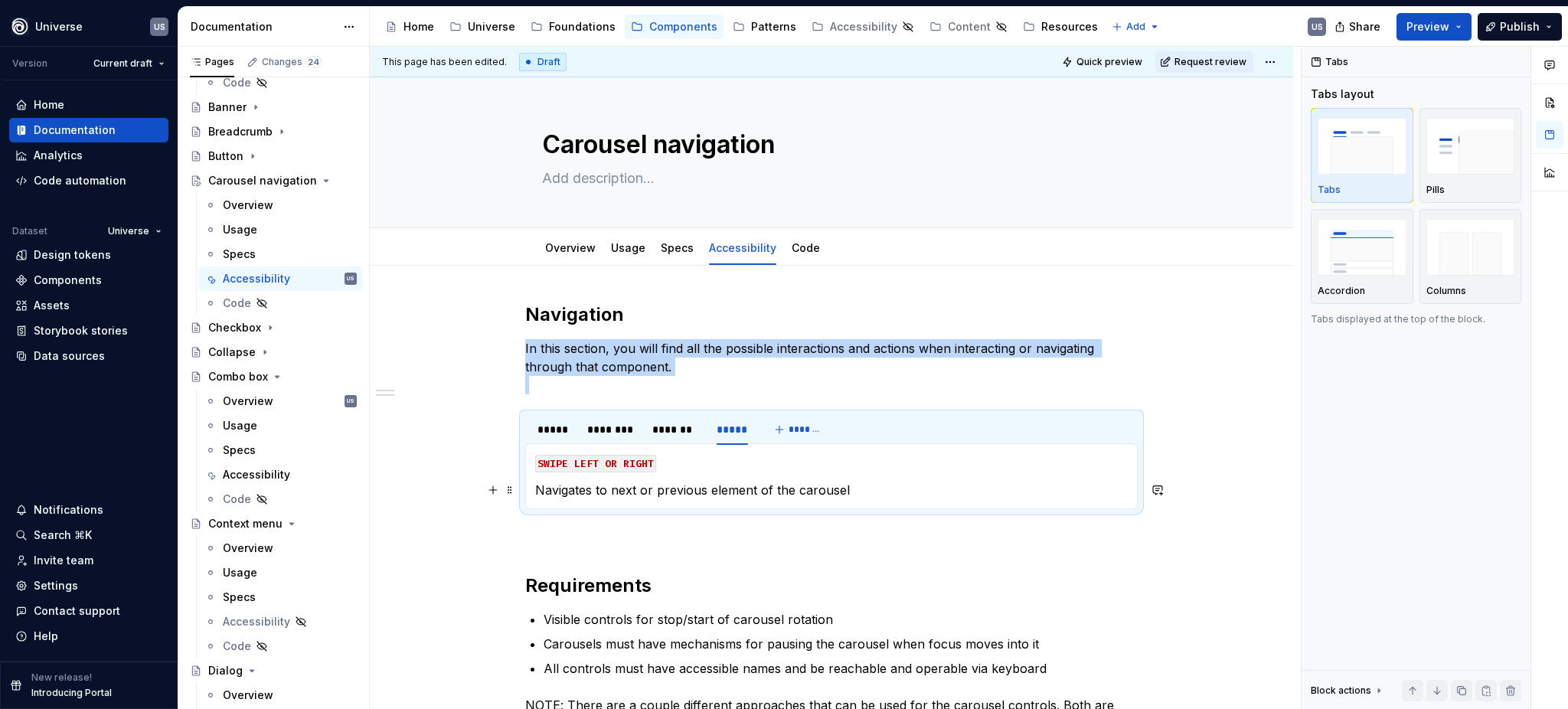
click at [843, 488] on p "Navigates to next or previous element of the carousel" at bounding box center [830, 490] width 592 height 18
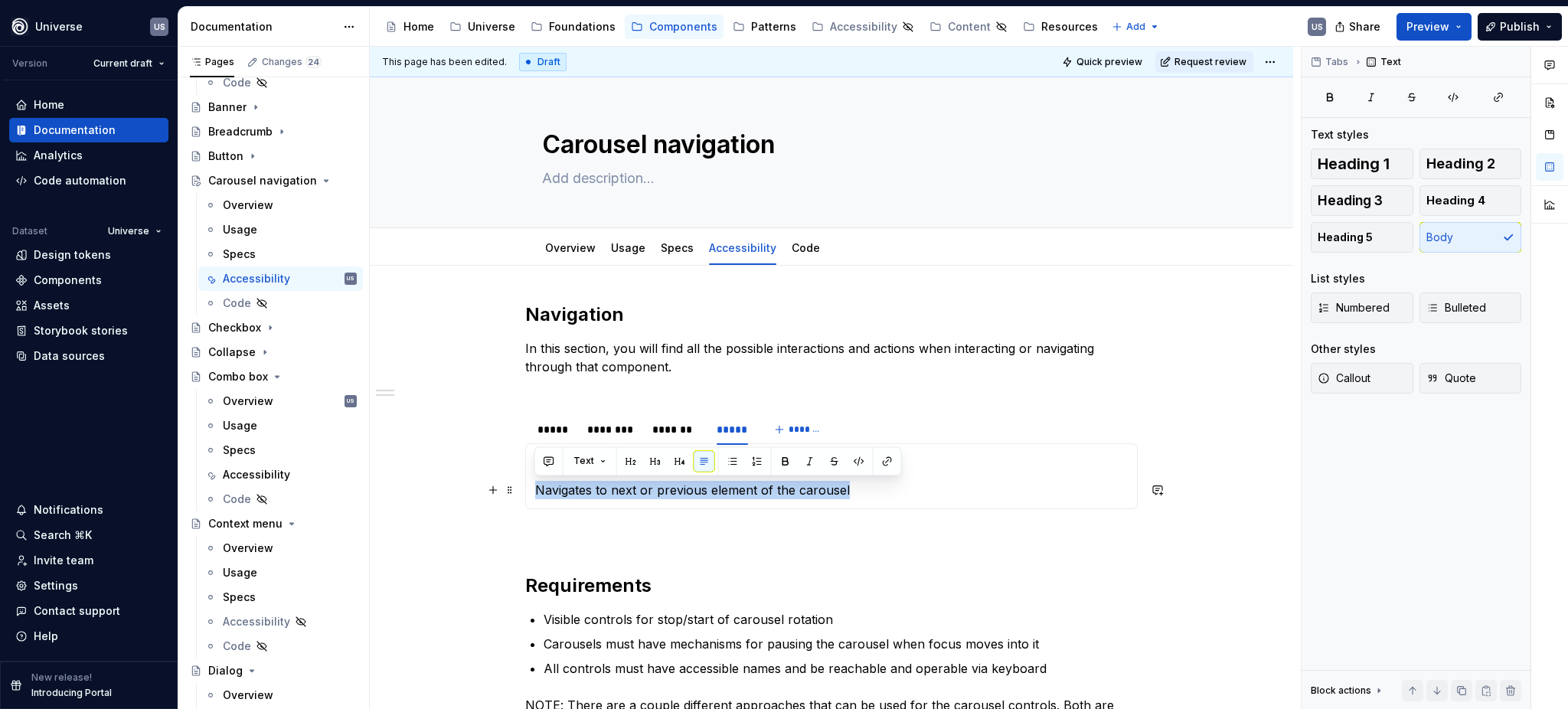
drag, startPoint x: 865, startPoint y: 485, endPoint x: 1143, endPoint y: 548, distance: 285.0
click at [540, 477] on section-item-column "SWIPE LEFT OR RIGHT Navigates to next or previous element of the carousel" at bounding box center [830, 476] width 592 height 46
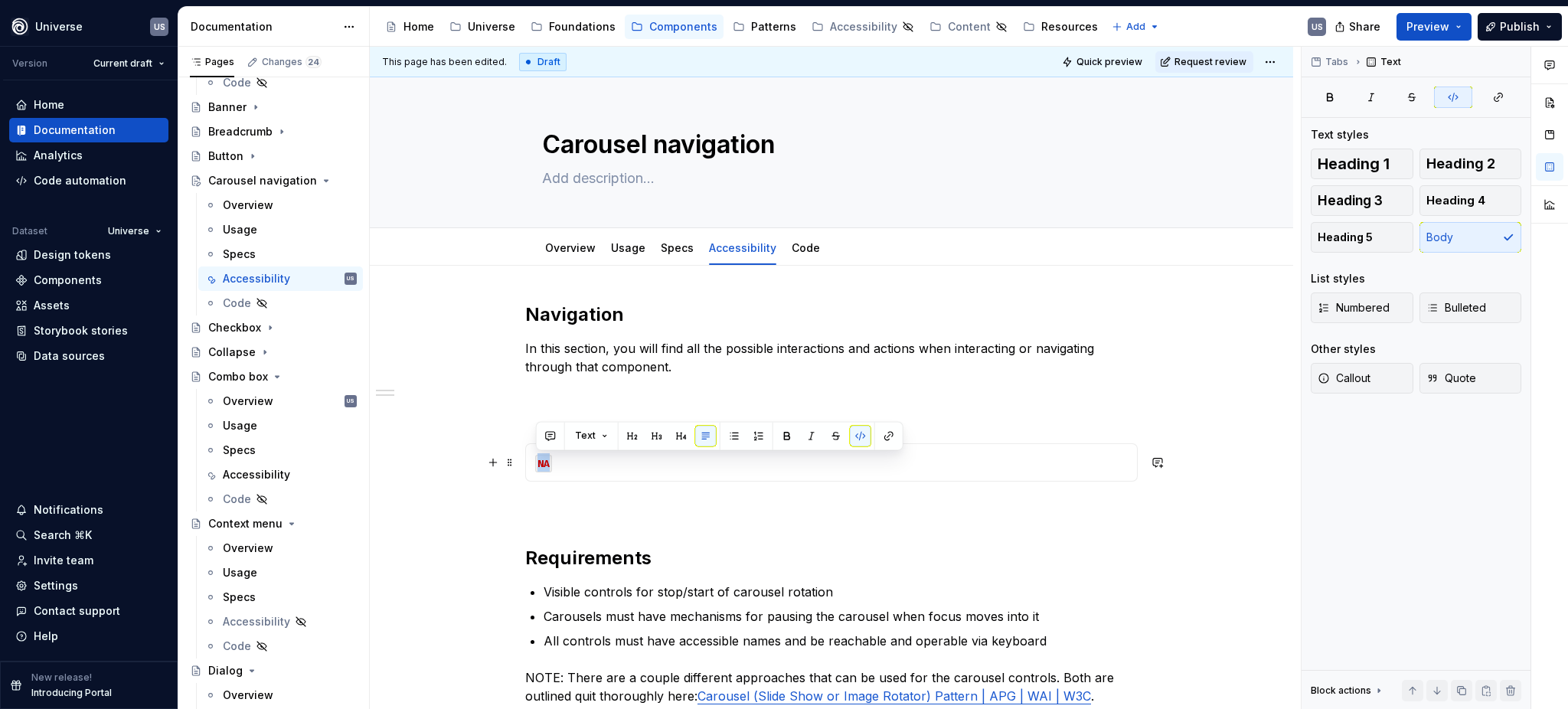
drag, startPoint x: 548, startPoint y: 461, endPoint x: 535, endPoint y: 459, distance: 13.2
click at [535, 459] on code "NA" at bounding box center [543, 464] width 17 height 18
click at [862, 430] on button "button" at bounding box center [860, 436] width 22 height 22
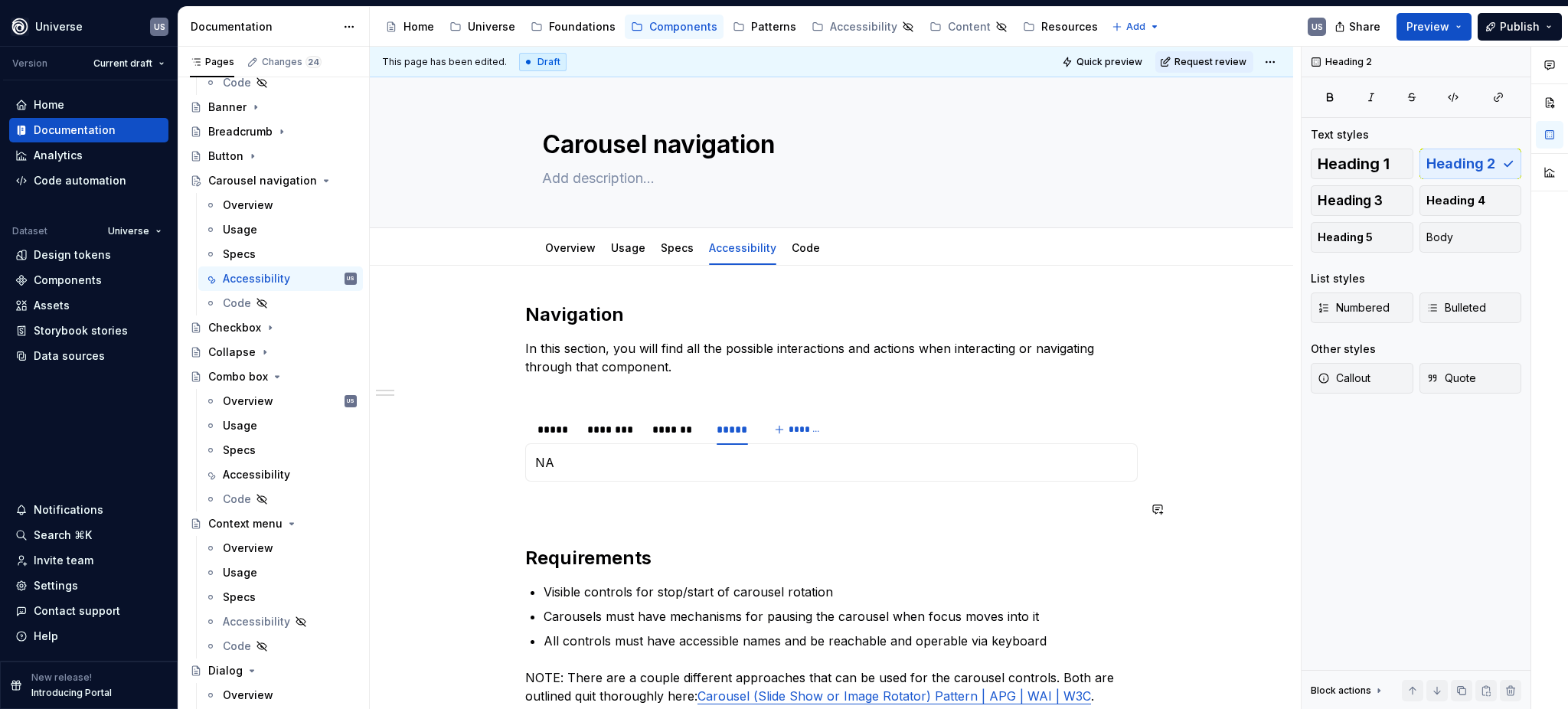
click at [784, 530] on div "Navigation In this section, you will find all the possible interactions and act…" at bounding box center [830, 527] width 612 height 449
type textarea "*"
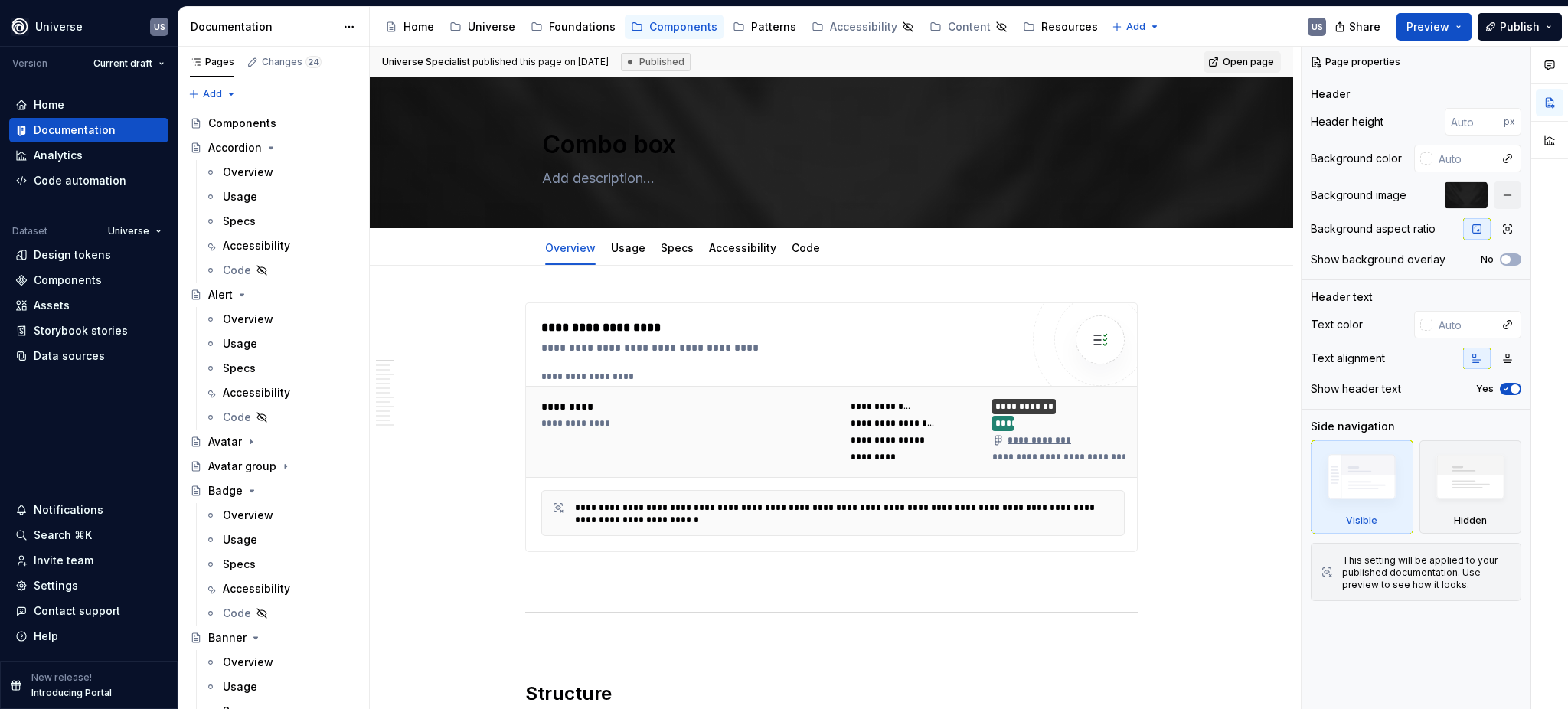
type textarea "*"
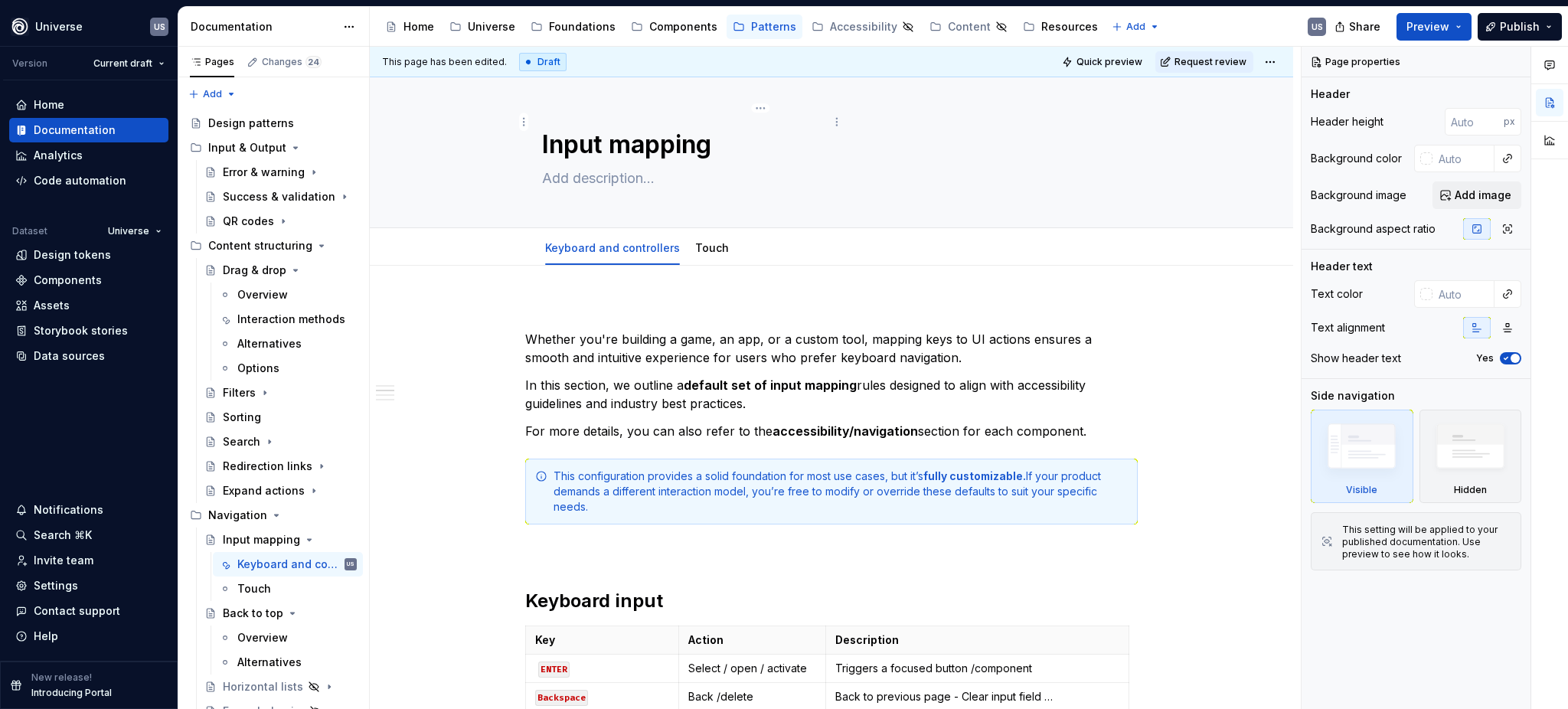
scroll to position [1225, 0]
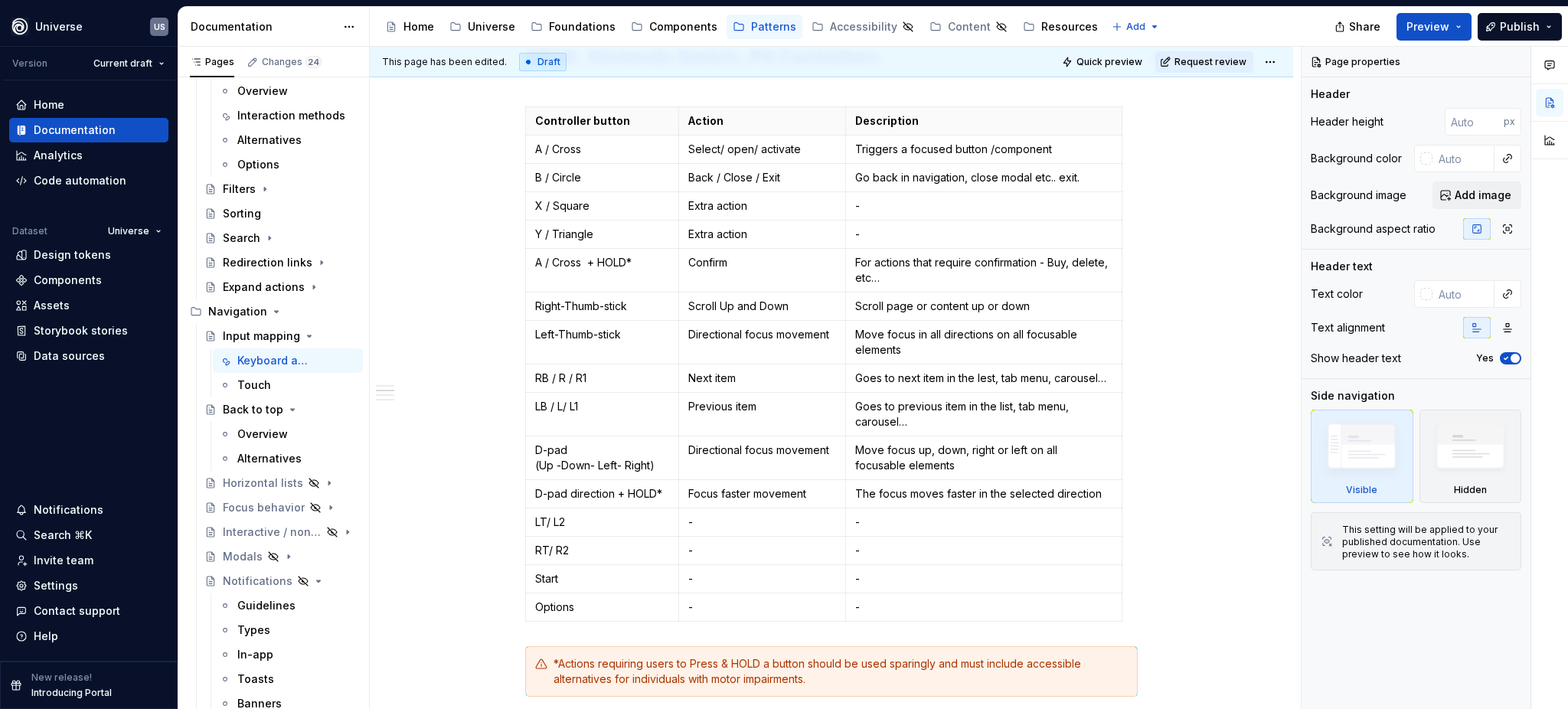
type textarea "*"
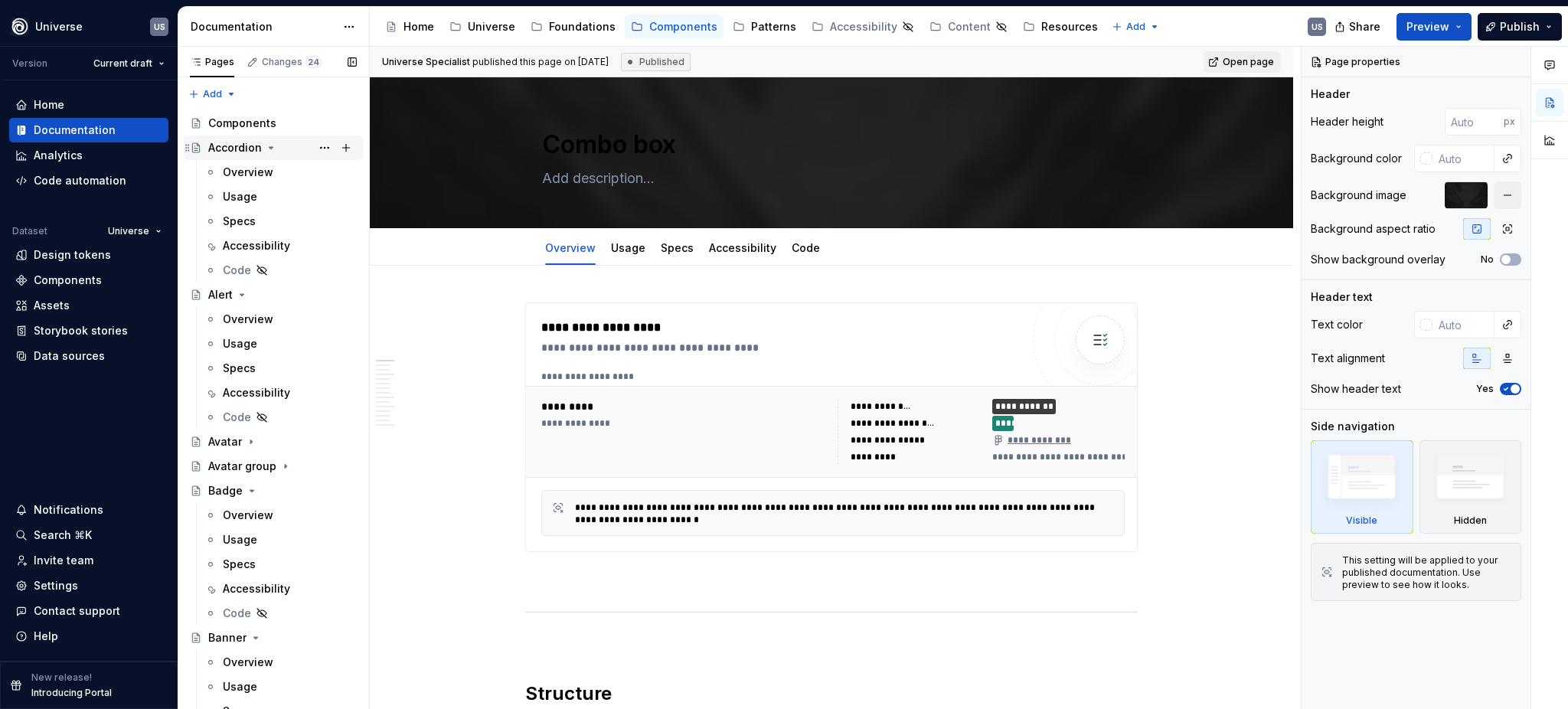
click at [268, 151] on icon "Page tree" at bounding box center [271, 147] width 12 height 12
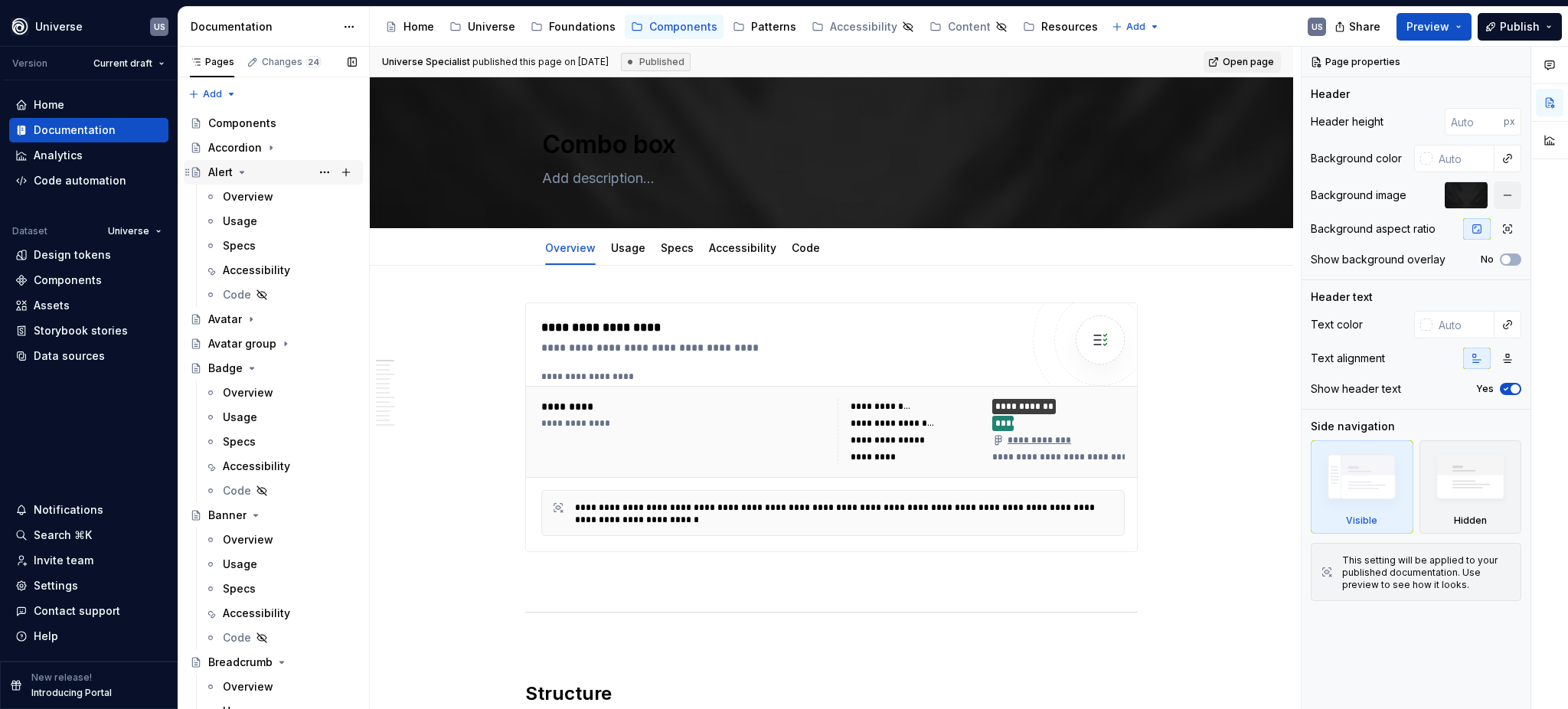
click at [239, 172] on icon "Page tree" at bounding box center [242, 172] width 12 height 12
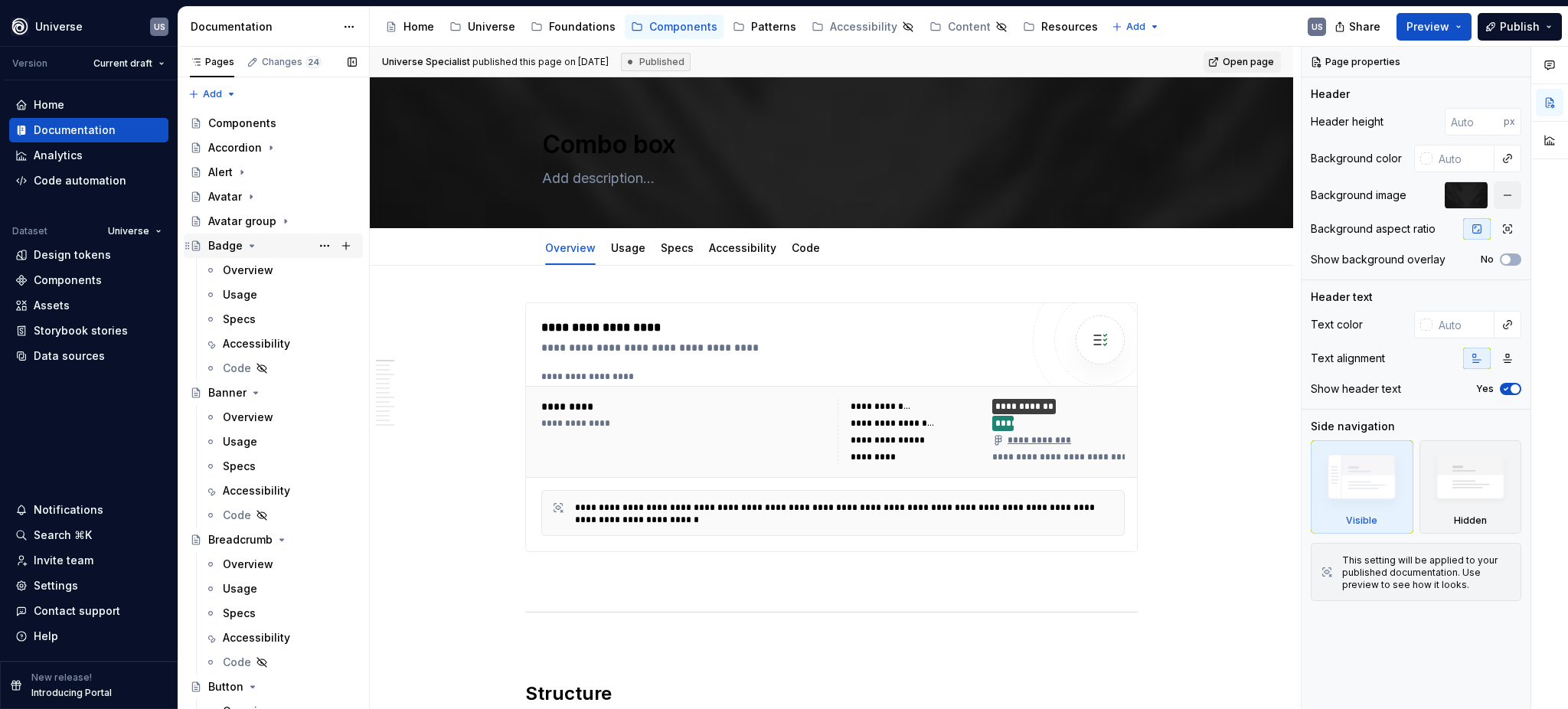
click at [250, 246] on icon "Page tree" at bounding box center [252, 246] width 4 height 2
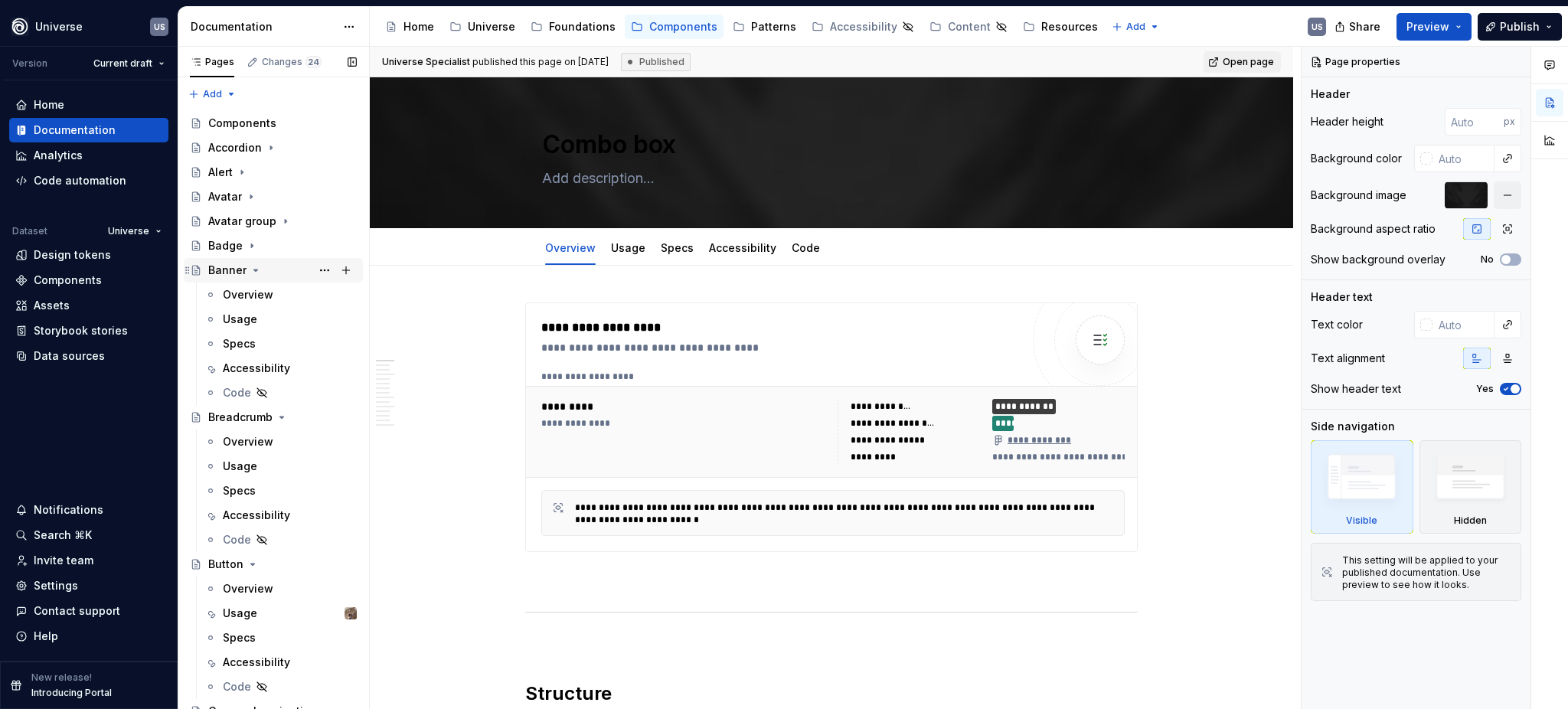
click at [253, 269] on icon "Page tree" at bounding box center [256, 270] width 12 height 12
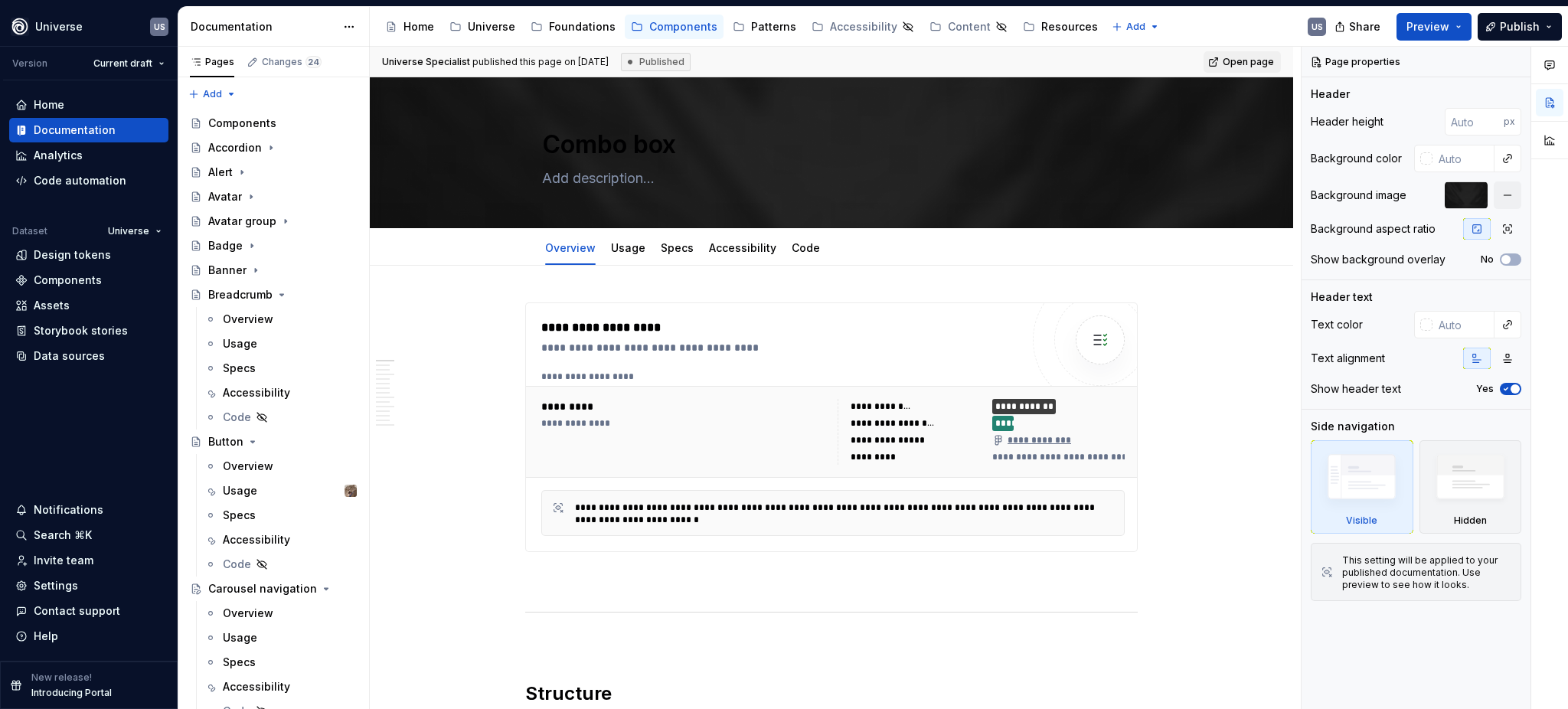
type textarea "*"
